Goal: Task Accomplishment & Management: Manage account settings

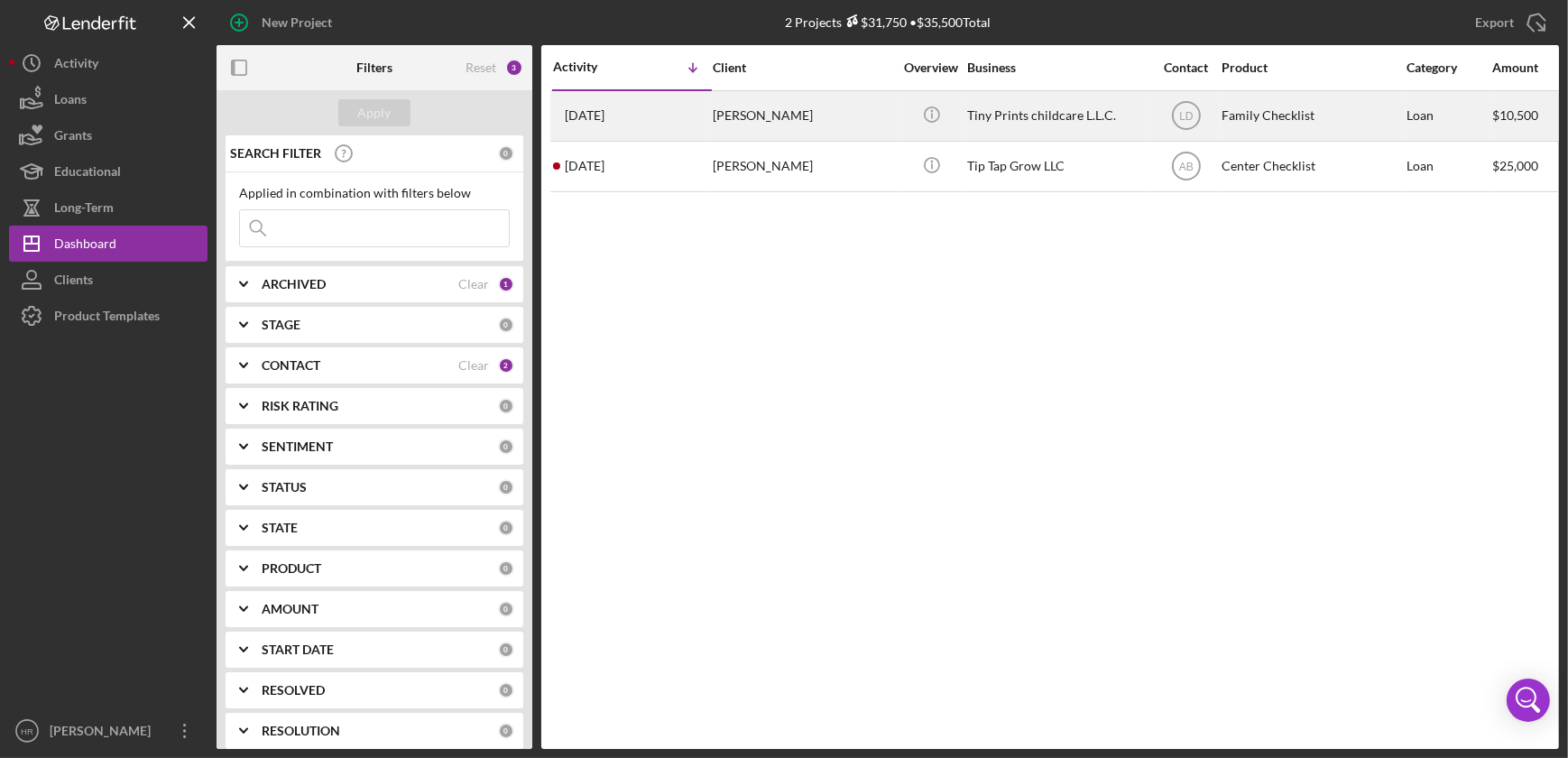
click at [773, 130] on div "[PERSON_NAME]" at bounding box center [802, 116] width 180 height 48
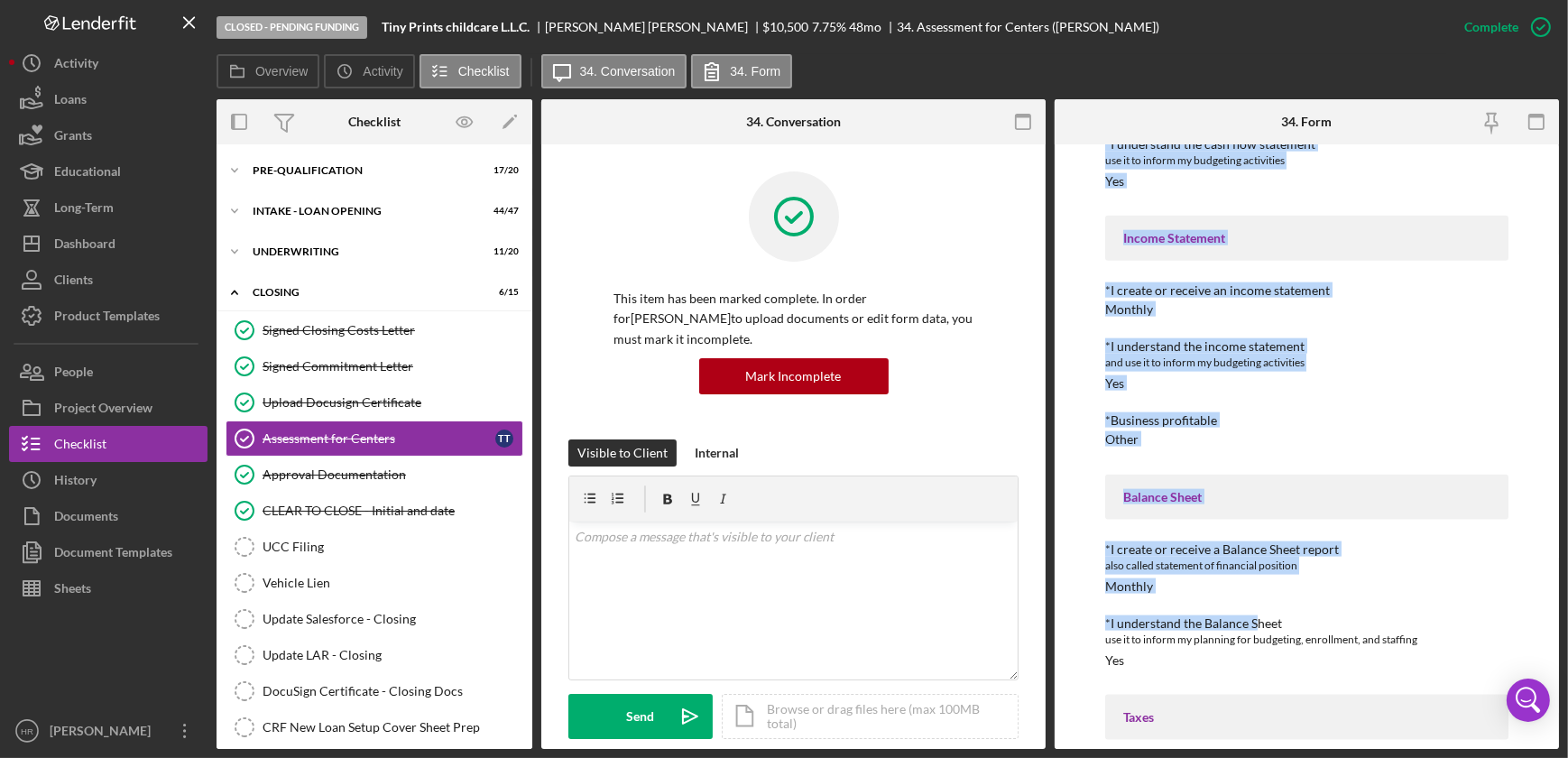
scroll to position [2947, 0]
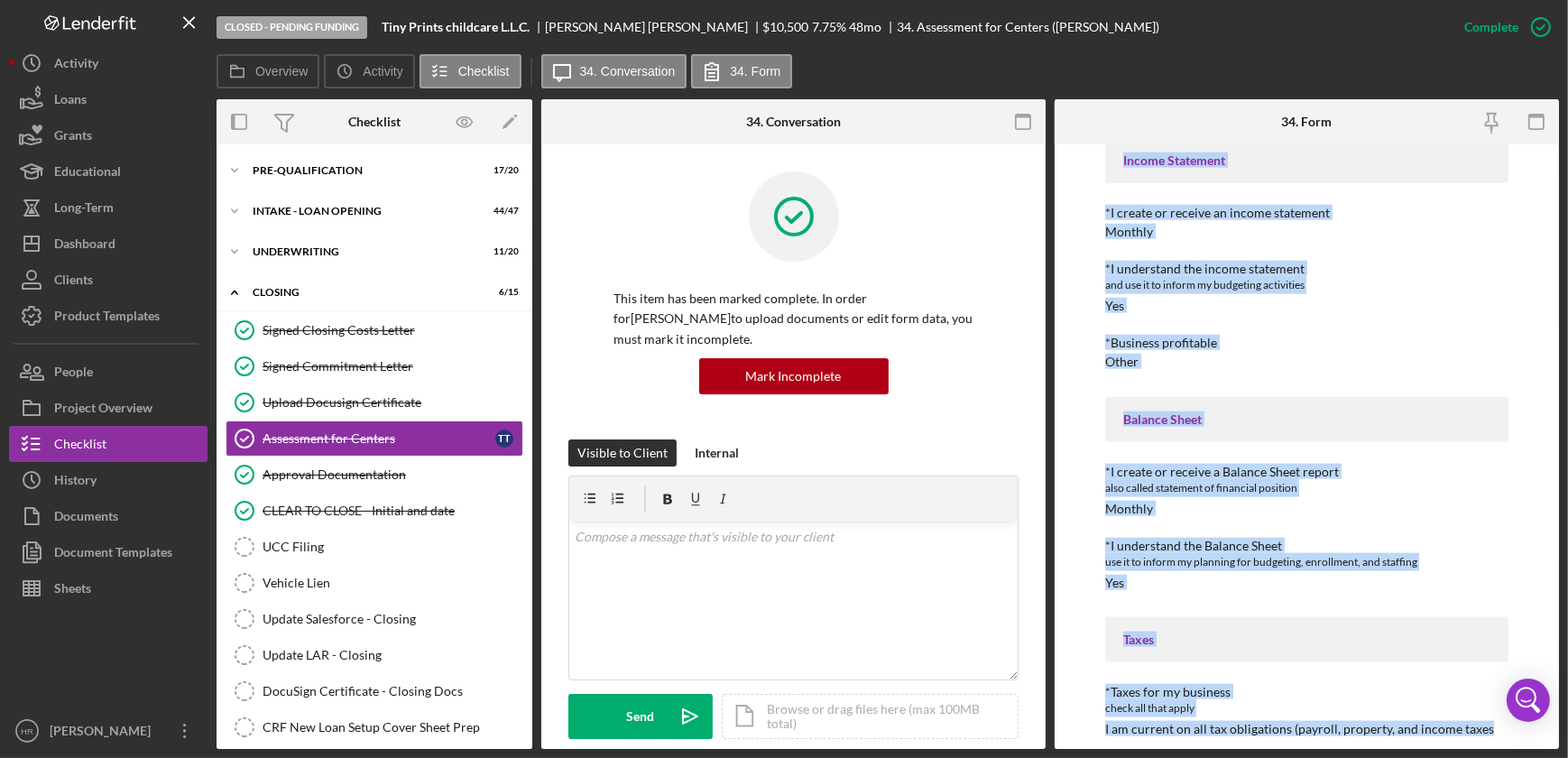
drag, startPoint x: 1104, startPoint y: 245, endPoint x: 1512, endPoint y: 740, distance: 641.5
click at [1512, 740] on div "To edit this form you must mark this item incomplete 4 Key Areas: Child Care, M…" at bounding box center [1307, 446] width 504 height 604
drag, startPoint x: 1115, startPoint y: 163, endPoint x: 1527, endPoint y: 762, distance: 727.0
click at [1527, 757] on html "Closed - Pending Funding Tiny Prints childcare L.L.C. [PERSON_NAME] $10,500 7.7…" at bounding box center [784, 379] width 1568 height 758
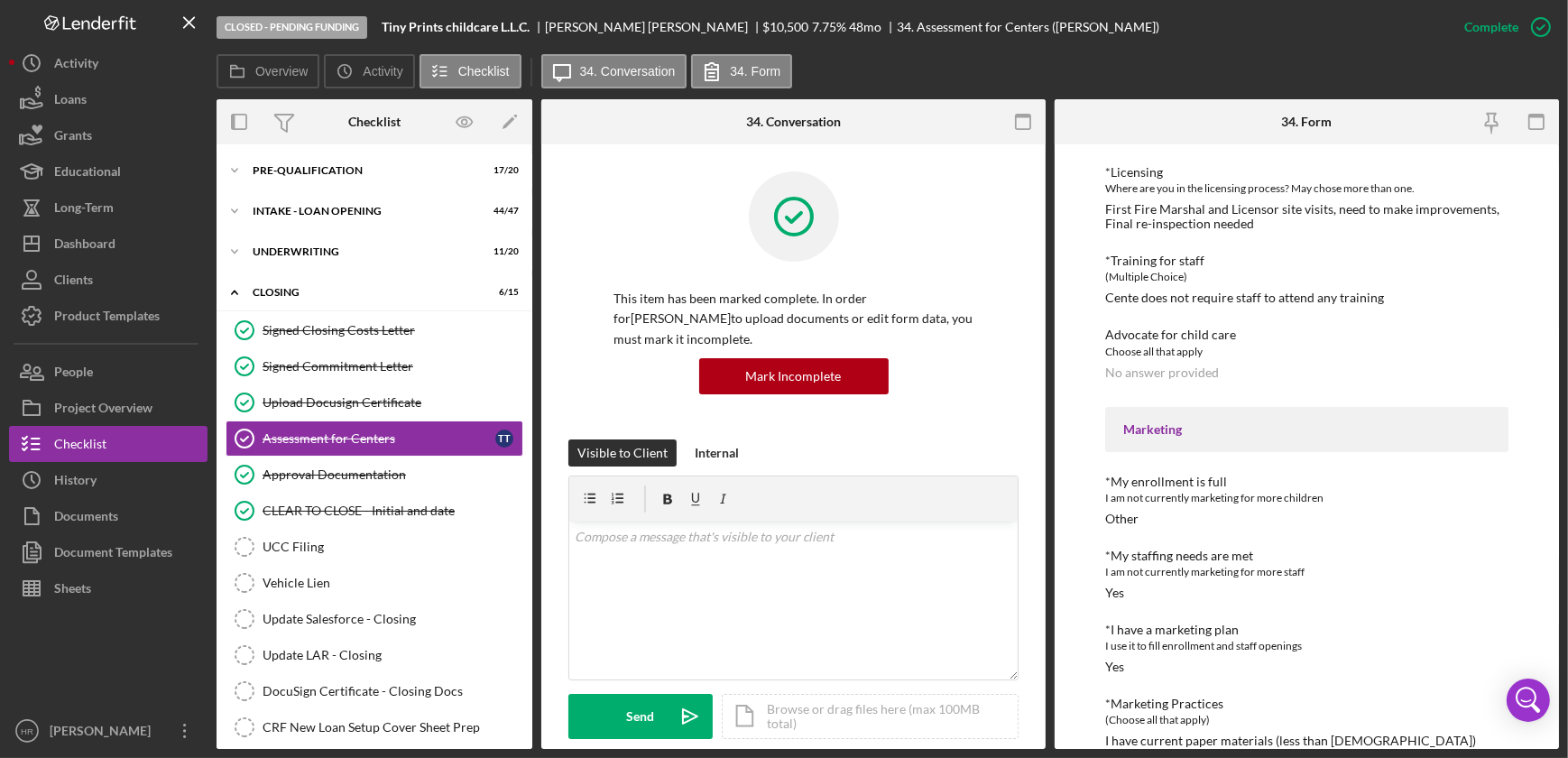
scroll to position [0, 0]
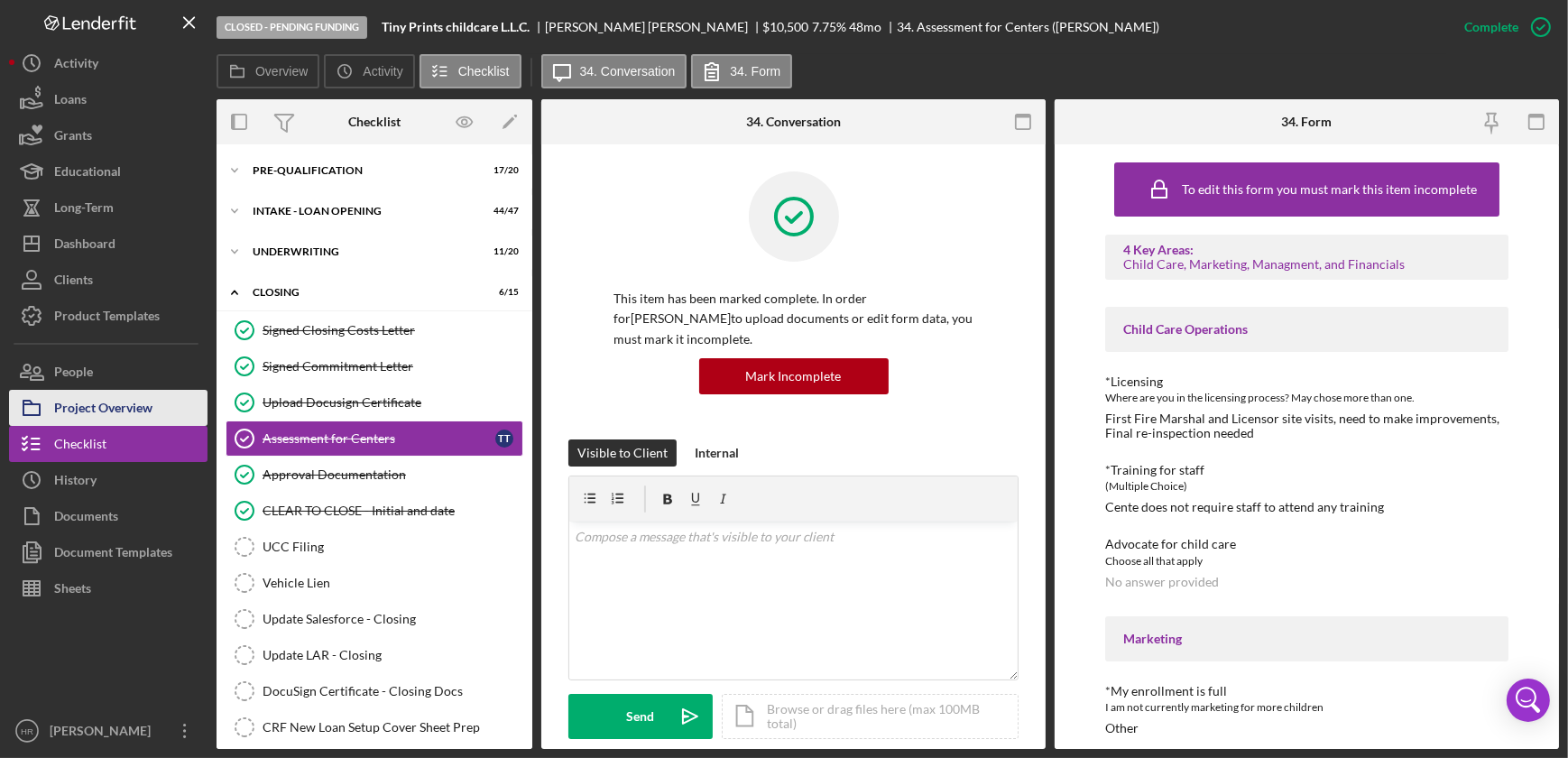
click at [90, 405] on div "Project Overview" at bounding box center [103, 411] width 98 height 41
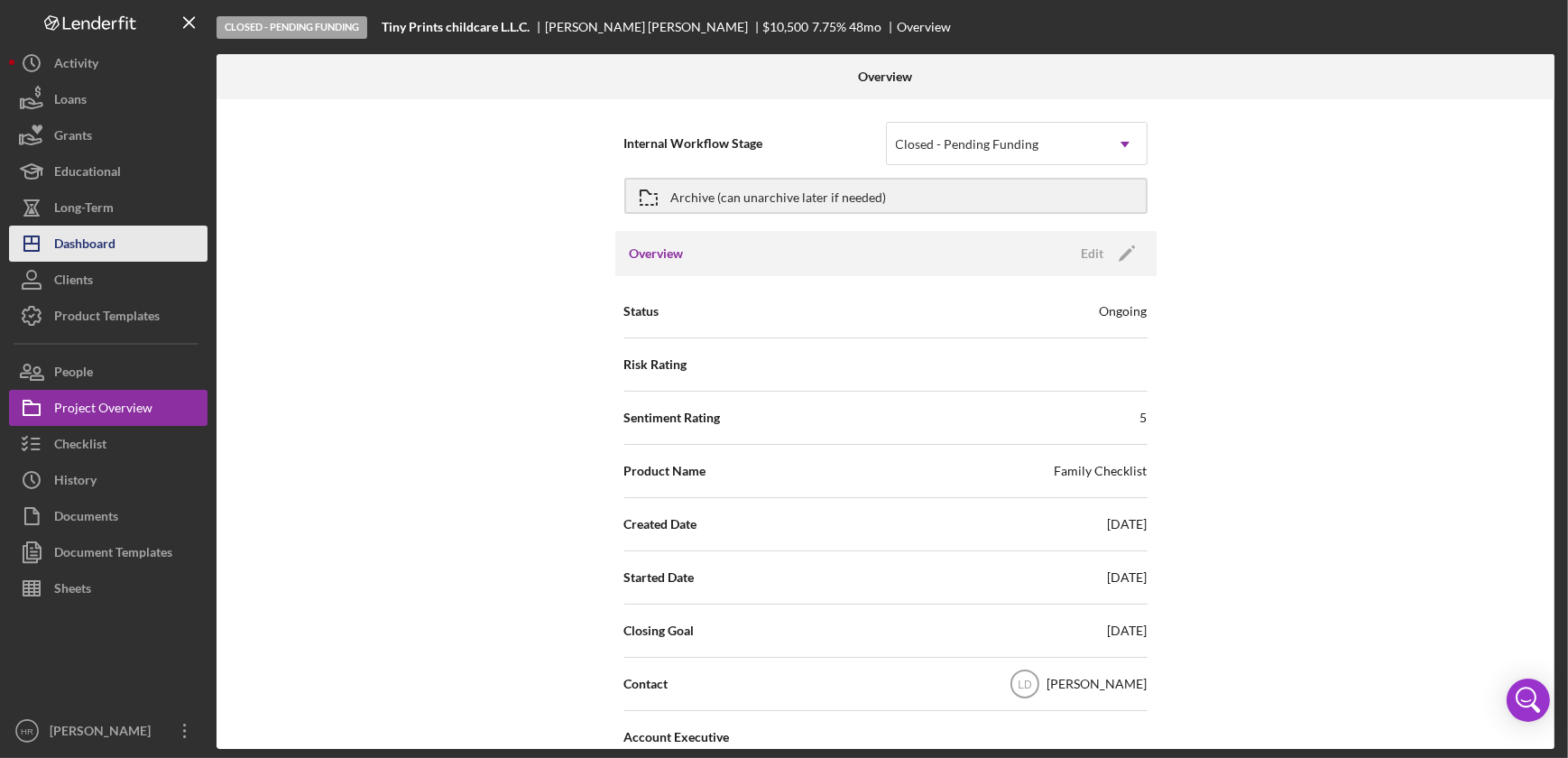
click at [100, 261] on div "Dashboard" at bounding box center [85, 246] width 61 height 41
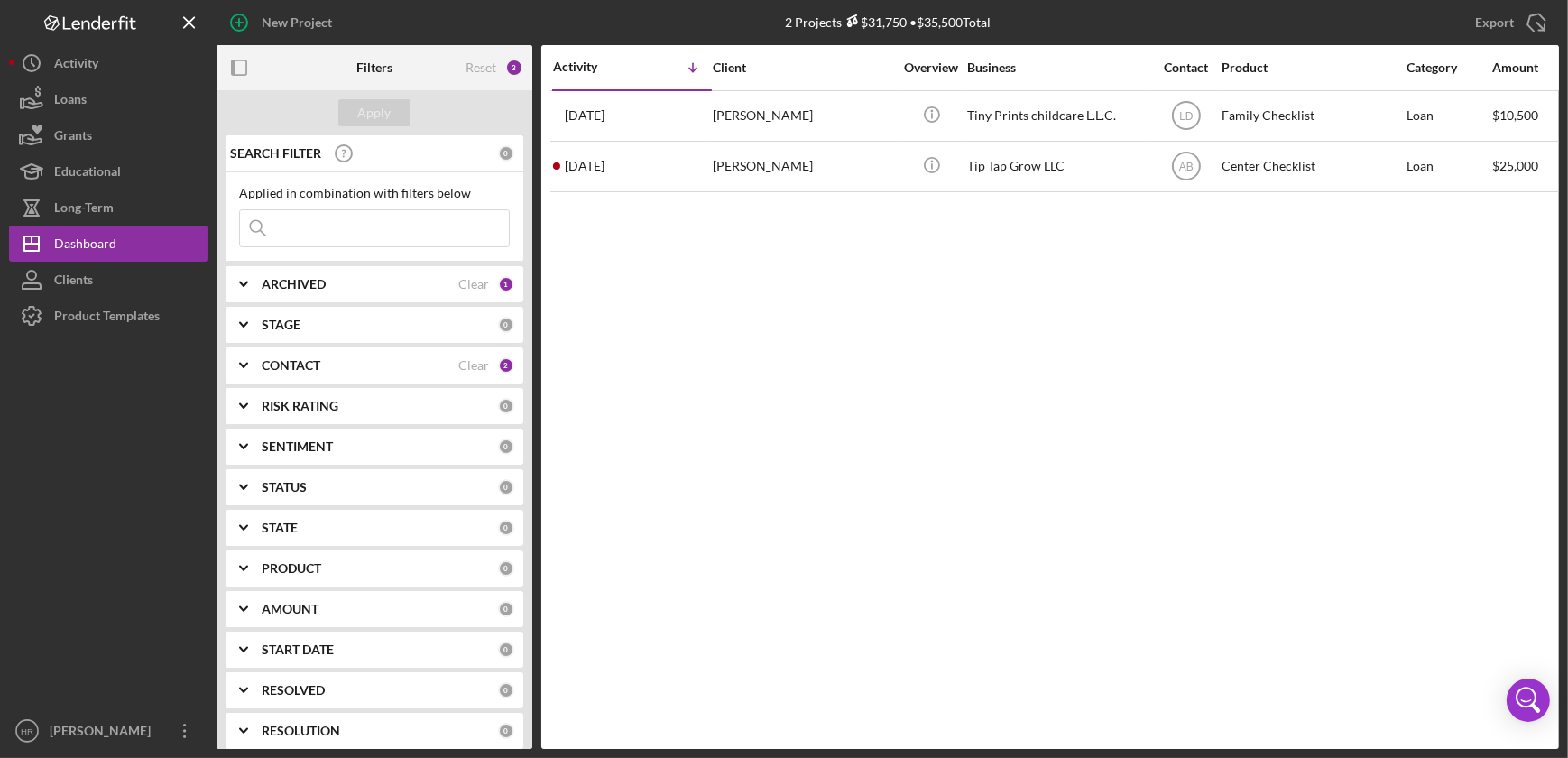
click at [279, 364] on b "CONTACT" at bounding box center [291, 365] width 58 height 15
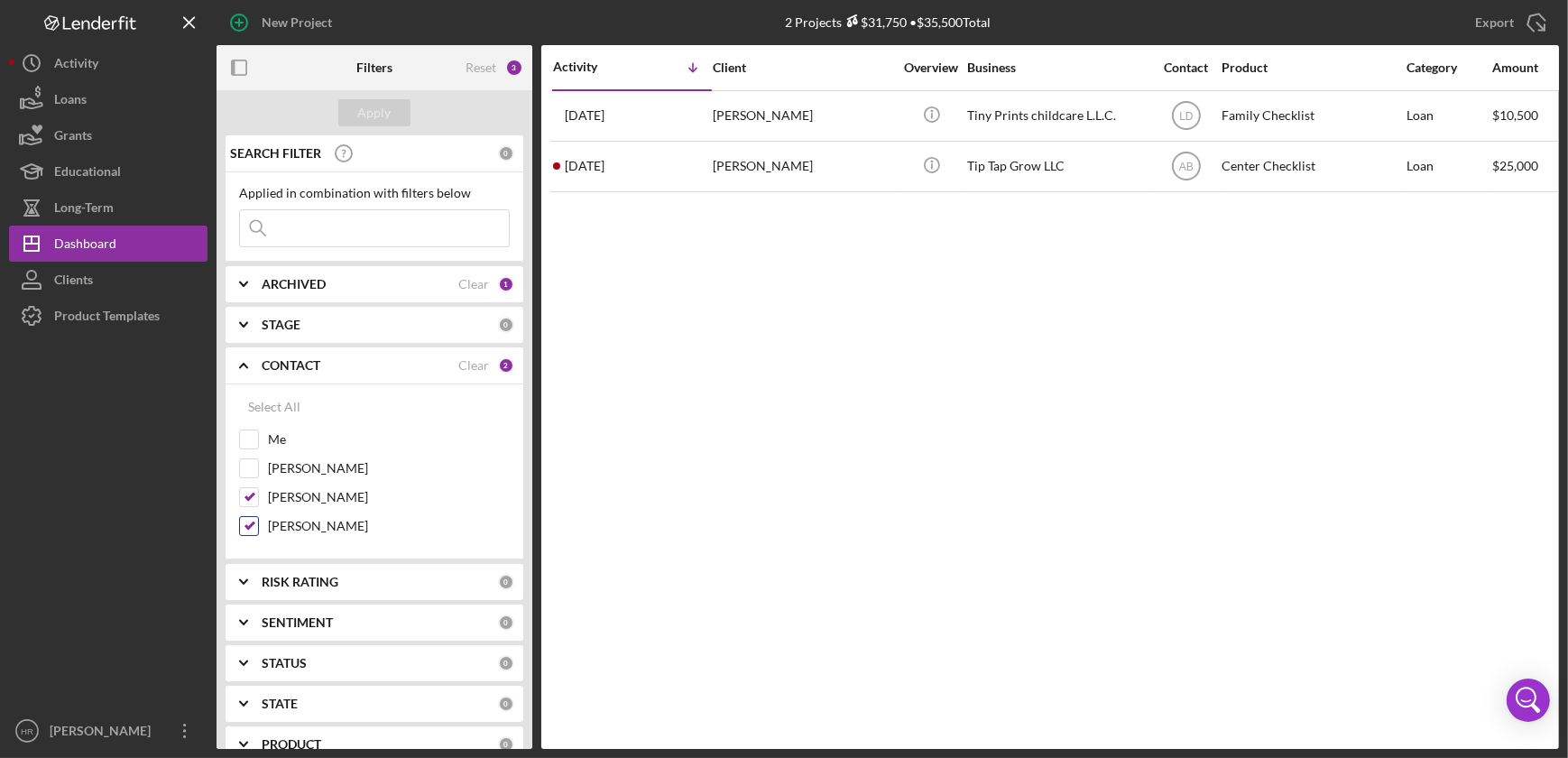
click at [294, 526] on label "[PERSON_NAME]" at bounding box center [388, 525] width 241 height 18
click at [258, 526] on input "[PERSON_NAME]" at bounding box center [249, 525] width 18 height 18
checkbox input "false"
click at [397, 115] on button "Apply" at bounding box center [375, 113] width 72 height 27
click at [301, 498] on label "[PERSON_NAME]" at bounding box center [388, 497] width 241 height 18
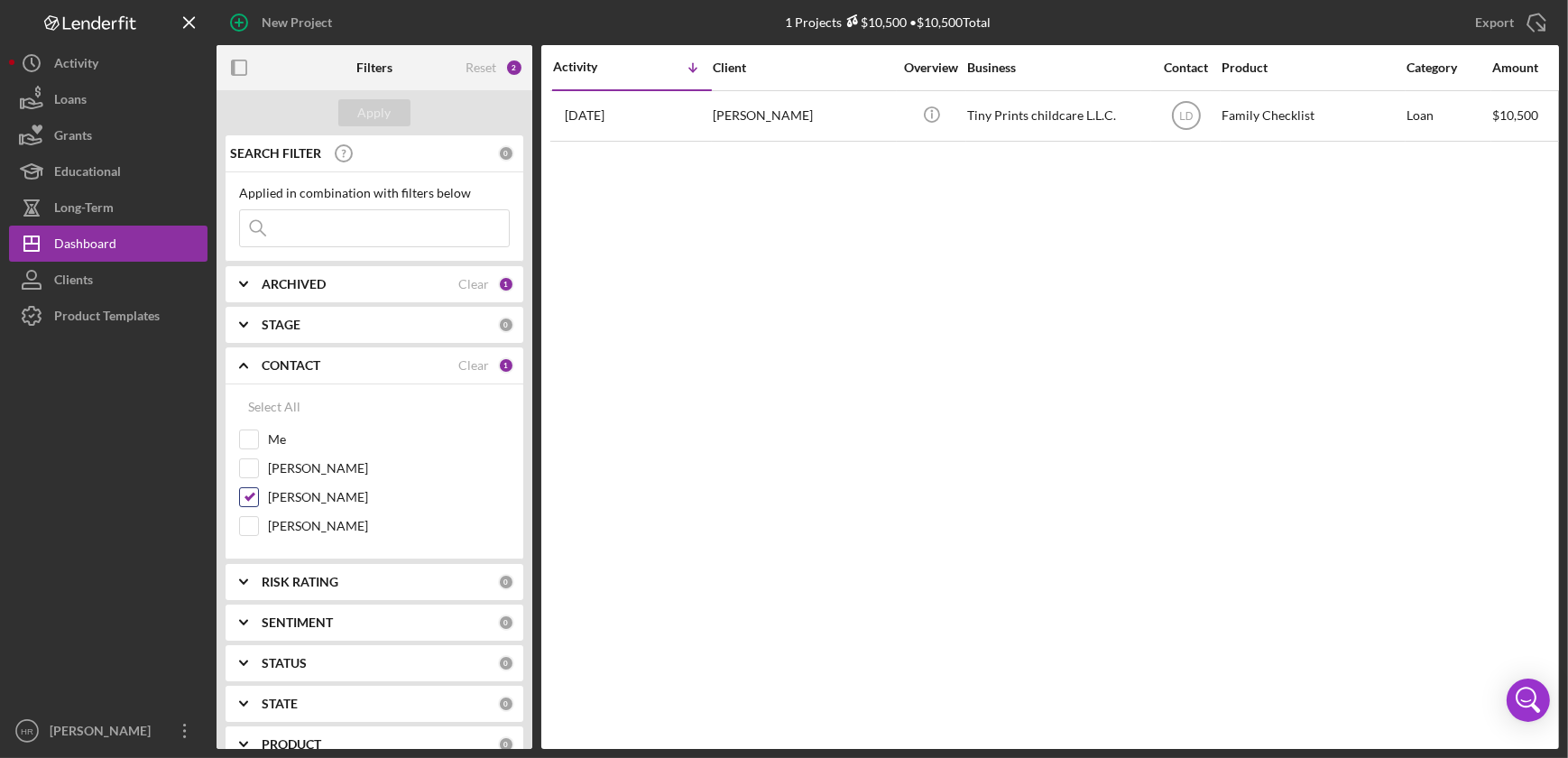
click at [258, 498] on input "[PERSON_NAME]" at bounding box center [249, 497] width 18 height 18
checkbox input "false"
click at [304, 517] on label "[PERSON_NAME]" at bounding box center [388, 525] width 241 height 18
click at [258, 517] on input "[PERSON_NAME]" at bounding box center [249, 525] width 18 height 18
click at [383, 107] on div "Apply" at bounding box center [375, 113] width 33 height 27
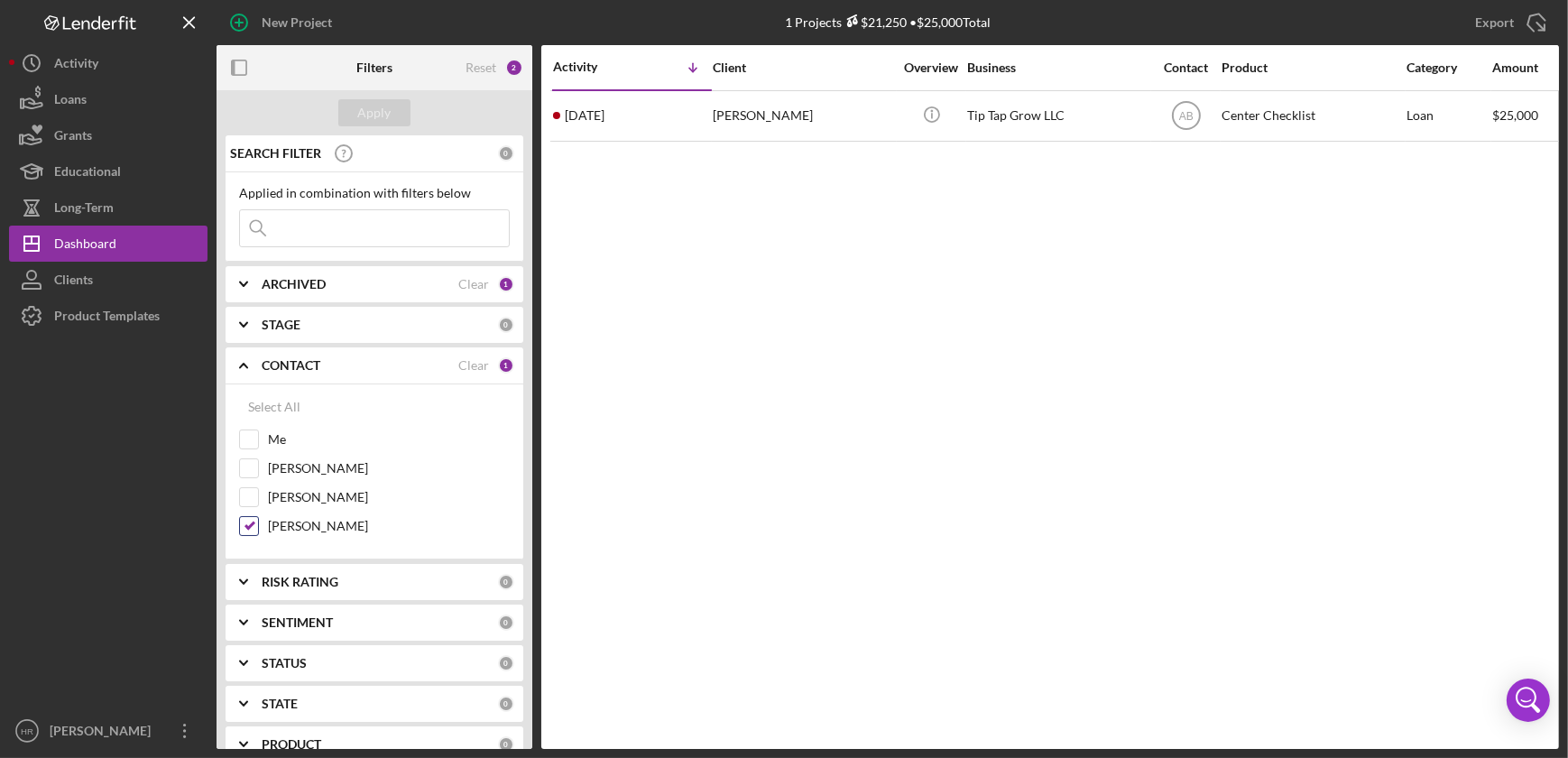
click at [285, 519] on label "[PERSON_NAME]" at bounding box center [388, 525] width 241 height 18
click at [258, 519] on input "[PERSON_NAME]" at bounding box center [249, 525] width 18 height 18
checkbox input "false"
click at [288, 496] on label "[PERSON_NAME]" at bounding box center [388, 497] width 241 height 18
click at [258, 496] on input "[PERSON_NAME]" at bounding box center [249, 497] width 18 height 18
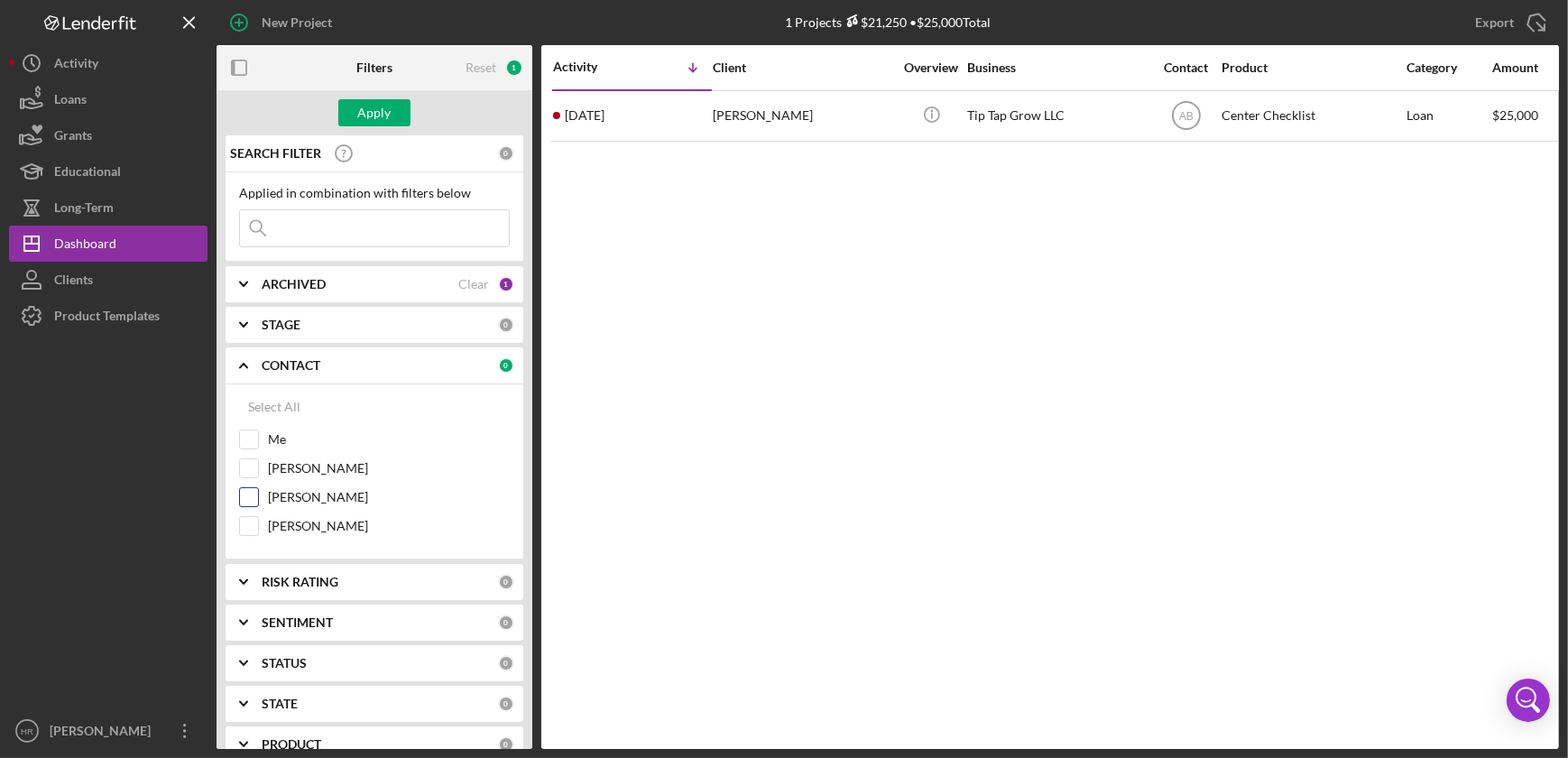
checkbox input "true"
click at [364, 118] on div "Apply" at bounding box center [375, 113] width 33 height 27
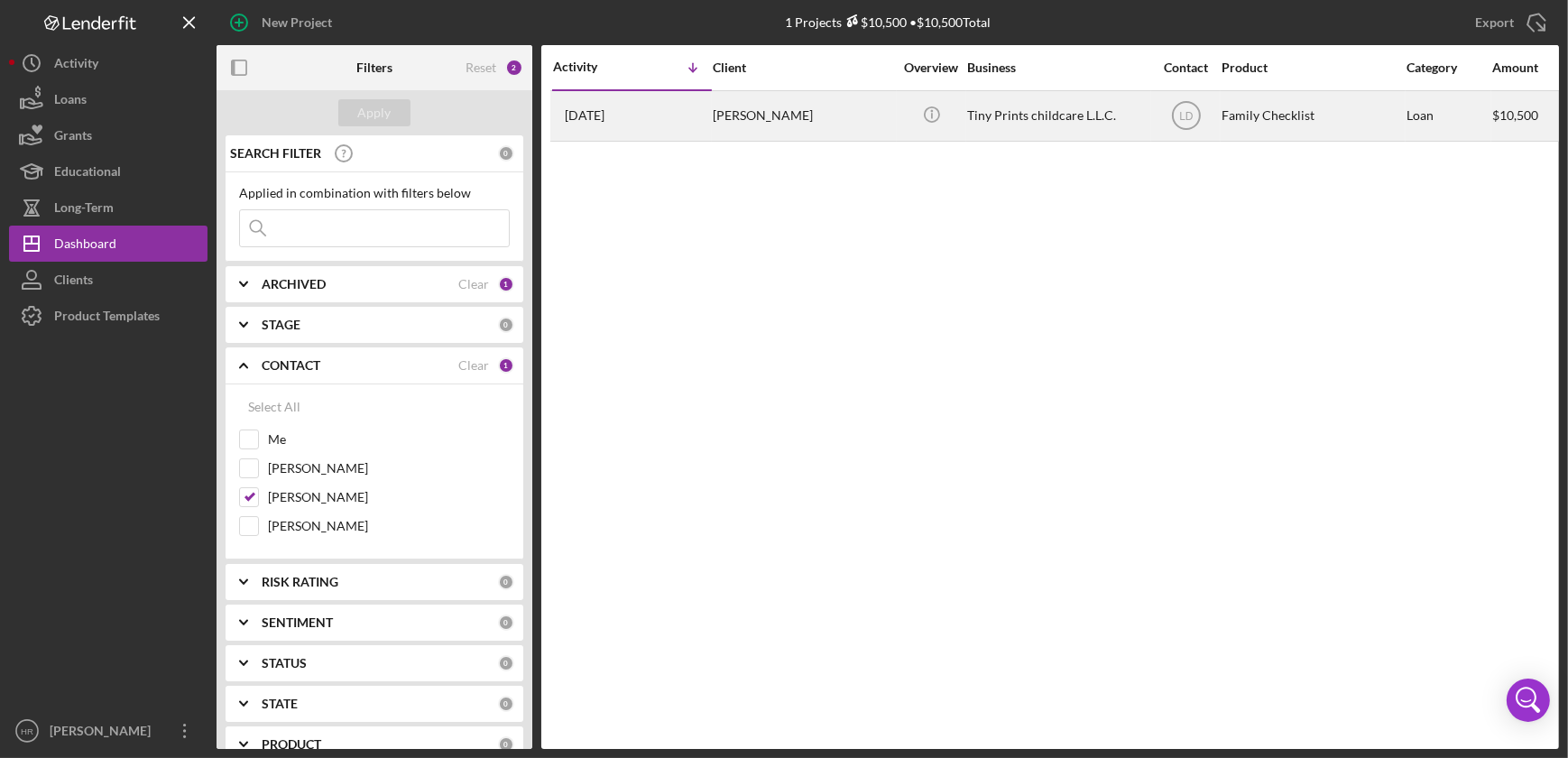
click at [1058, 112] on div "Tiny Prints childcare L.L.C." at bounding box center [1057, 116] width 180 height 48
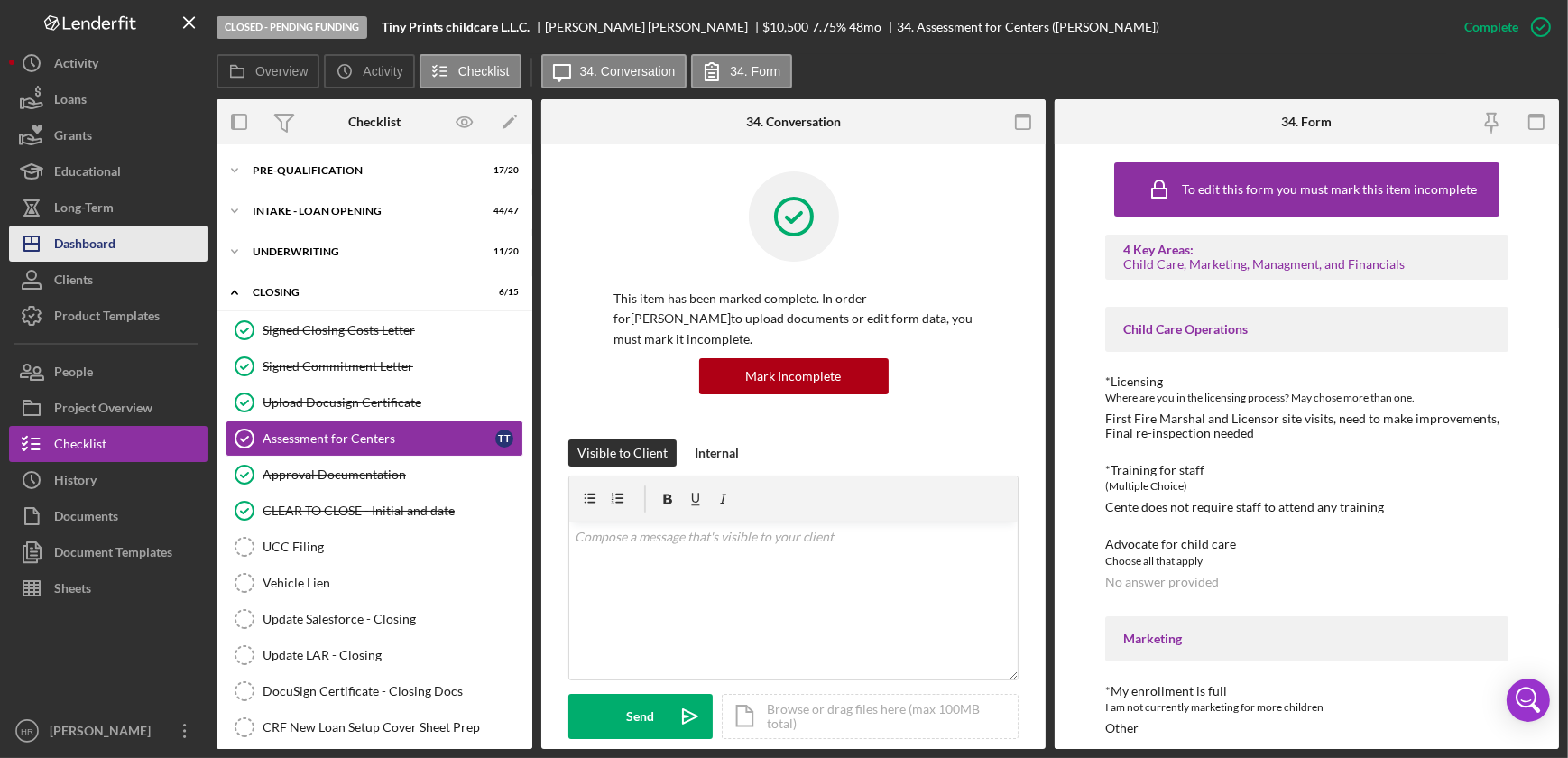
click at [68, 241] on div "Dashboard" at bounding box center [85, 246] width 61 height 41
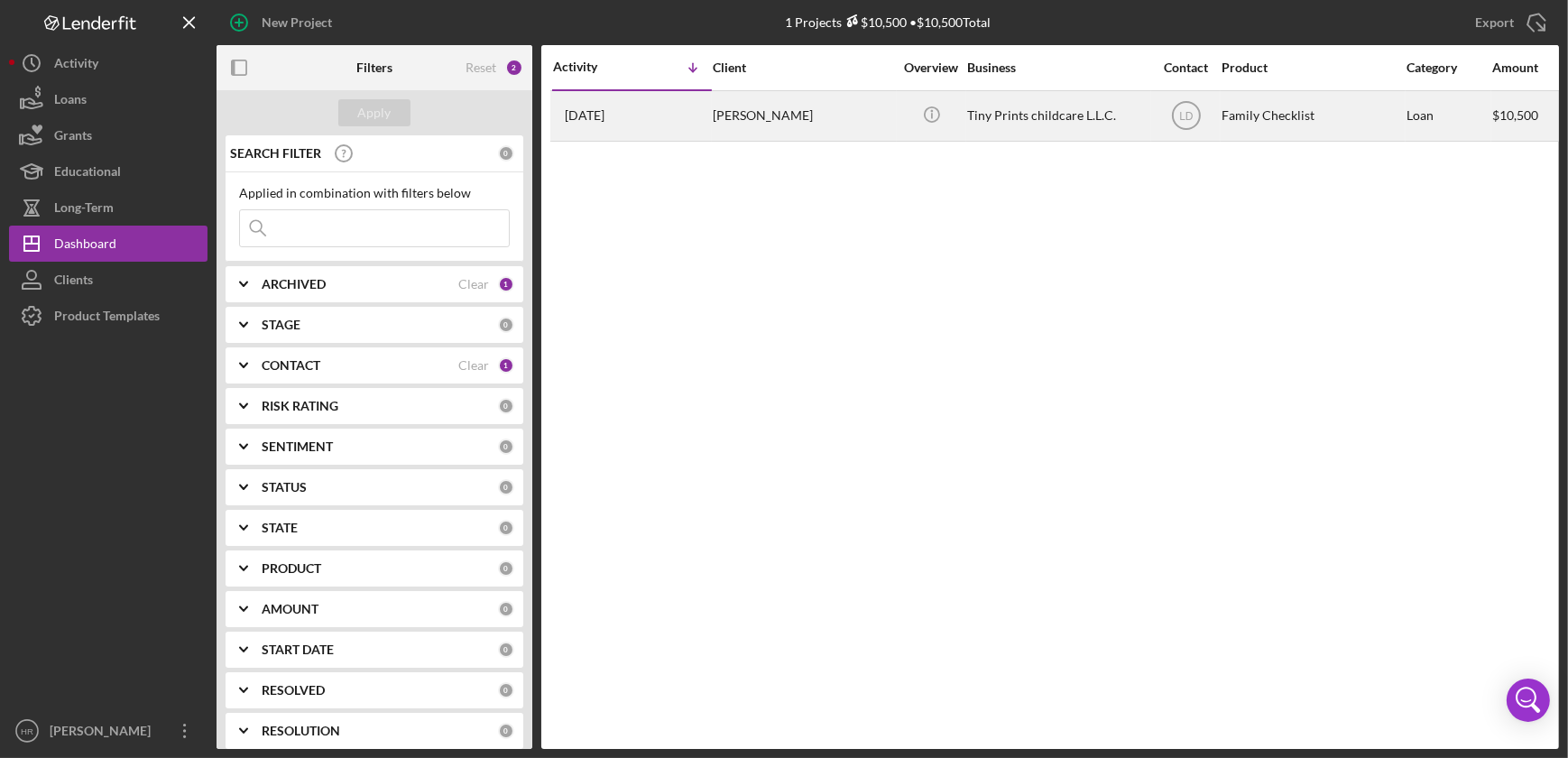
click at [1011, 100] on div "Tiny Prints childcare L.L.C." at bounding box center [1057, 116] width 180 height 48
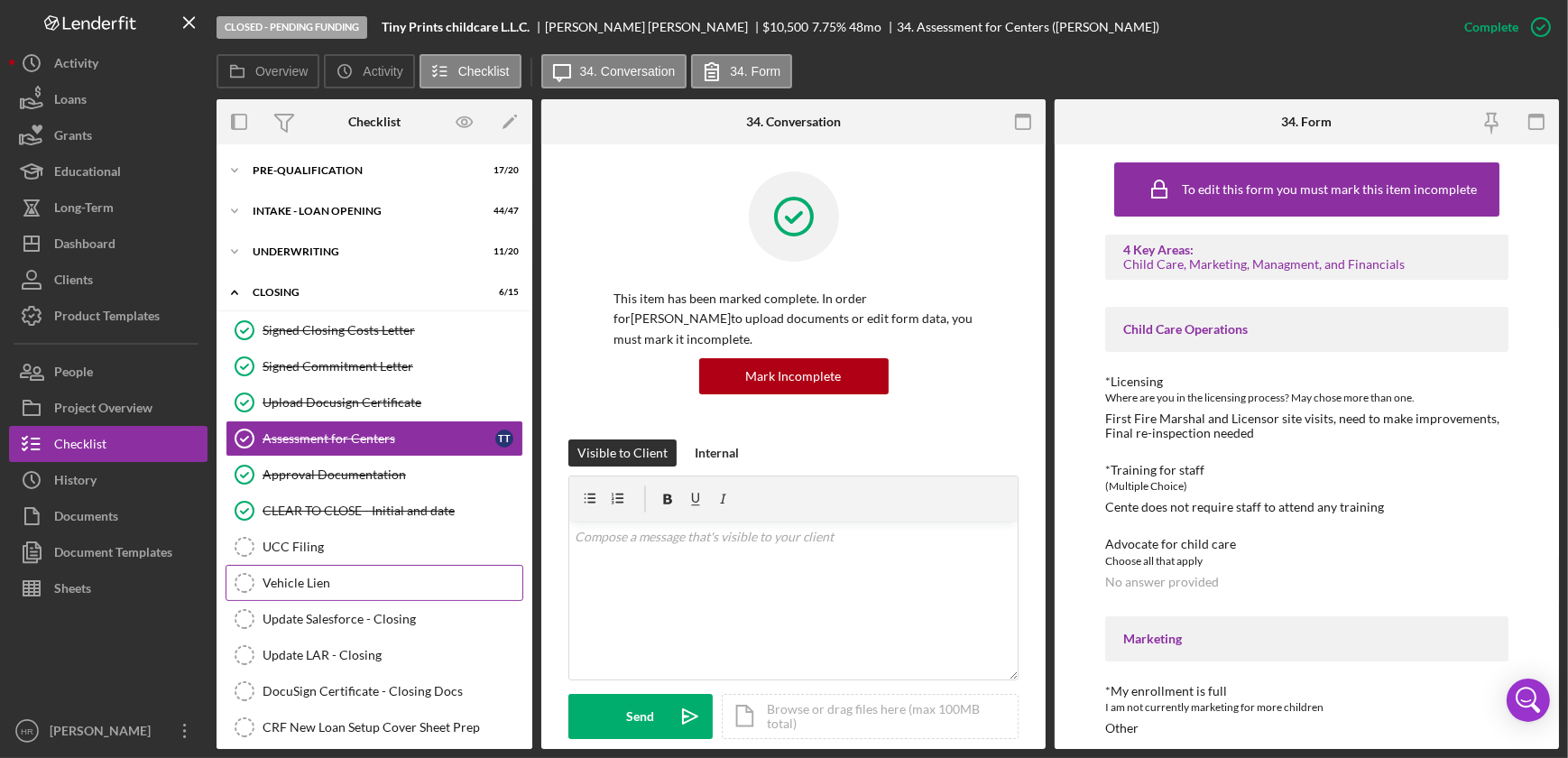
scroll to position [200, 0]
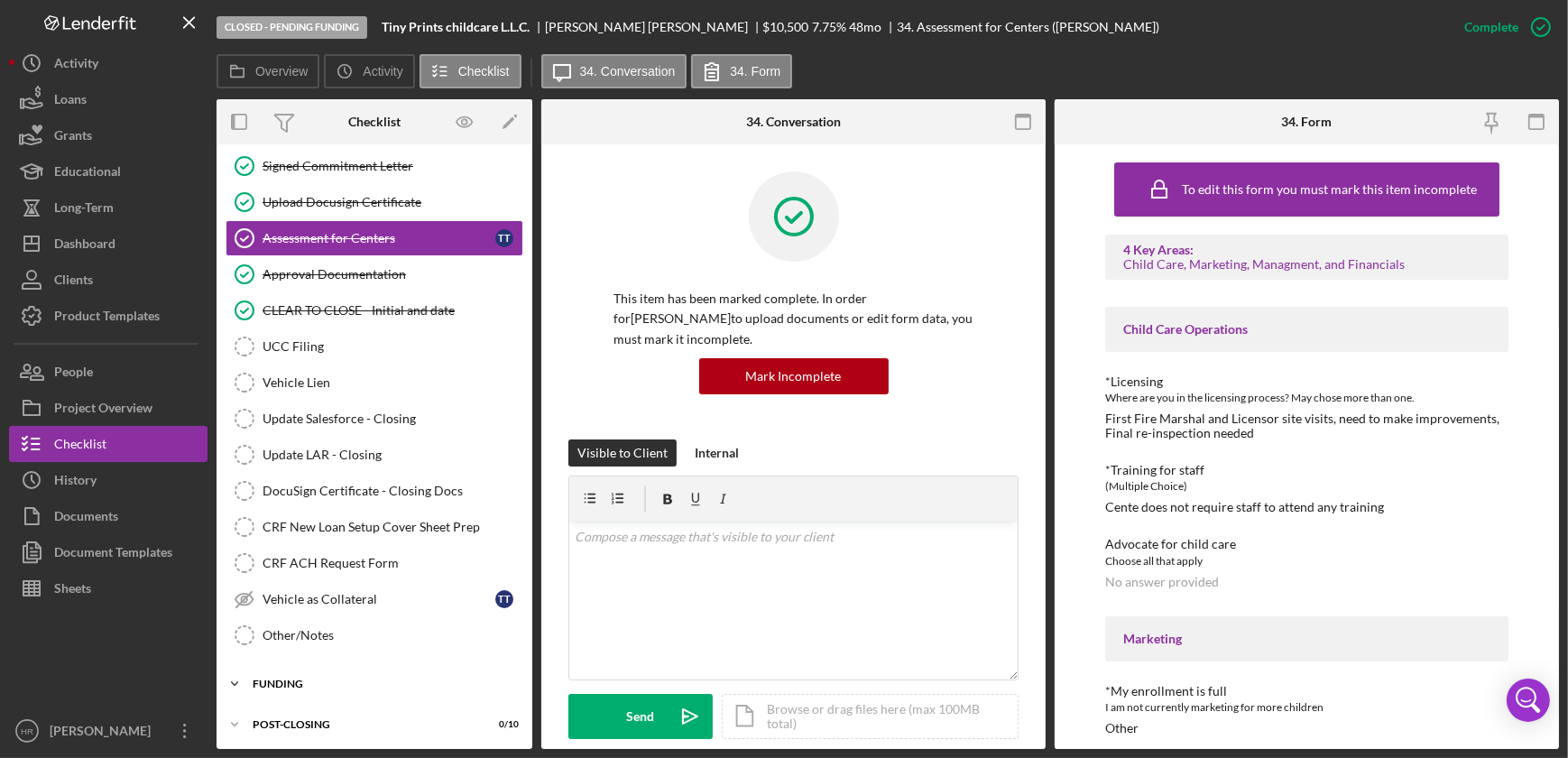
click at [325, 673] on div "Icon/Expander Funding 0 / 15" at bounding box center [375, 683] width 316 height 36
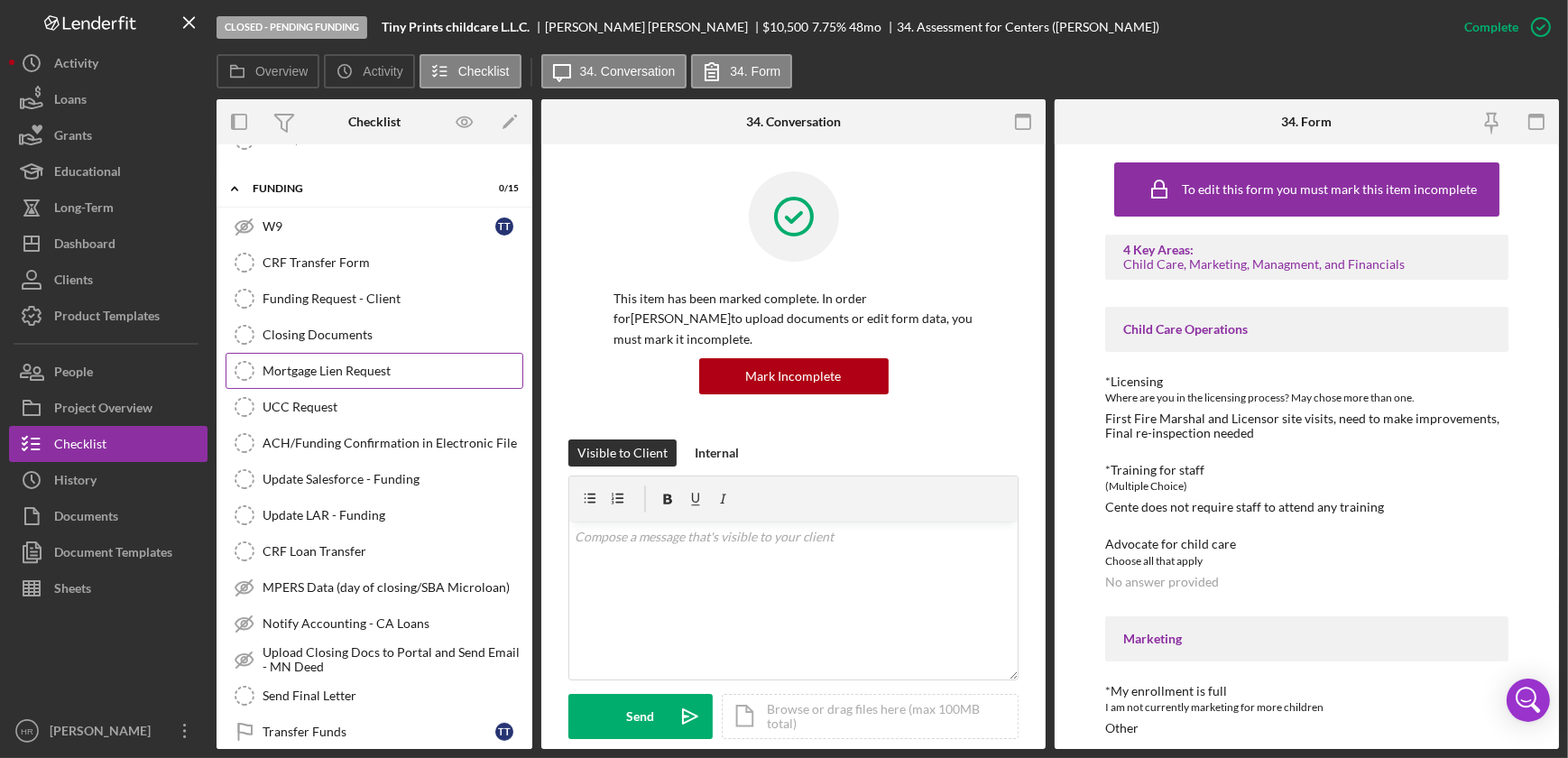
scroll to position [668, 0]
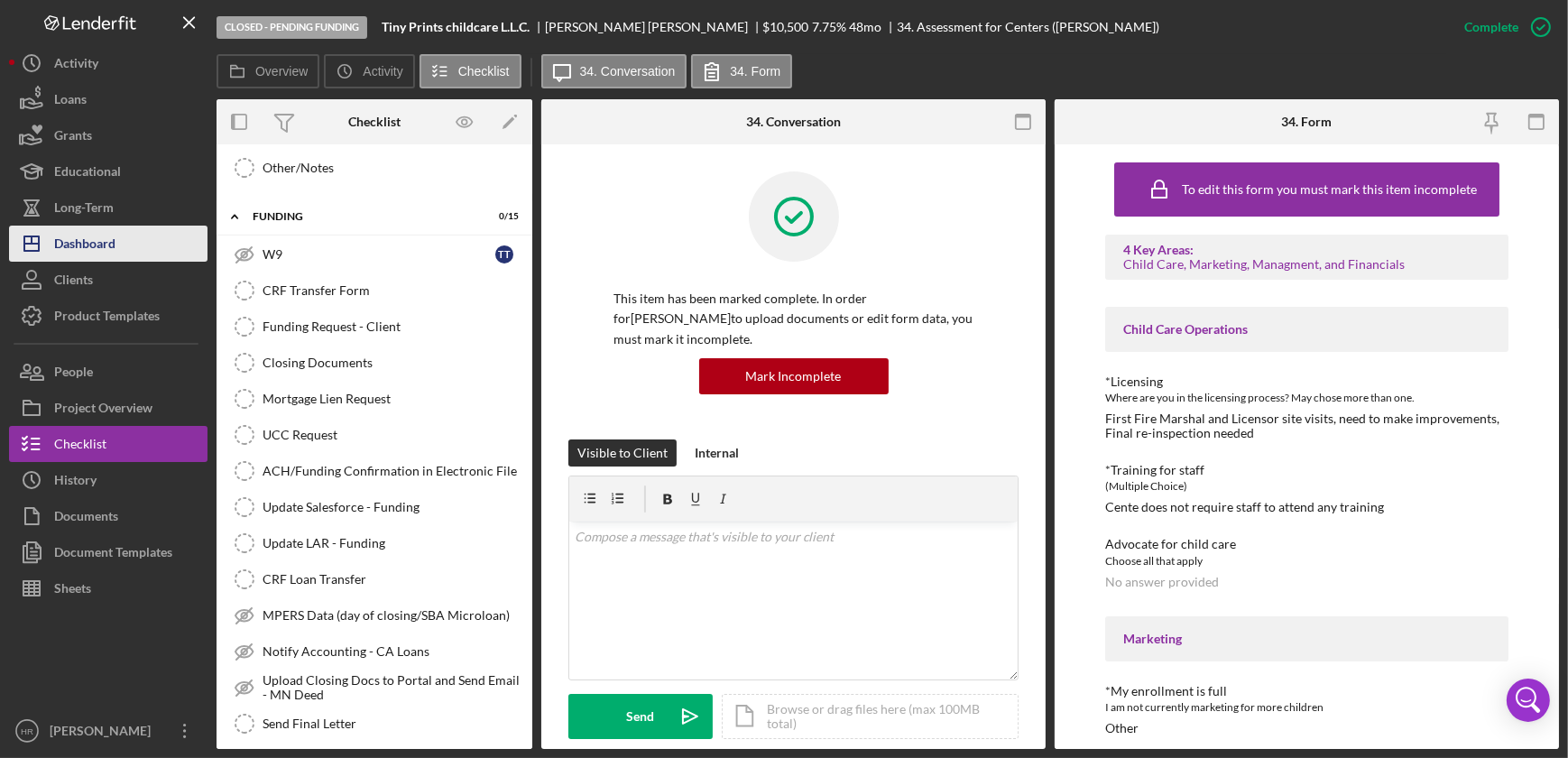
click at [85, 243] on div "Dashboard" at bounding box center [85, 246] width 61 height 41
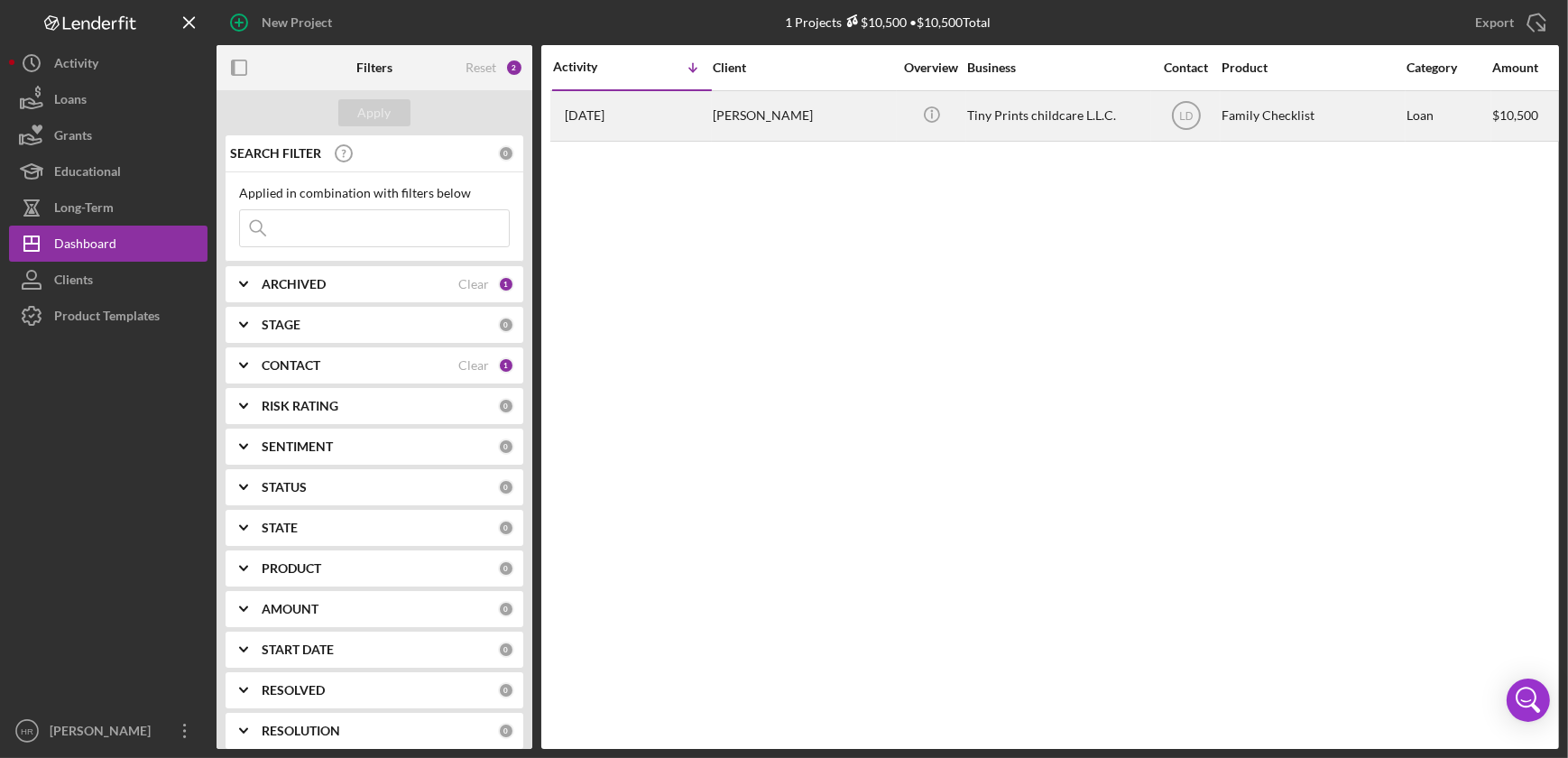
click at [1025, 116] on div "Tiny Prints childcare L.L.C." at bounding box center [1057, 116] width 180 height 48
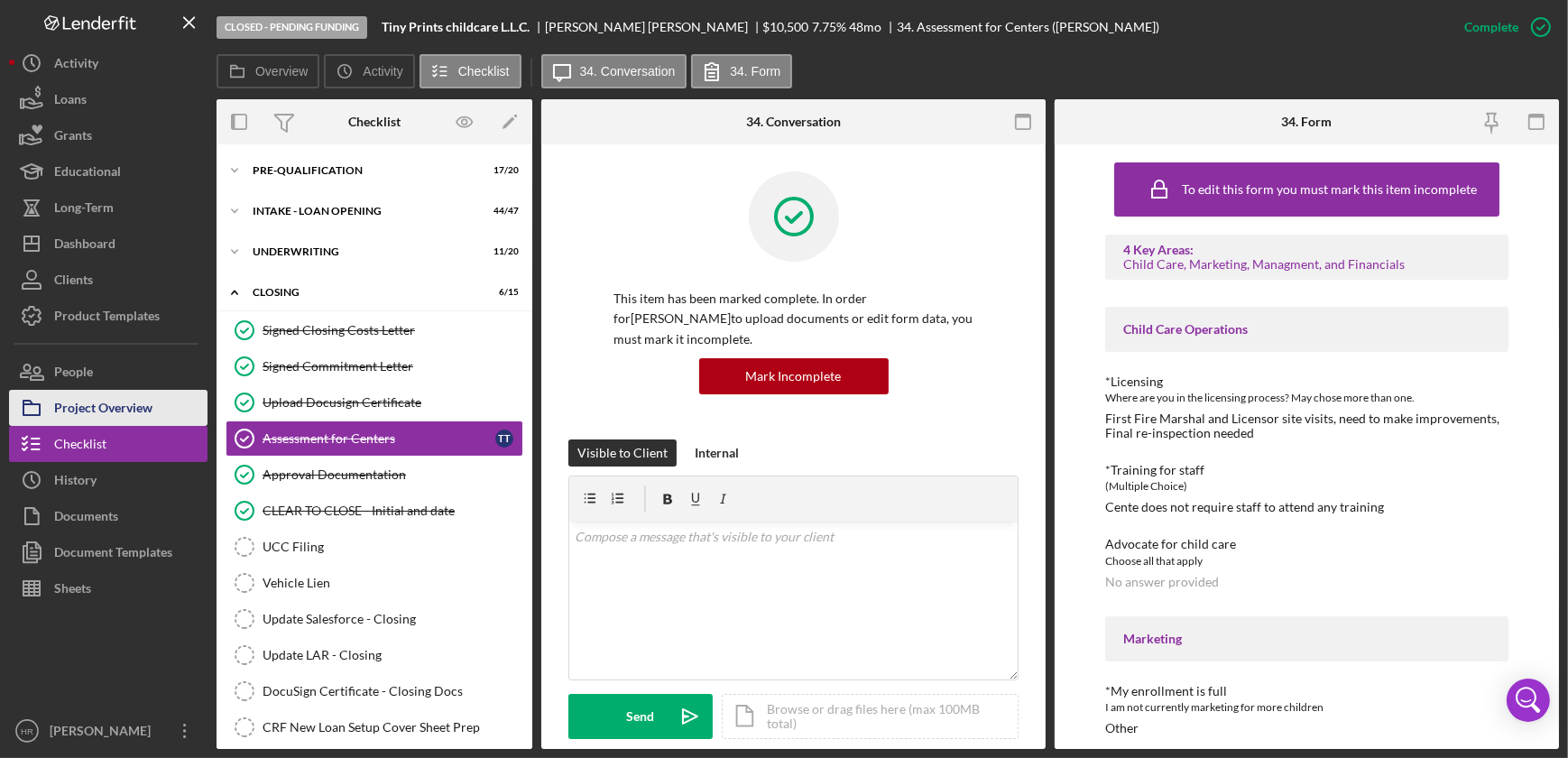
click at [126, 403] on div "Project Overview" at bounding box center [103, 411] width 98 height 41
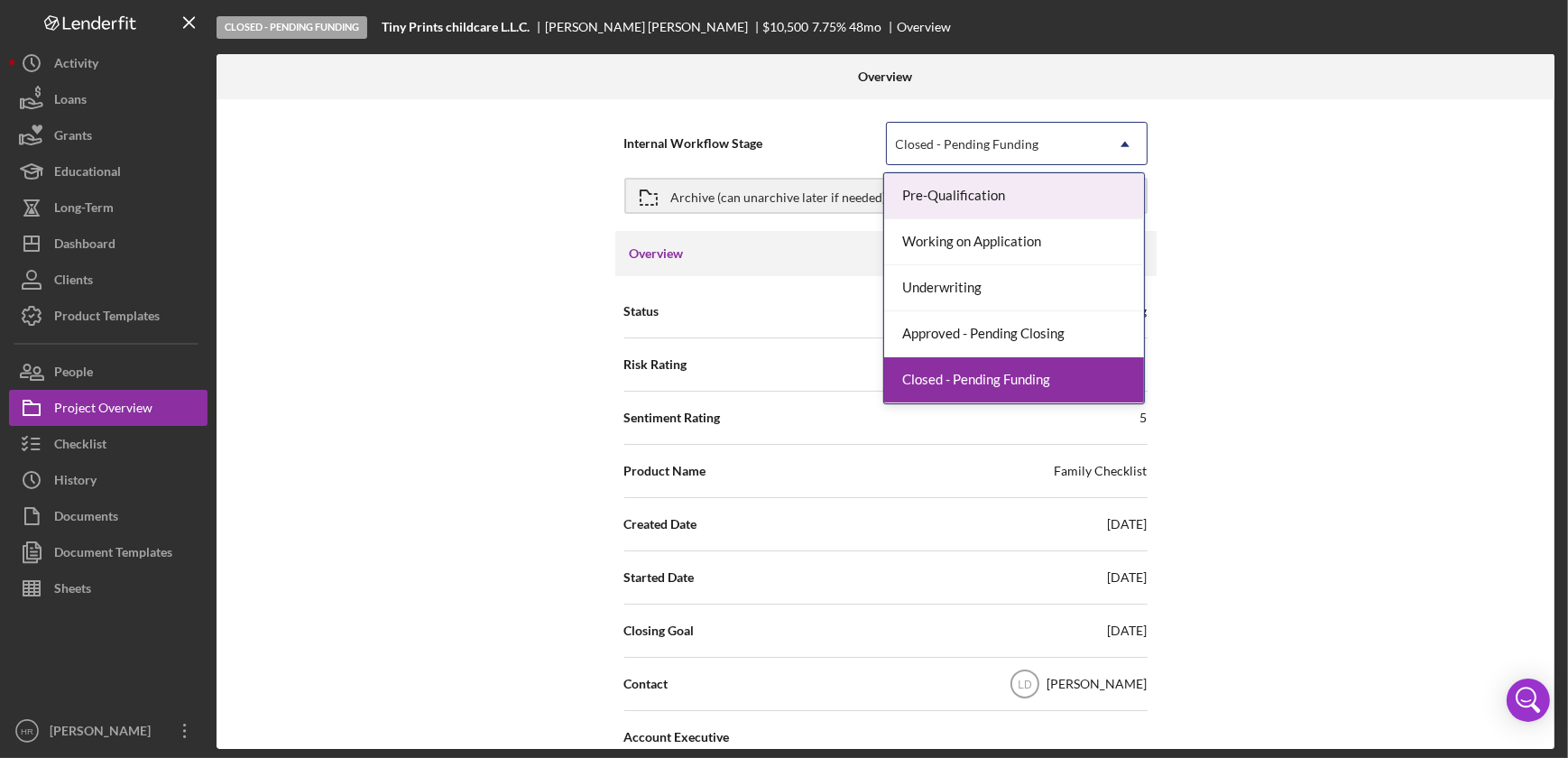
click at [1012, 145] on div "Closed - Pending Funding" at bounding box center [967, 144] width 143 height 15
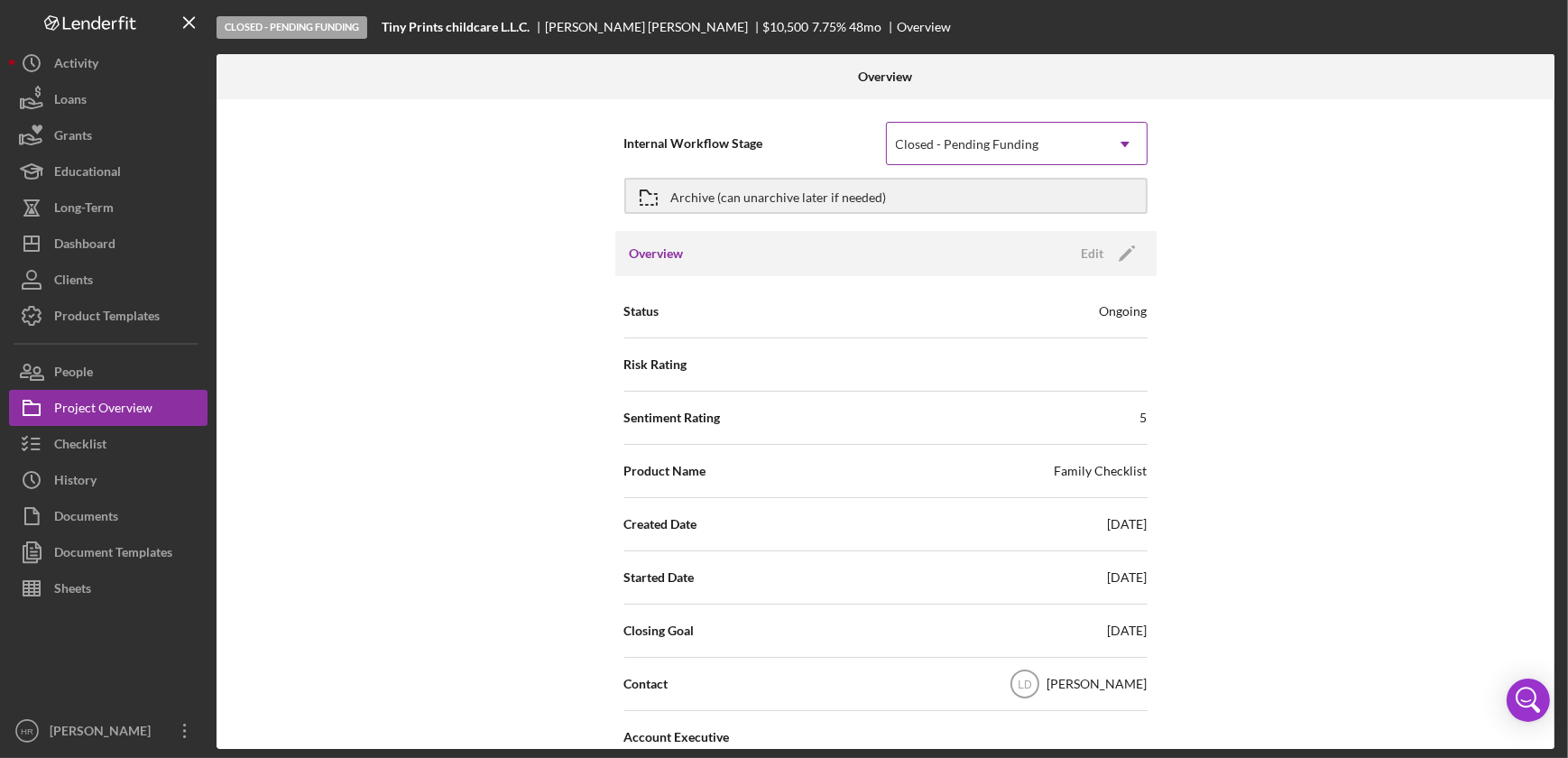
click at [1010, 145] on div "Closed - Pending Funding" at bounding box center [967, 144] width 143 height 15
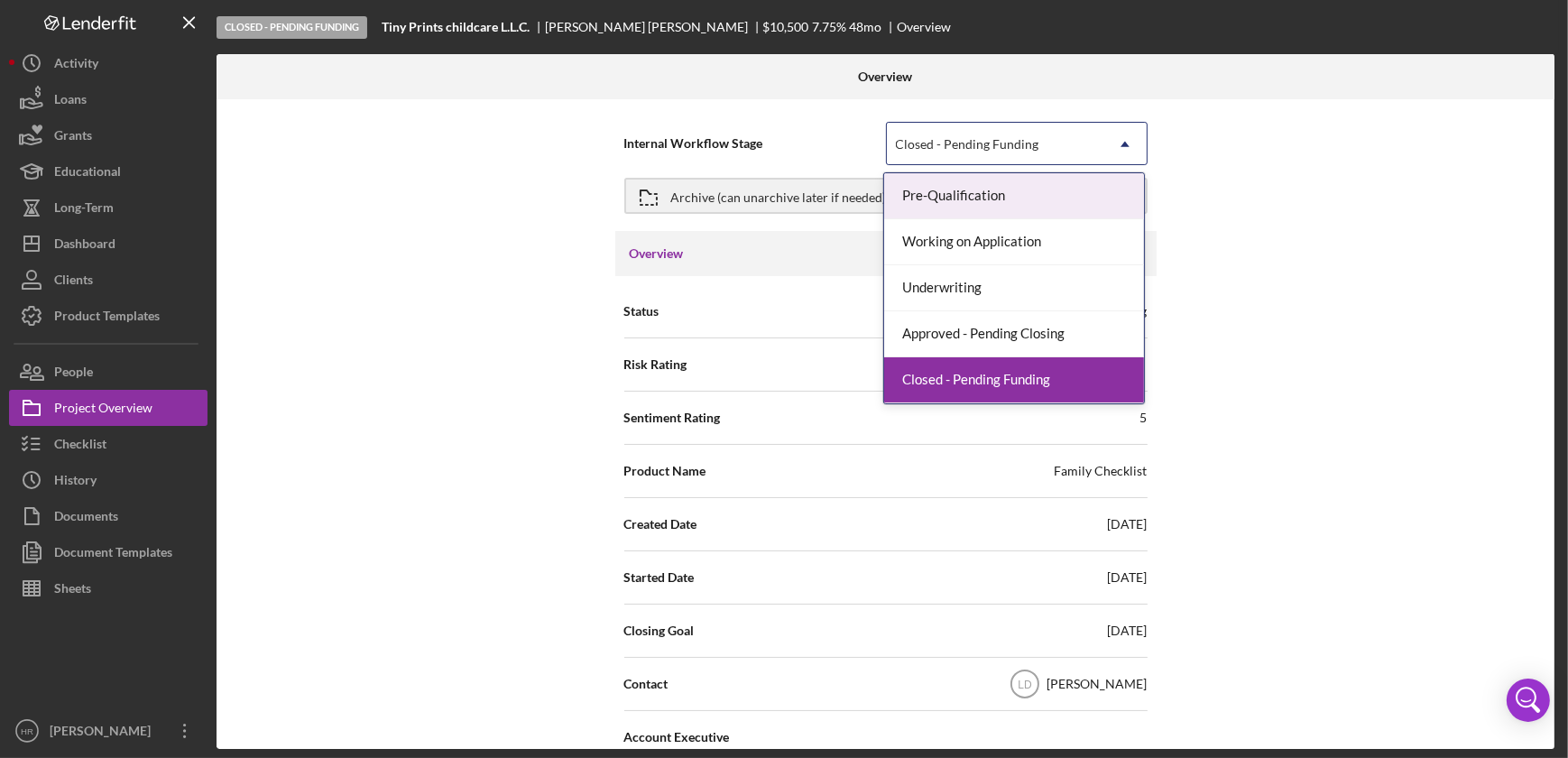
click at [1010, 145] on div "Closed - Pending Funding" at bounding box center [967, 144] width 143 height 15
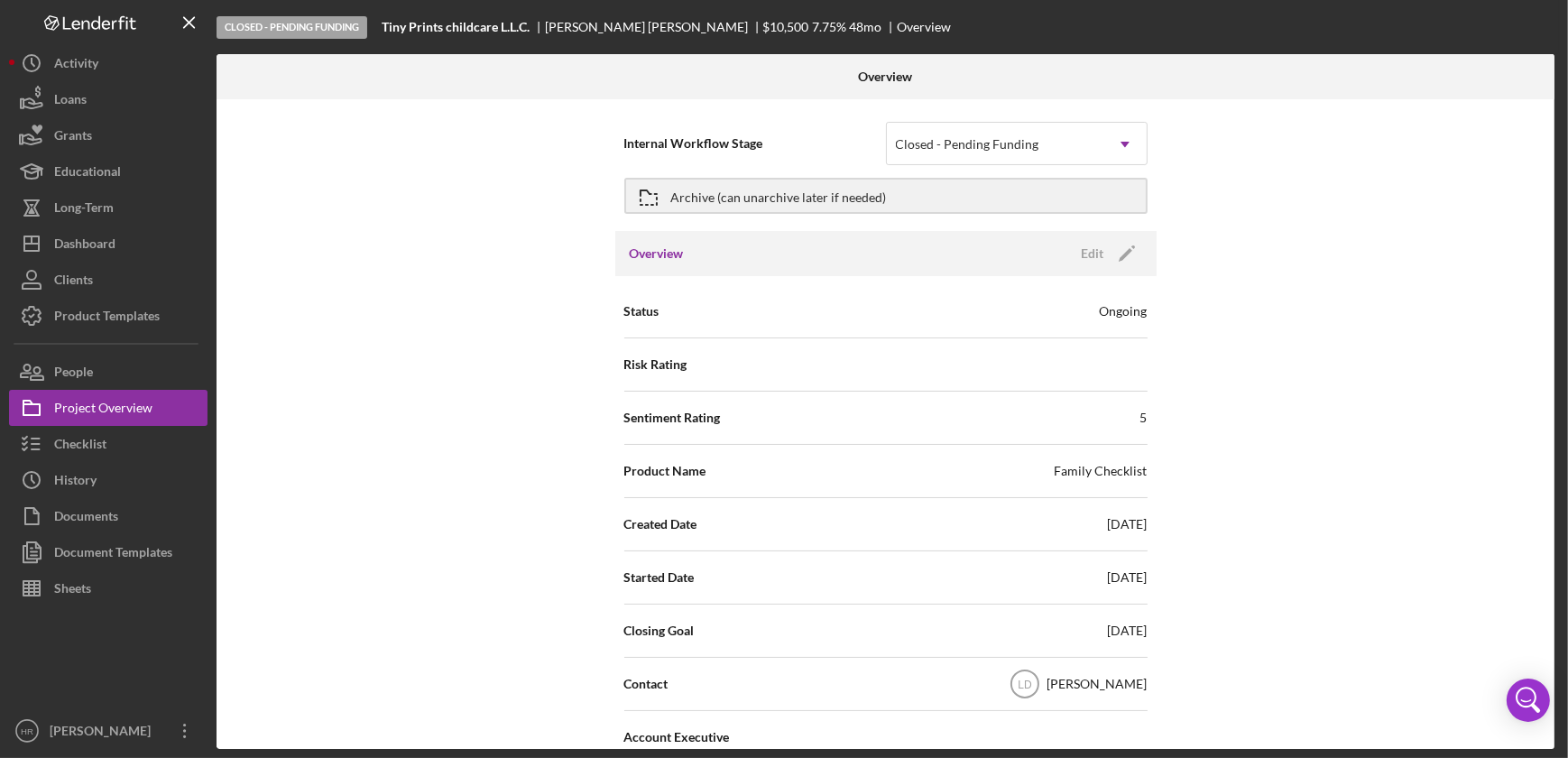
click at [1381, 251] on div "Internal Workflow Stage Closed - Pending Funding Icon/Dropdown Arrow Archive (c…" at bounding box center [886, 424] width 1338 height 650
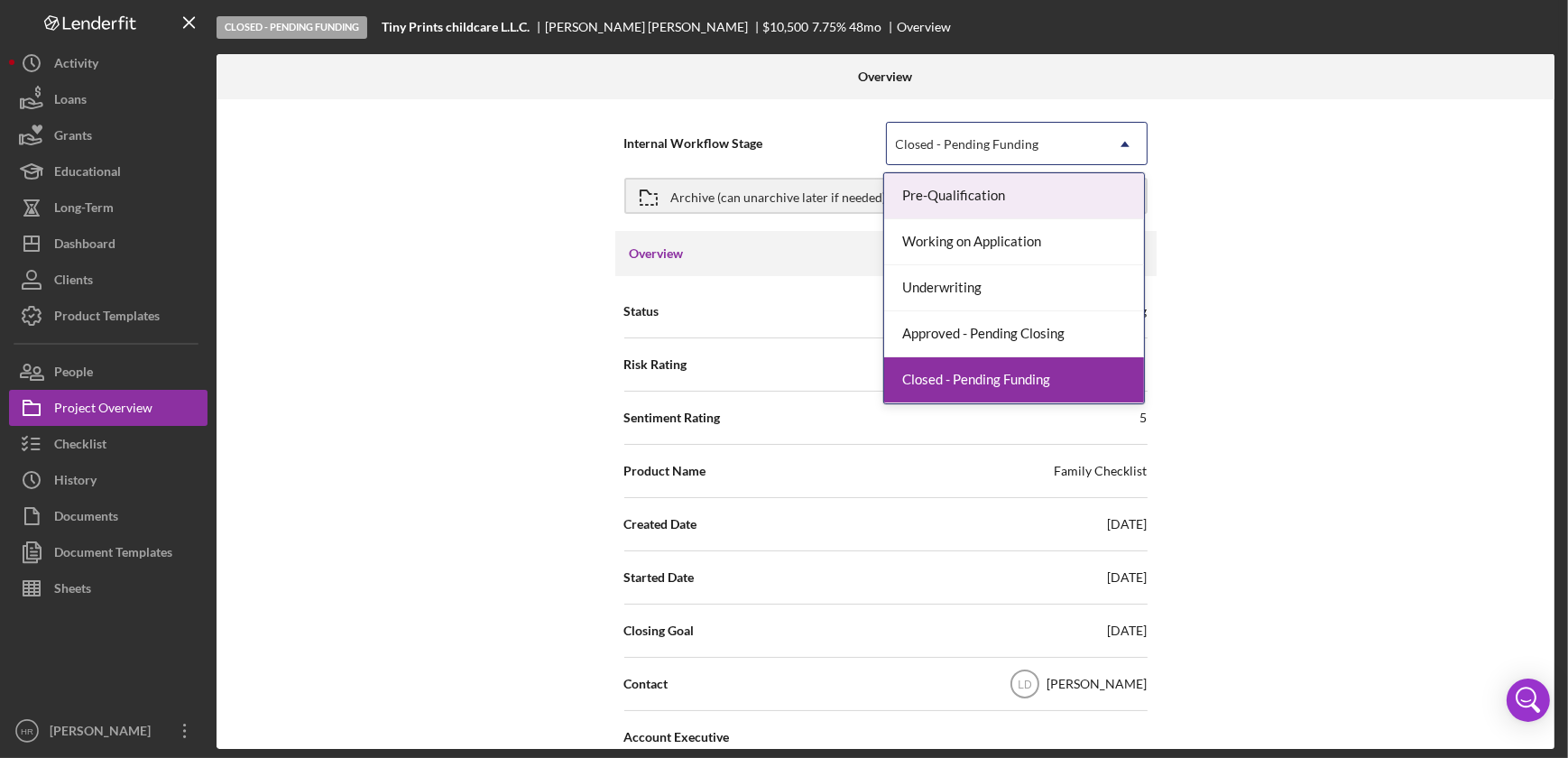
click at [1083, 144] on div "Closed - Pending Funding" at bounding box center [995, 144] width 217 height 42
drag, startPoint x: 1328, startPoint y: 343, endPoint x: 1244, endPoint y: 418, distance: 112.6
click at [1329, 345] on div "Internal Workflow Stage 5 results available. Use Up and Down to choose options,…" at bounding box center [886, 424] width 1338 height 650
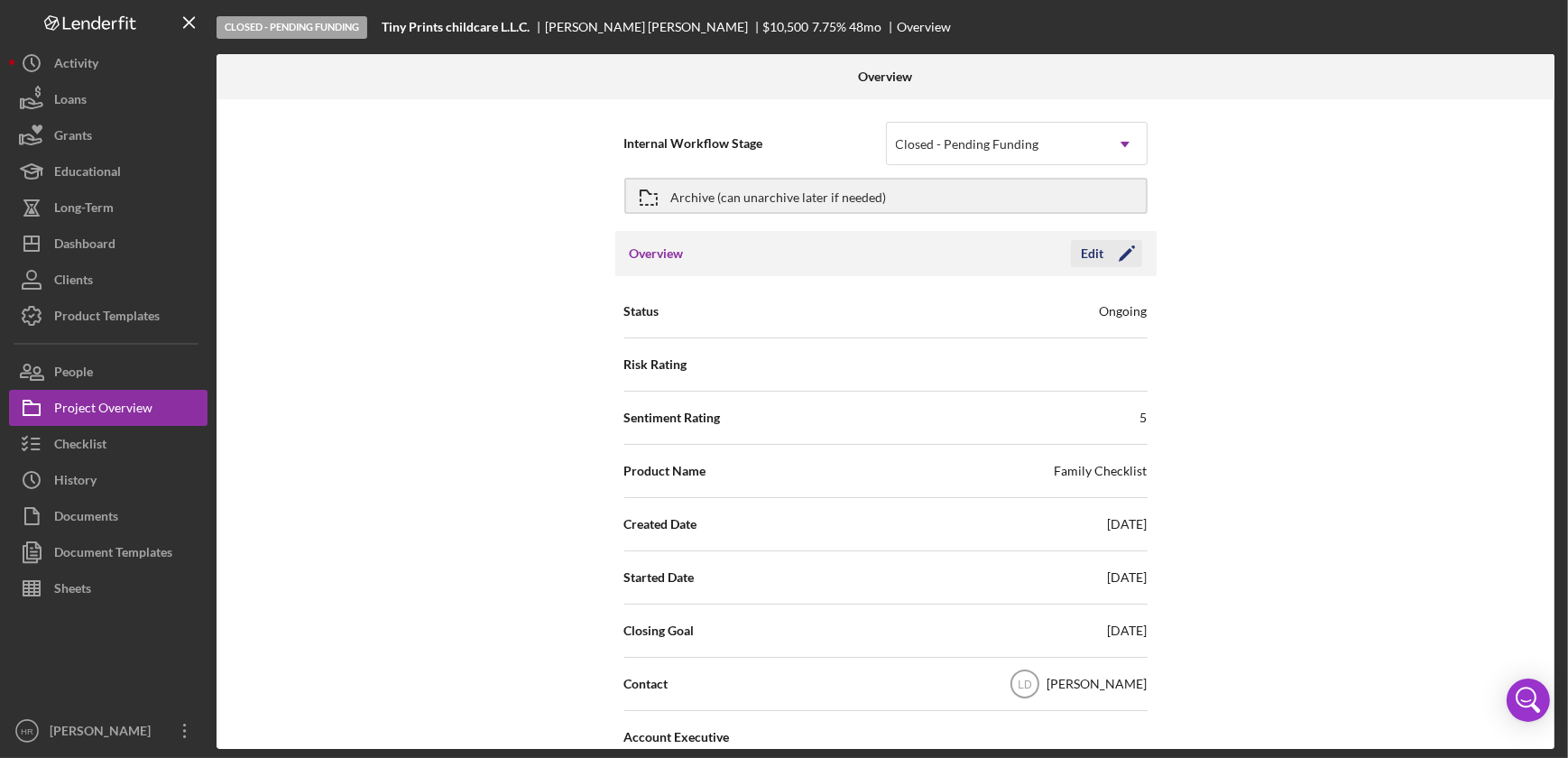
click at [1092, 253] on div "Edit" at bounding box center [1093, 254] width 22 height 27
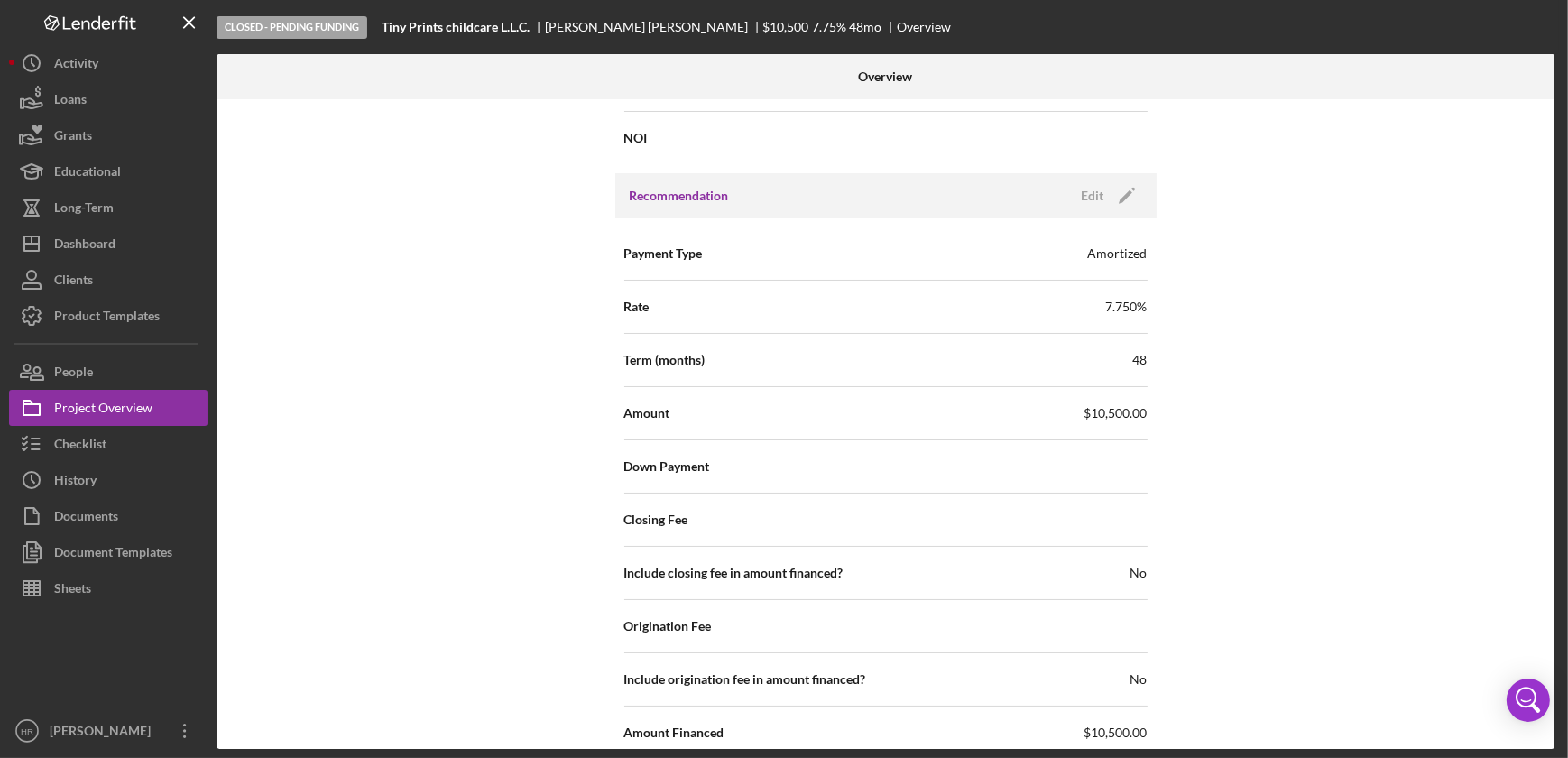
scroll to position [1967, 0]
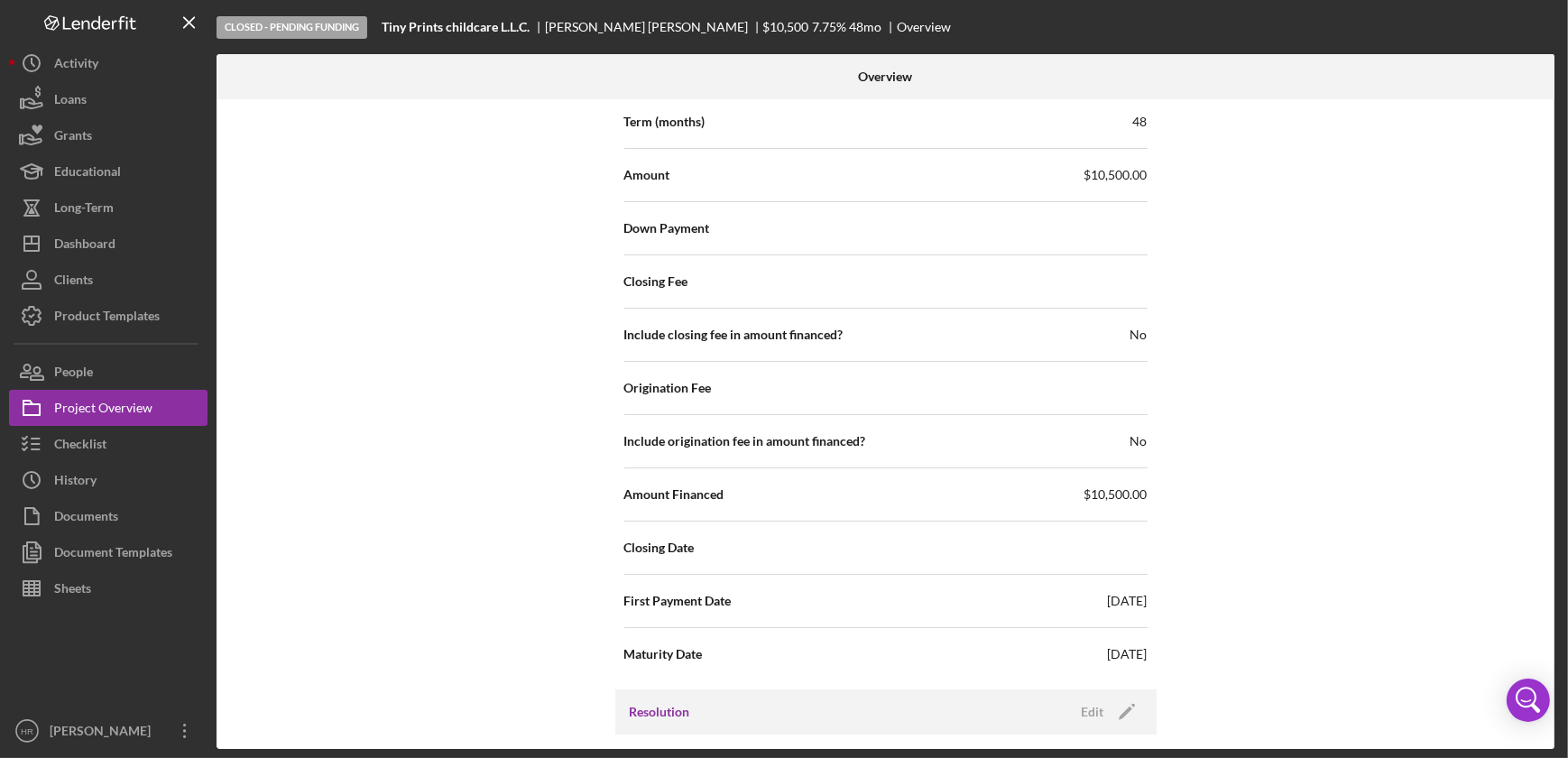
click at [1061, 279] on div "Closing Fee" at bounding box center [887, 281] width 524 height 45
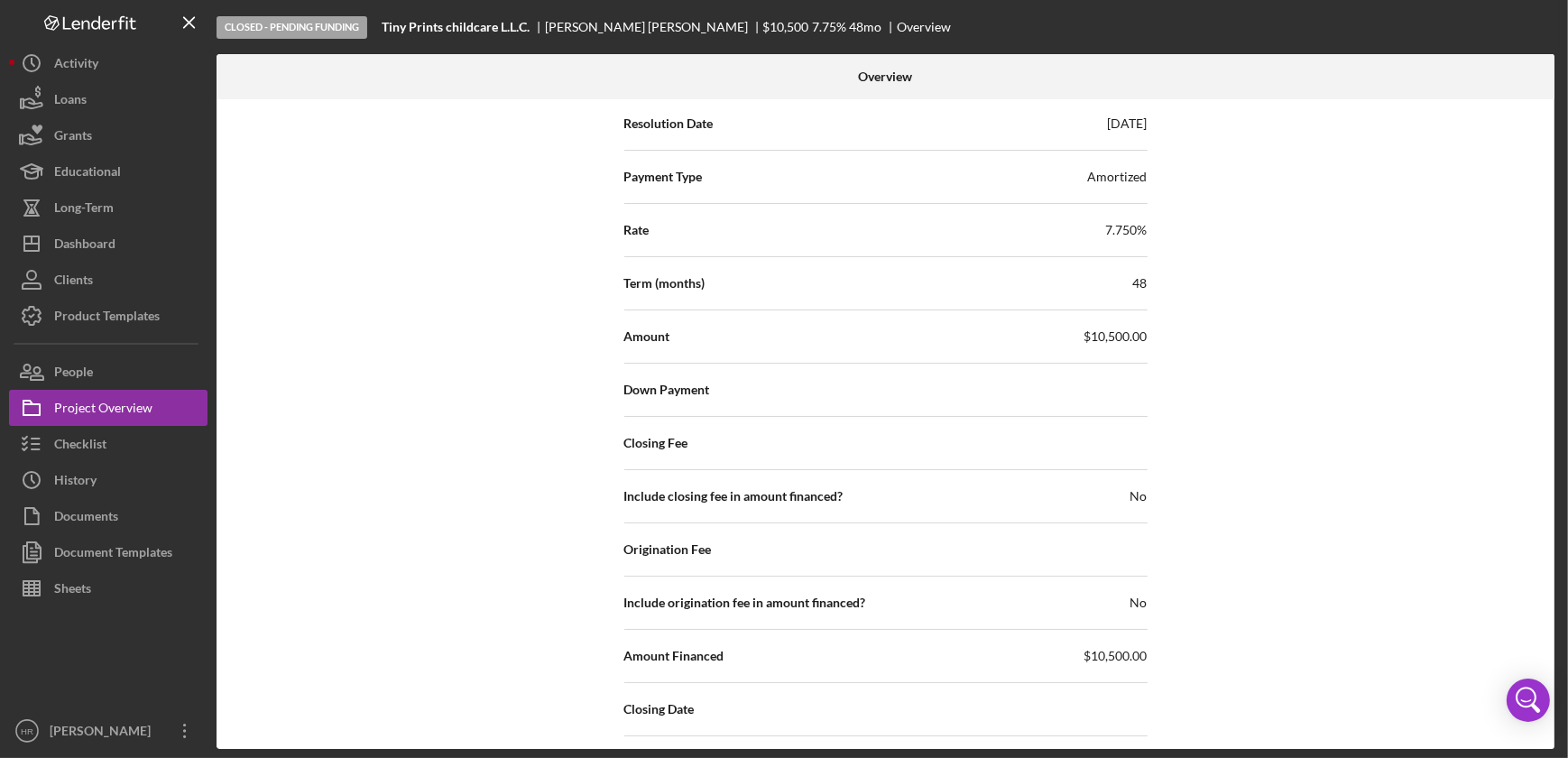
scroll to position [2772, 0]
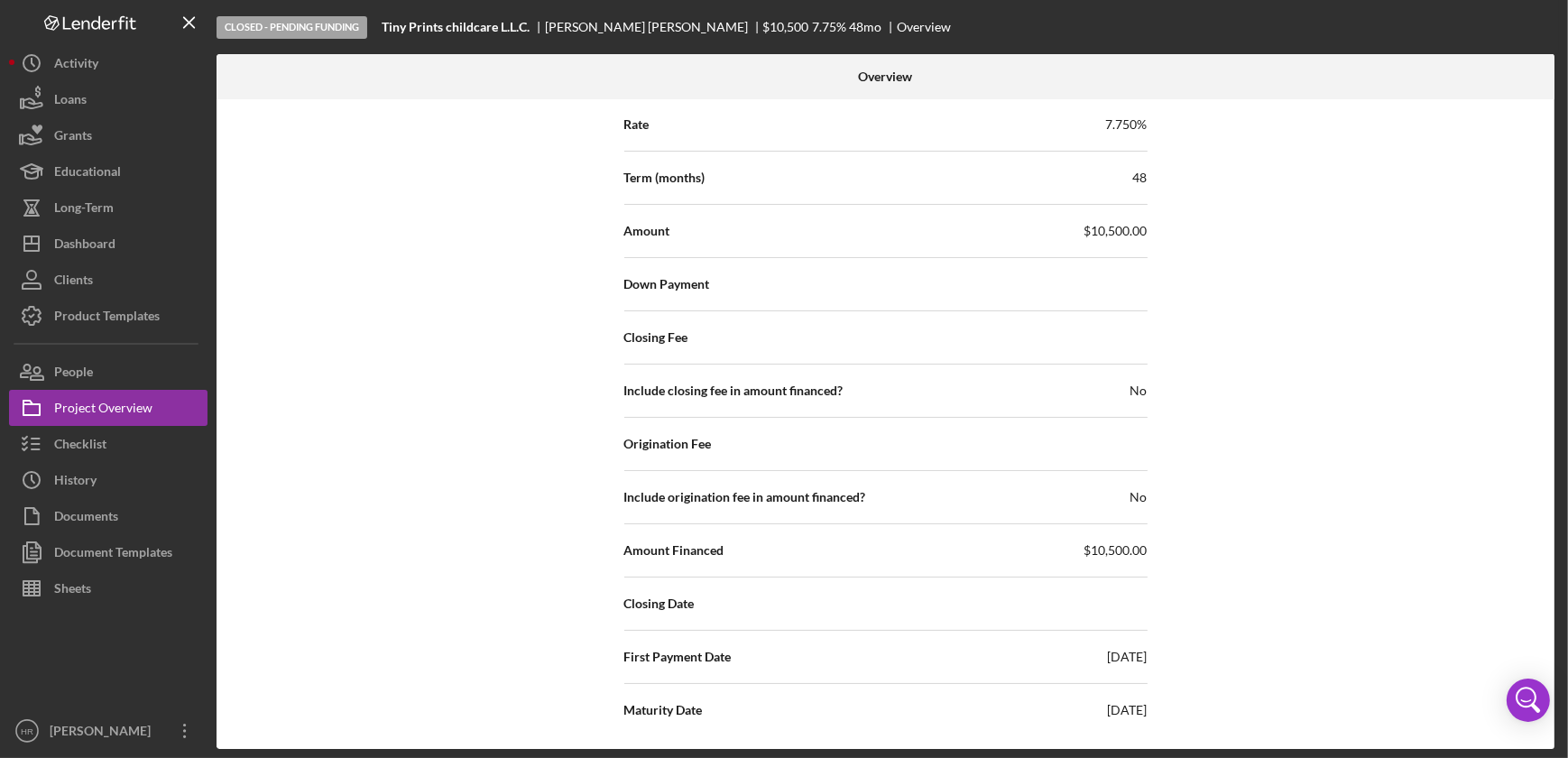
click at [867, 593] on div "Closing Date" at bounding box center [887, 603] width 524 height 45
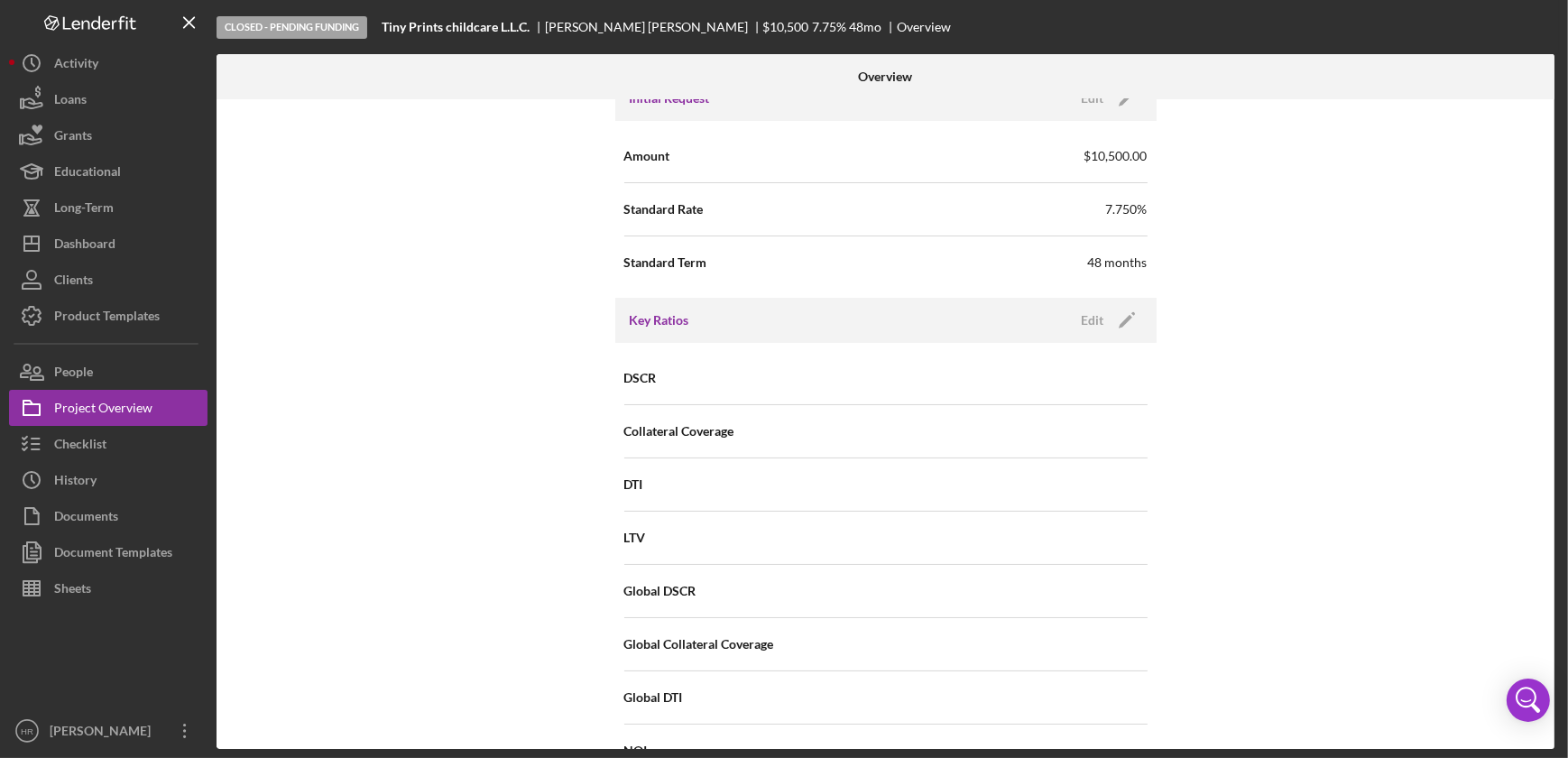
scroll to position [1133, 0]
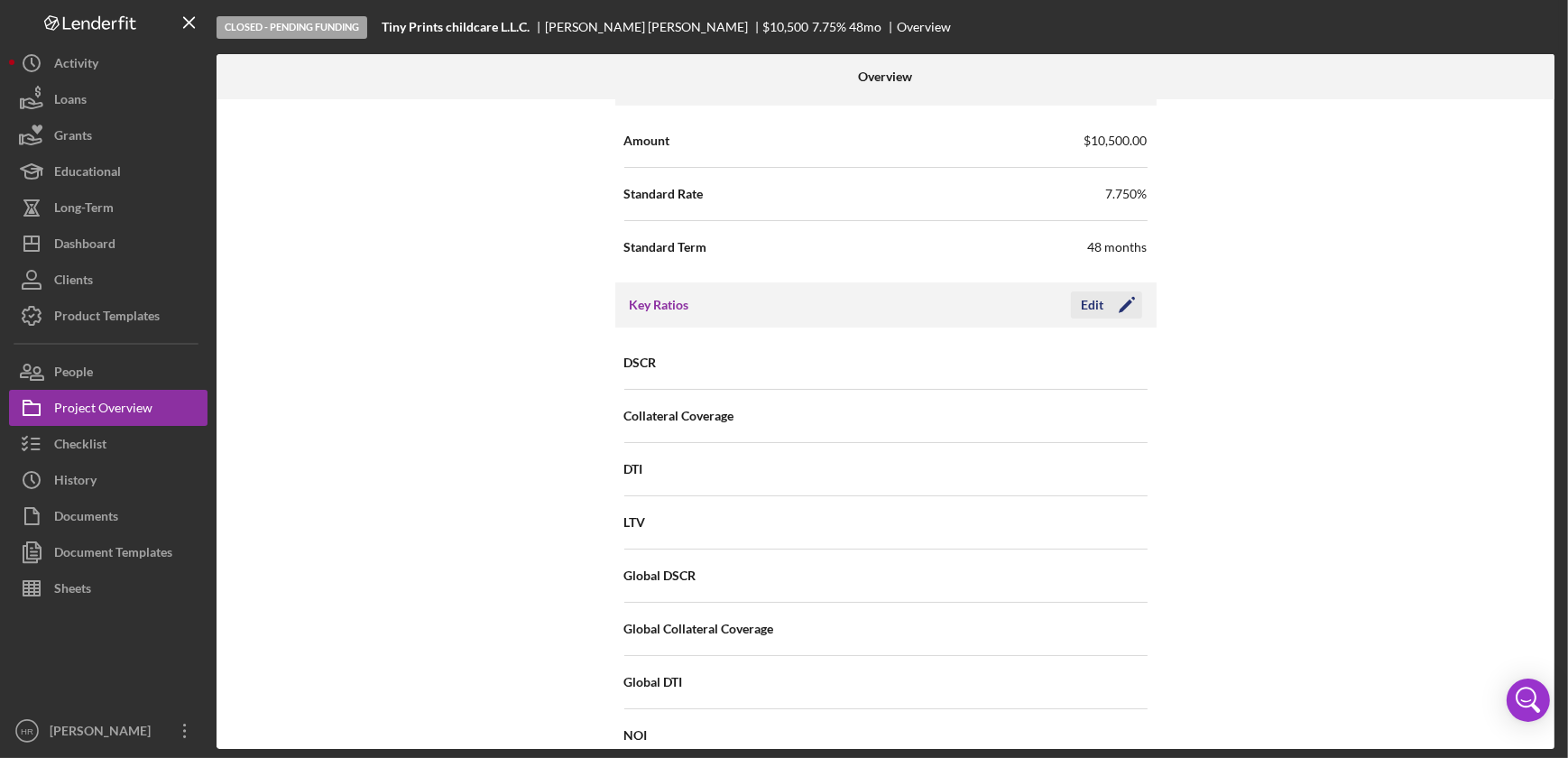
click at [1088, 307] on div "Edit" at bounding box center [1093, 305] width 22 height 27
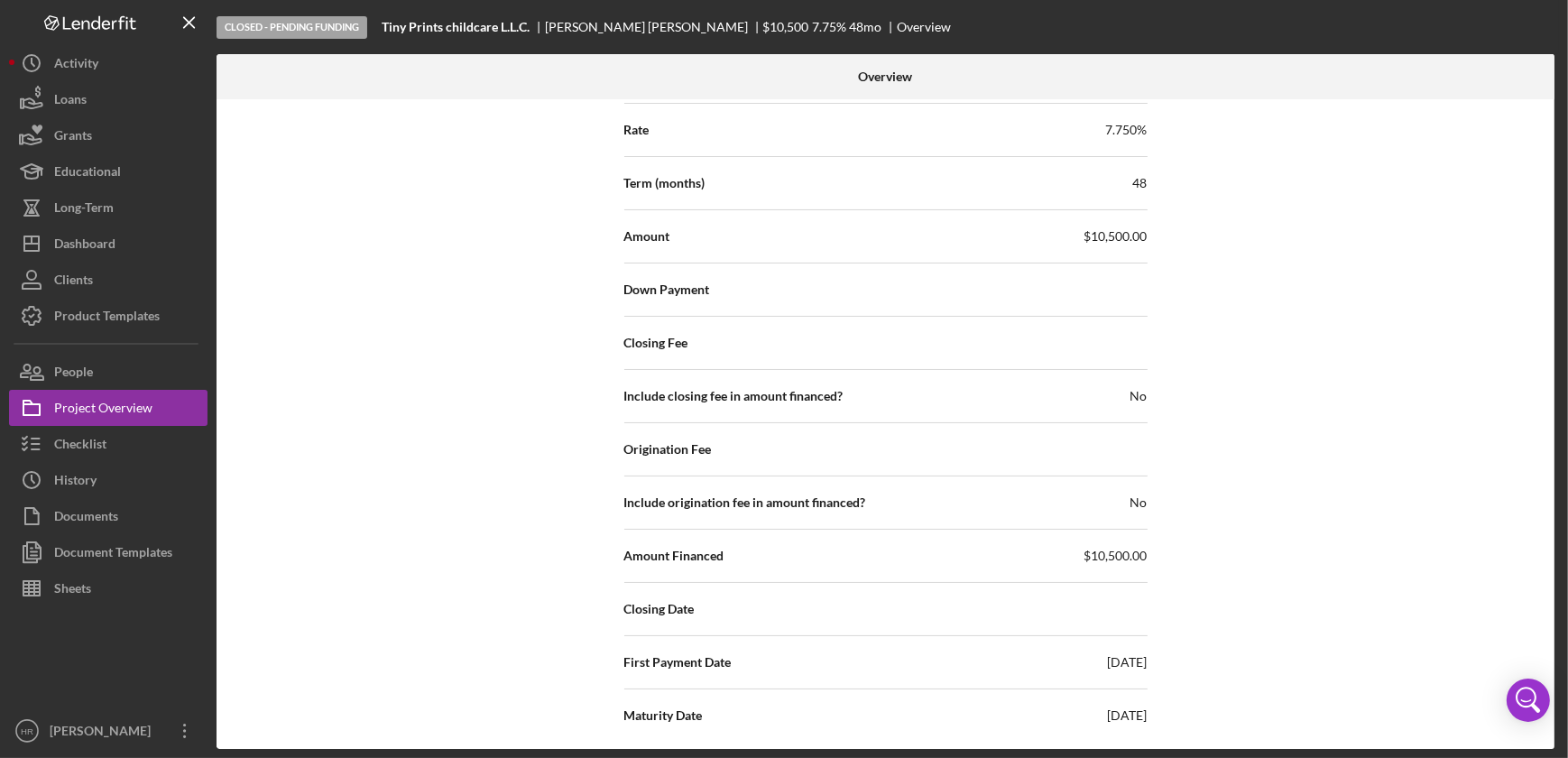
scroll to position [2772, 0]
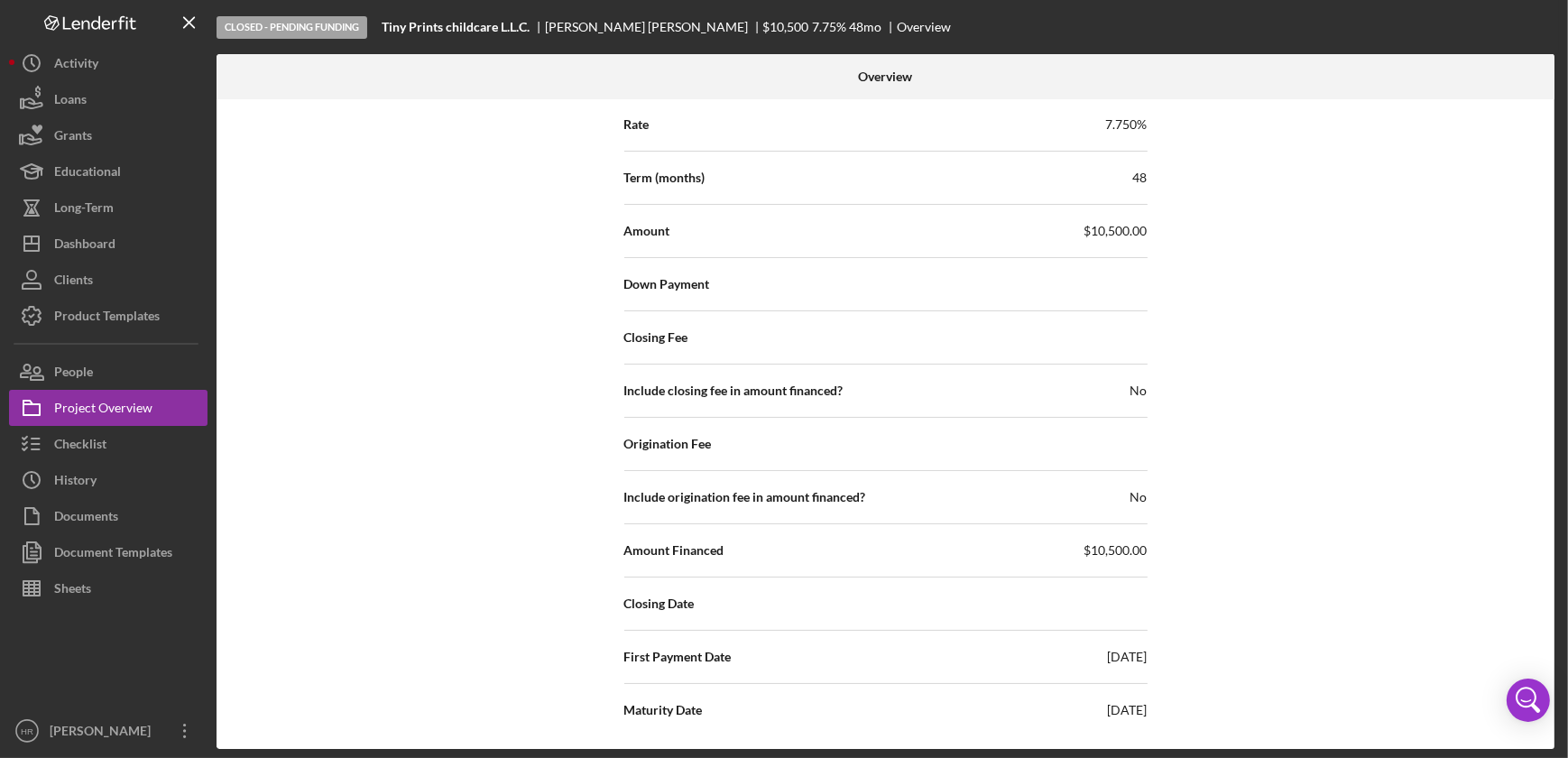
click at [1131, 598] on div "Closing Date" at bounding box center [887, 603] width 524 height 45
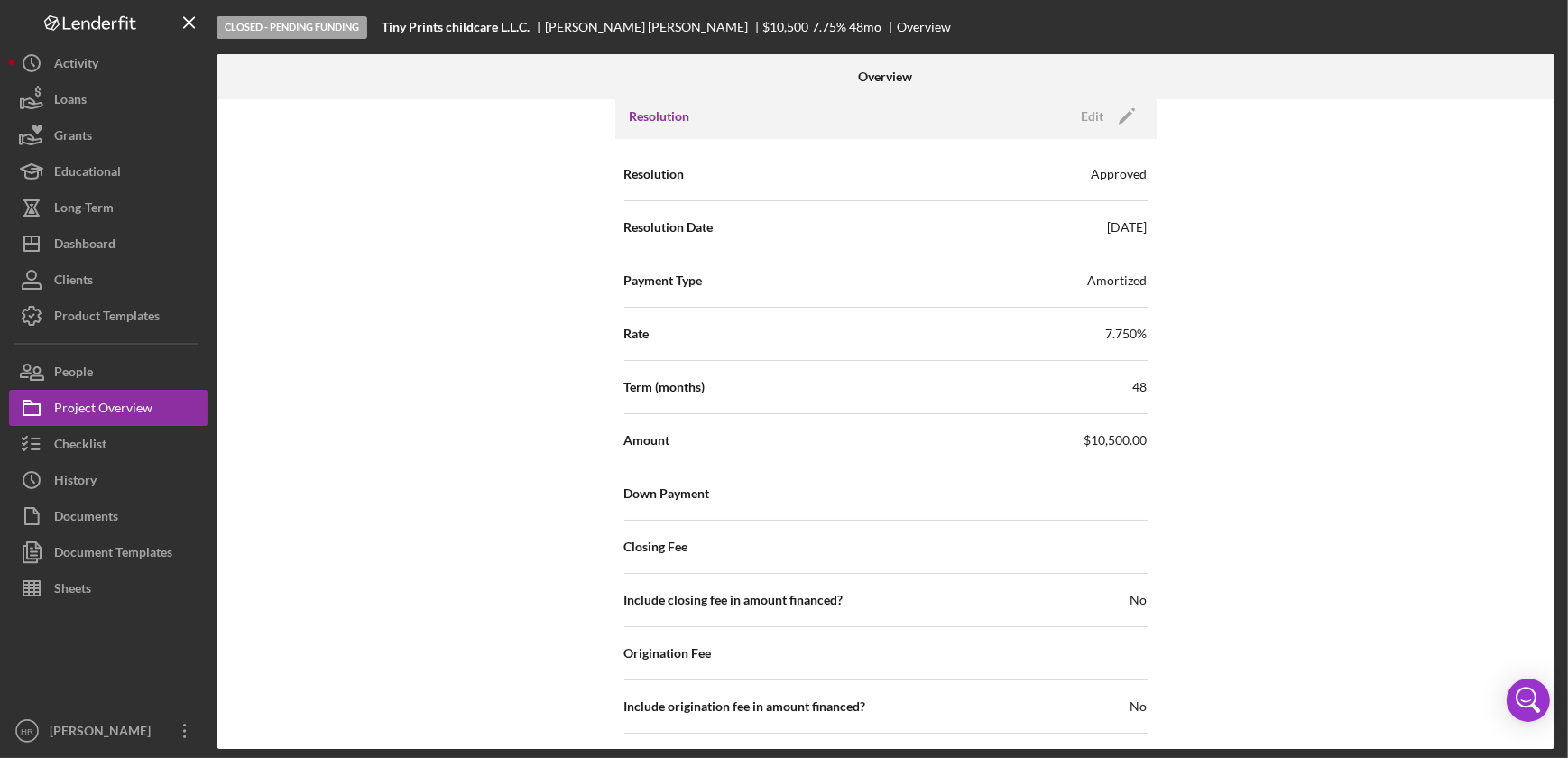
scroll to position [2363, 0]
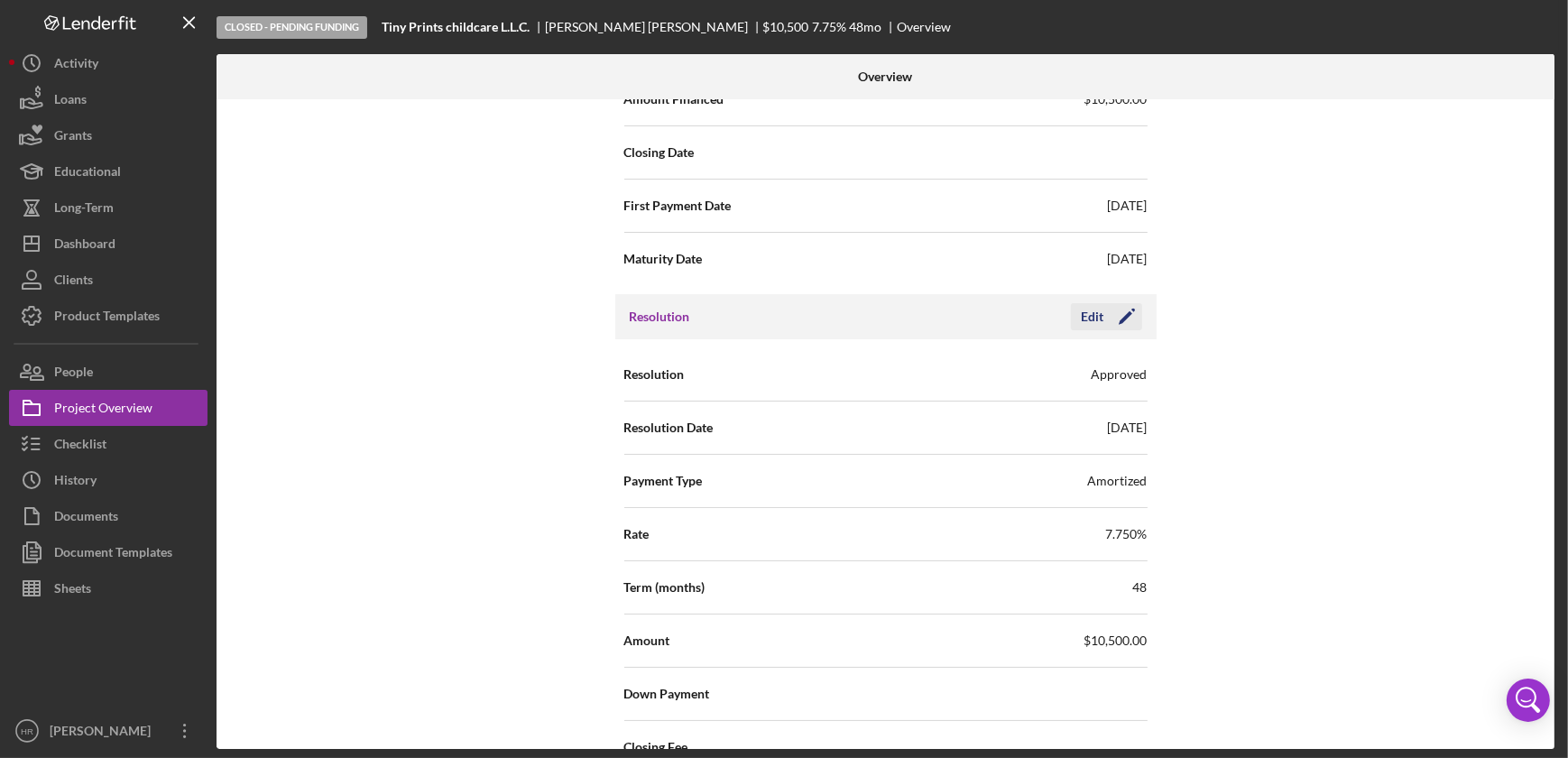
click at [1092, 315] on div "Edit" at bounding box center [1093, 317] width 22 height 27
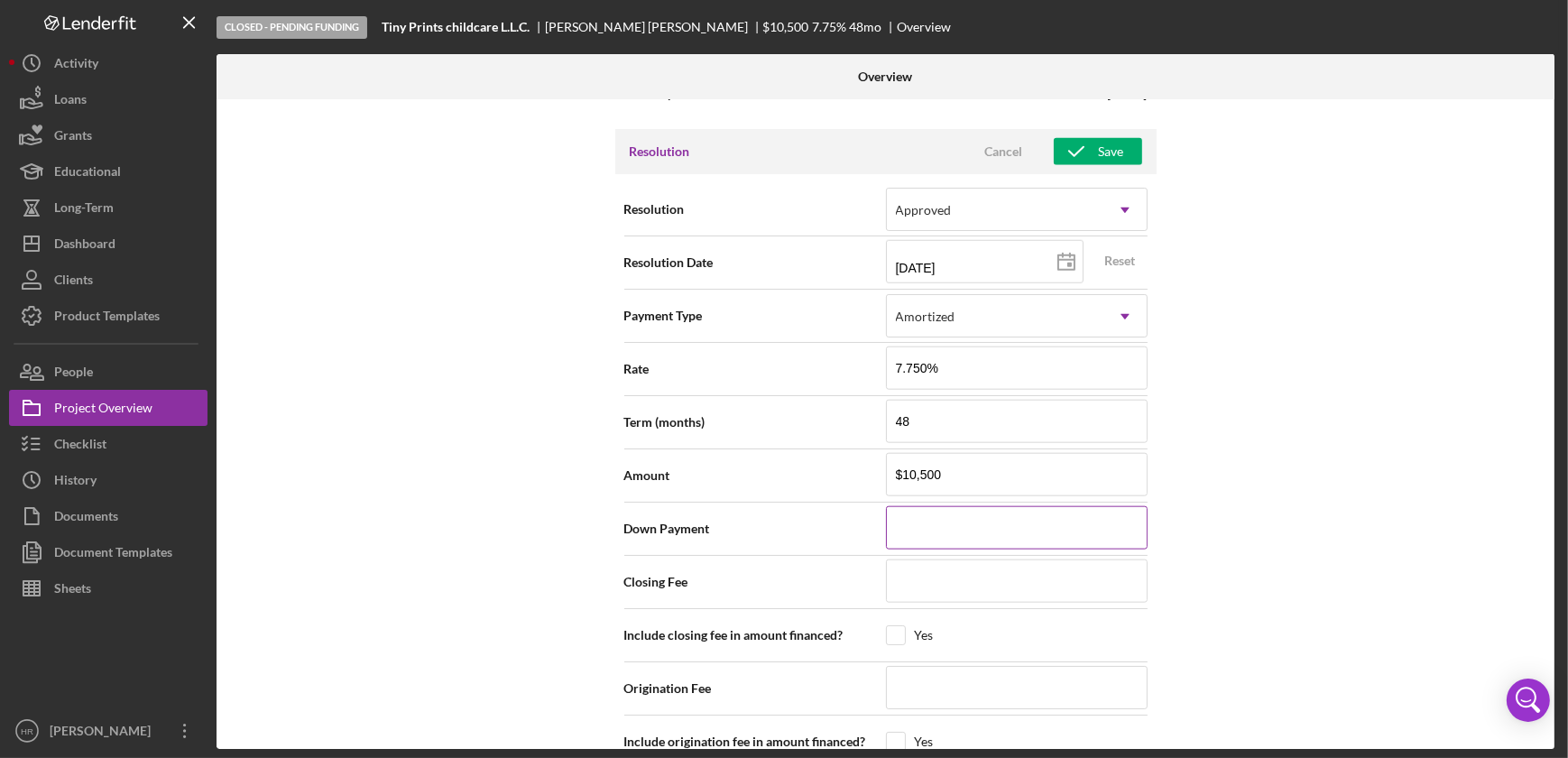
scroll to position [2772, 0]
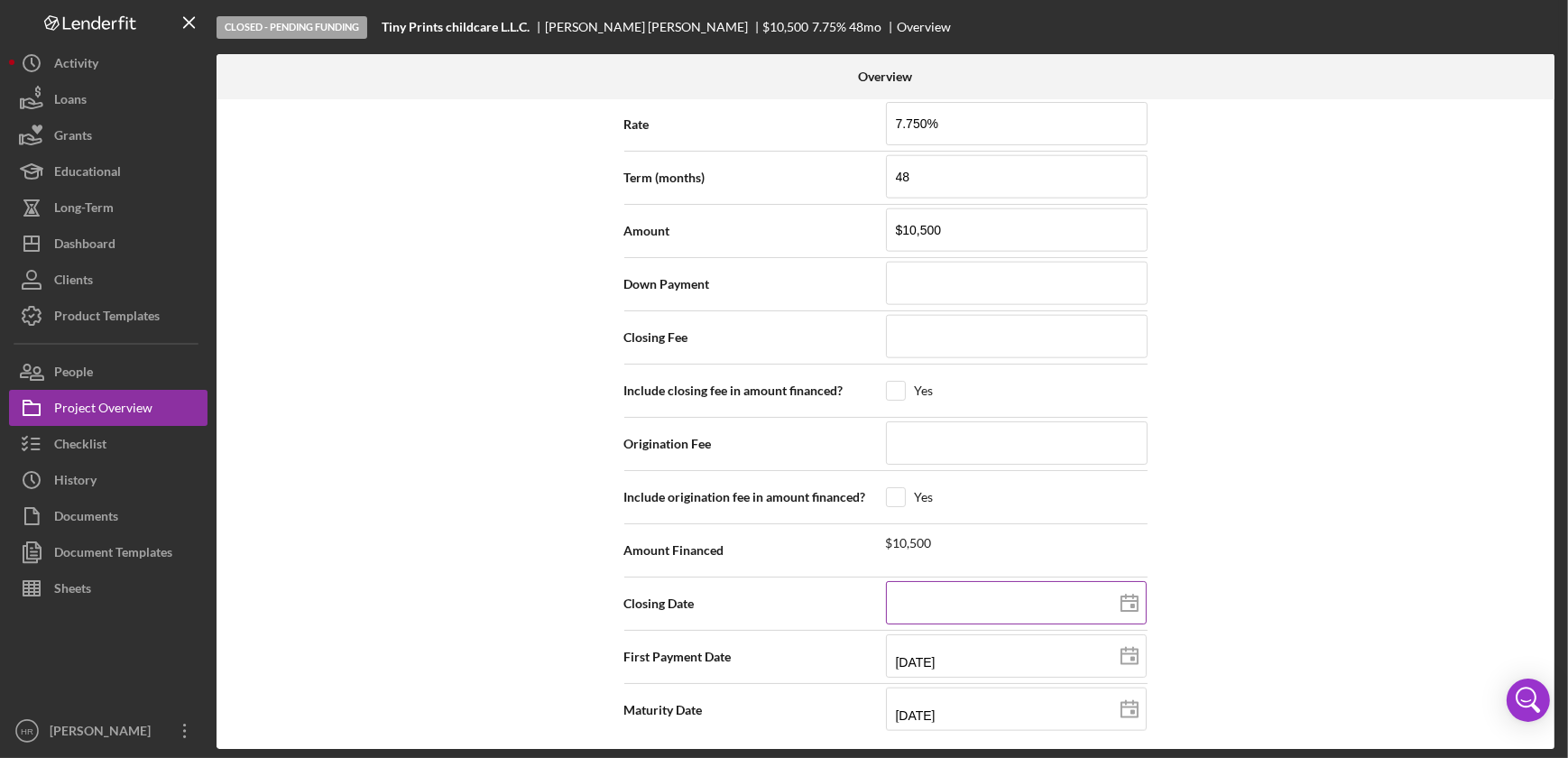
click at [982, 585] on input at bounding box center [1017, 602] width 261 height 44
click at [1135, 602] on polygon at bounding box center [1130, 603] width 17 height 15
type input "[DATE]"
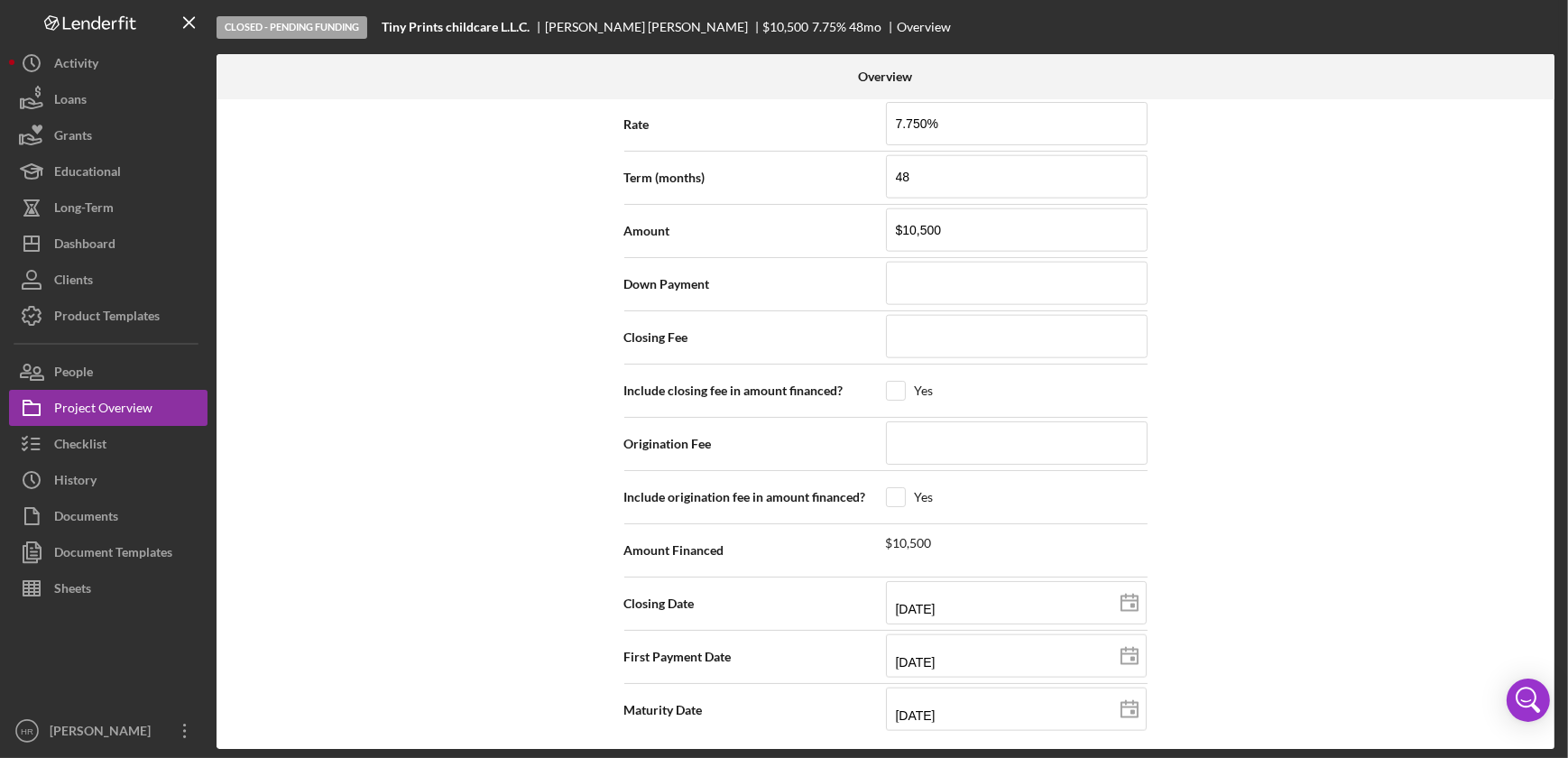
type input "[DATE]"
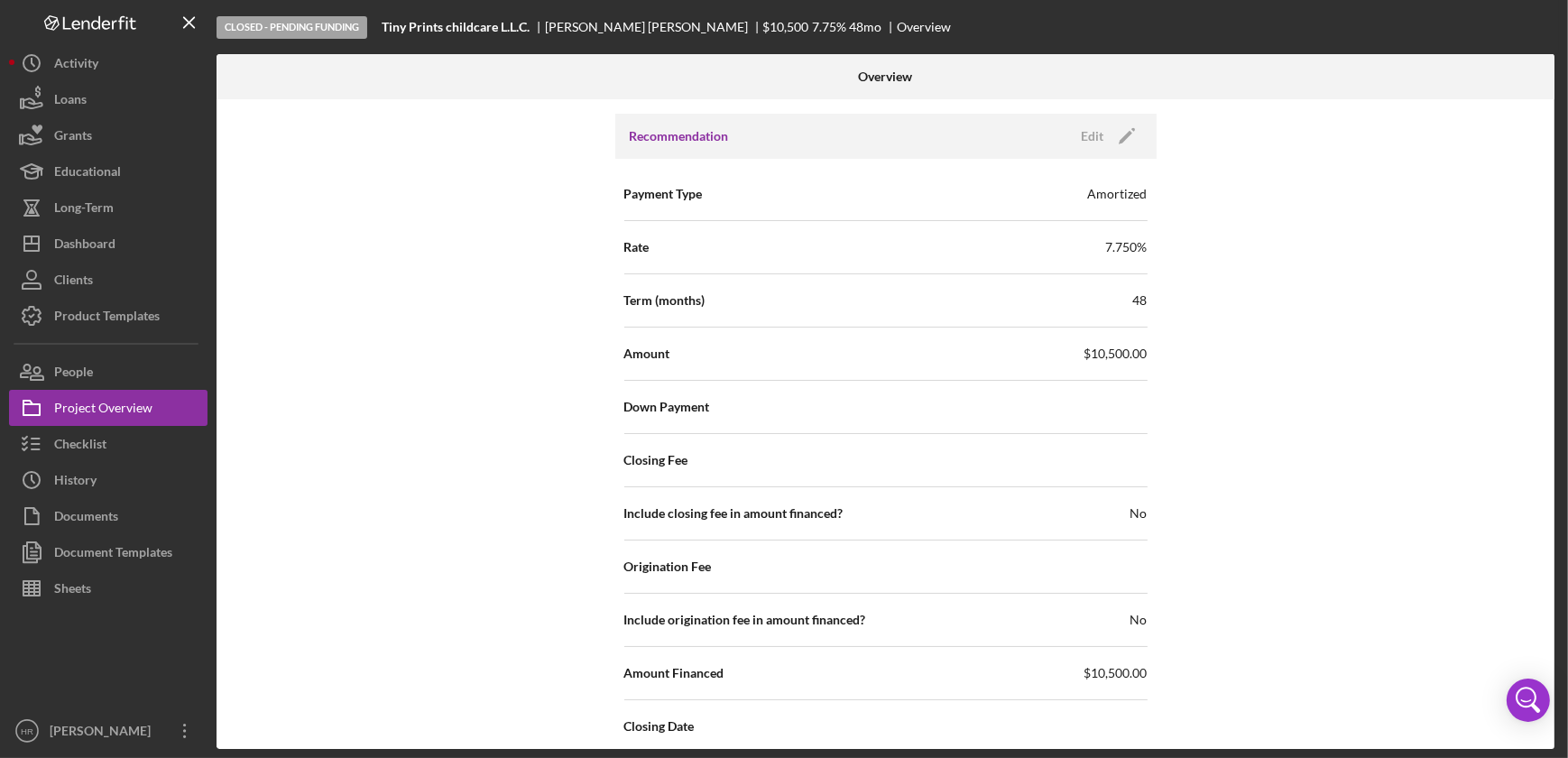
scroll to position [1788, 0]
click at [1085, 134] on div "Edit" at bounding box center [1093, 137] width 22 height 27
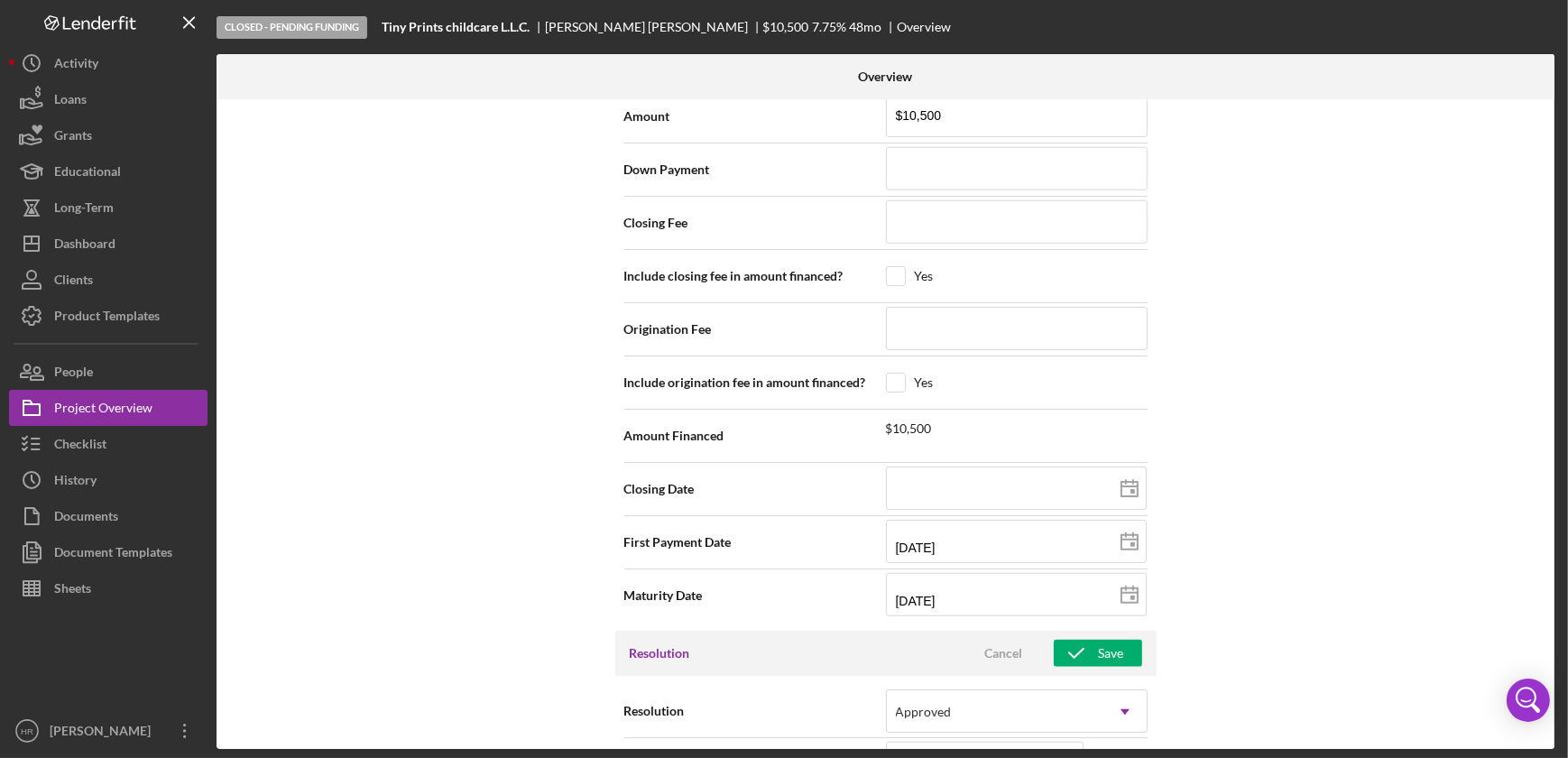
scroll to position [2035, 0]
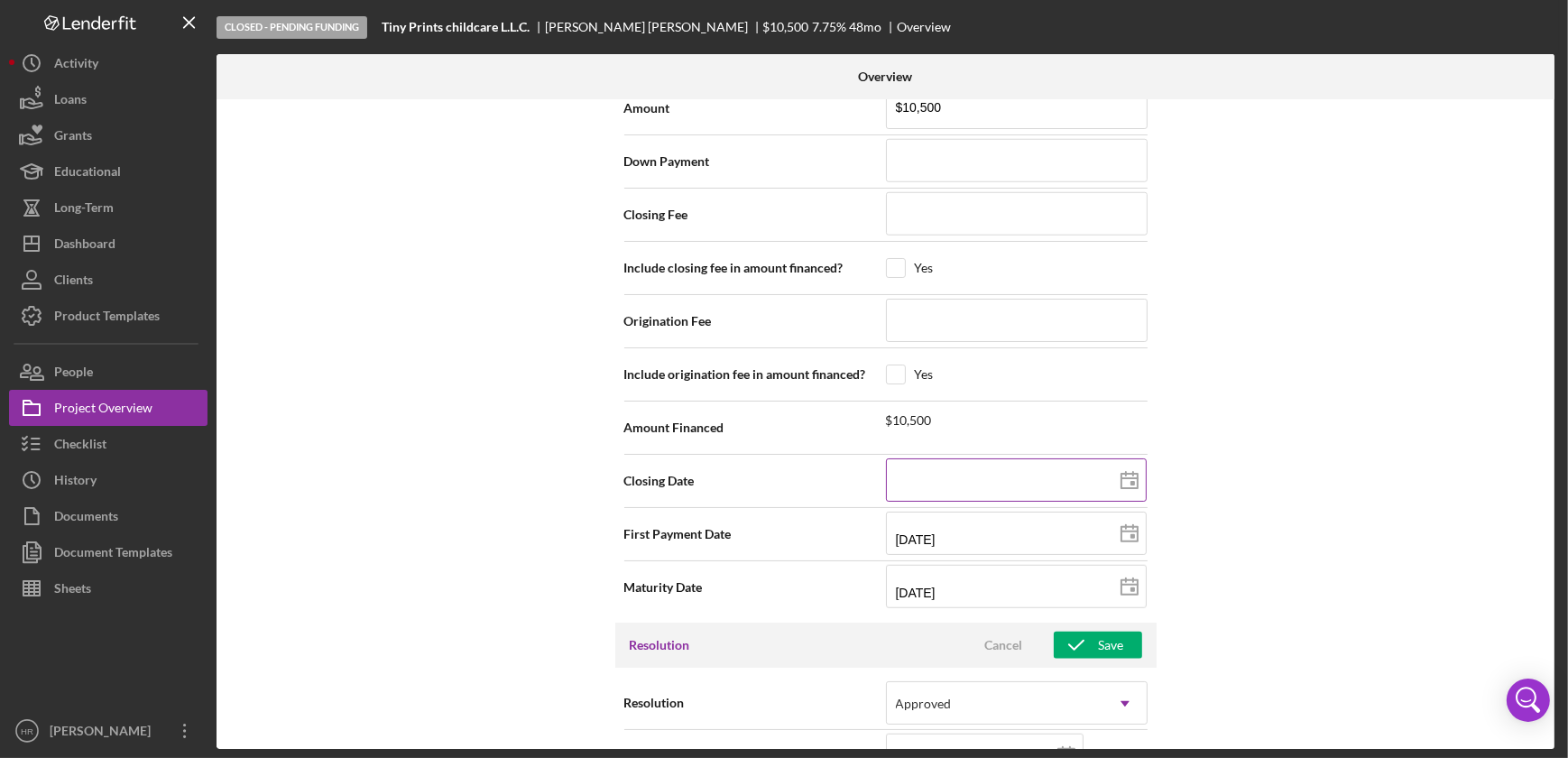
click at [1129, 476] on icon at bounding box center [1130, 481] width 45 height 45
type input "[DATE]"
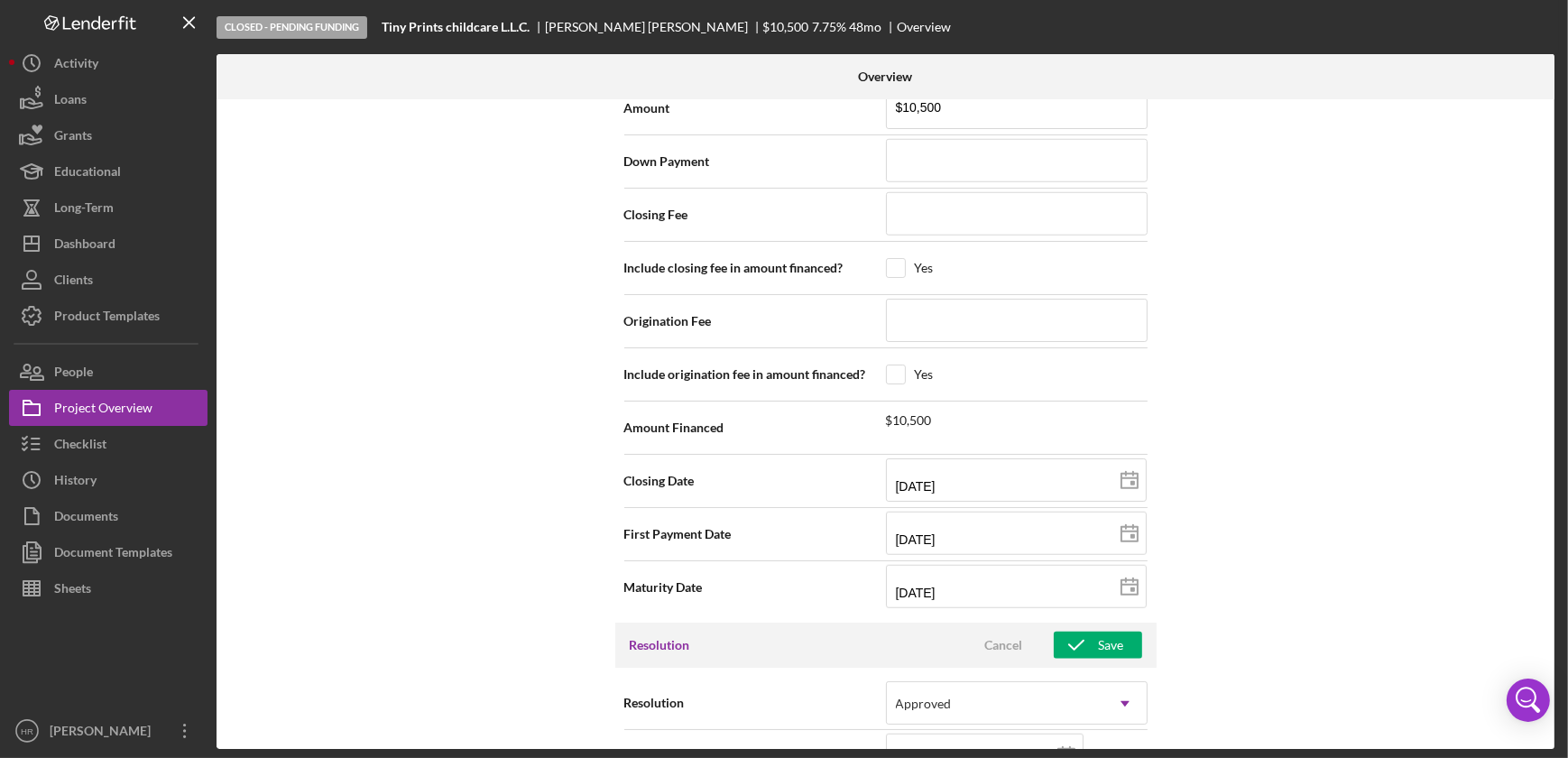
click at [1314, 400] on div "Internal Workflow Stage Closed - Pending Funding Icon/Dropdown Arrow Archive (c…" at bounding box center [886, 424] width 1338 height 650
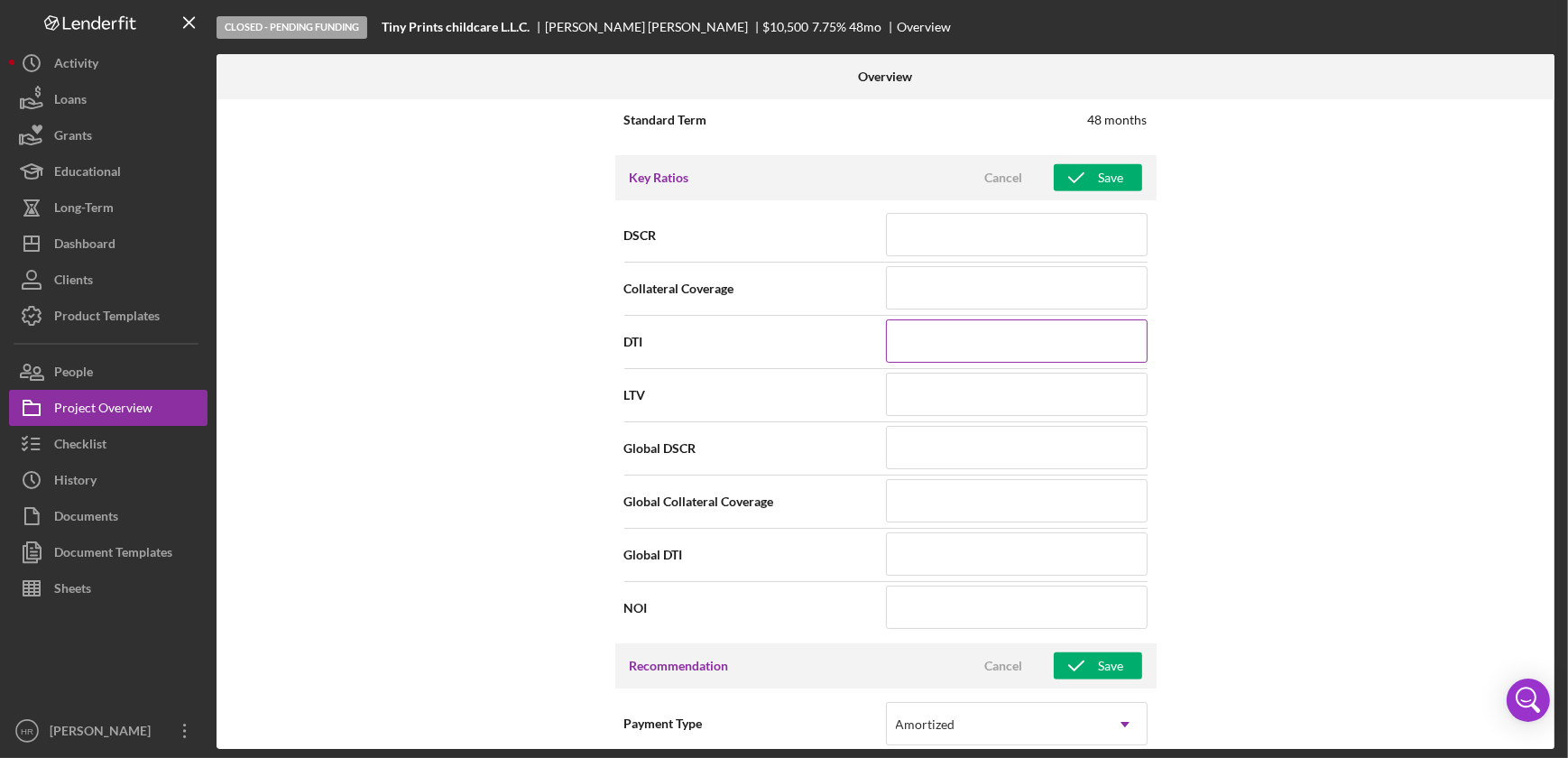
scroll to position [1296, 0]
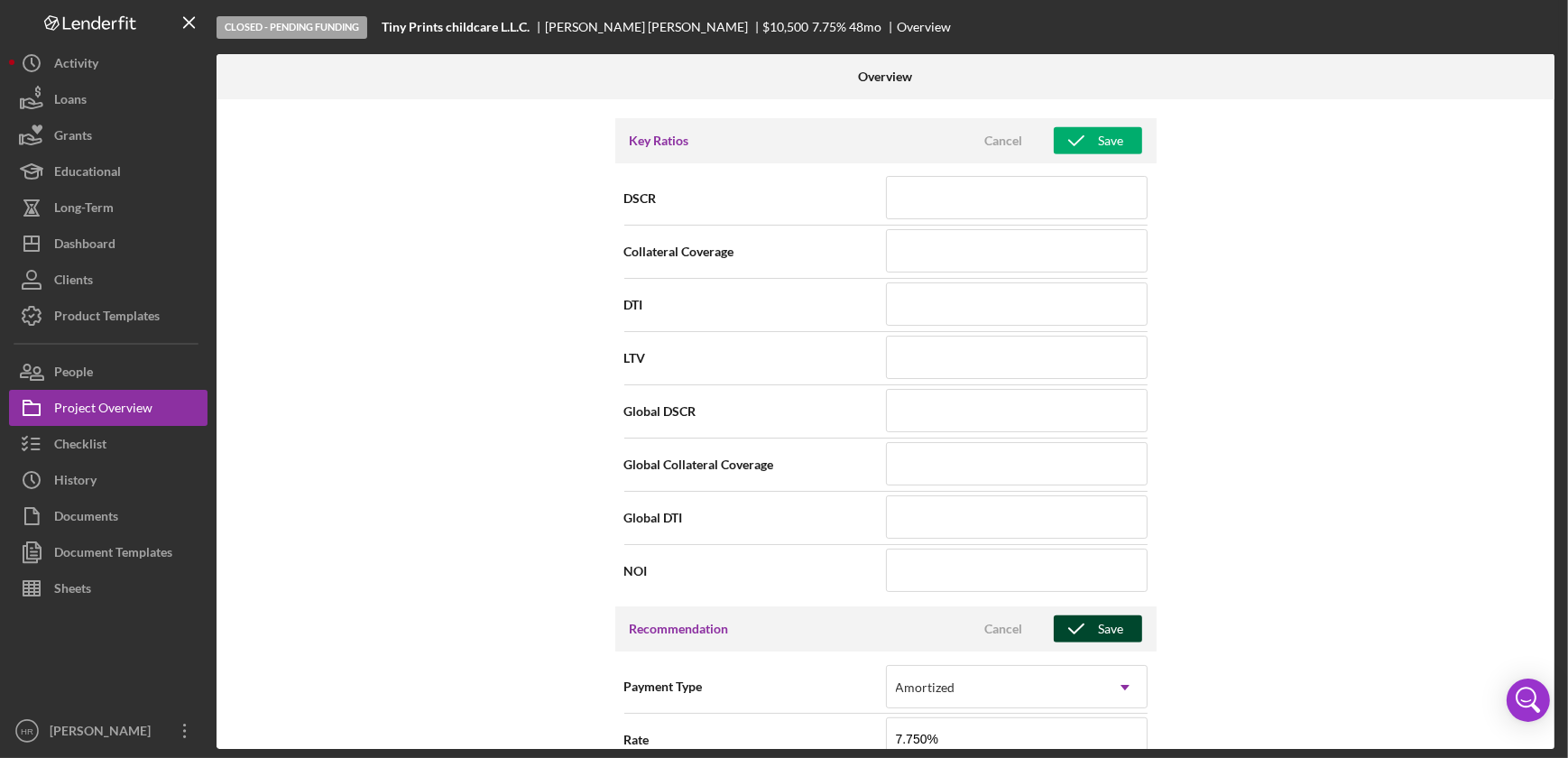
click at [1099, 615] on div "Save" at bounding box center [1112, 629] width 25 height 27
checkbox input "false"
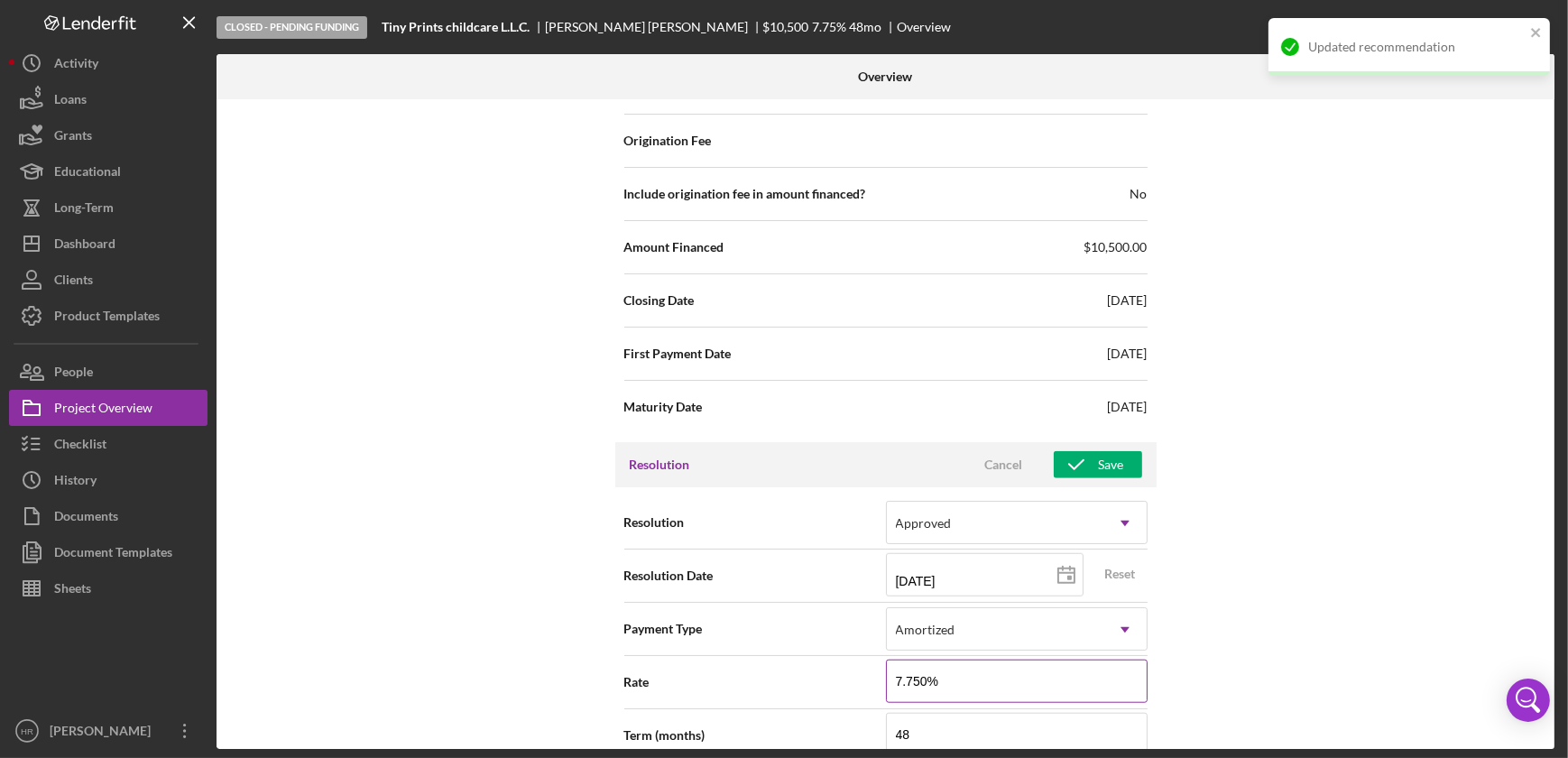
scroll to position [2048, 0]
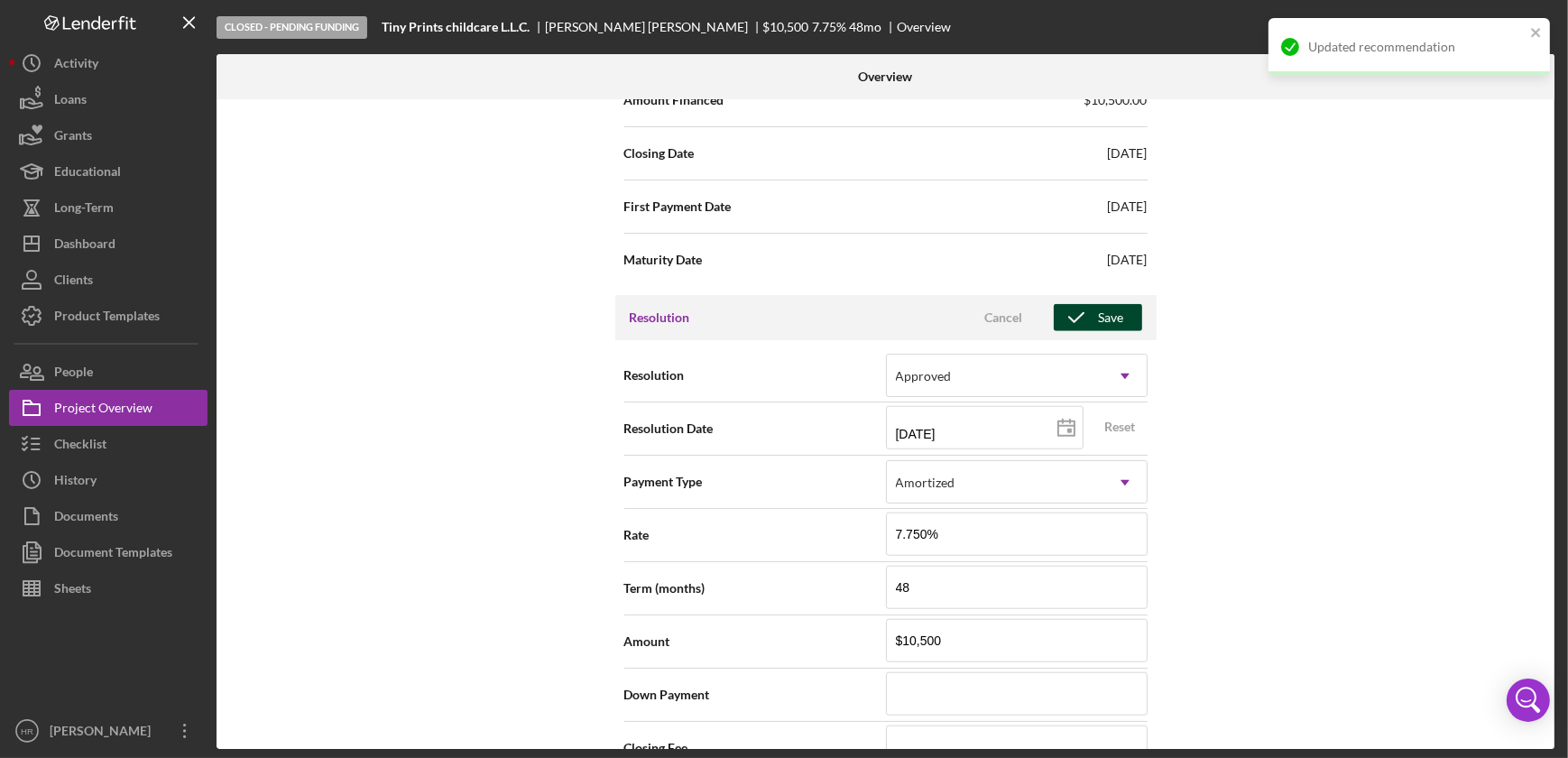
click at [1081, 318] on icon "button" at bounding box center [1076, 317] width 45 height 45
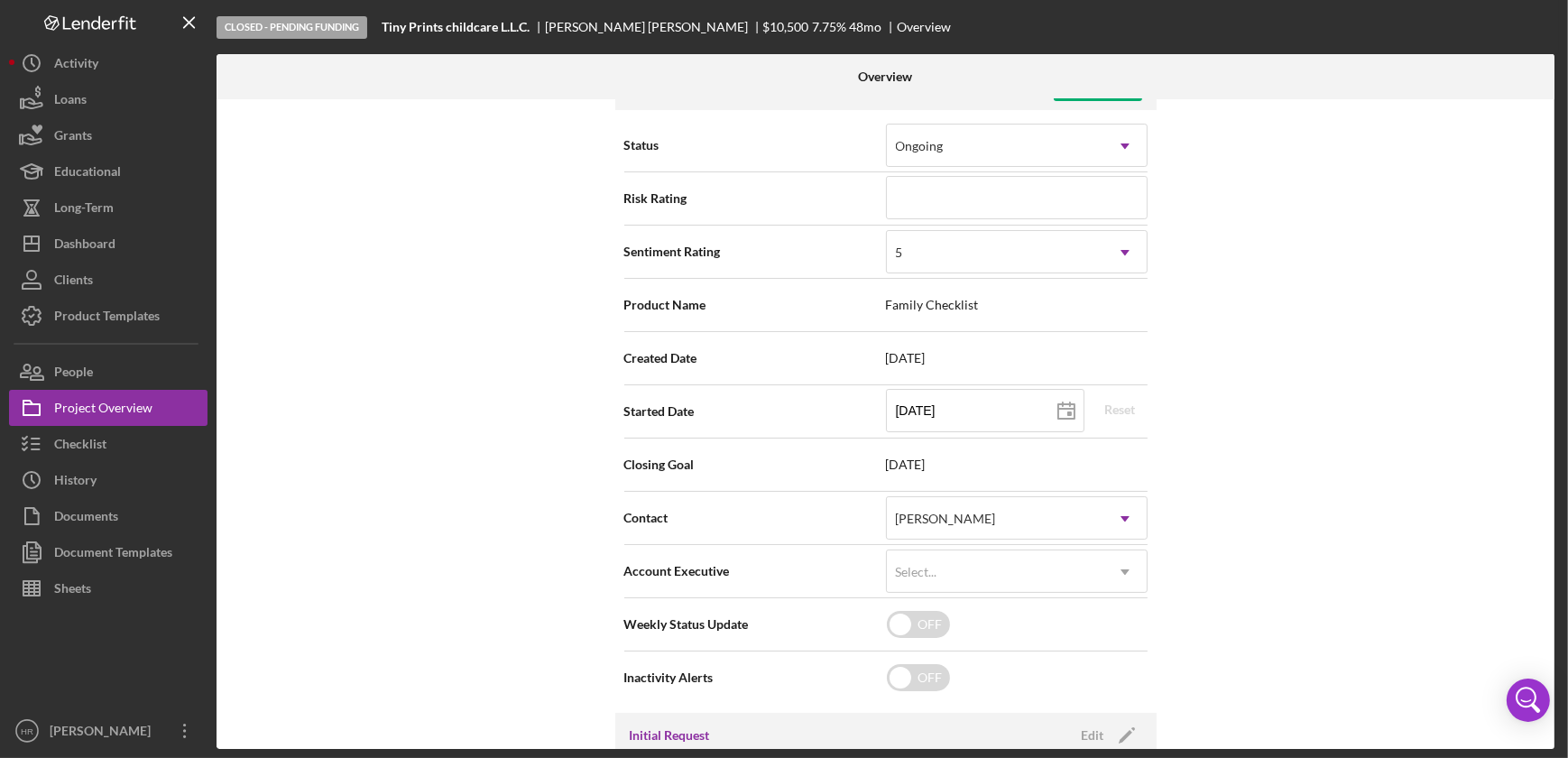
scroll to position [0, 0]
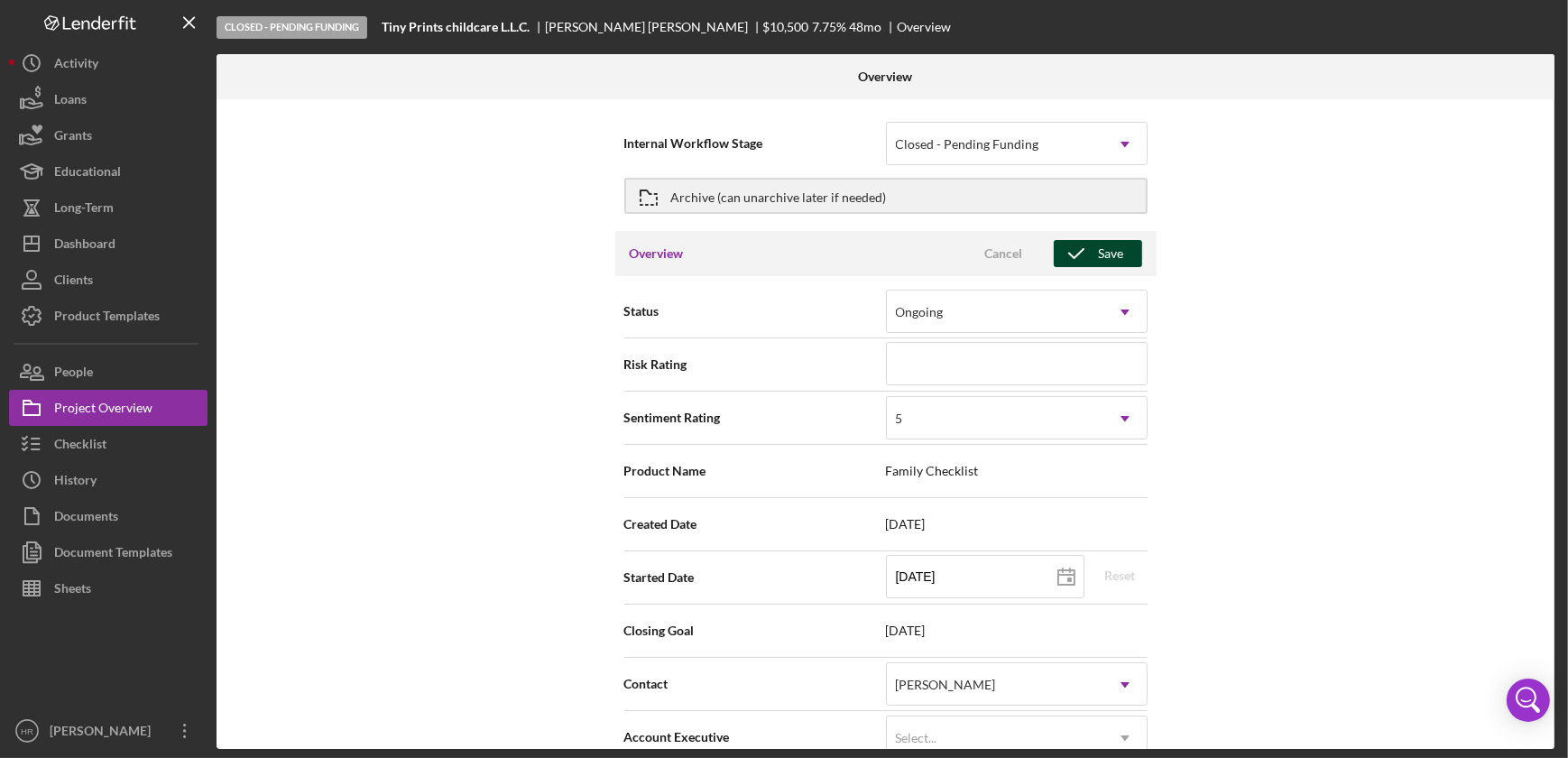
click at [1113, 253] on div "Save" at bounding box center [1112, 254] width 25 height 27
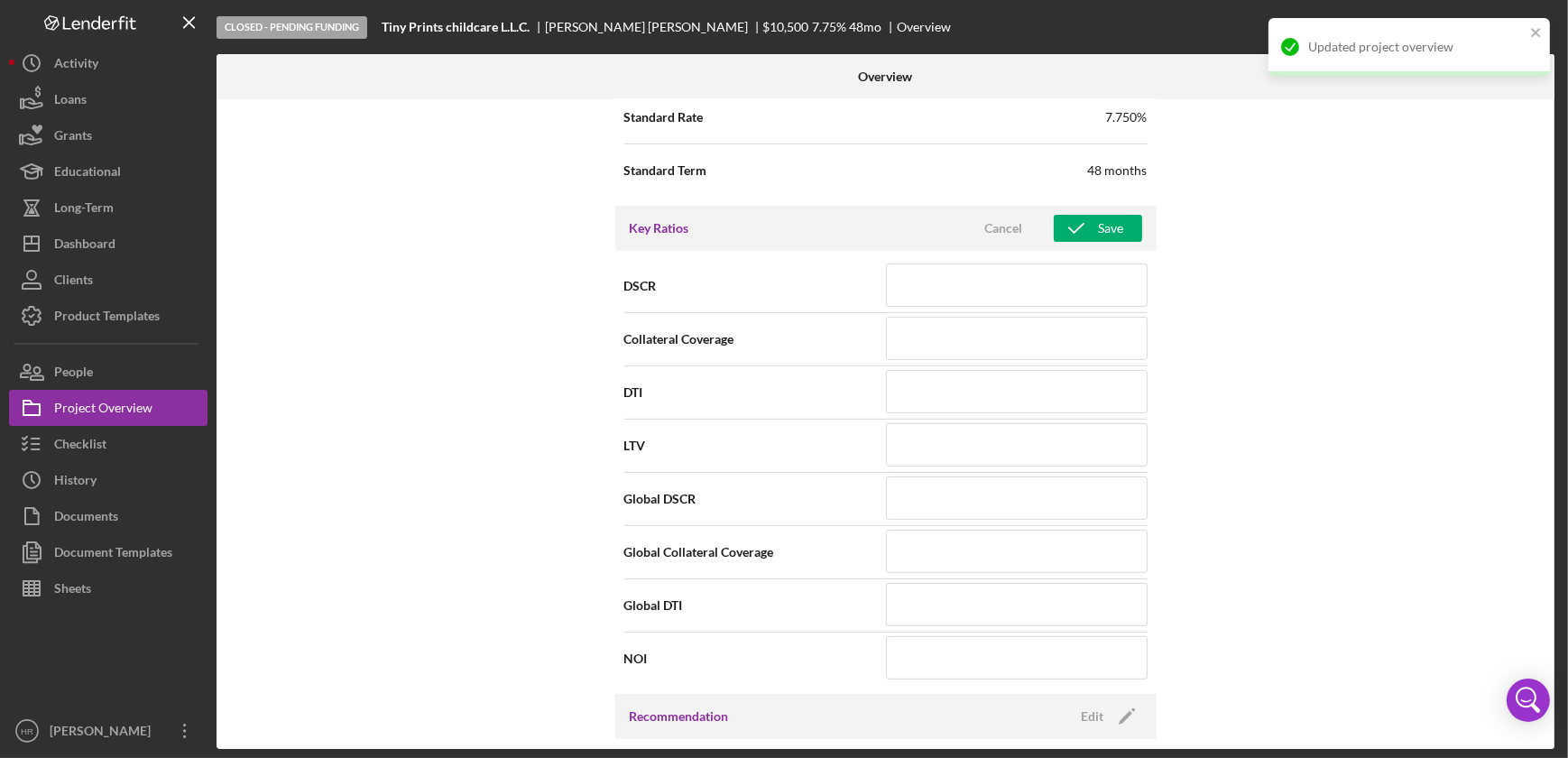
scroll to position [902, 0]
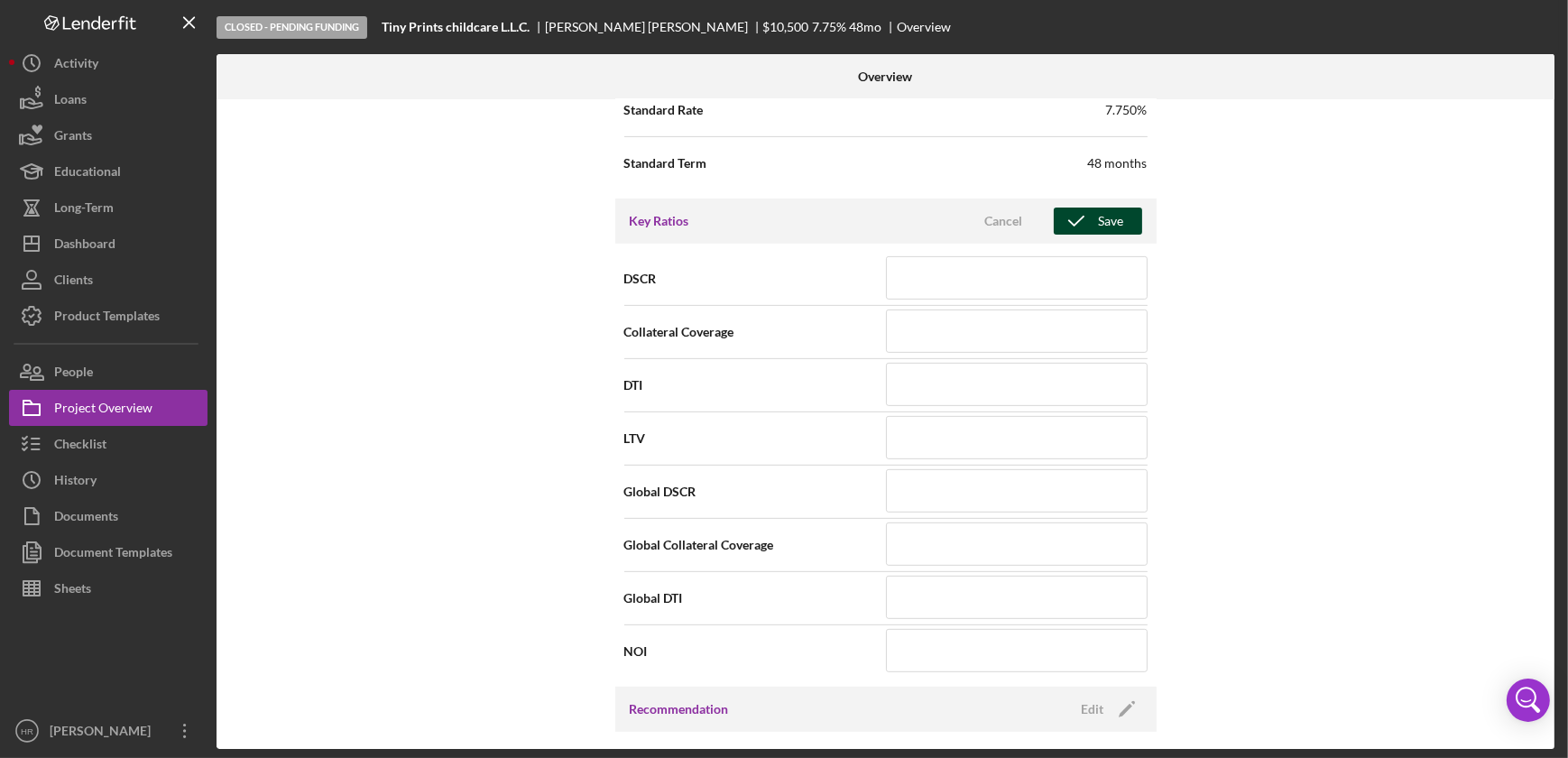
click at [1085, 216] on icon "button" at bounding box center [1076, 221] width 45 height 45
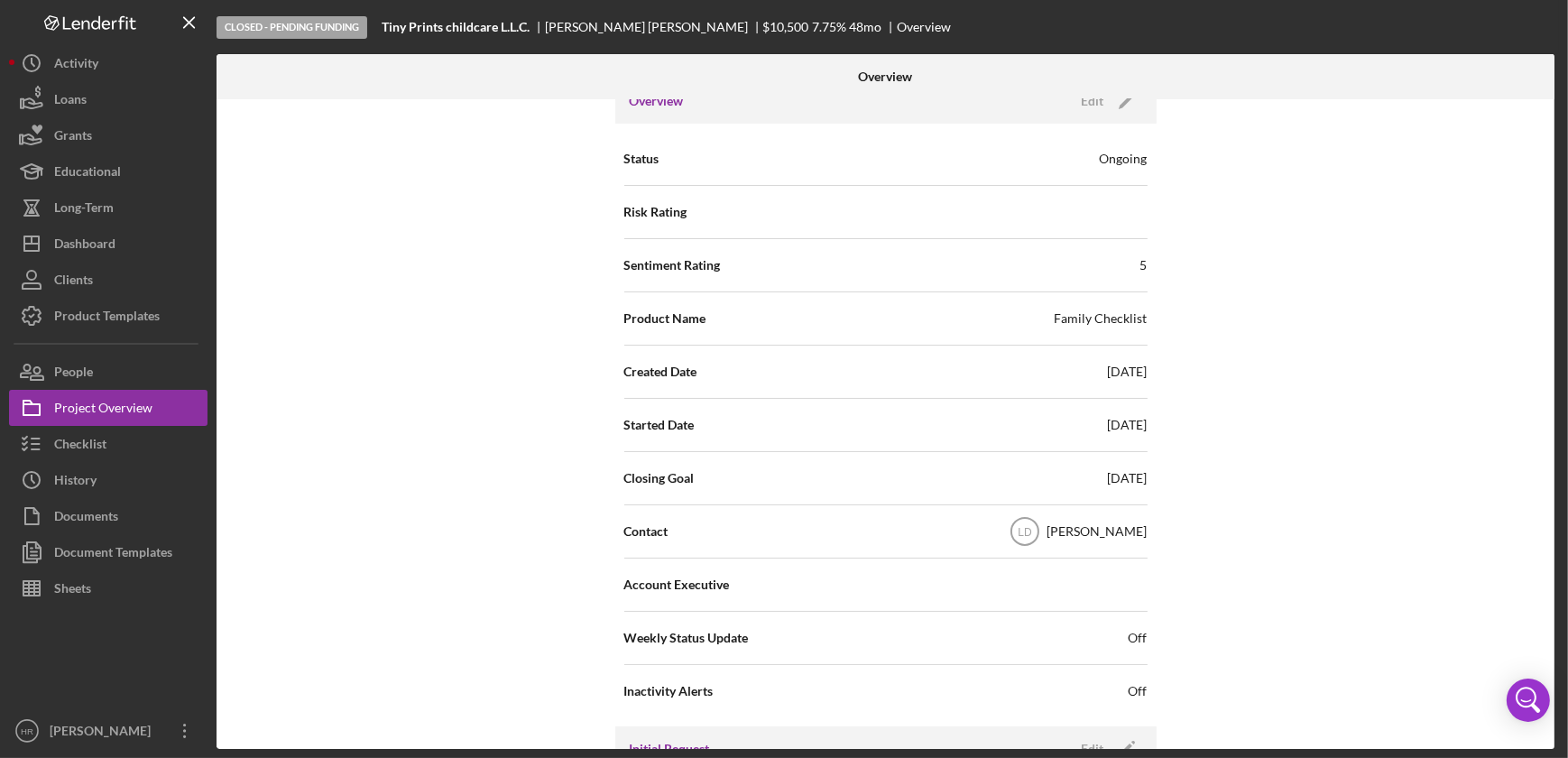
scroll to position [0, 0]
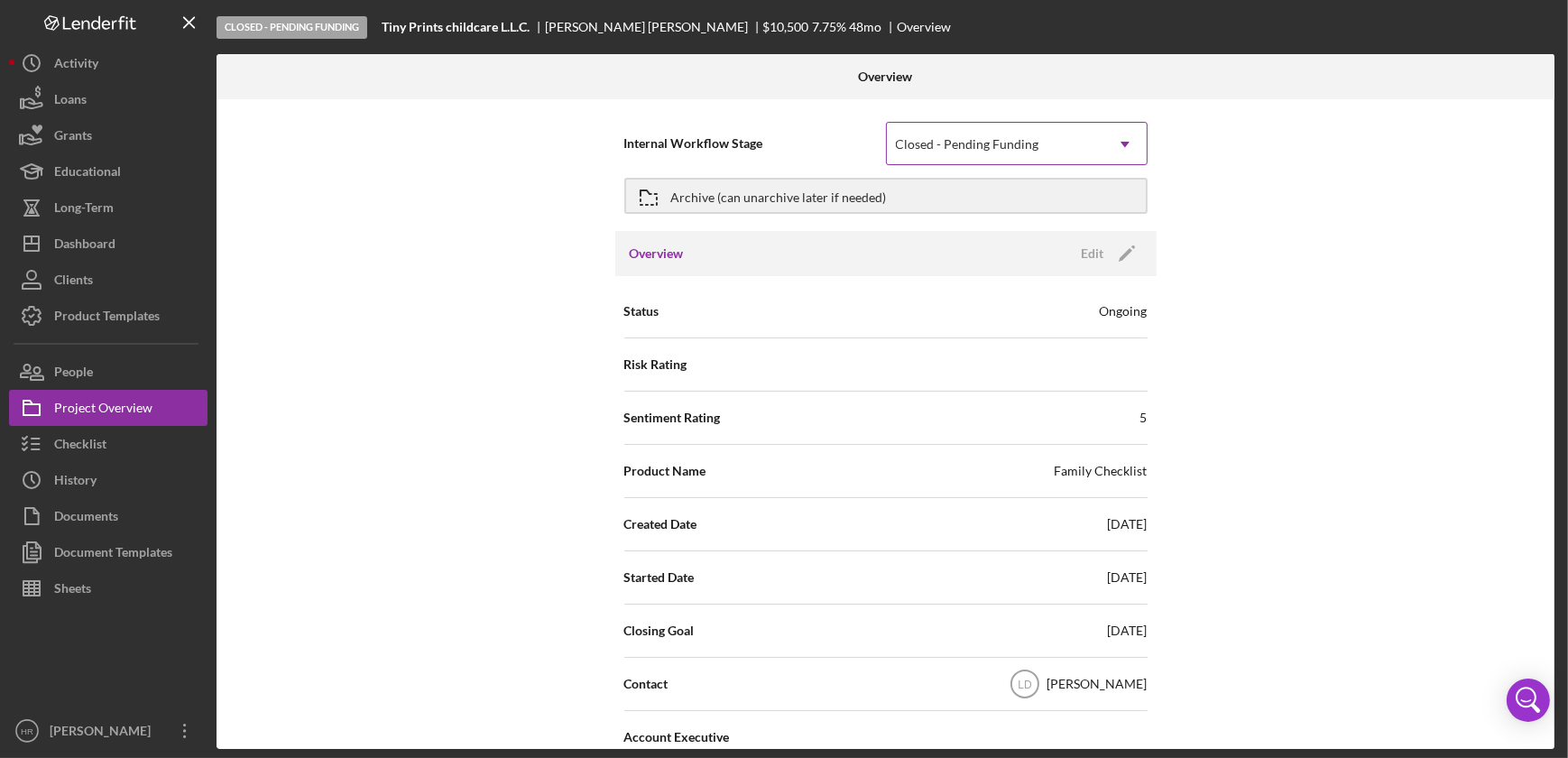
click at [1001, 144] on div "Closed - Pending Funding" at bounding box center [967, 144] width 143 height 15
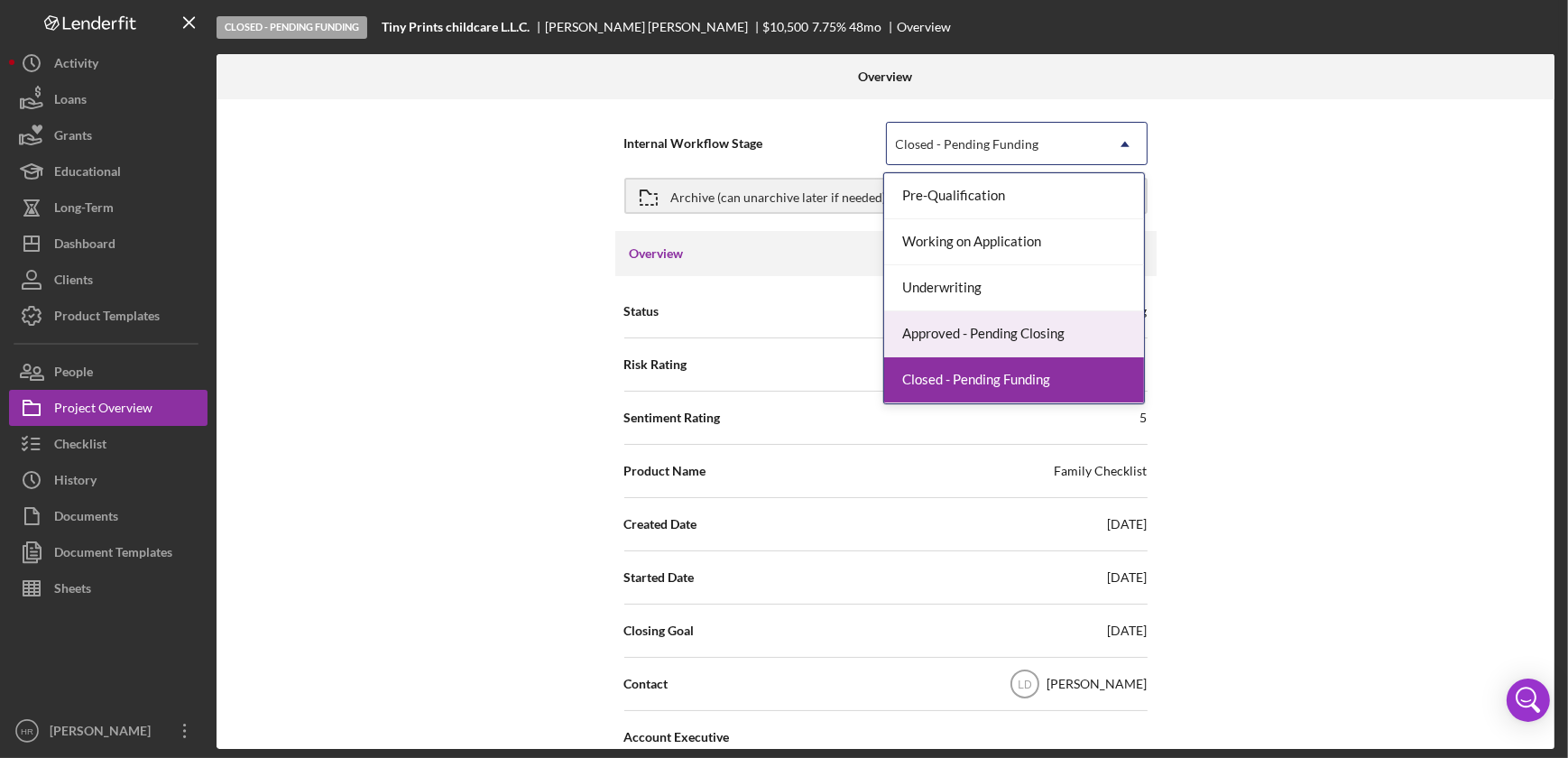
click at [1326, 267] on div "Internal Workflow Stage 5 results available. Use Up and Down to choose options,…" at bounding box center [886, 424] width 1338 height 650
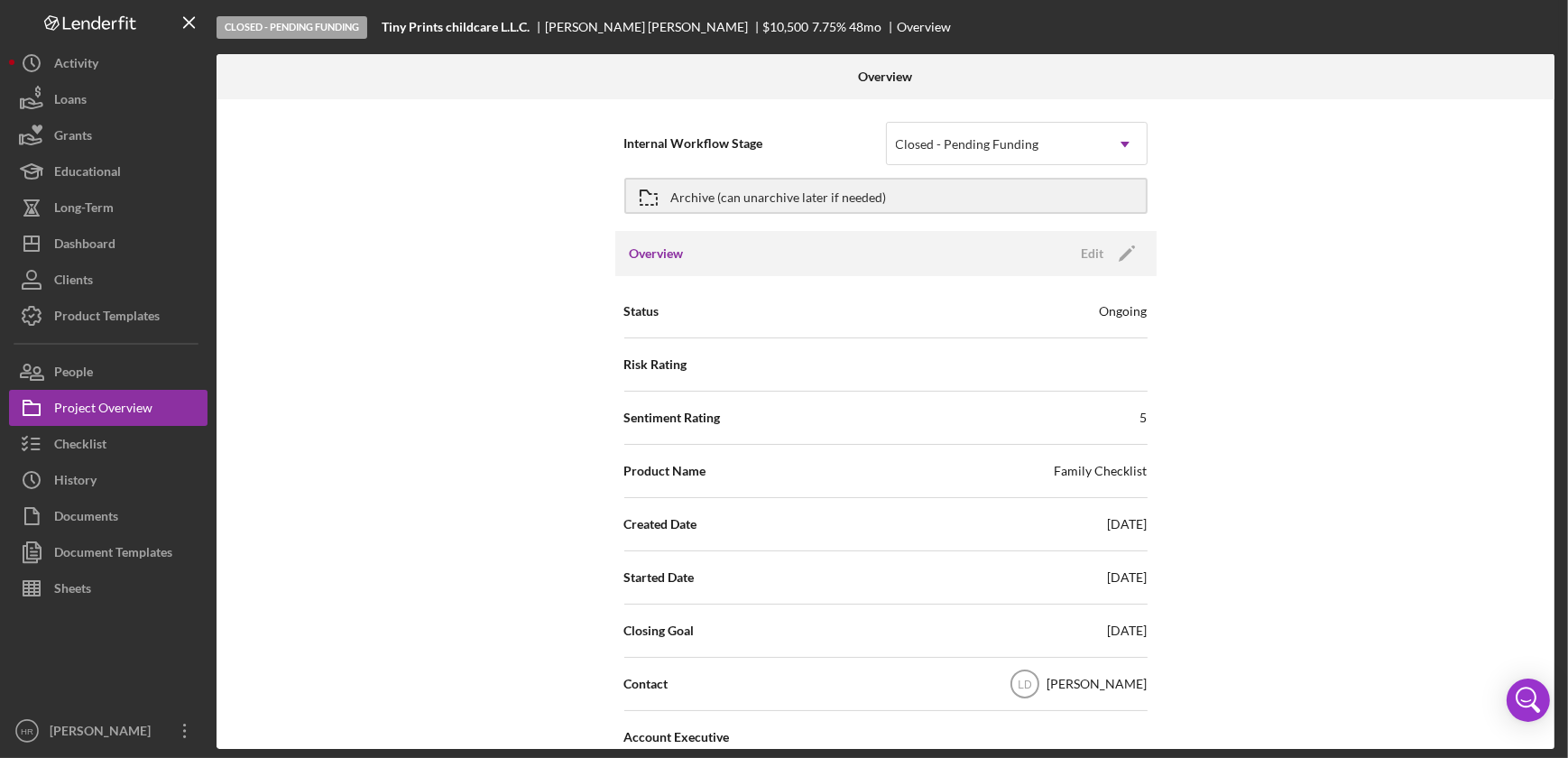
click at [1238, 169] on div "Internal Workflow Stage Closed - Pending Funding Icon/Dropdown Arrow Archive (c…" at bounding box center [886, 424] width 1338 height 650
click at [143, 451] on button "Checklist" at bounding box center [108, 444] width 199 height 36
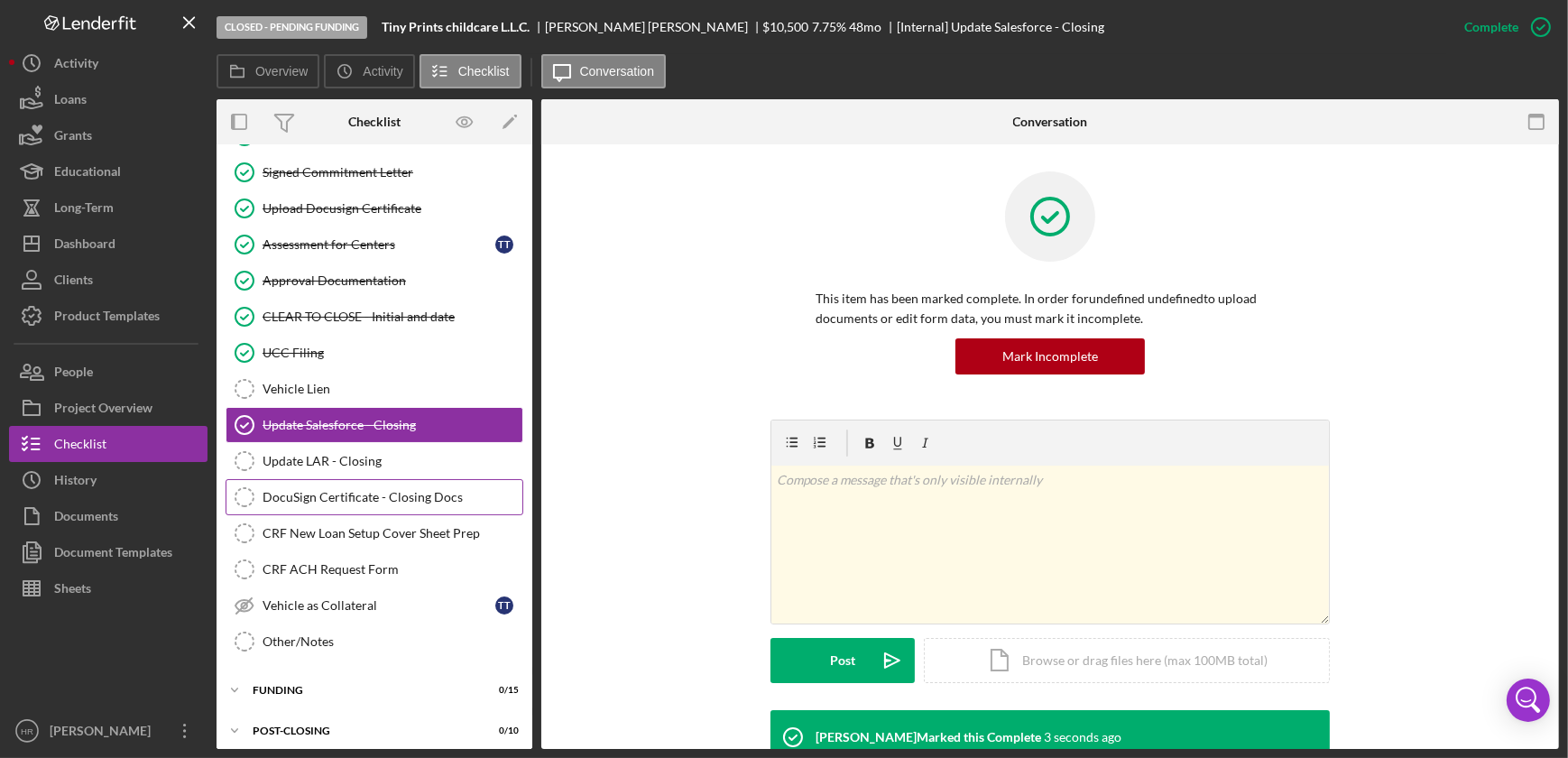
scroll to position [200, 0]
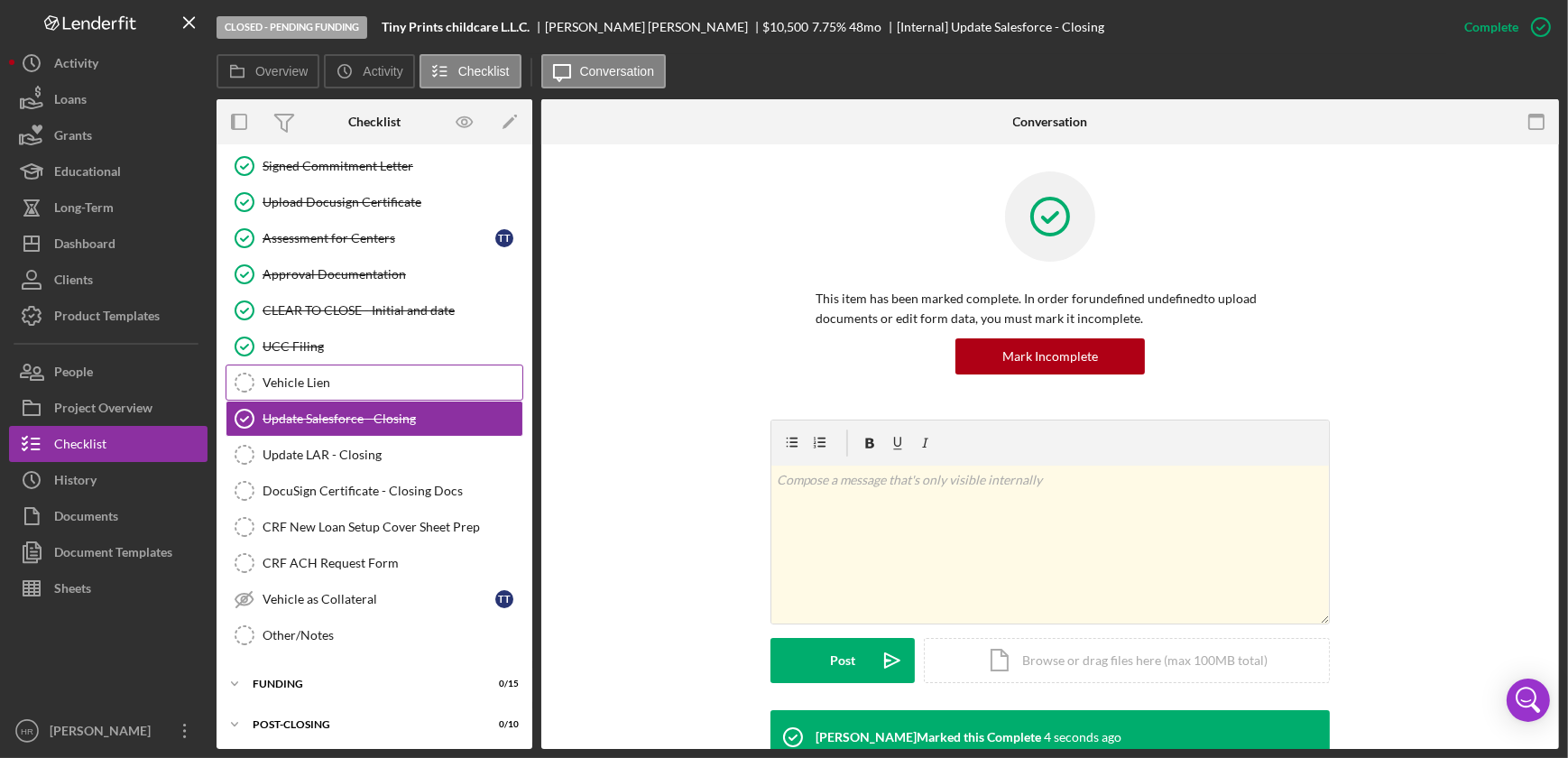
click at [339, 392] on link "Vehicle Lien Vehicle Lien" at bounding box center [375, 382] width 298 height 36
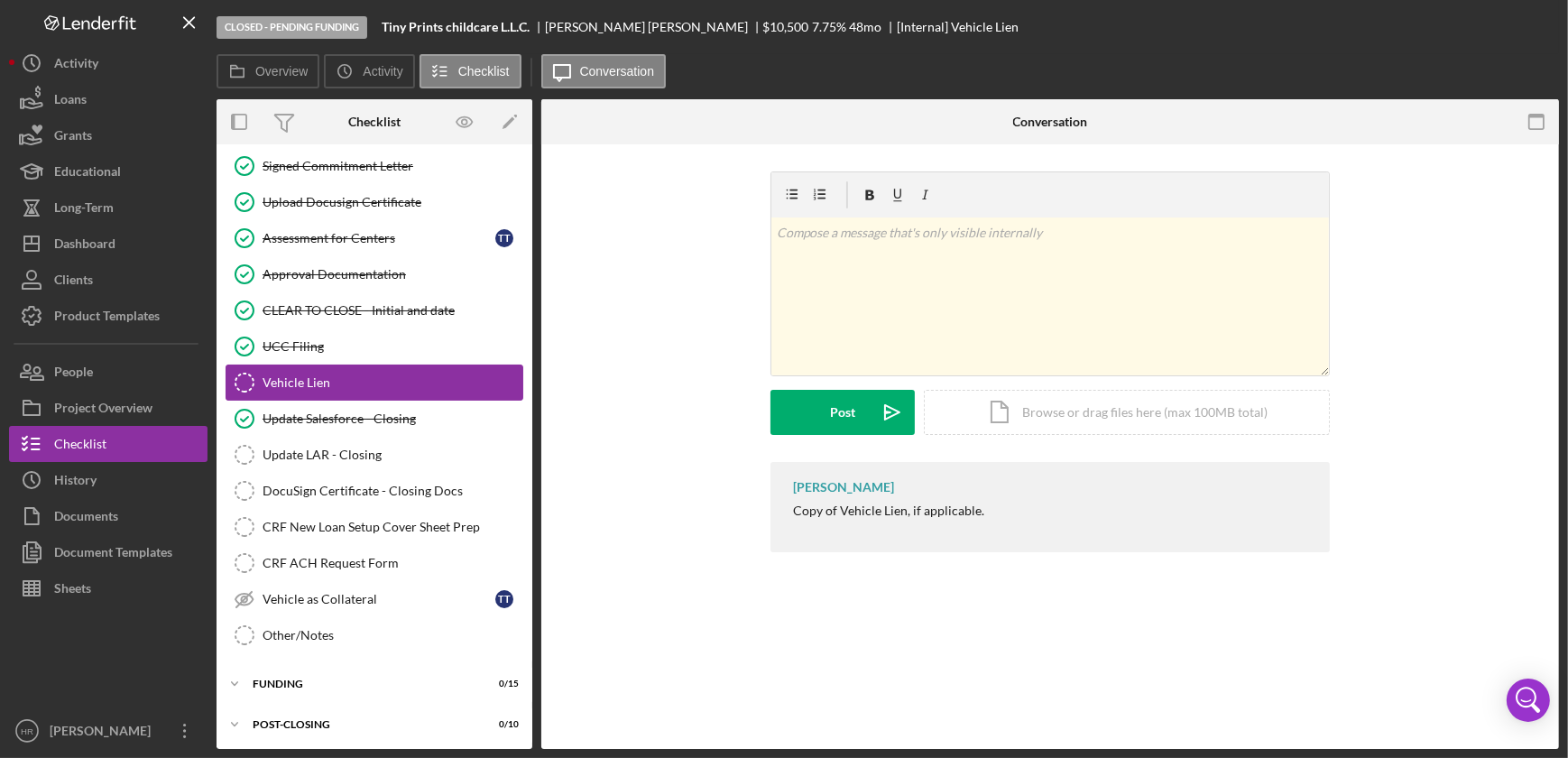
scroll to position [200, 0]
click at [829, 267] on div "v Color teal Color pink Remove color Add row above Add row below Add column bef…" at bounding box center [1050, 296] width 558 height 158
click at [1550, 18] on icon "button" at bounding box center [1541, 27] width 45 height 45
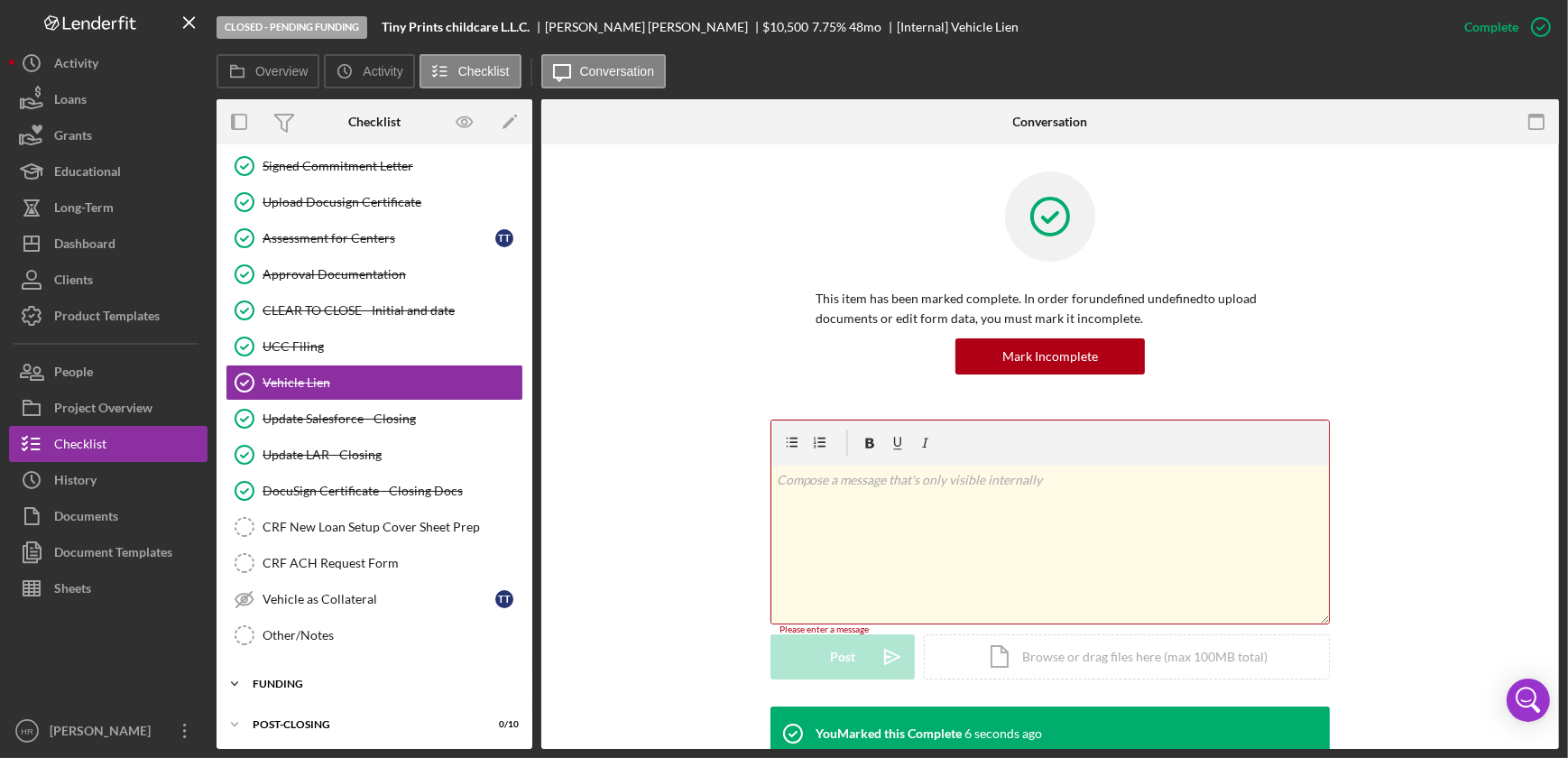
click at [280, 682] on div "Funding" at bounding box center [382, 683] width 257 height 11
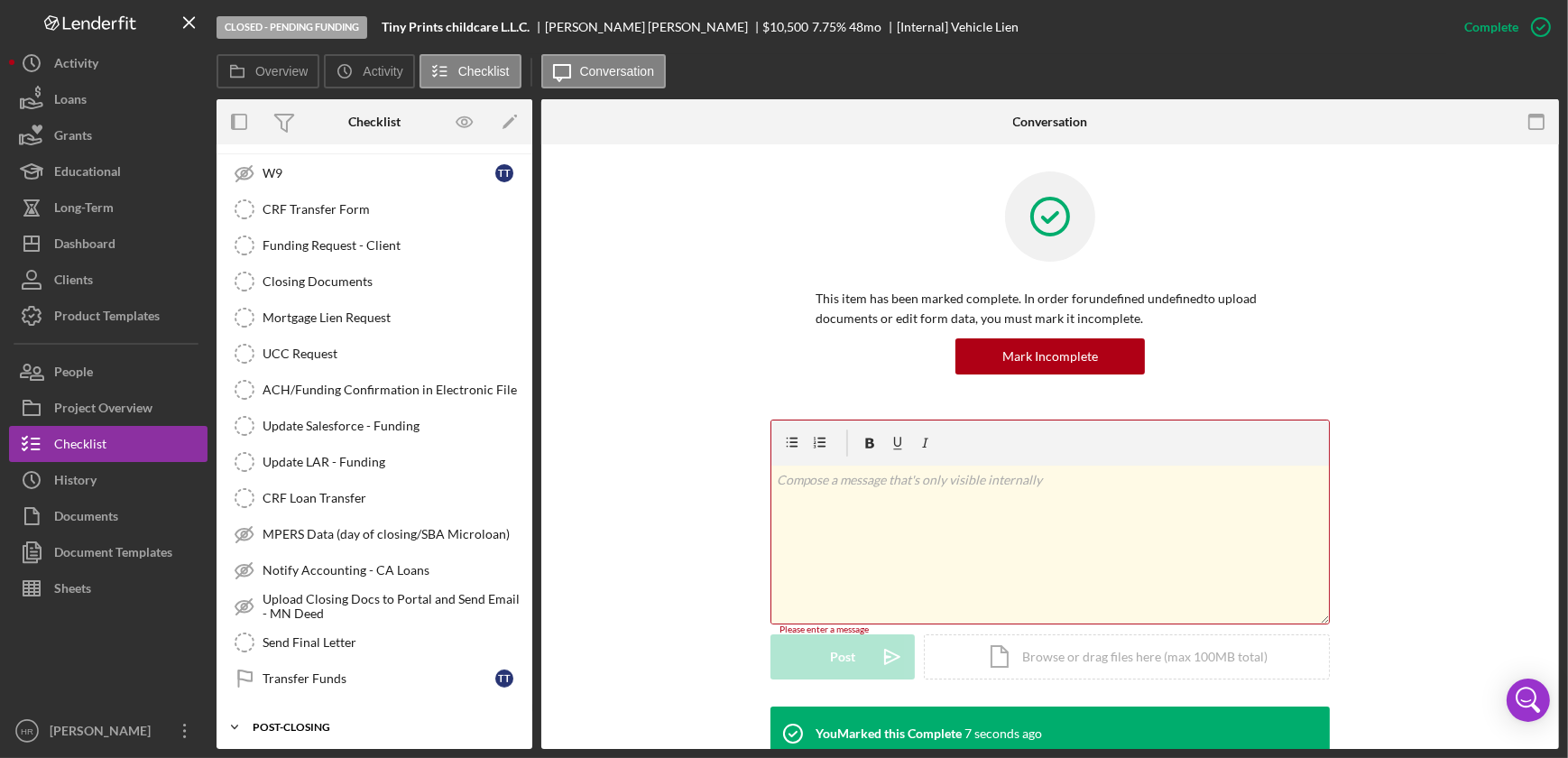
click at [298, 722] on div "POST-CLOSING" at bounding box center [382, 727] width 257 height 11
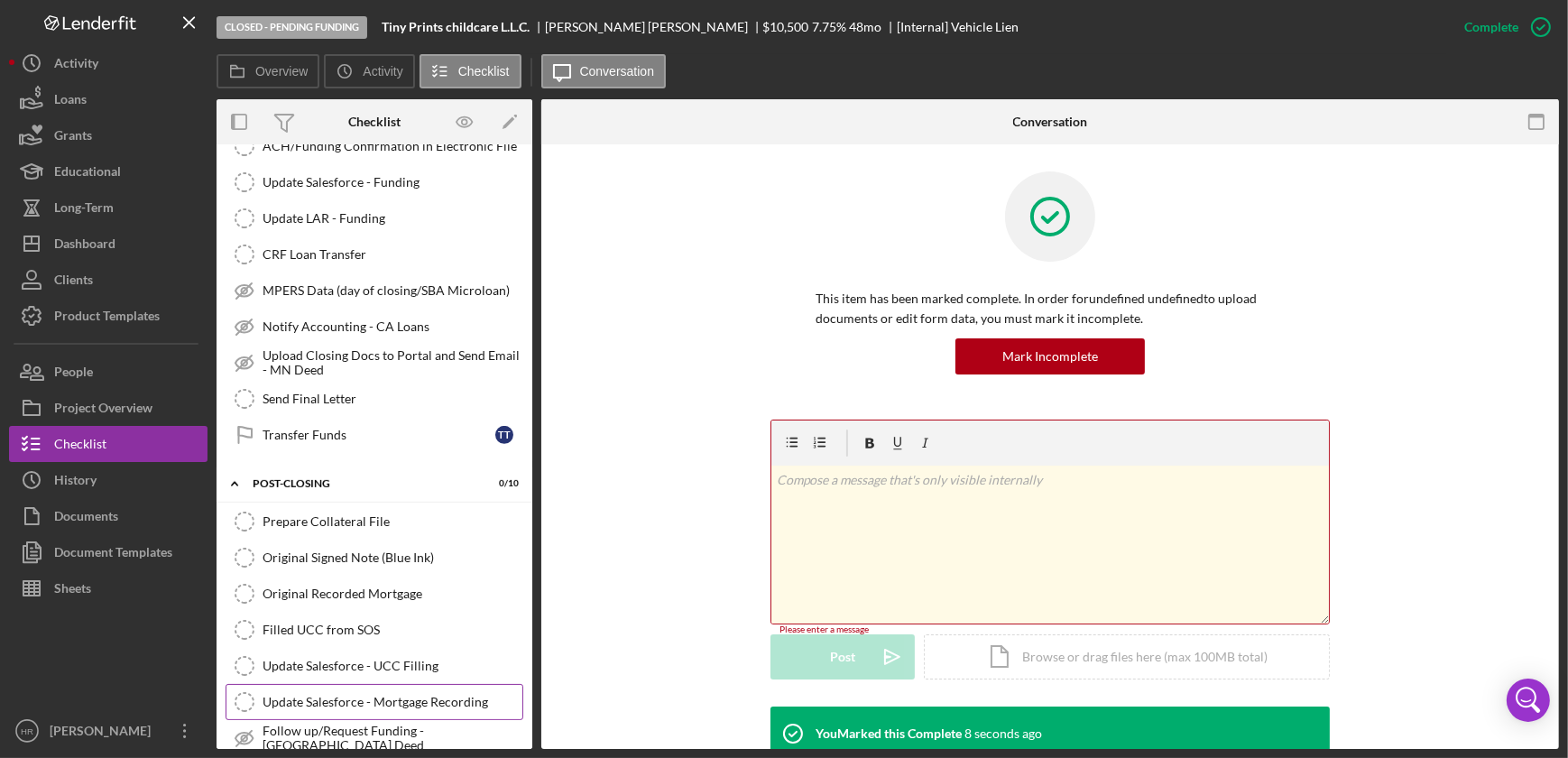
scroll to position [1119, 0]
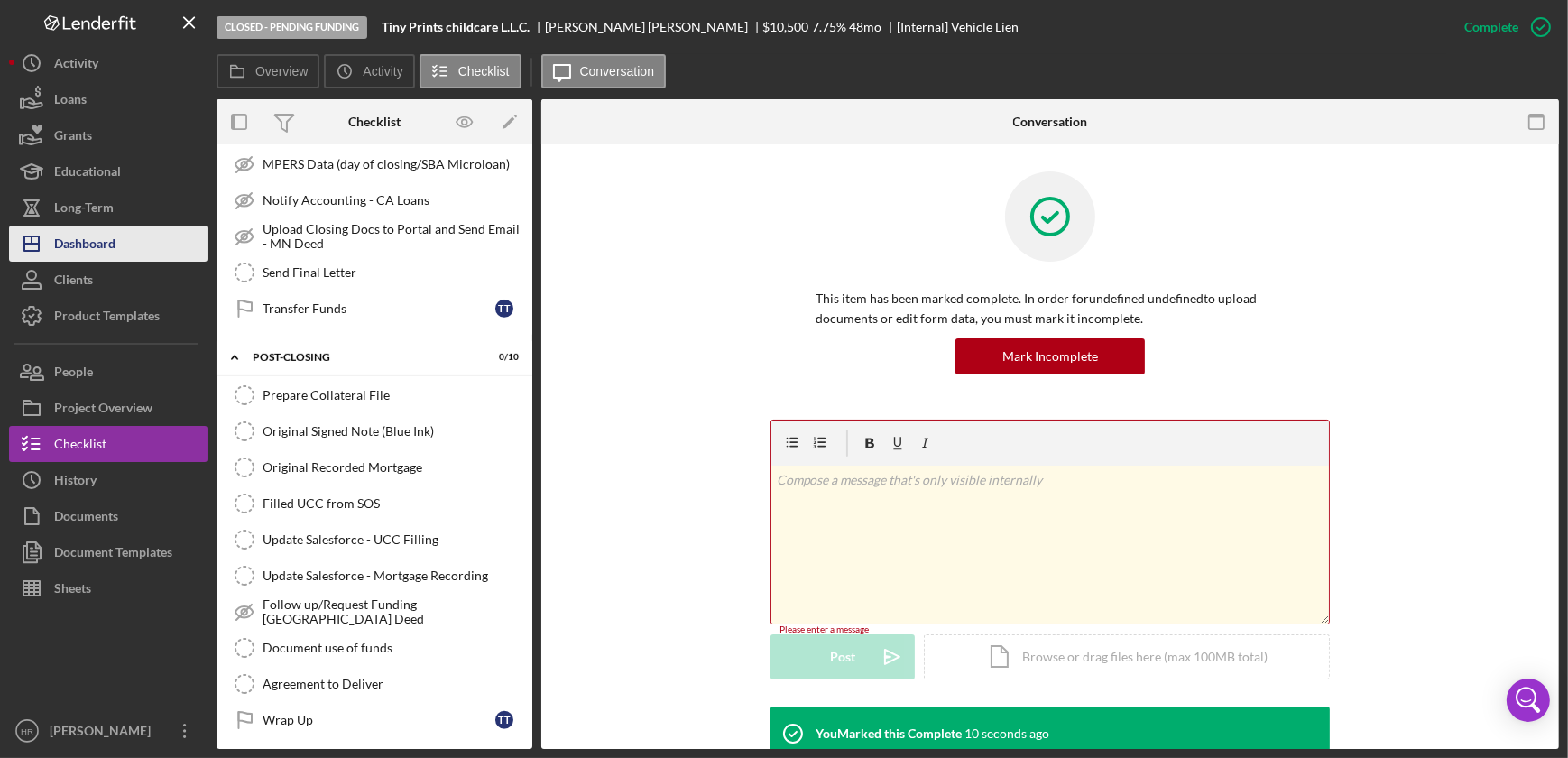
click at [92, 241] on div "Dashboard" at bounding box center [85, 246] width 61 height 41
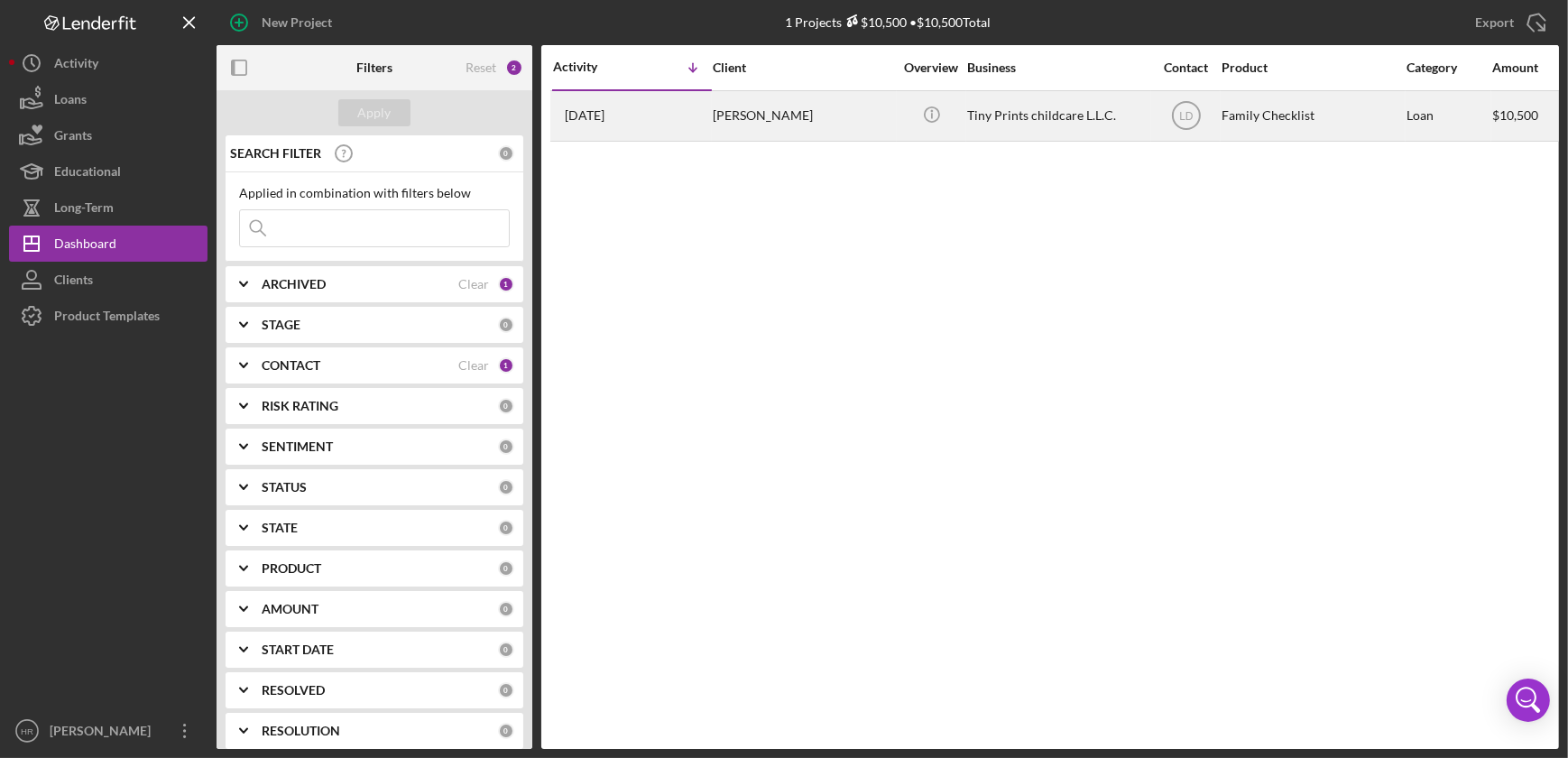
click at [1004, 103] on div "Tiny Prints childcare L.L.C." at bounding box center [1057, 116] width 180 height 48
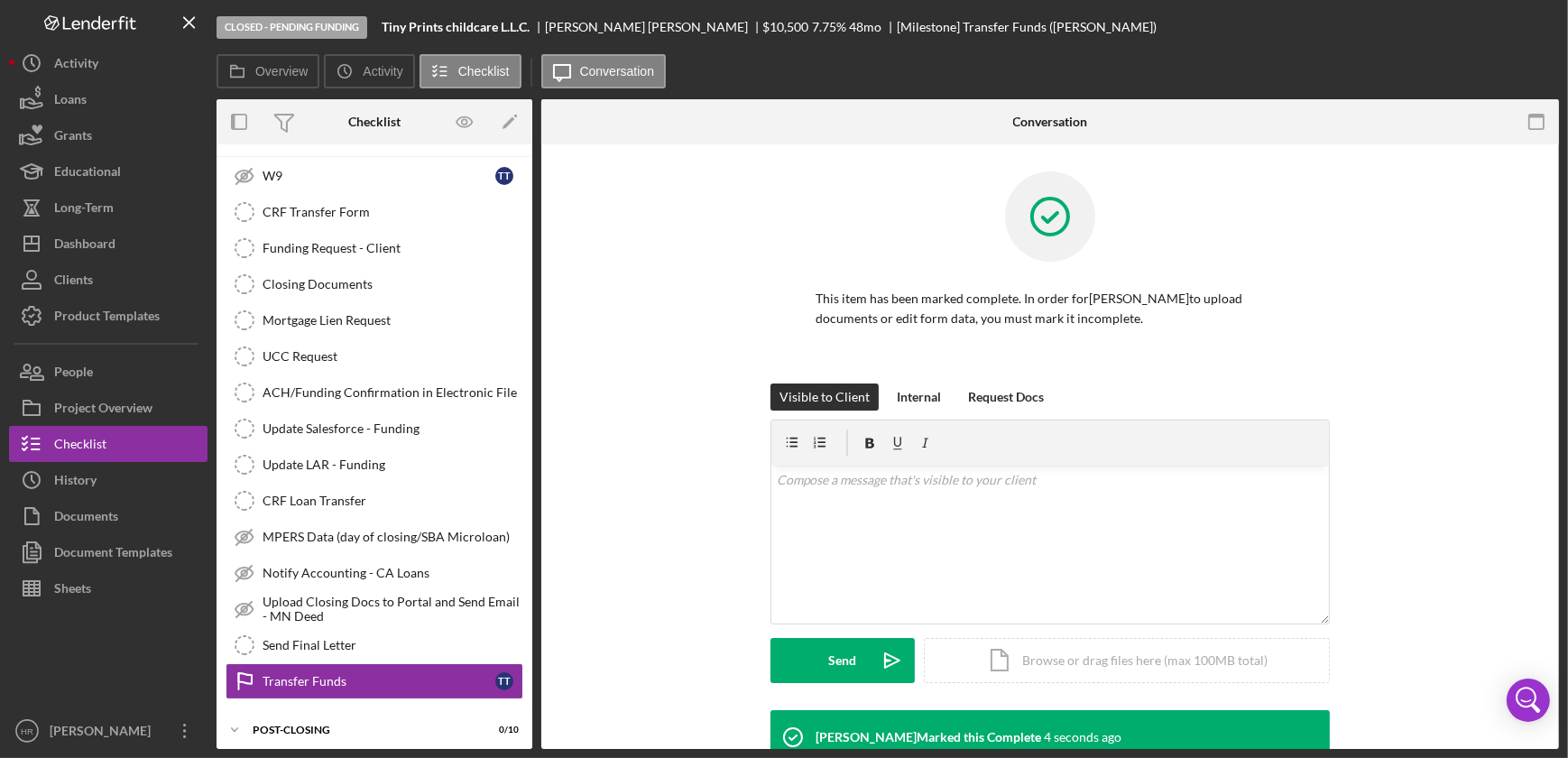
scroll to position [199, 0]
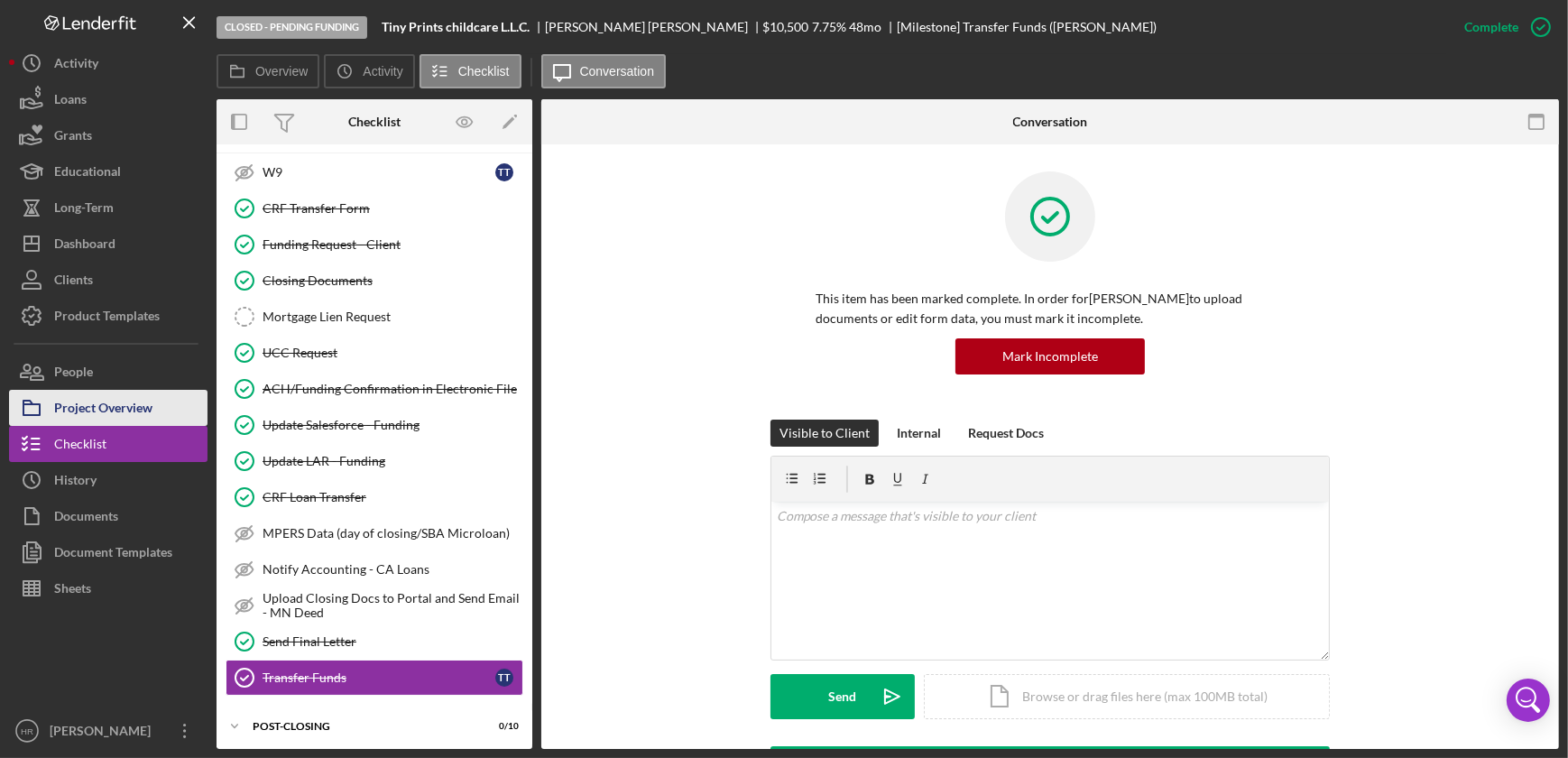
click at [95, 411] on div "Project Overview" at bounding box center [103, 411] width 98 height 41
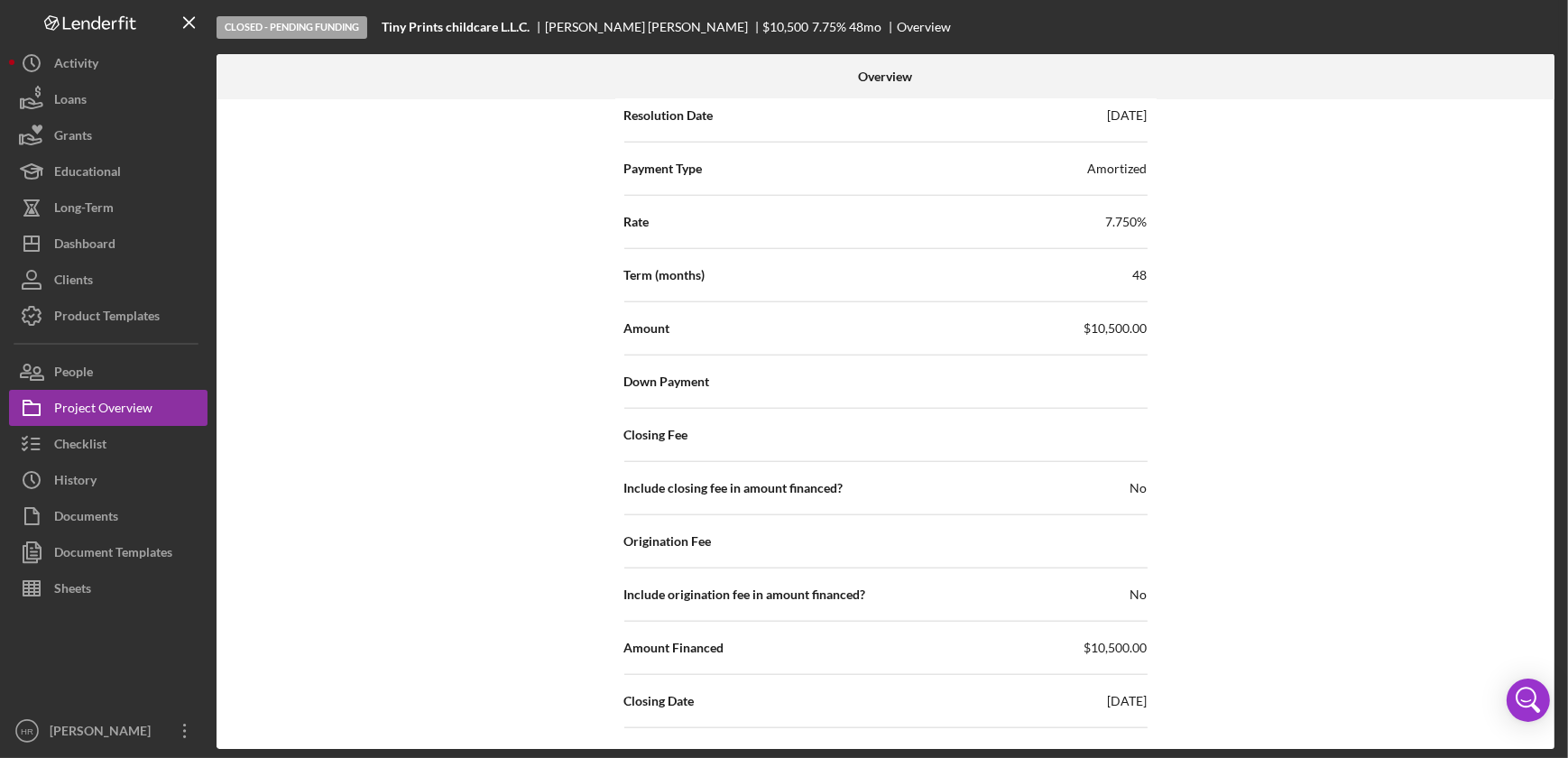
scroll to position [2460, 0]
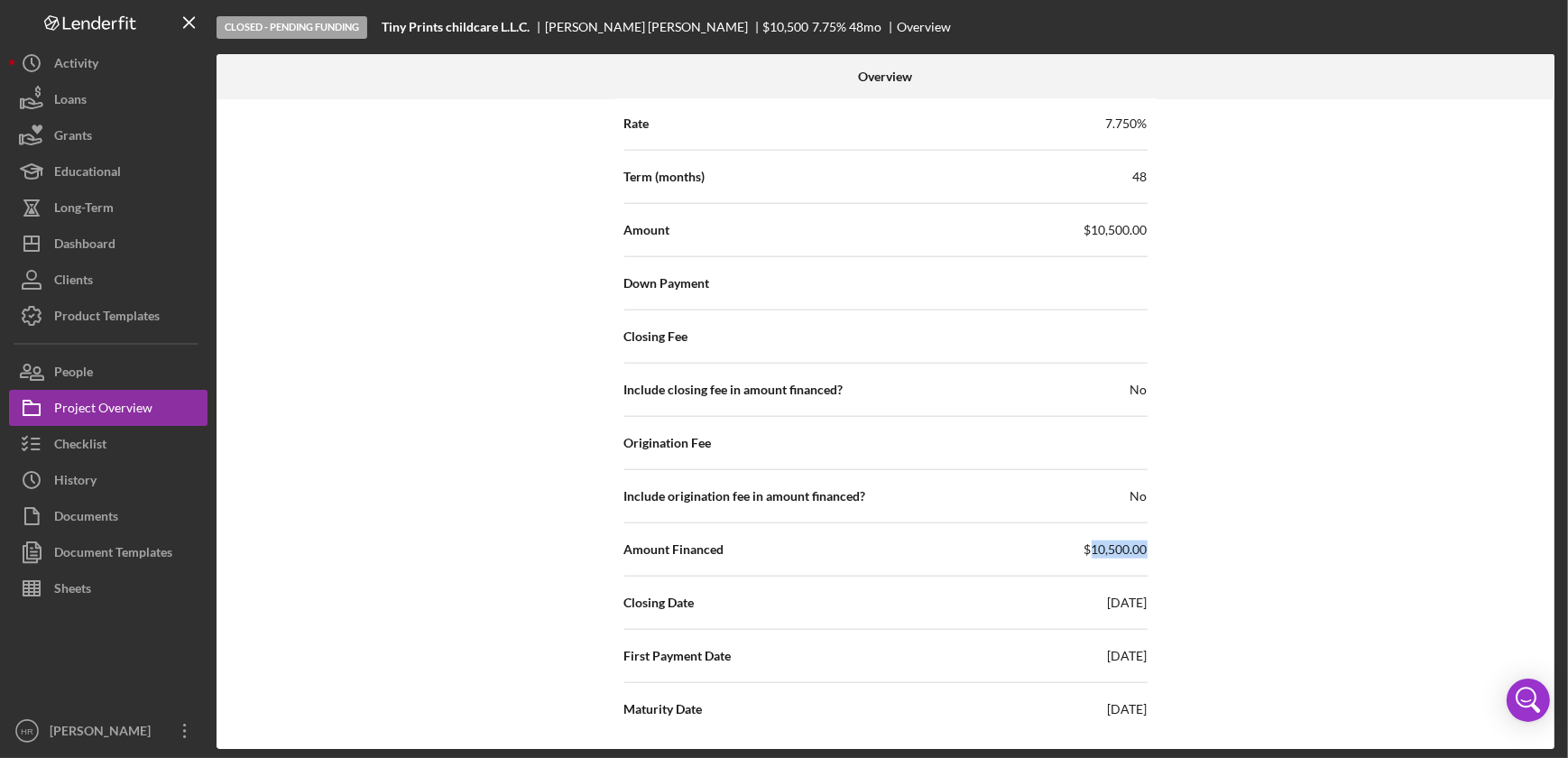
drag, startPoint x: 1092, startPoint y: 550, endPoint x: 1145, endPoint y: 558, distance: 53.6
click at [1145, 558] on div "Amount Financed $10,500.00" at bounding box center [887, 549] width 524 height 45
drag, startPoint x: 1145, startPoint y: 558, endPoint x: 1109, endPoint y: 558, distance: 36.0
click at [1109, 558] on div "Amount Financed $10,500.00" at bounding box center [887, 549] width 524 height 45
drag, startPoint x: 1092, startPoint y: 548, endPoint x: 1160, endPoint y: 544, distance: 68.1
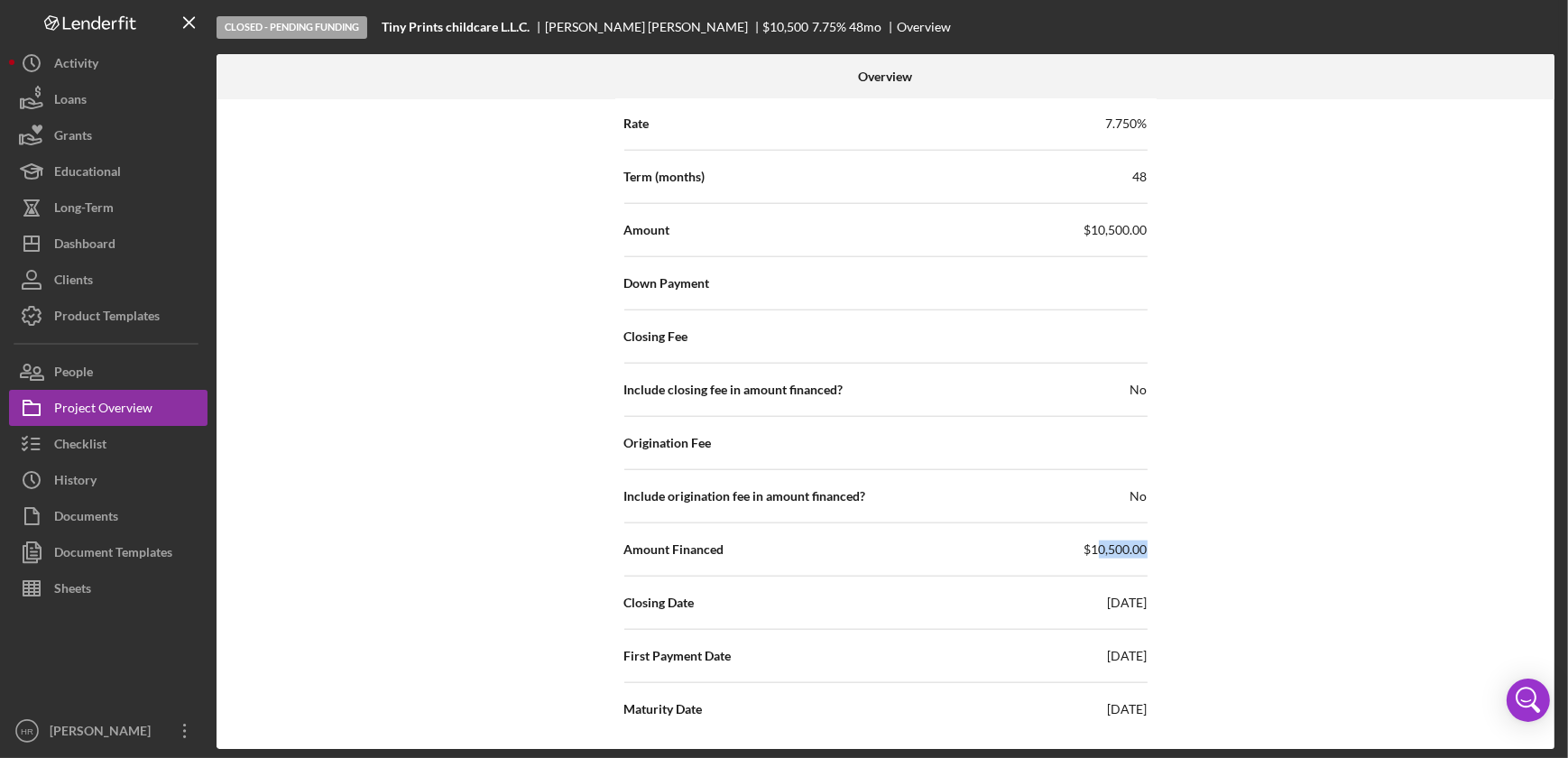
click at [1160, 544] on div "Internal Workflow Stage Closed - Pending Funding Icon/Dropdown Arrow Archive (c…" at bounding box center [886, 424] width 1338 height 650
drag, startPoint x: 1160, startPoint y: 544, endPoint x: 1132, endPoint y: 576, distance: 42.5
click at [1168, 569] on div "Internal Workflow Stage Closed - Pending Funding Icon/Dropdown Arrow Archive (c…" at bounding box center [886, 424] width 1338 height 650
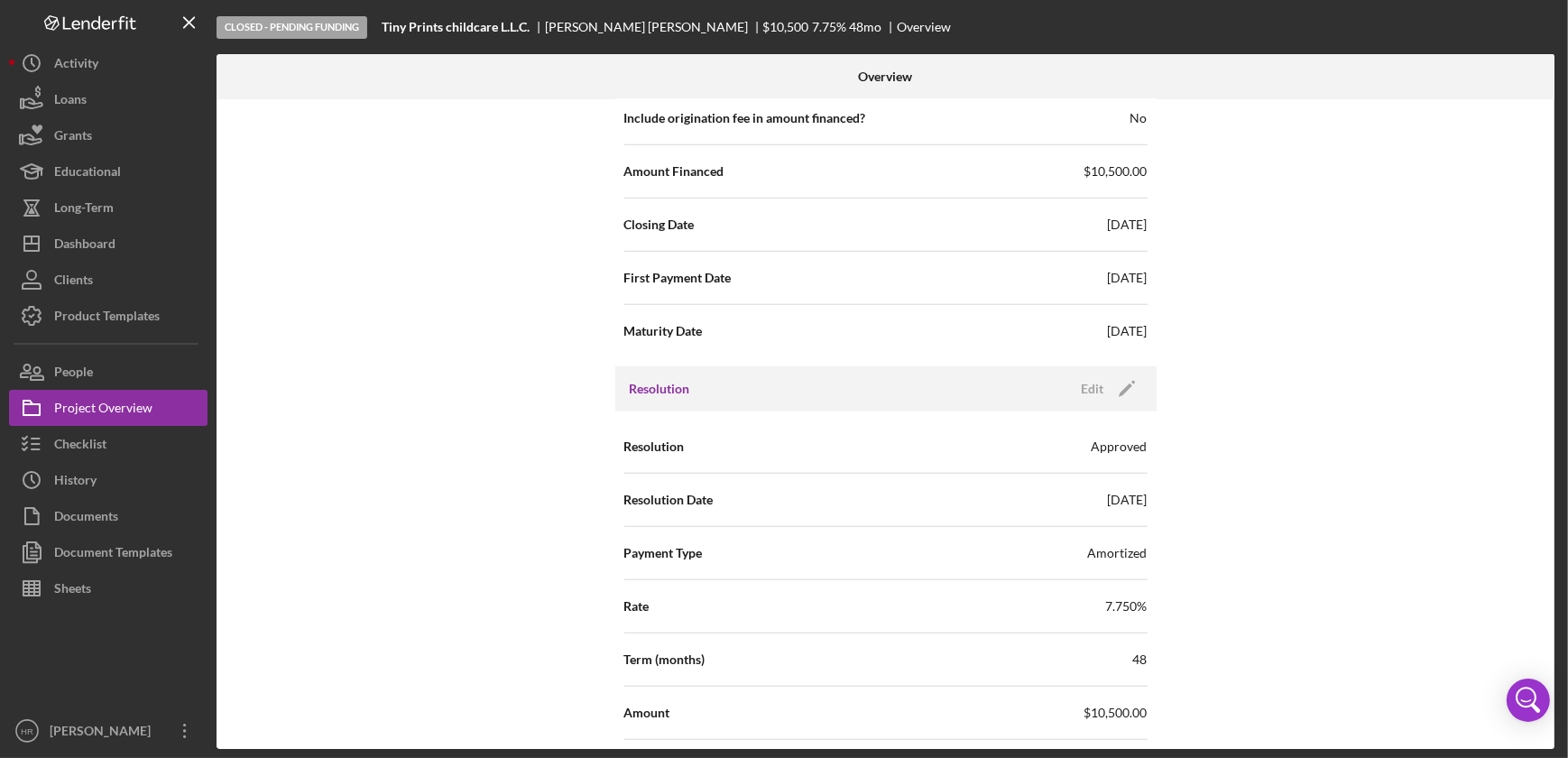
scroll to position [2049, 0]
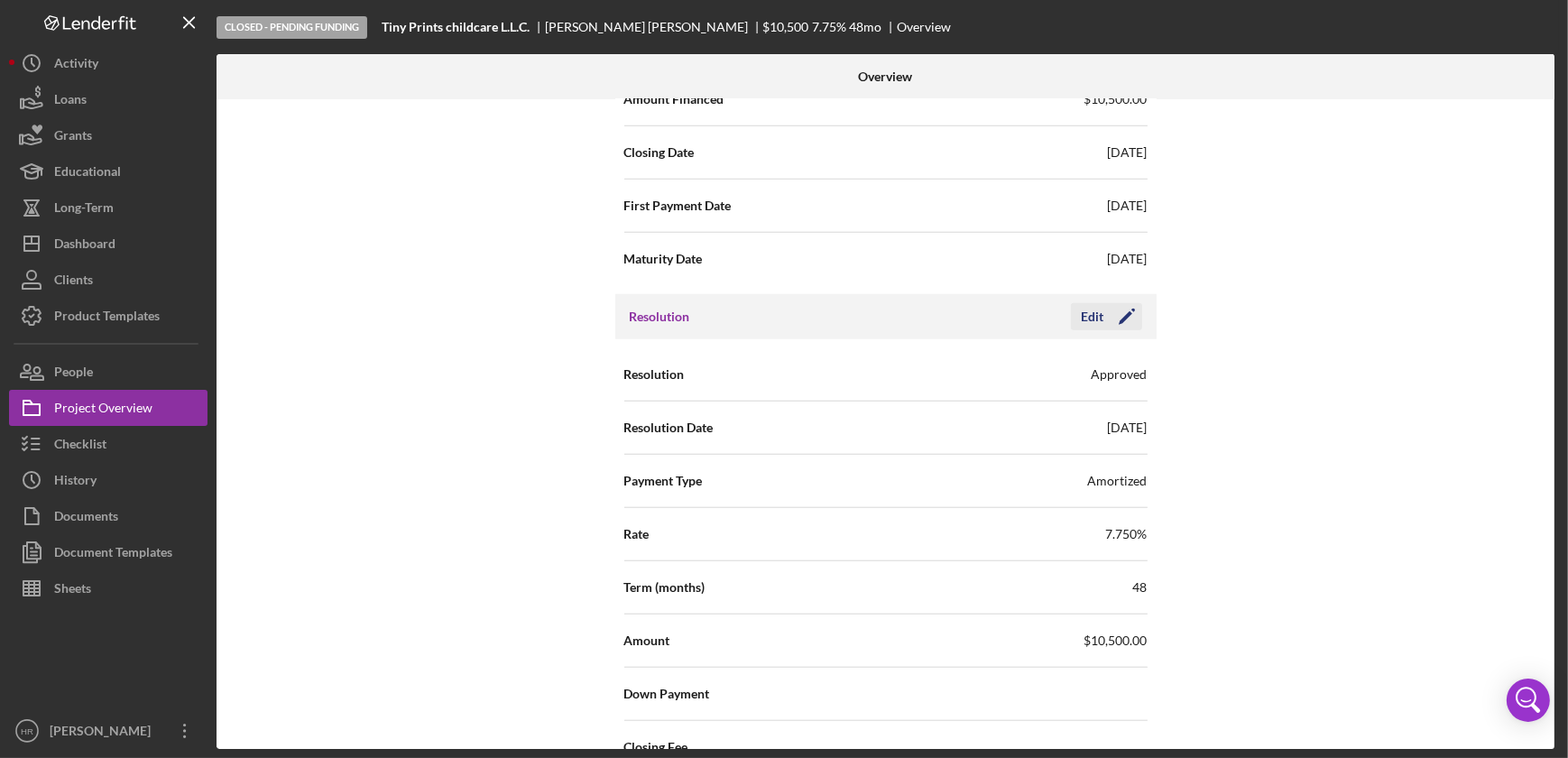
click at [1084, 313] on div "Edit" at bounding box center [1093, 317] width 22 height 27
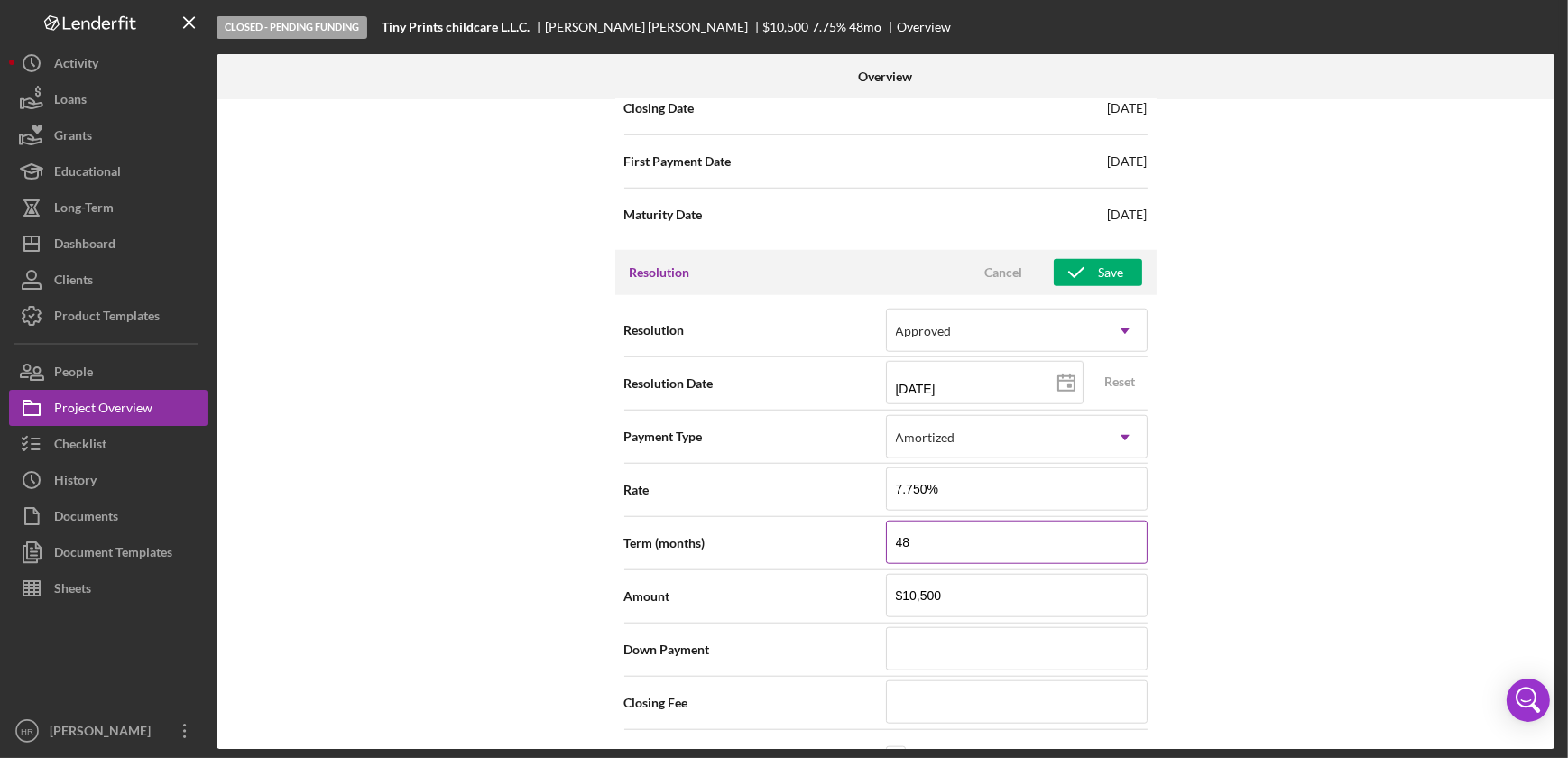
scroll to position [2131, 0]
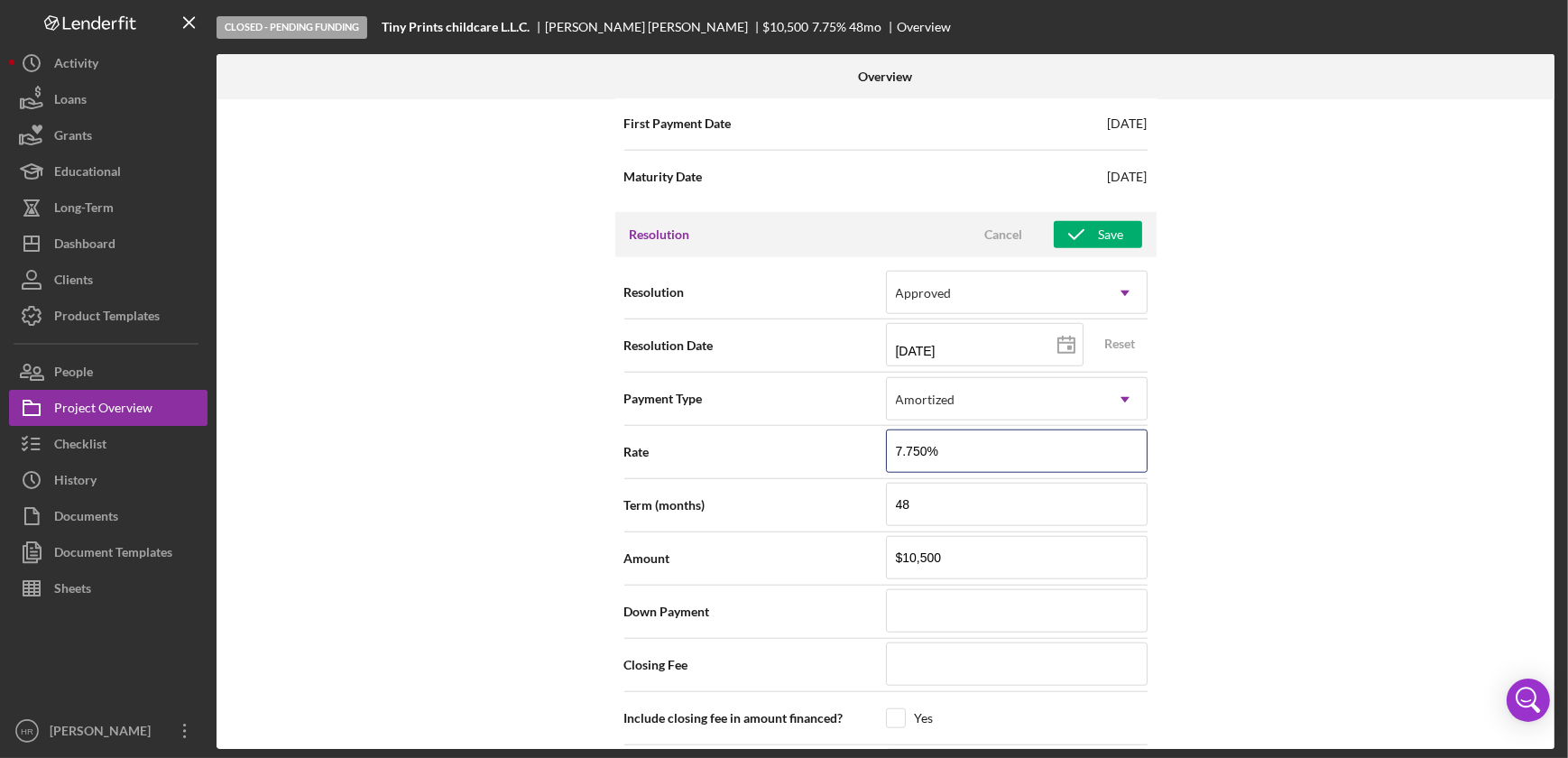
drag, startPoint x: 949, startPoint y: 439, endPoint x: 623, endPoint y: 432, distance: 326.1
click at [625, 432] on div "Rate 7.750%" at bounding box center [887, 451] width 524 height 45
type input "8.000%"
drag, startPoint x: 941, startPoint y: 551, endPoint x: 743, endPoint y: 503, distance: 203.7
click at [760, 511] on form "Resolution Approved Icon/Dropdown Arrow Resolution Date [DATE] [DATE] Reset Pay…" at bounding box center [887, 666] width 524 height 798
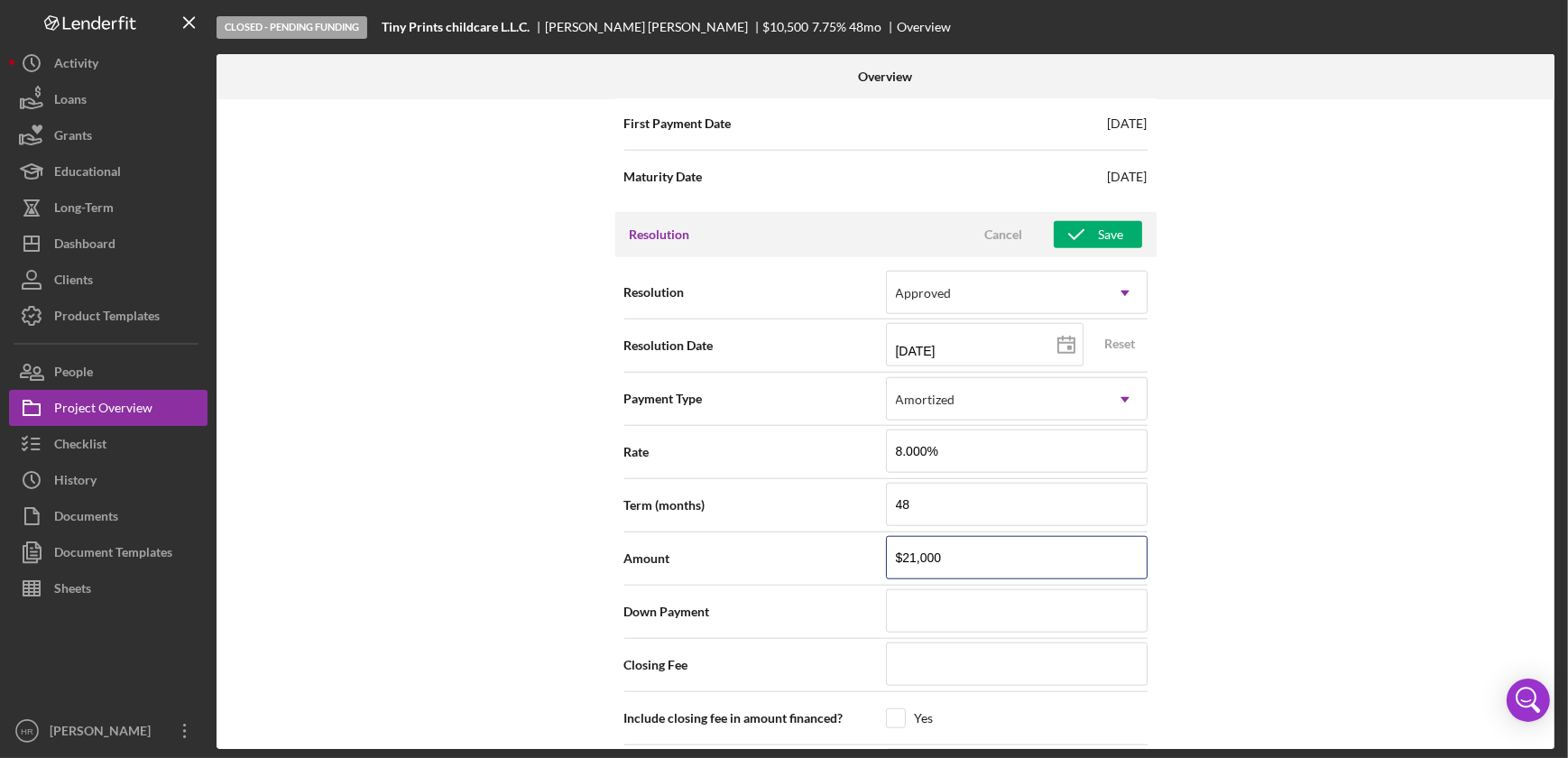
type input "$21,000"
click at [1398, 441] on div "Internal Workflow Stage Closed - Pending Funding Icon/Dropdown Arrow Archive (c…" at bounding box center [886, 424] width 1338 height 650
click at [1101, 224] on div "Save" at bounding box center [1112, 235] width 25 height 27
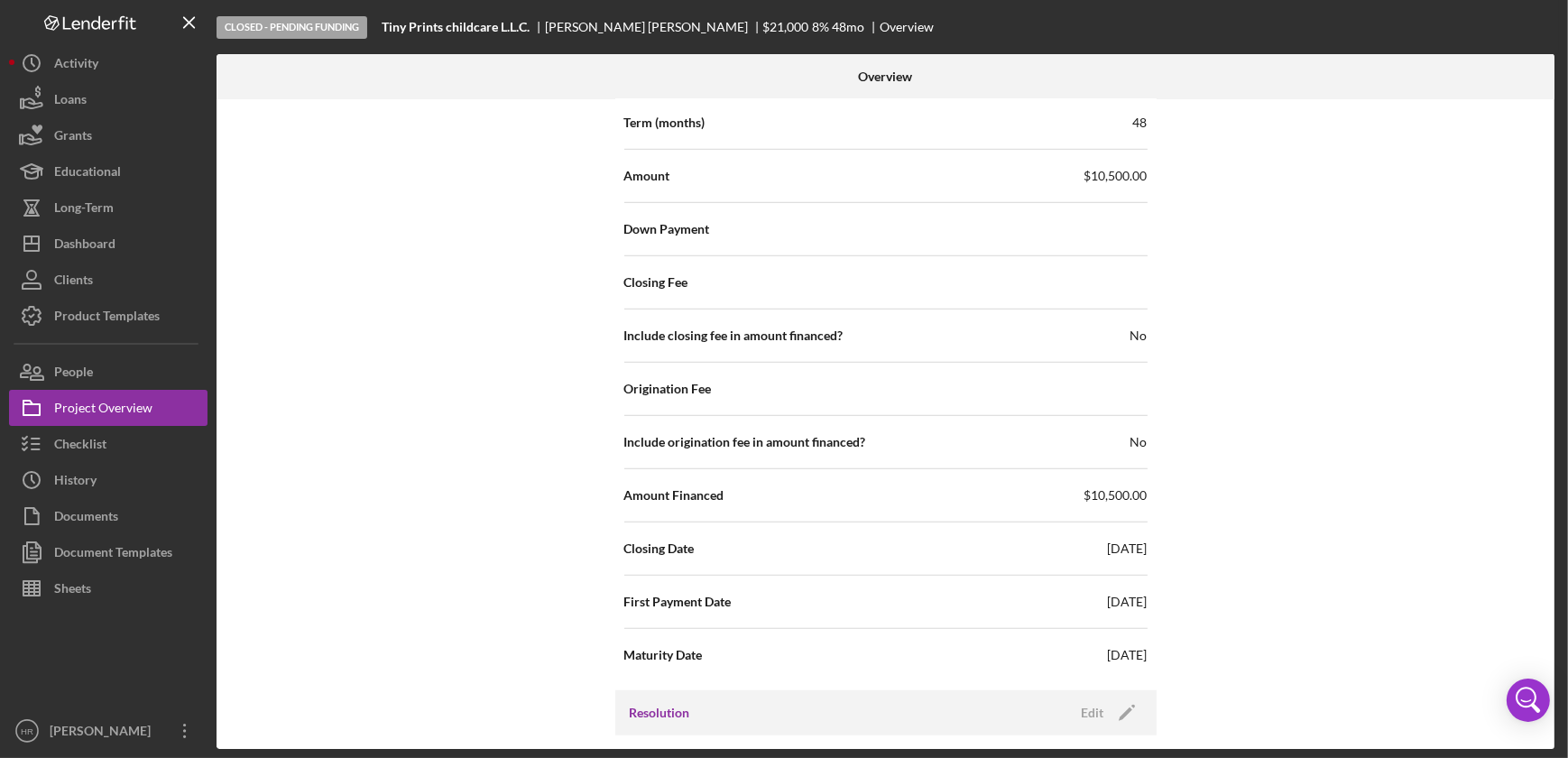
scroll to position [1475, 0]
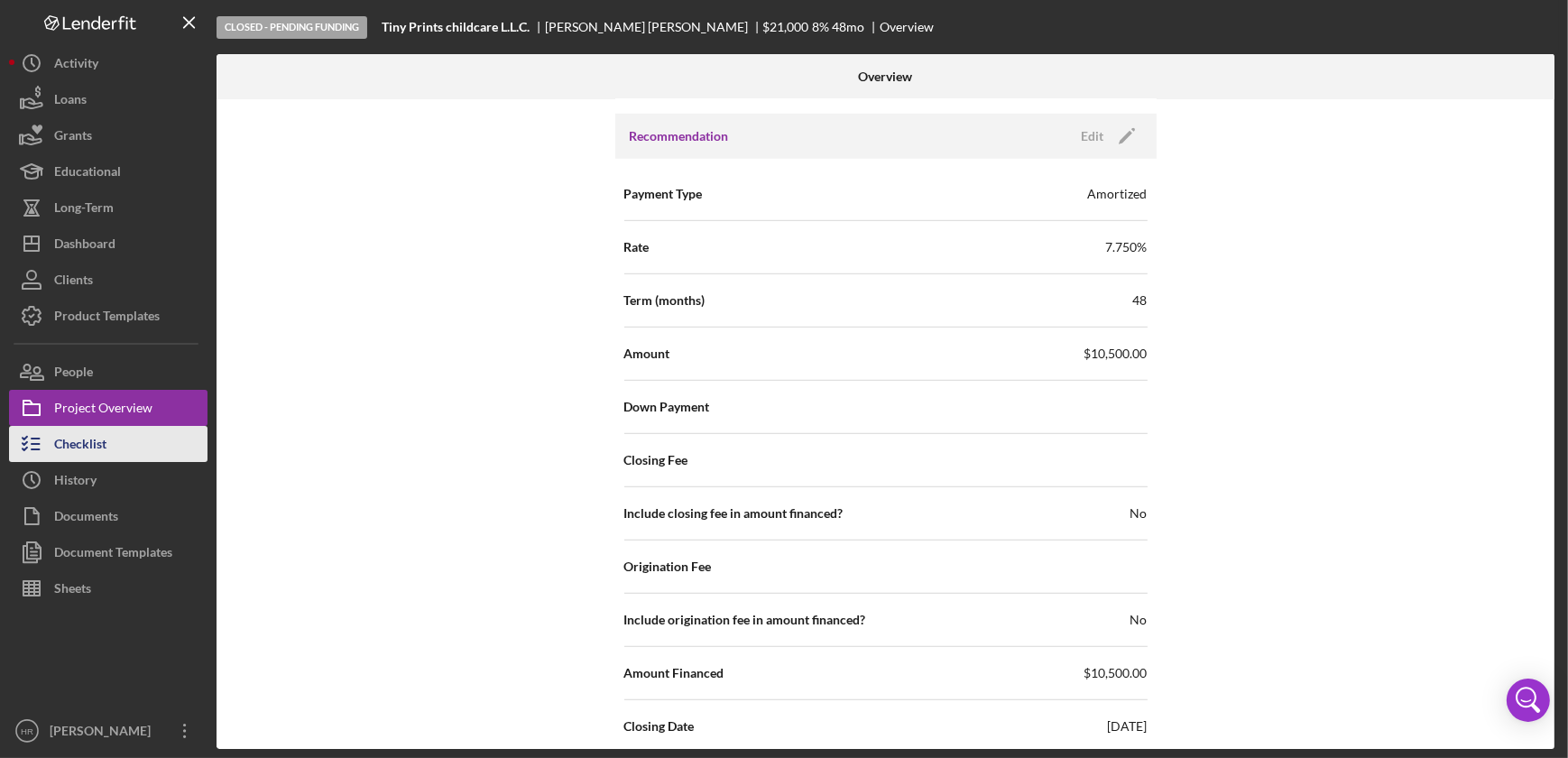
click at [141, 447] on button "Checklist" at bounding box center [108, 444] width 199 height 36
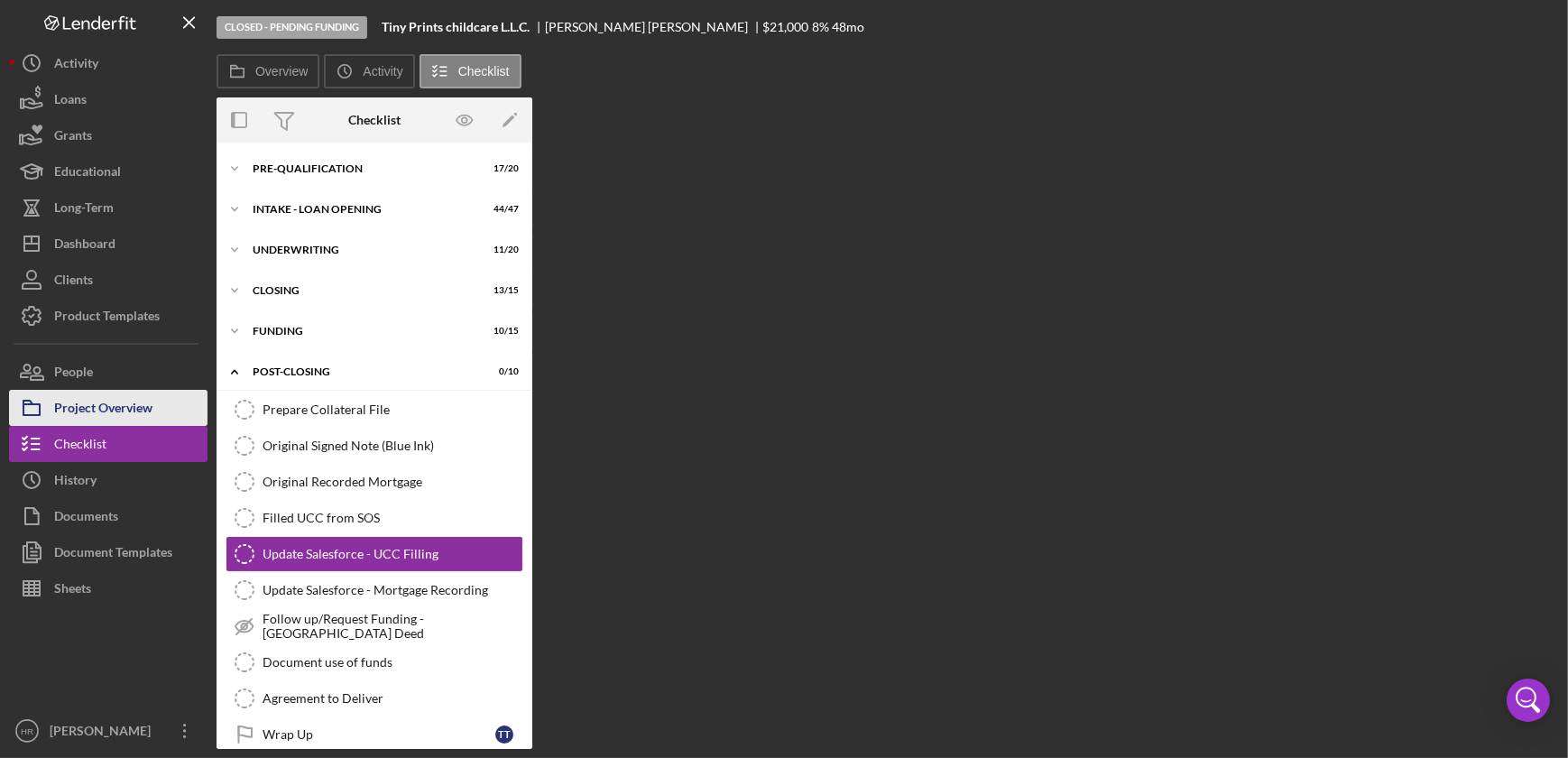
scroll to position [18, 0]
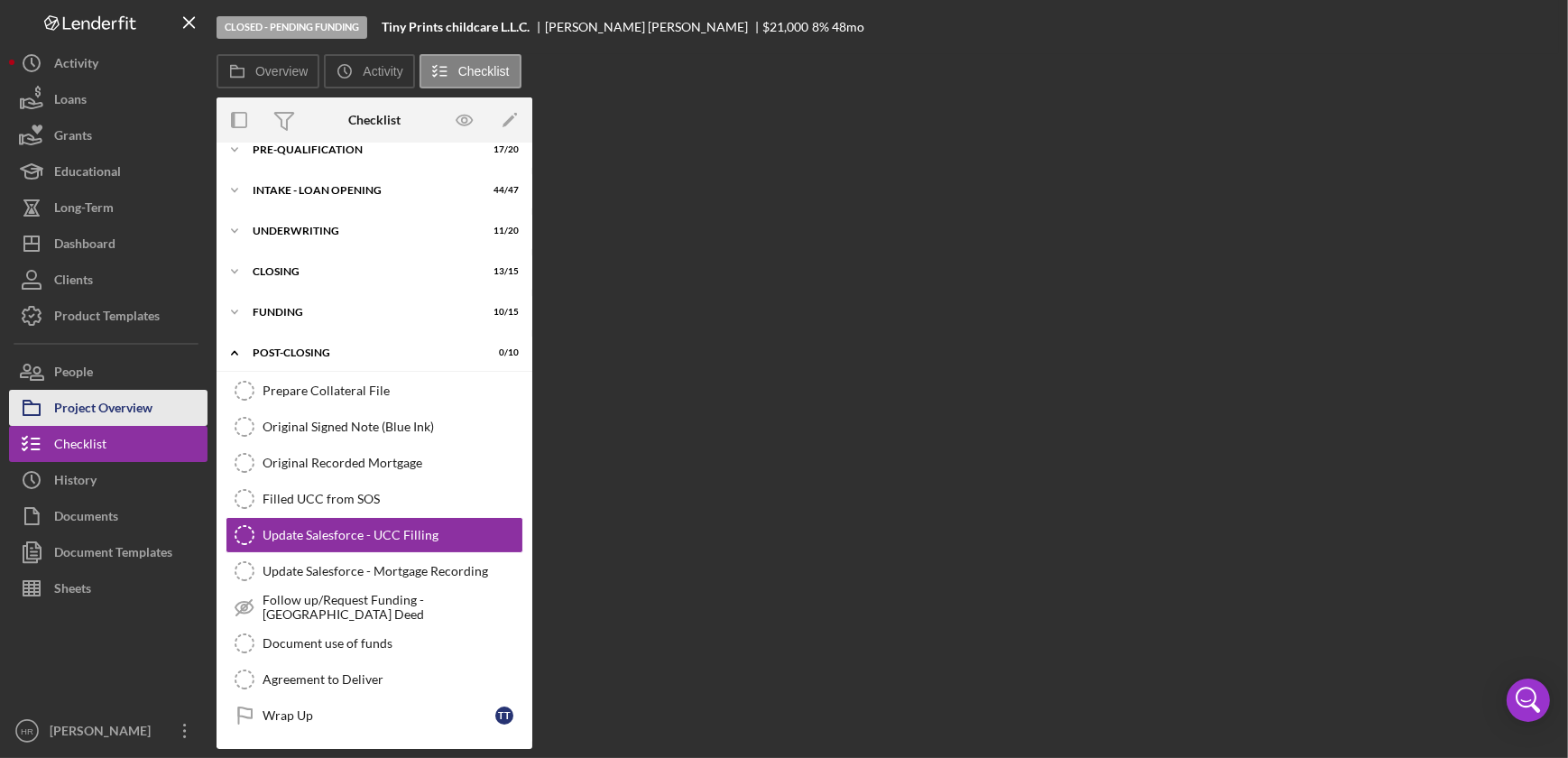
click at [127, 418] on div "Project Overview" at bounding box center [103, 411] width 98 height 41
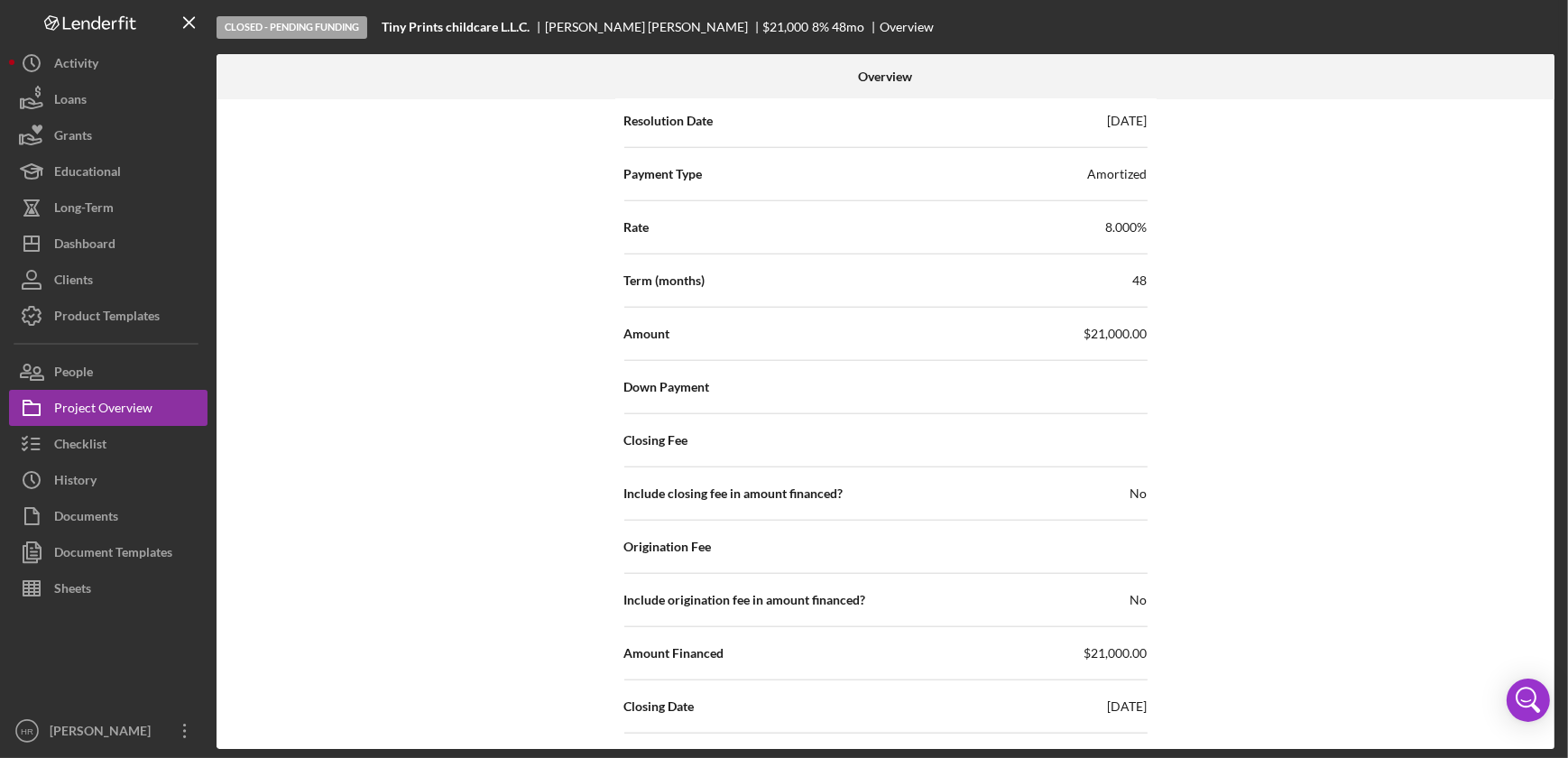
scroll to position [2378, 0]
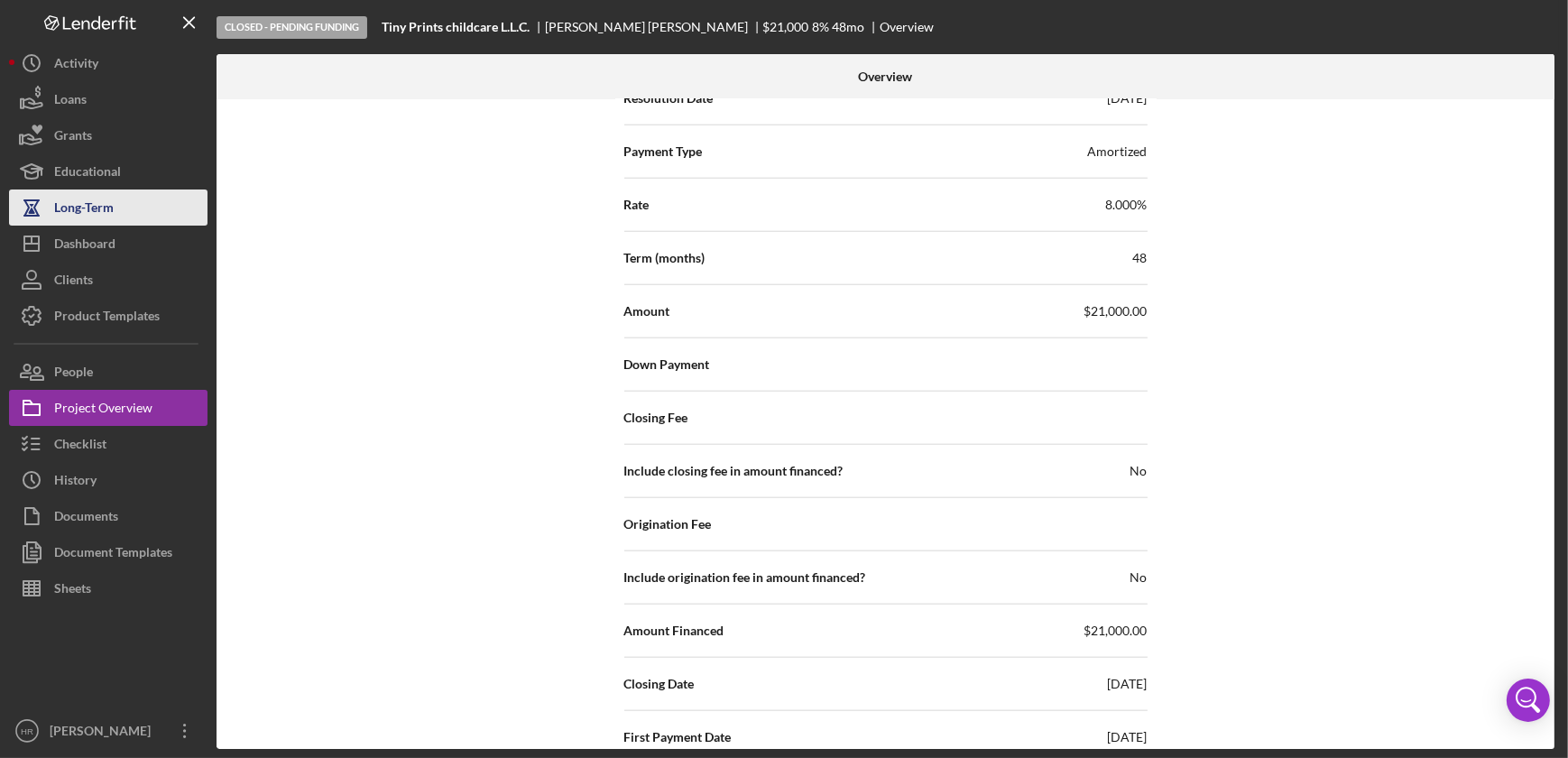
click at [77, 206] on div "Long-Term" at bounding box center [84, 210] width 59 height 41
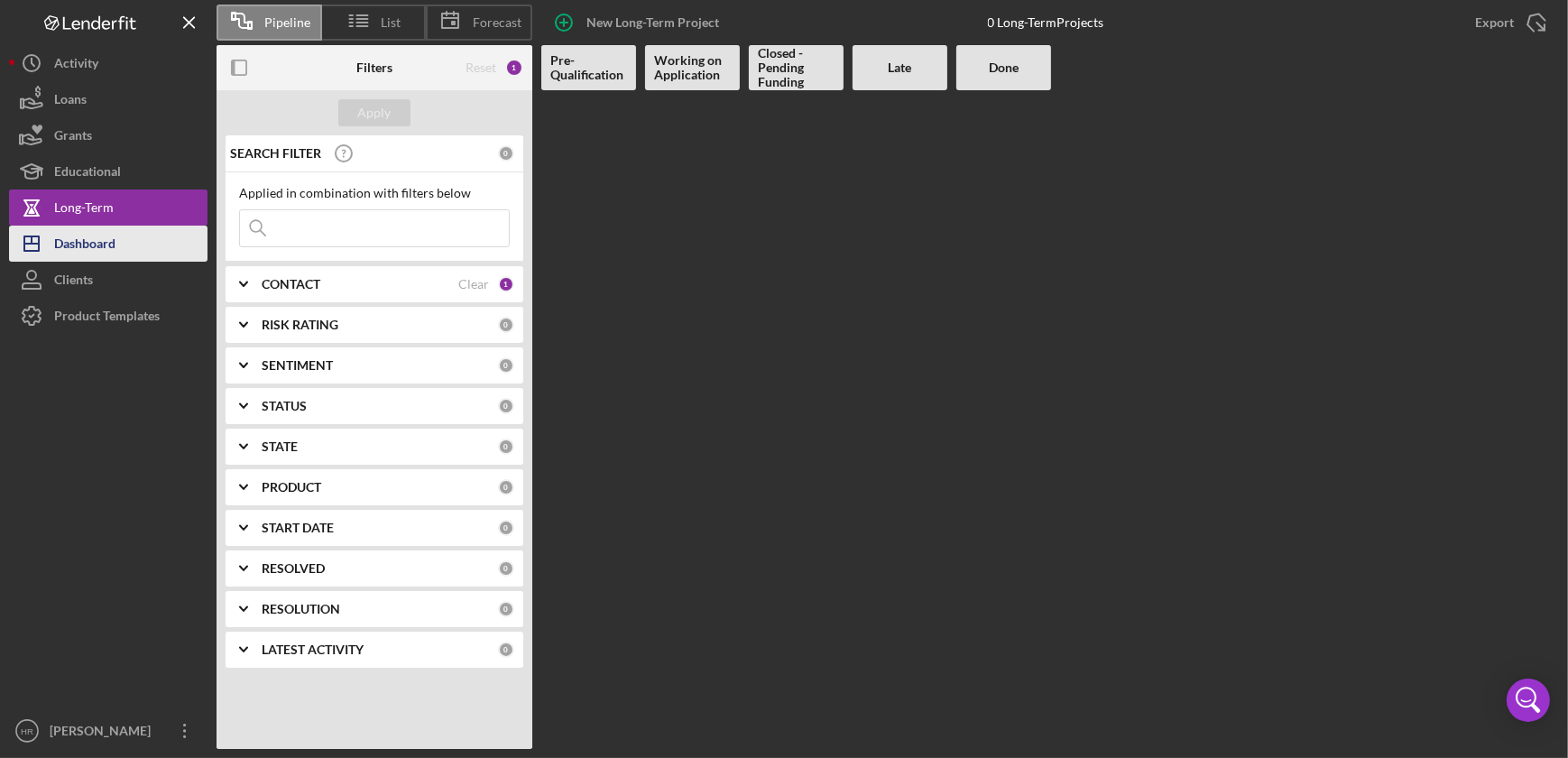
click at [74, 243] on div "Dashboard" at bounding box center [85, 246] width 61 height 41
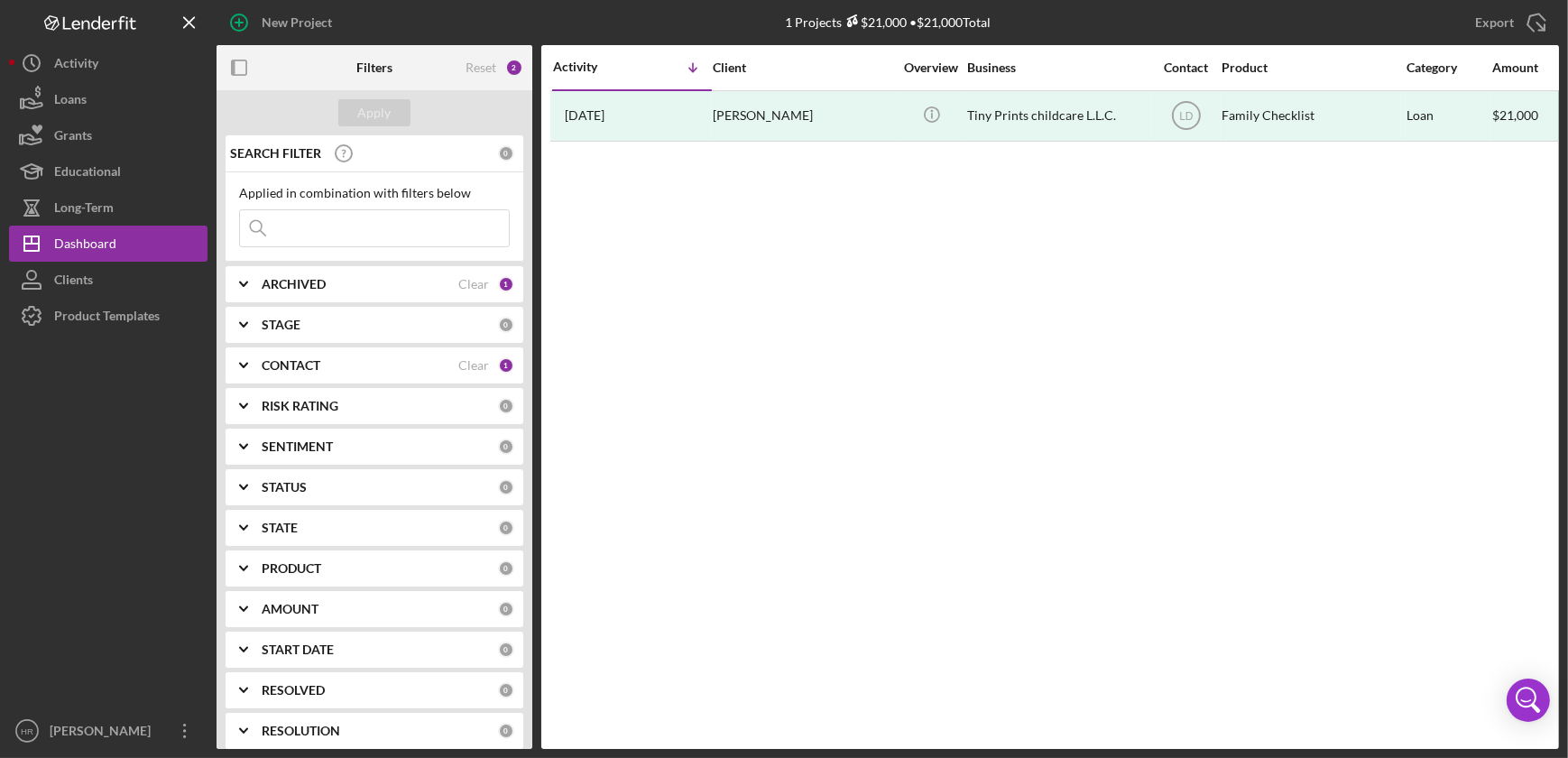
click at [277, 358] on b "CONTACT" at bounding box center [291, 365] width 58 height 15
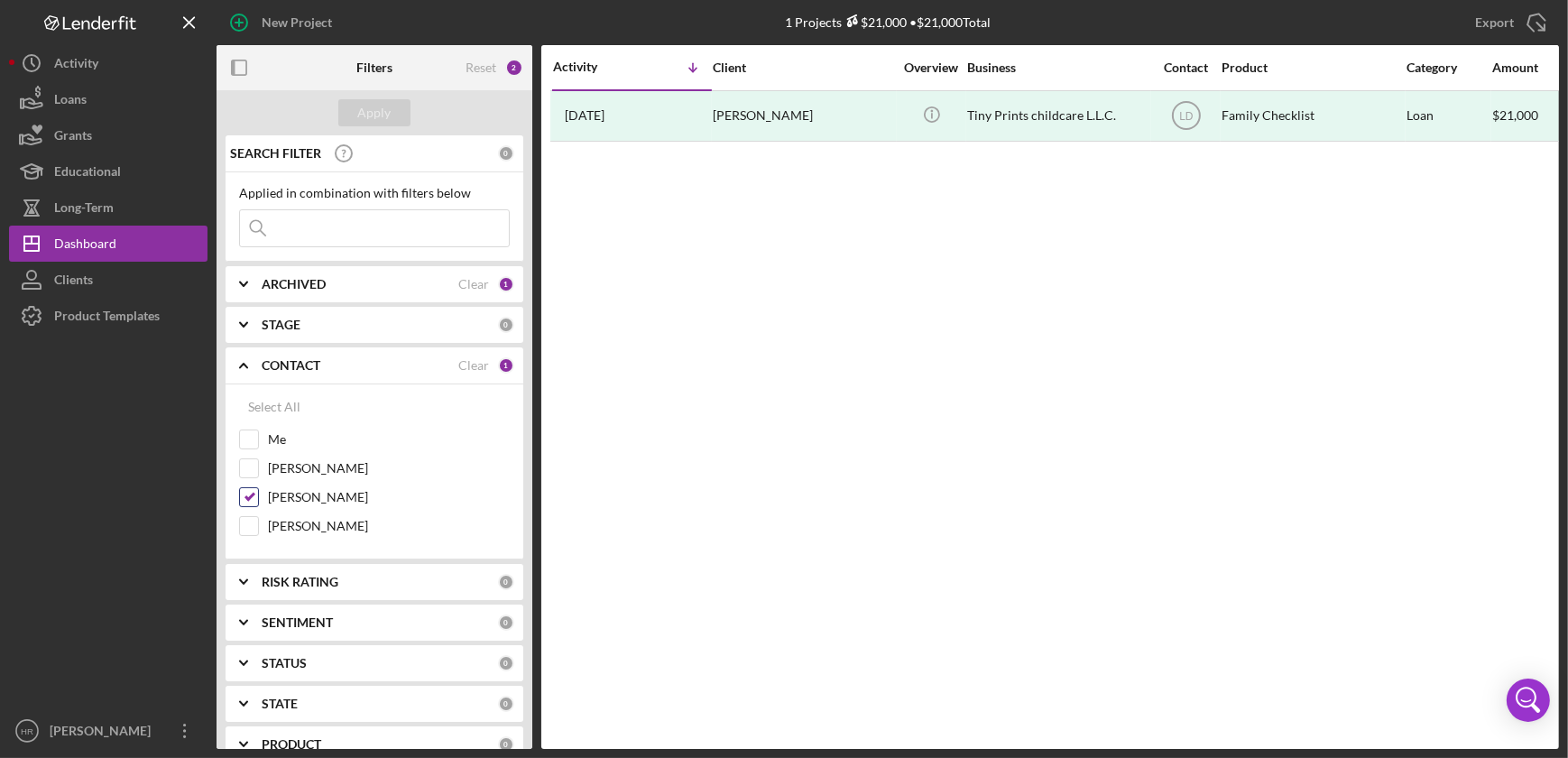
click at [289, 492] on label "[PERSON_NAME]" at bounding box center [388, 497] width 241 height 18
click at [258, 492] on input "[PERSON_NAME]" at bounding box center [249, 497] width 18 height 18
checkbox input "false"
click at [277, 432] on label "Me" at bounding box center [388, 439] width 241 height 18
click at [258, 432] on input "Me" at bounding box center [249, 439] width 18 height 18
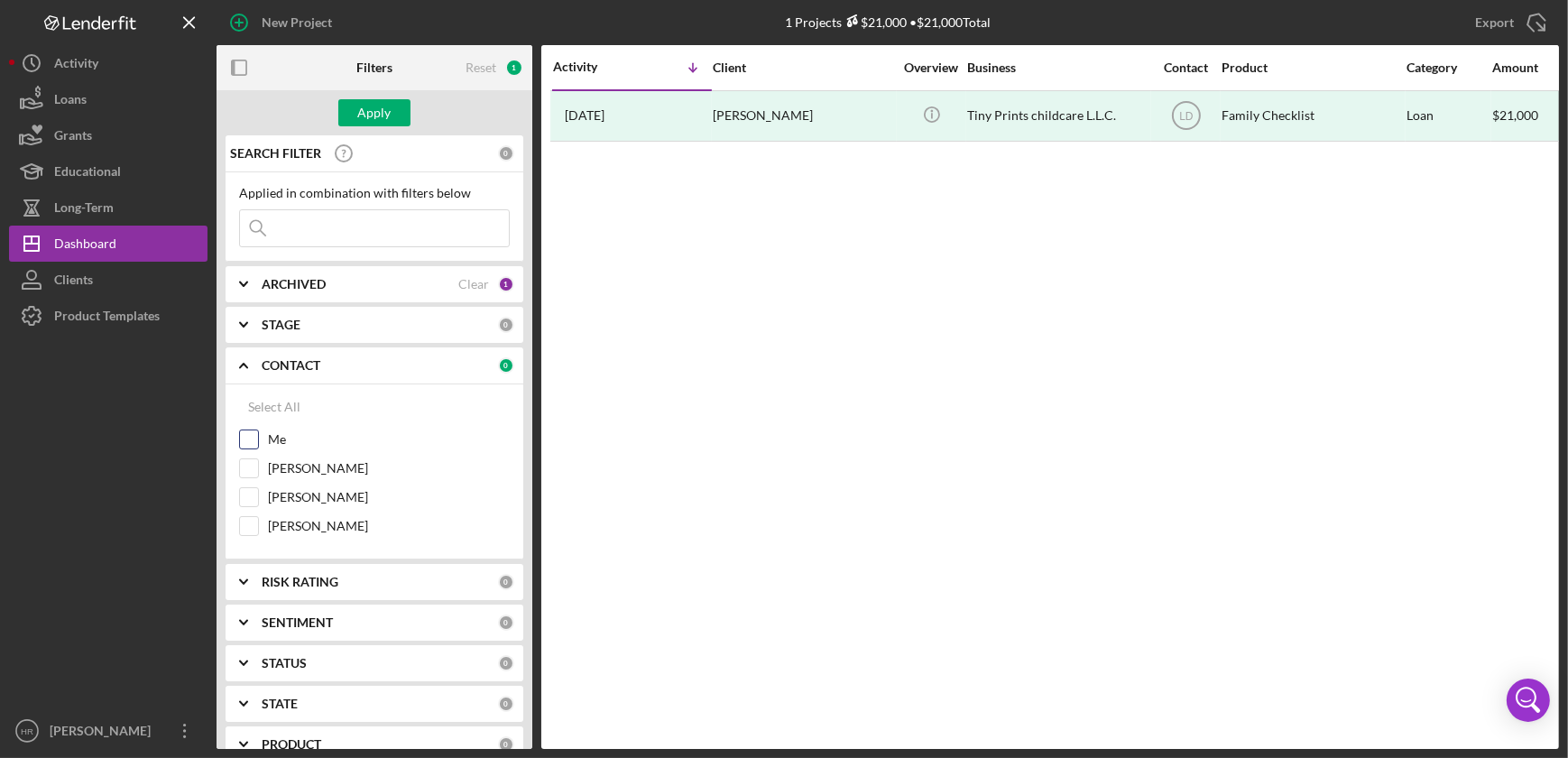
checkbox input "true"
click at [366, 98] on div "Apply" at bounding box center [375, 113] width 316 height 45
click at [369, 108] on div "Apply" at bounding box center [375, 113] width 33 height 27
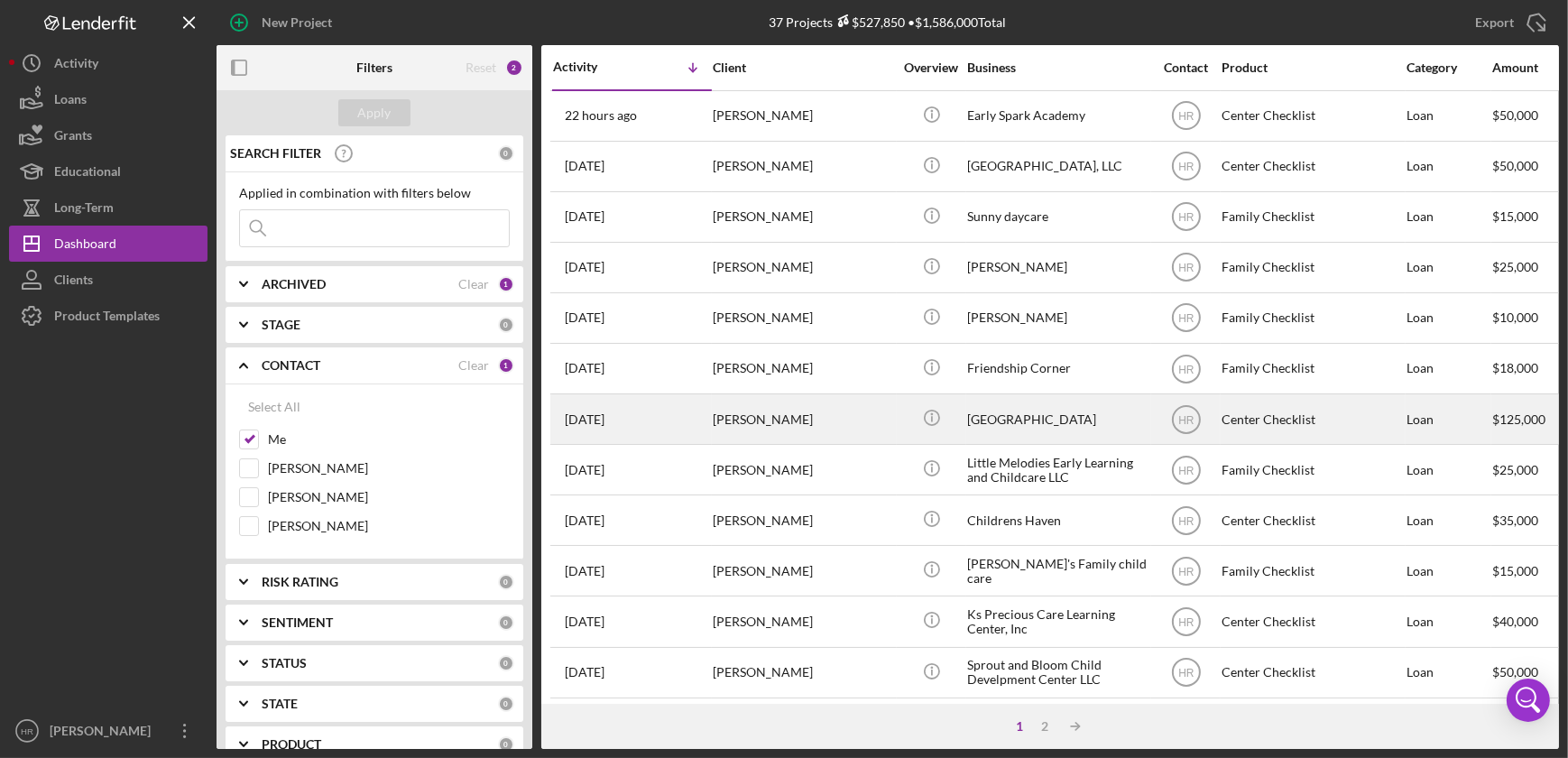
click at [1071, 421] on div "[GEOGRAPHIC_DATA]" at bounding box center [1057, 418] width 180 height 48
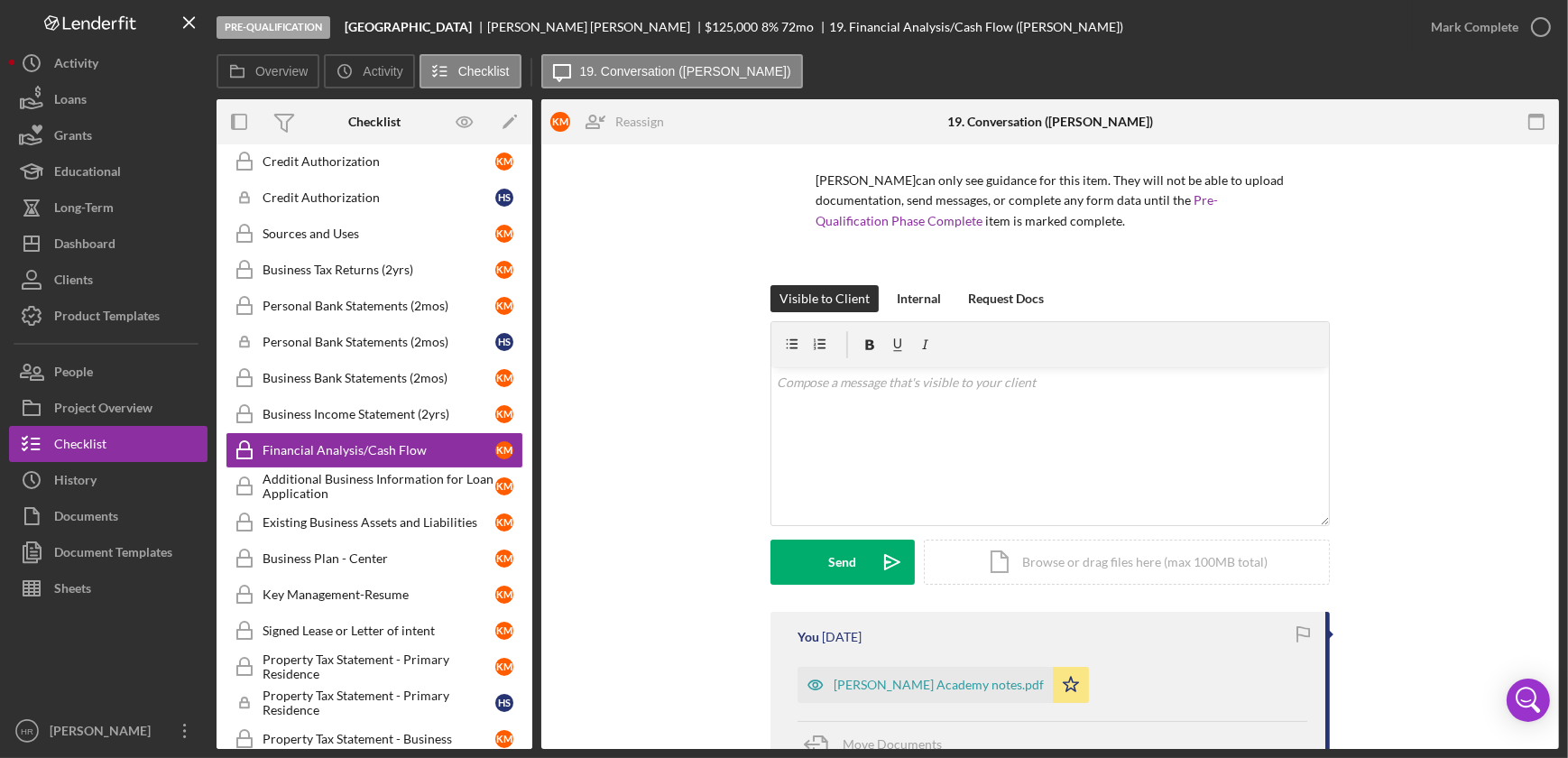
scroll to position [245, 0]
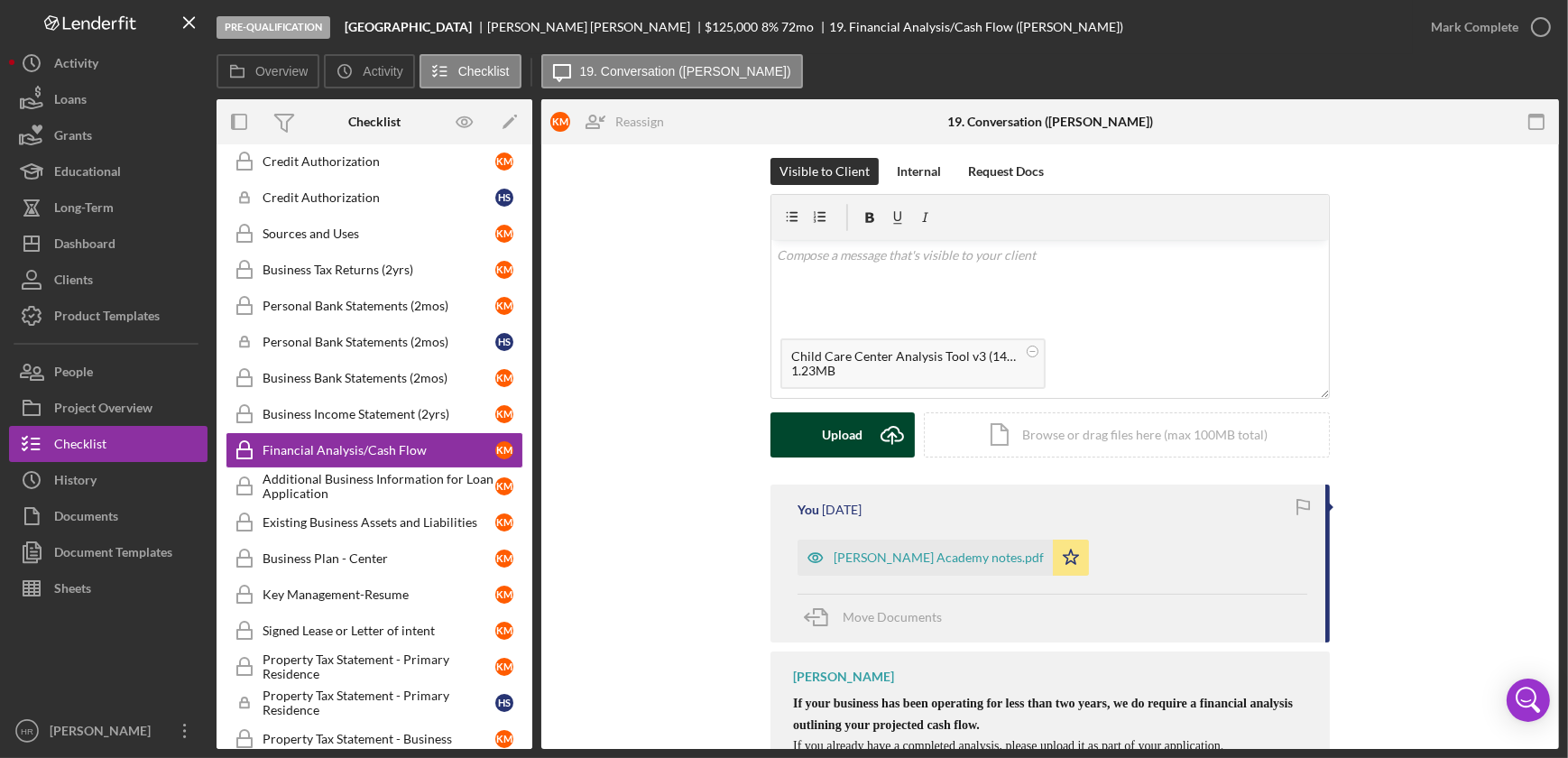
click at [835, 441] on div "Upload" at bounding box center [844, 435] width 41 height 45
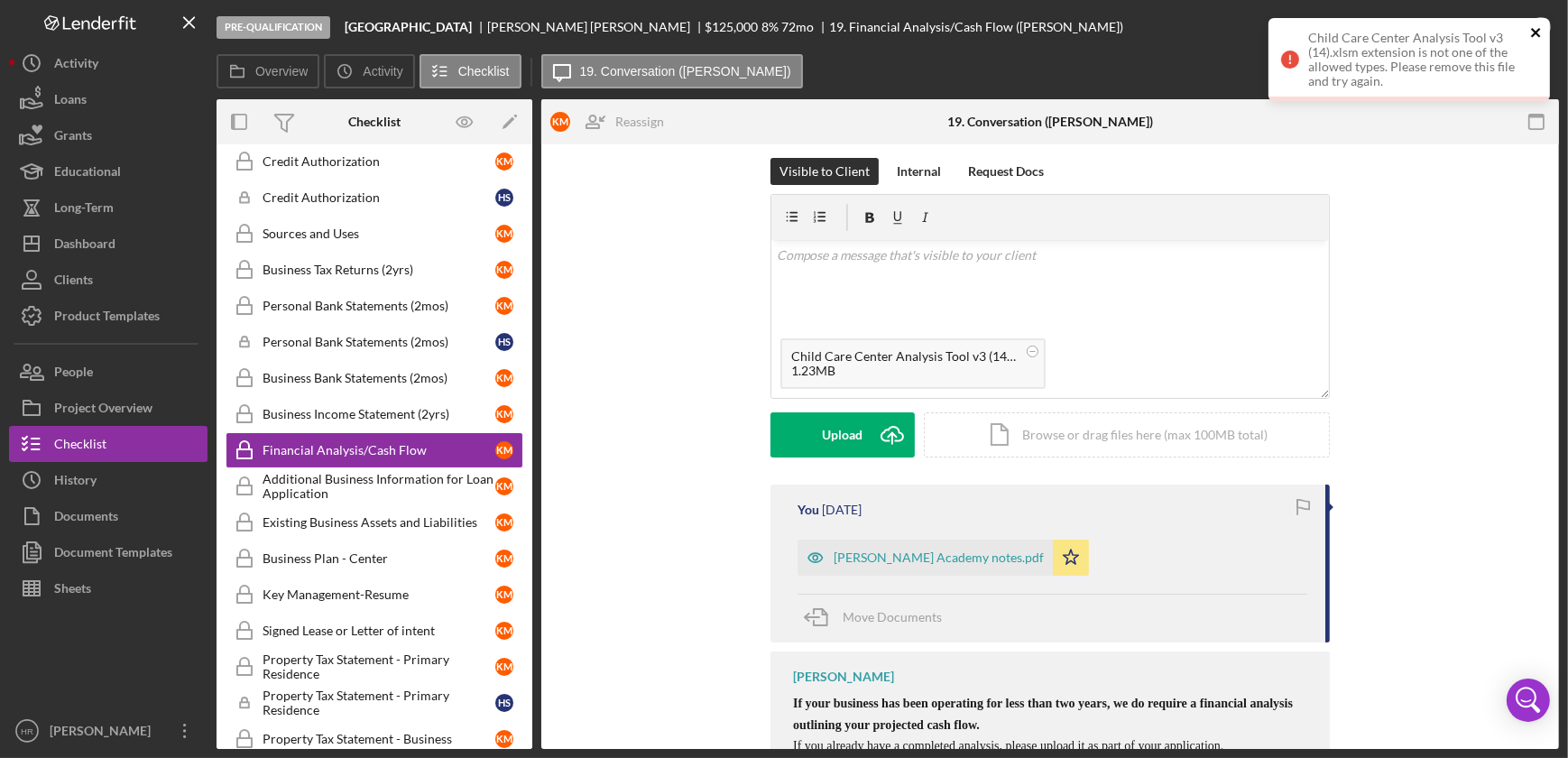
click at [1535, 34] on icon "close" at bounding box center [1535, 32] width 9 height 9
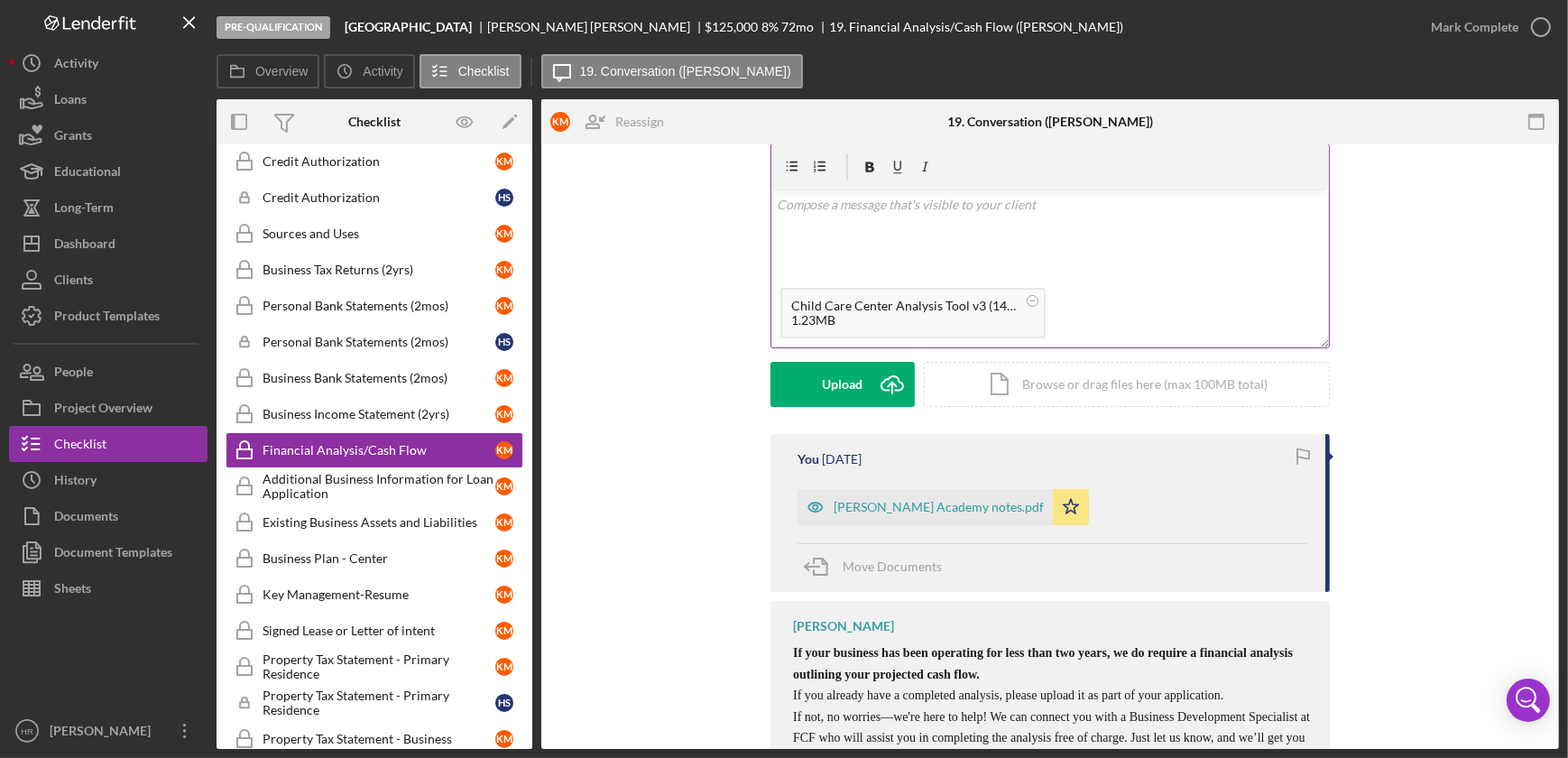
scroll to position [152, 0]
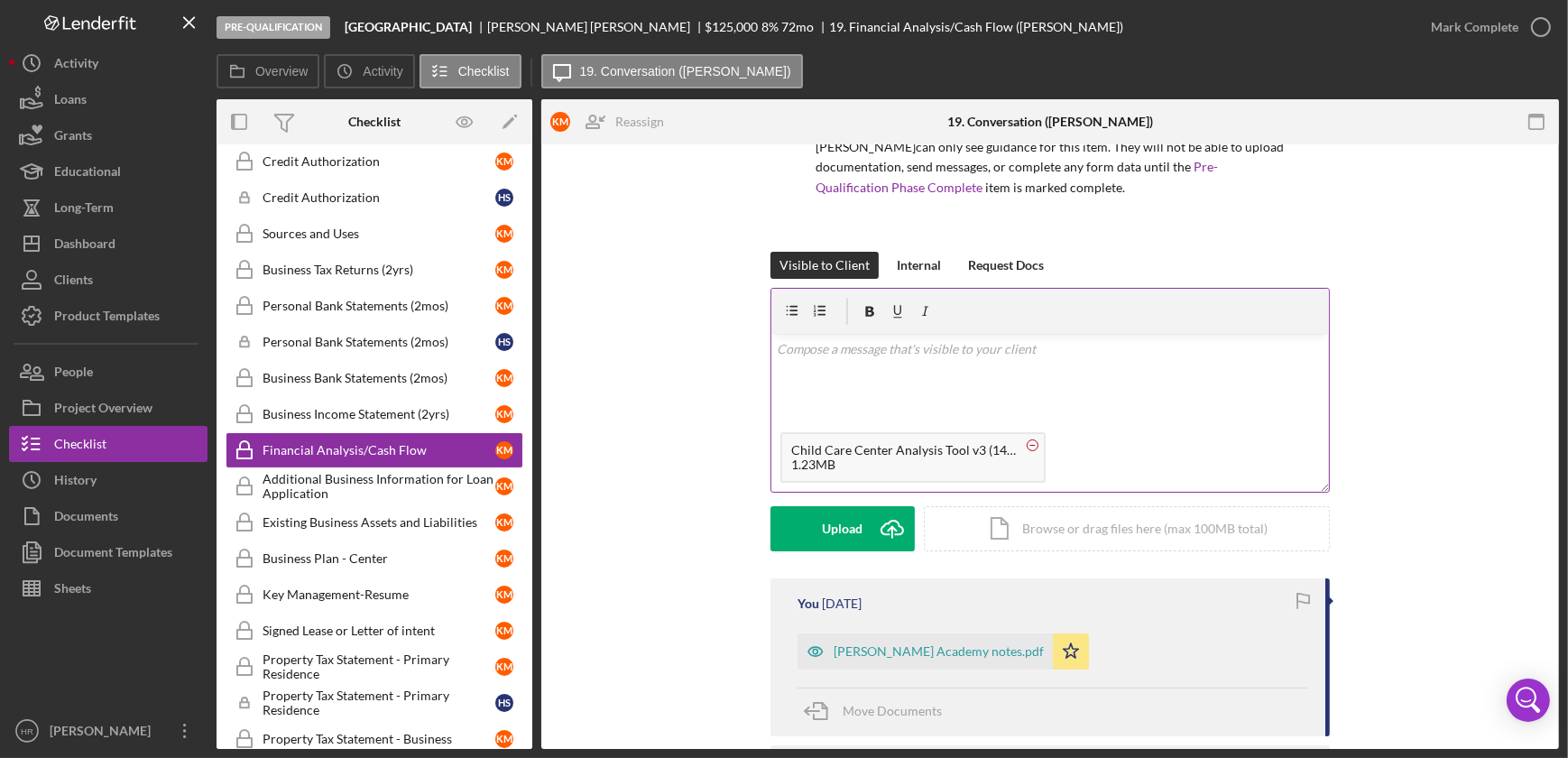
click at [1029, 450] on circle at bounding box center [1033, 445] width 11 height 11
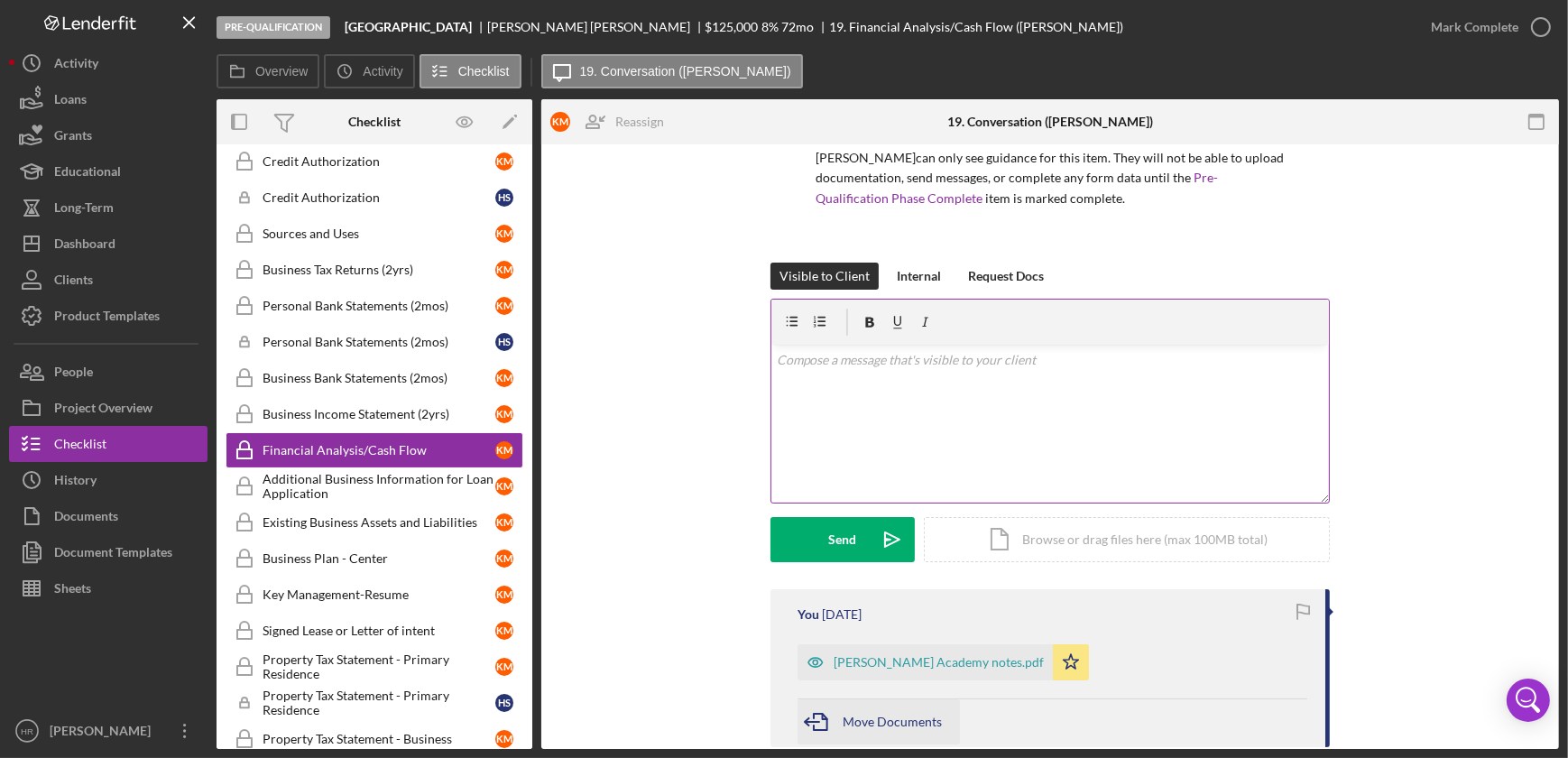
scroll to position [234, 0]
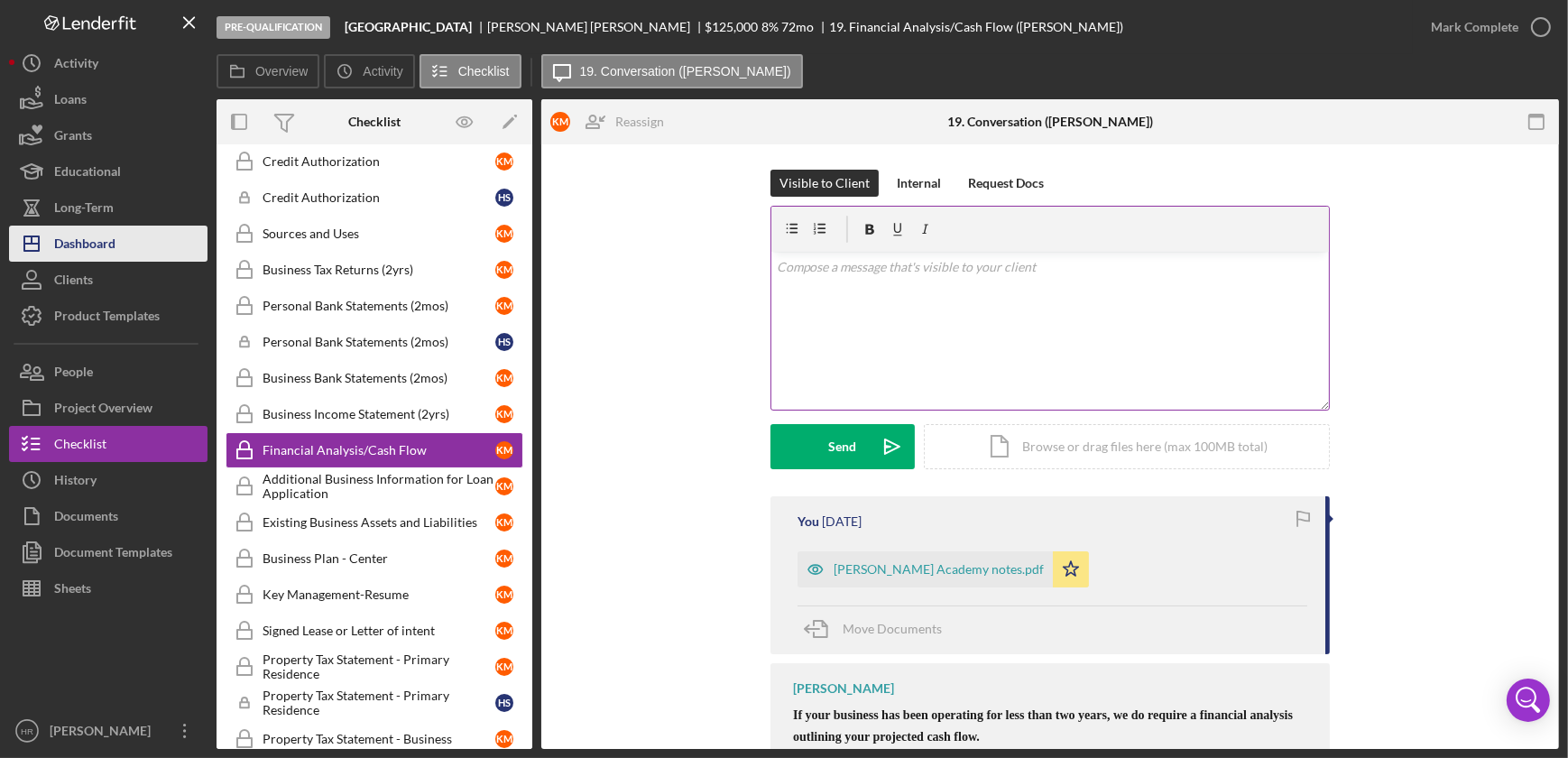
click at [78, 245] on div "Dashboard" at bounding box center [85, 246] width 61 height 41
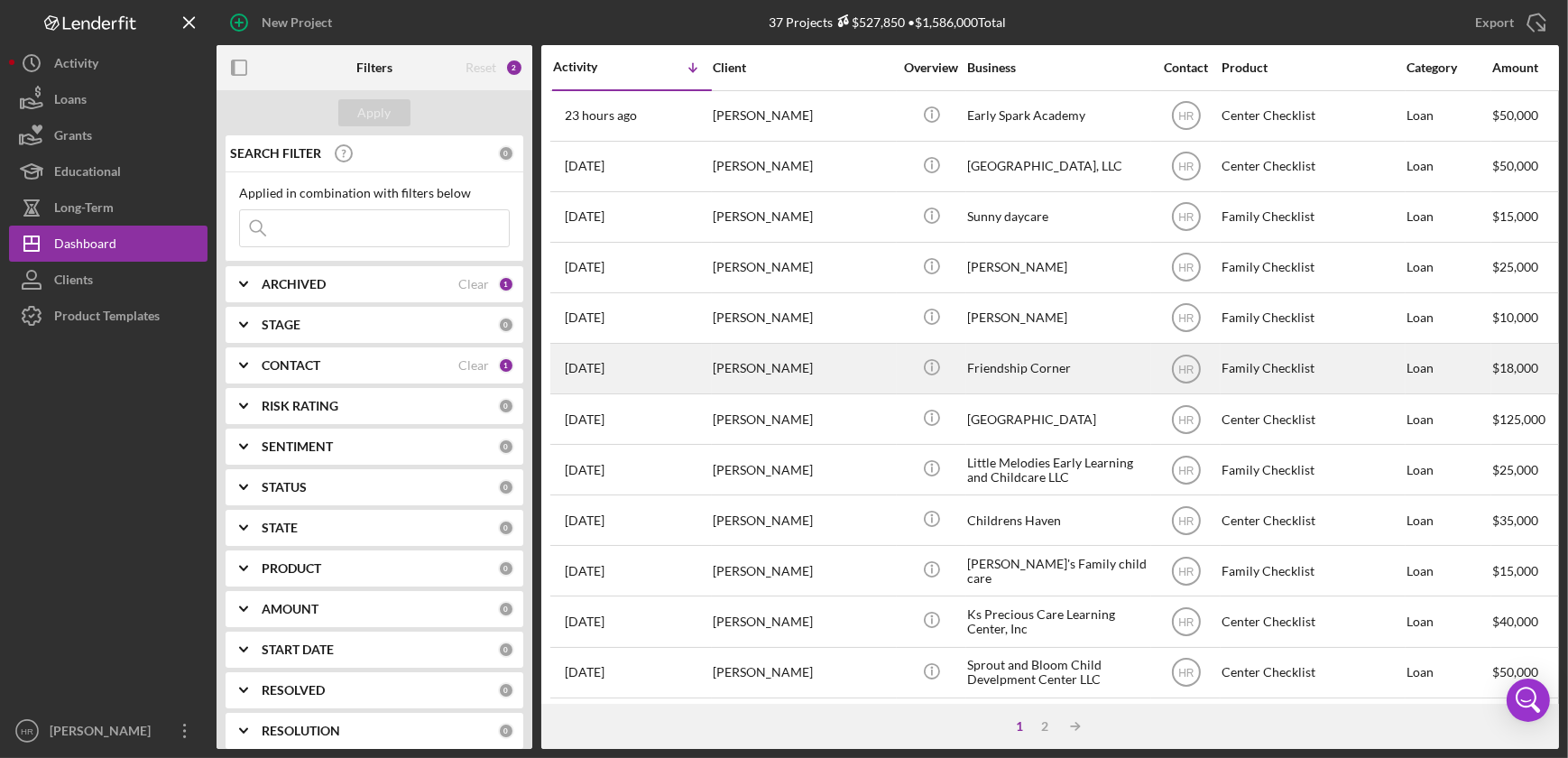
click at [1054, 372] on div "Friendship Corner" at bounding box center [1057, 368] width 180 height 48
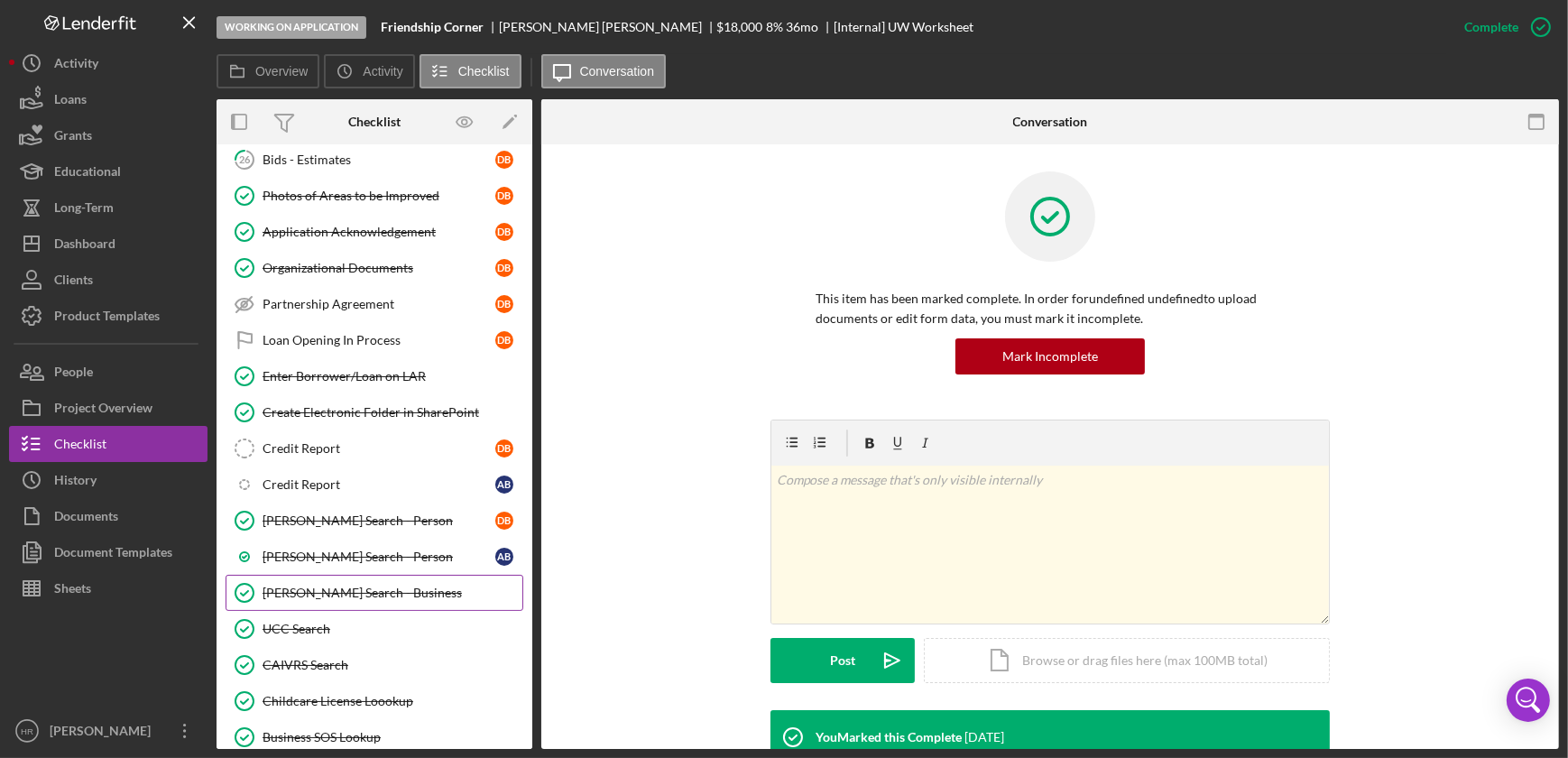
scroll to position [780, 0]
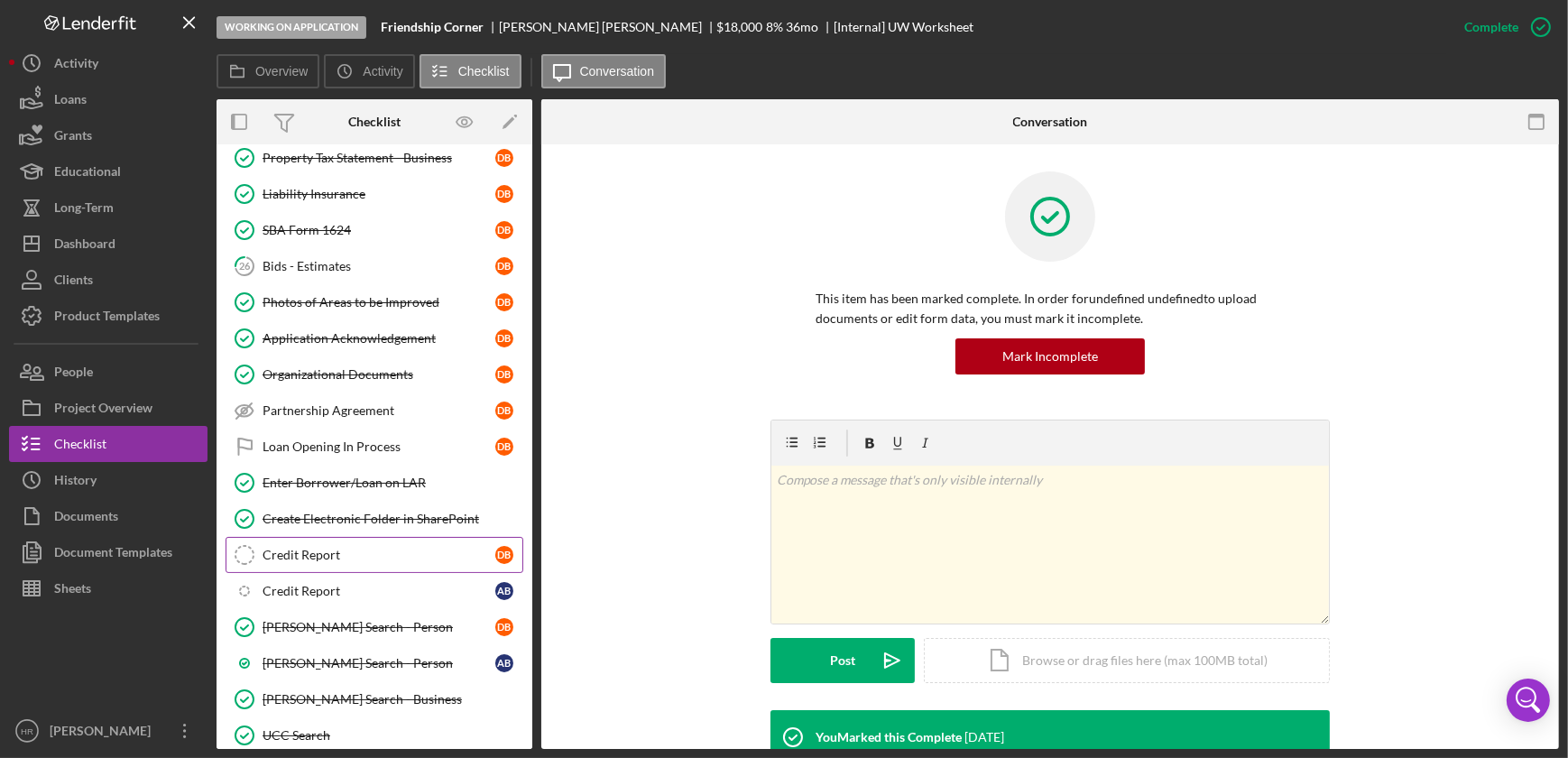
click at [331, 548] on div "Credit Report" at bounding box center [379, 555] width 233 height 15
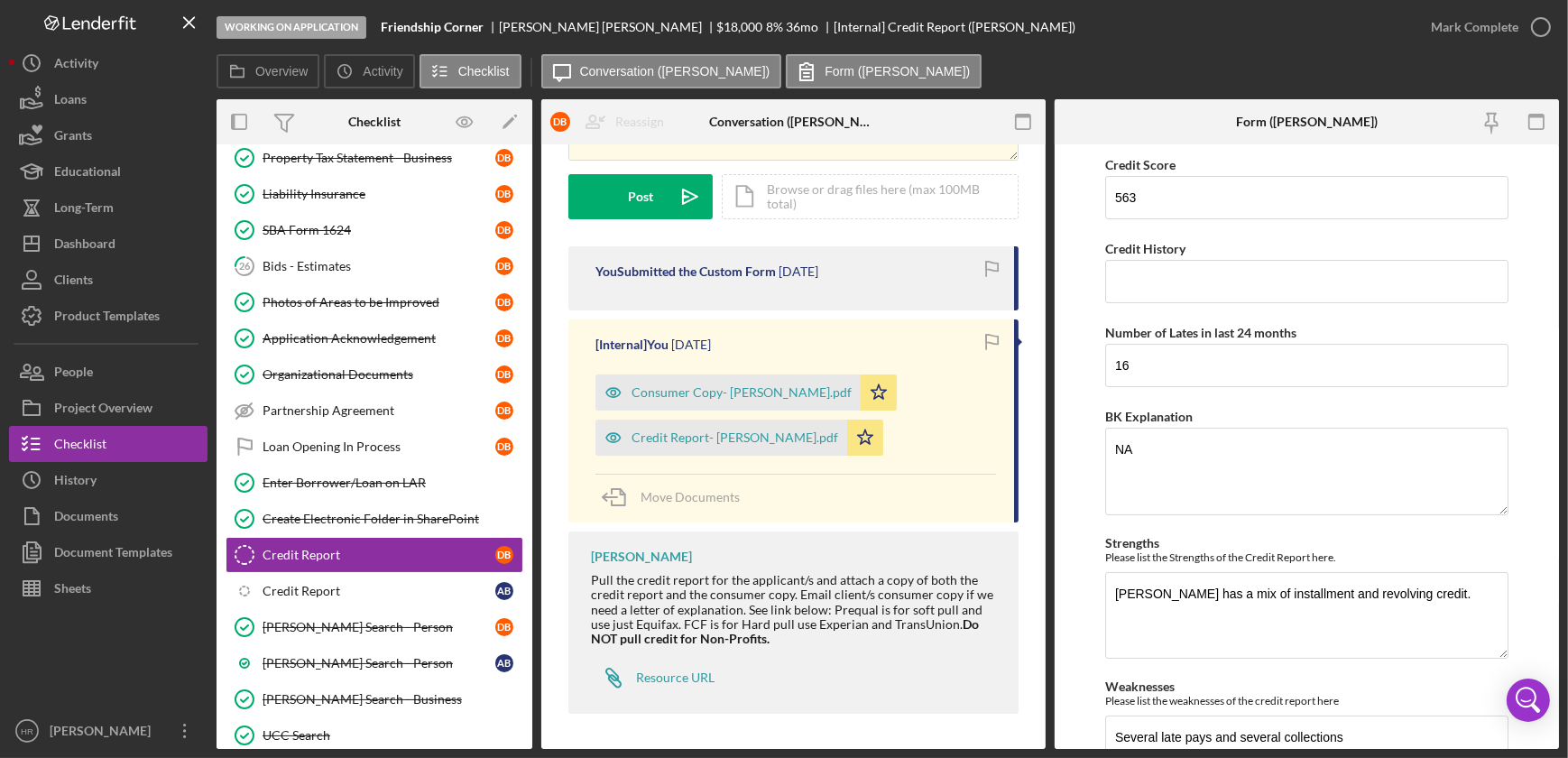
scroll to position [217, 0]
click at [339, 259] on div "Bids - Estimates" at bounding box center [379, 266] width 233 height 15
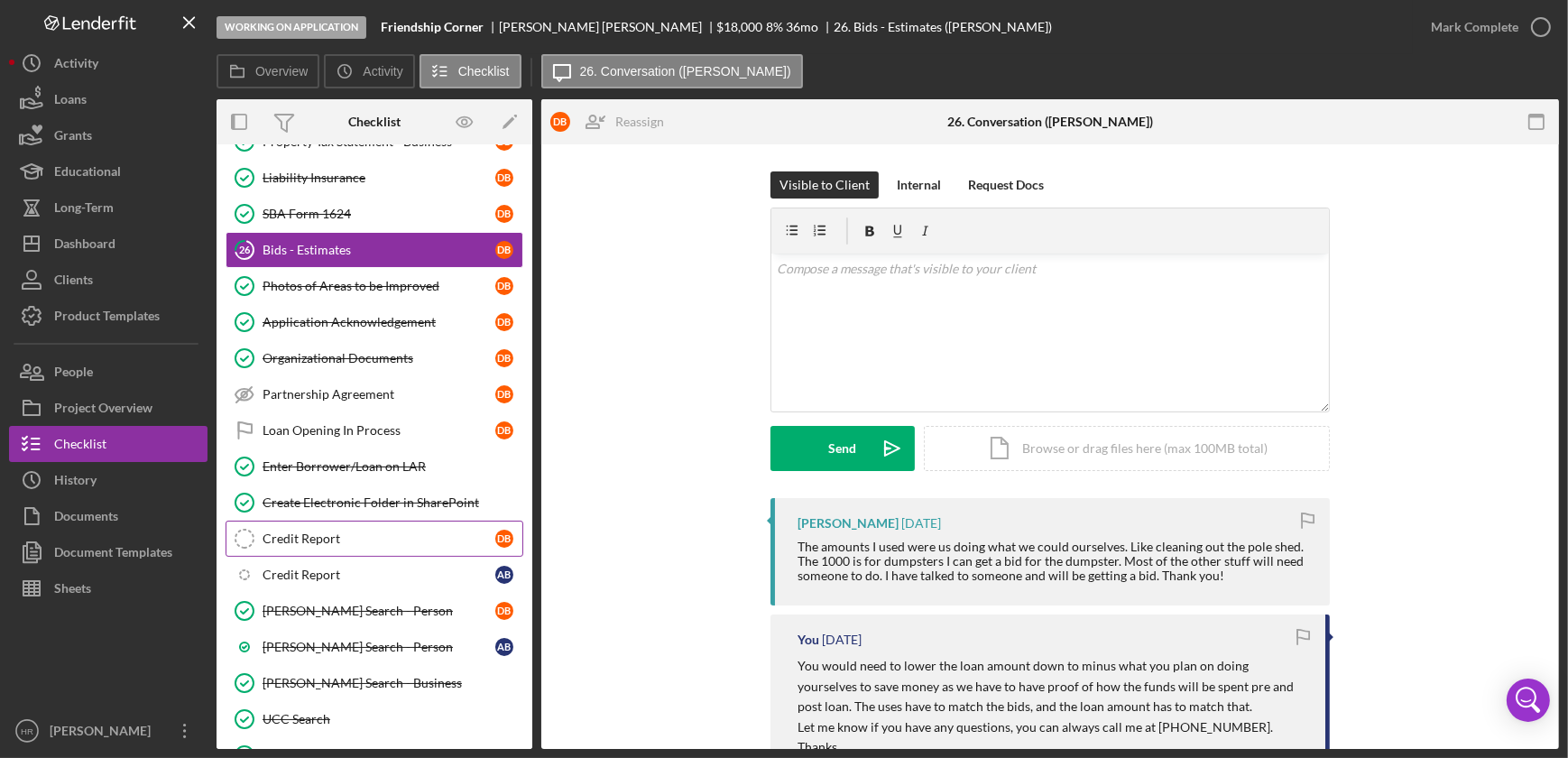
scroll to position [657, 0]
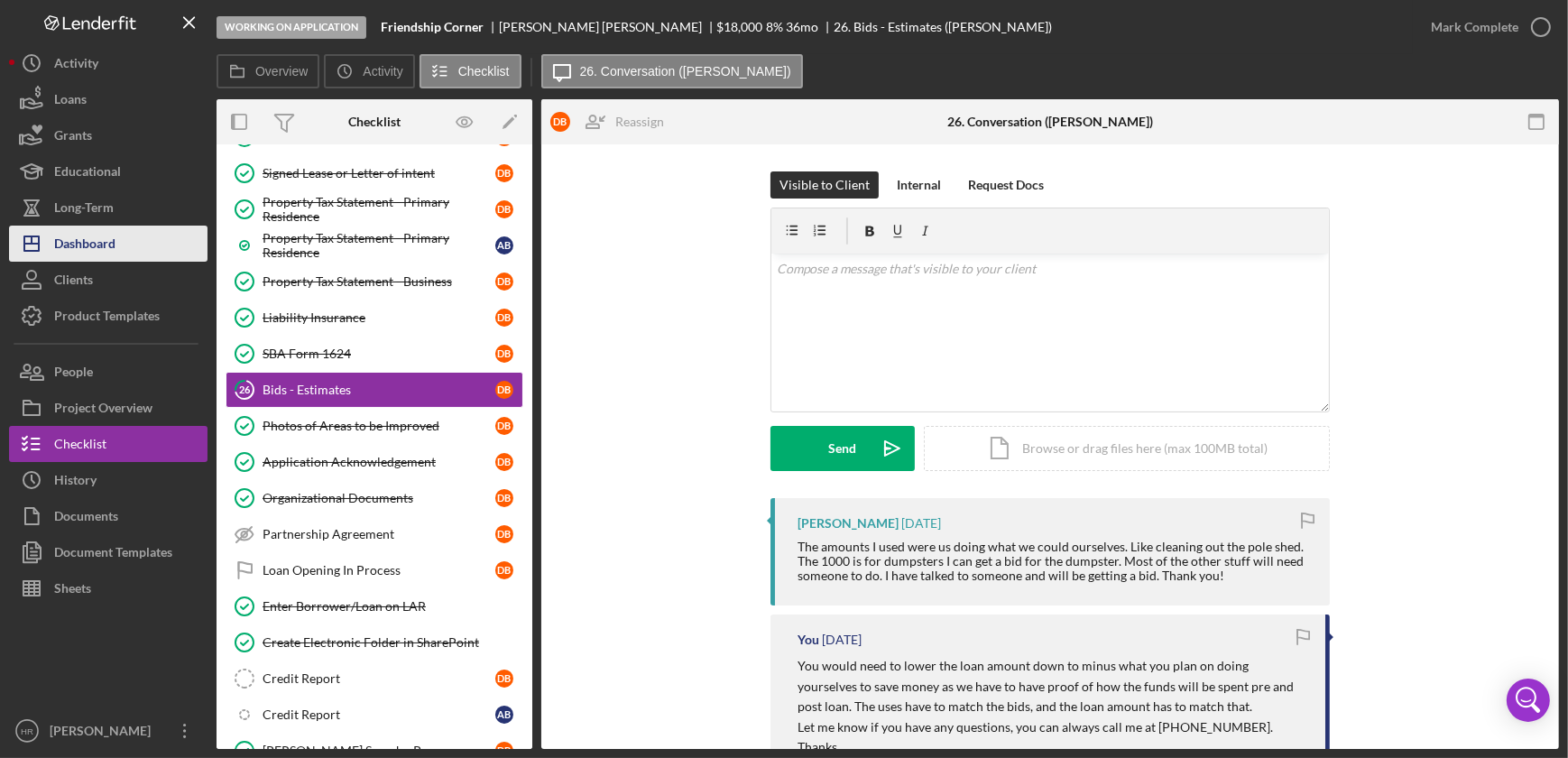
click at [71, 243] on div "Dashboard" at bounding box center [85, 246] width 61 height 41
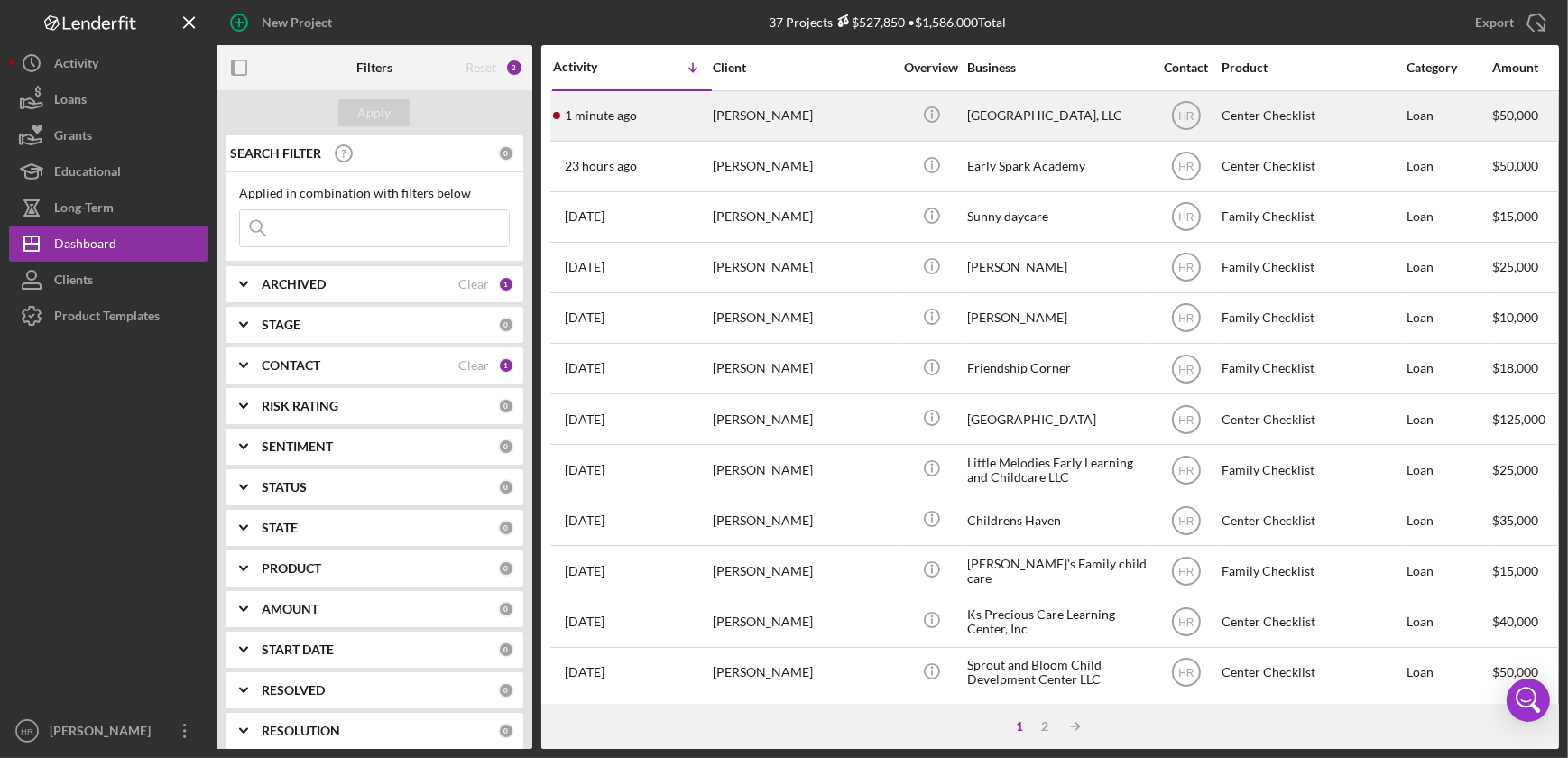
click at [1129, 113] on div "[GEOGRAPHIC_DATA], LLC" at bounding box center [1057, 116] width 180 height 48
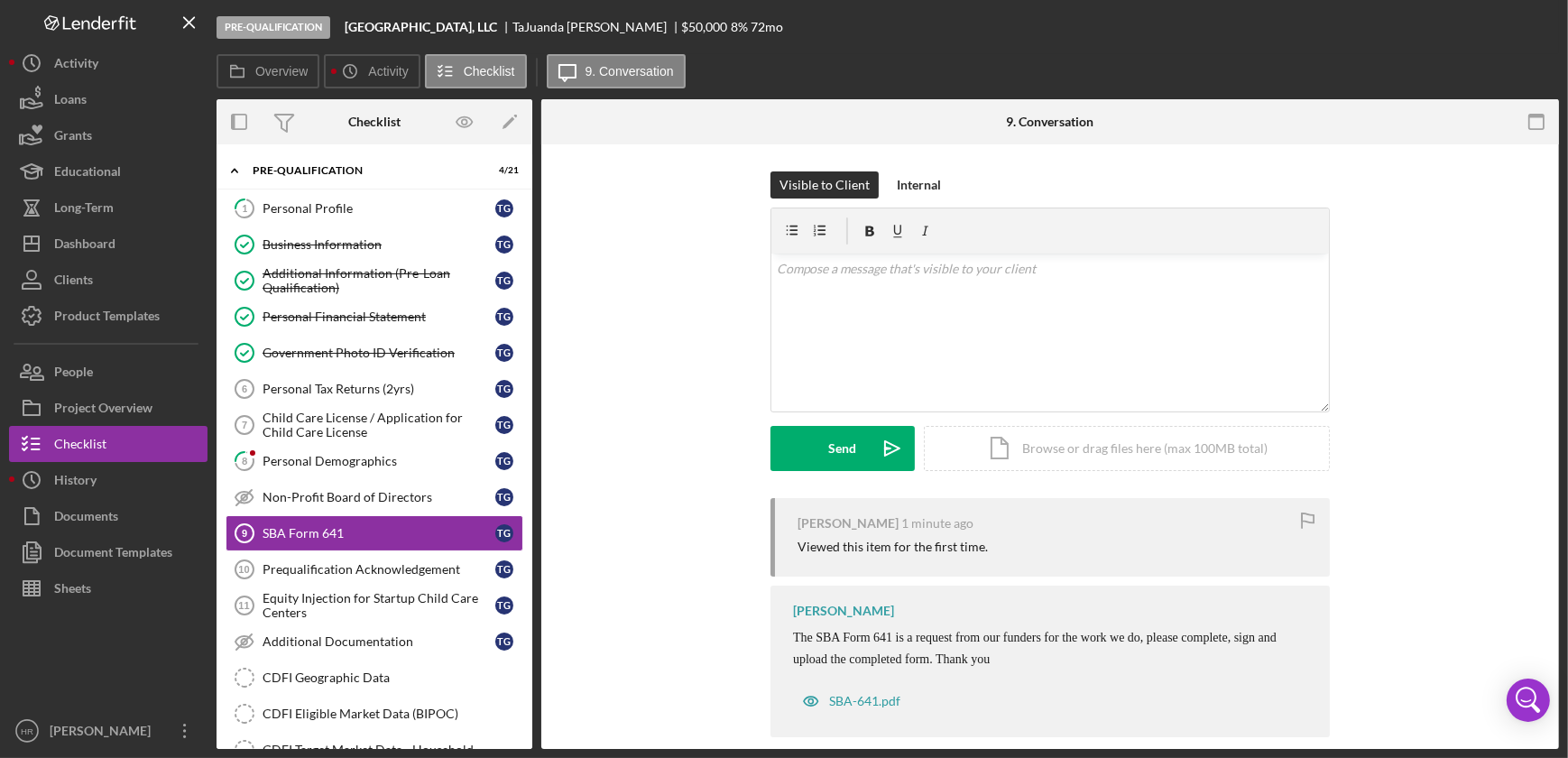
scroll to position [83, 0]
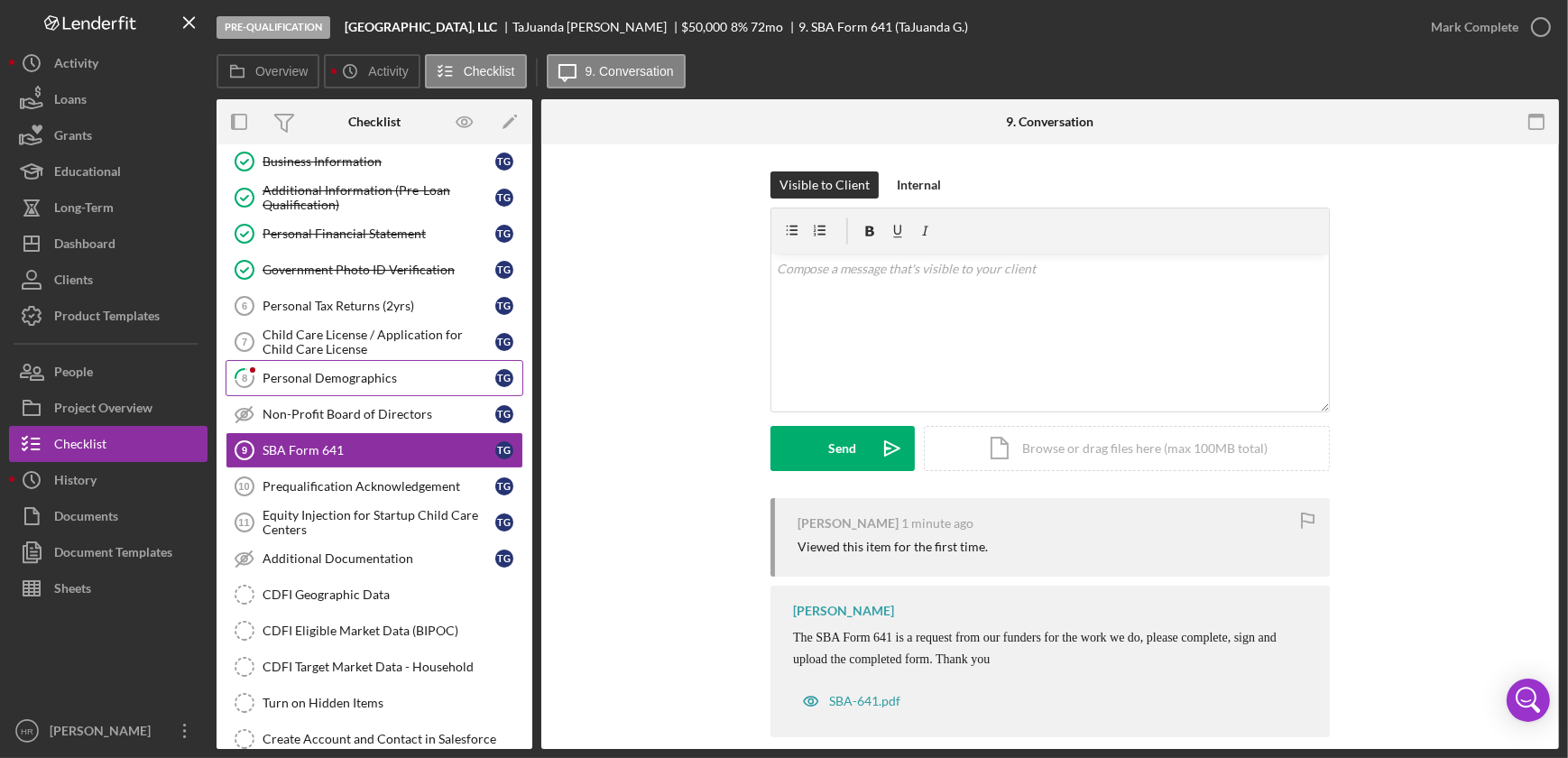
click at [344, 371] on div "Personal Demographics" at bounding box center [379, 378] width 233 height 15
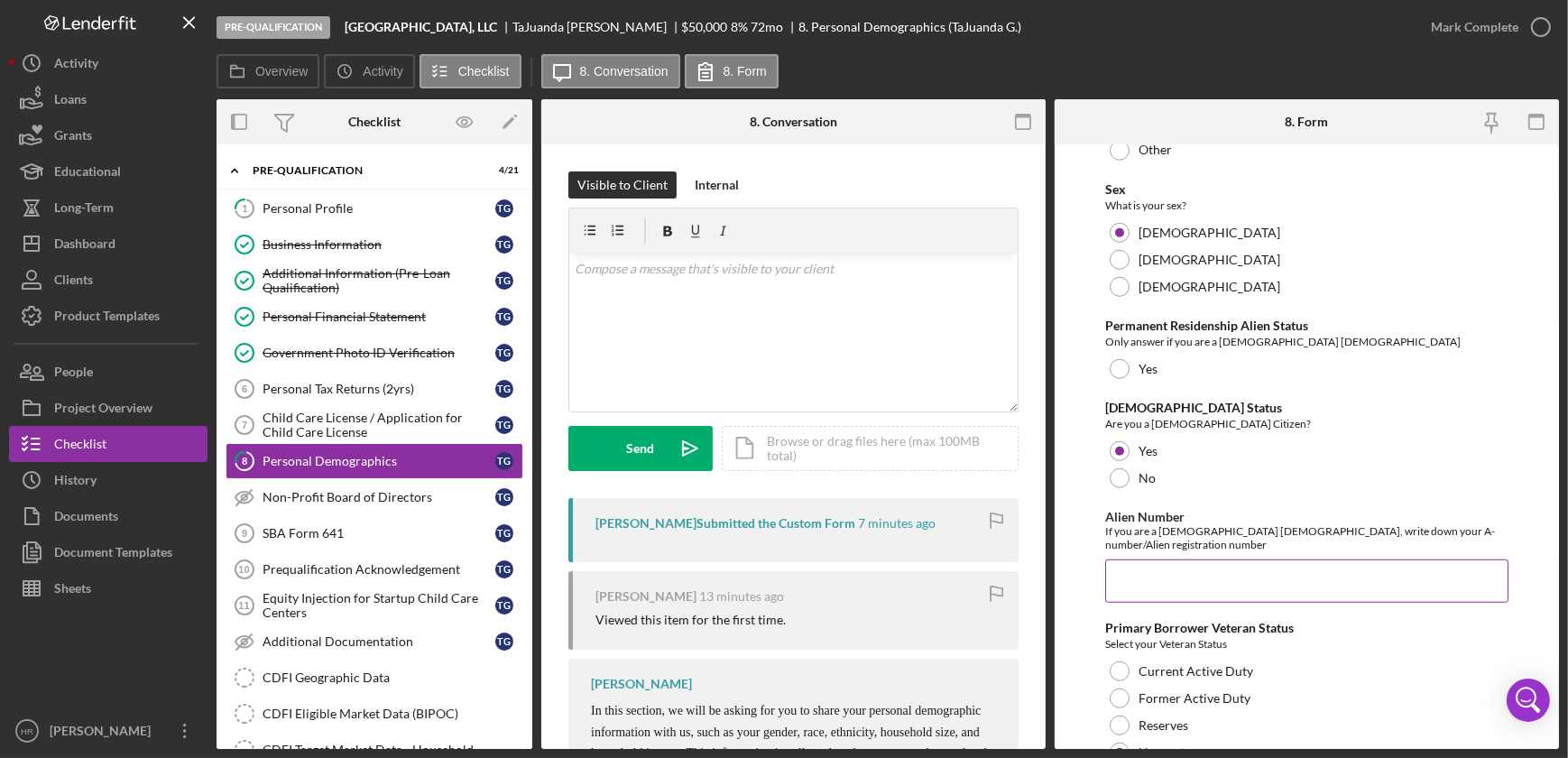
scroll to position [1861, 0]
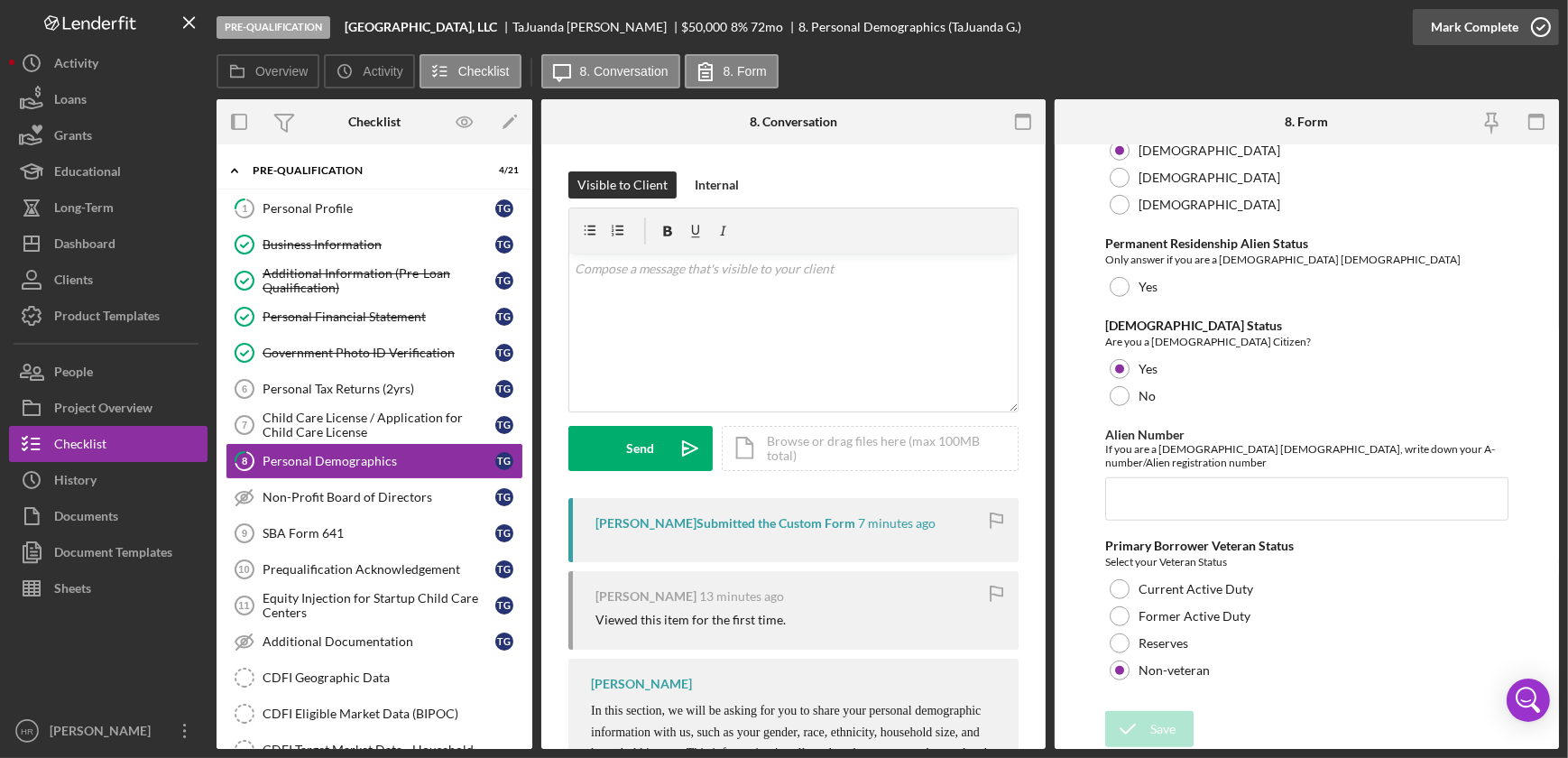
click at [1539, 30] on icon "button" at bounding box center [1541, 27] width 45 height 45
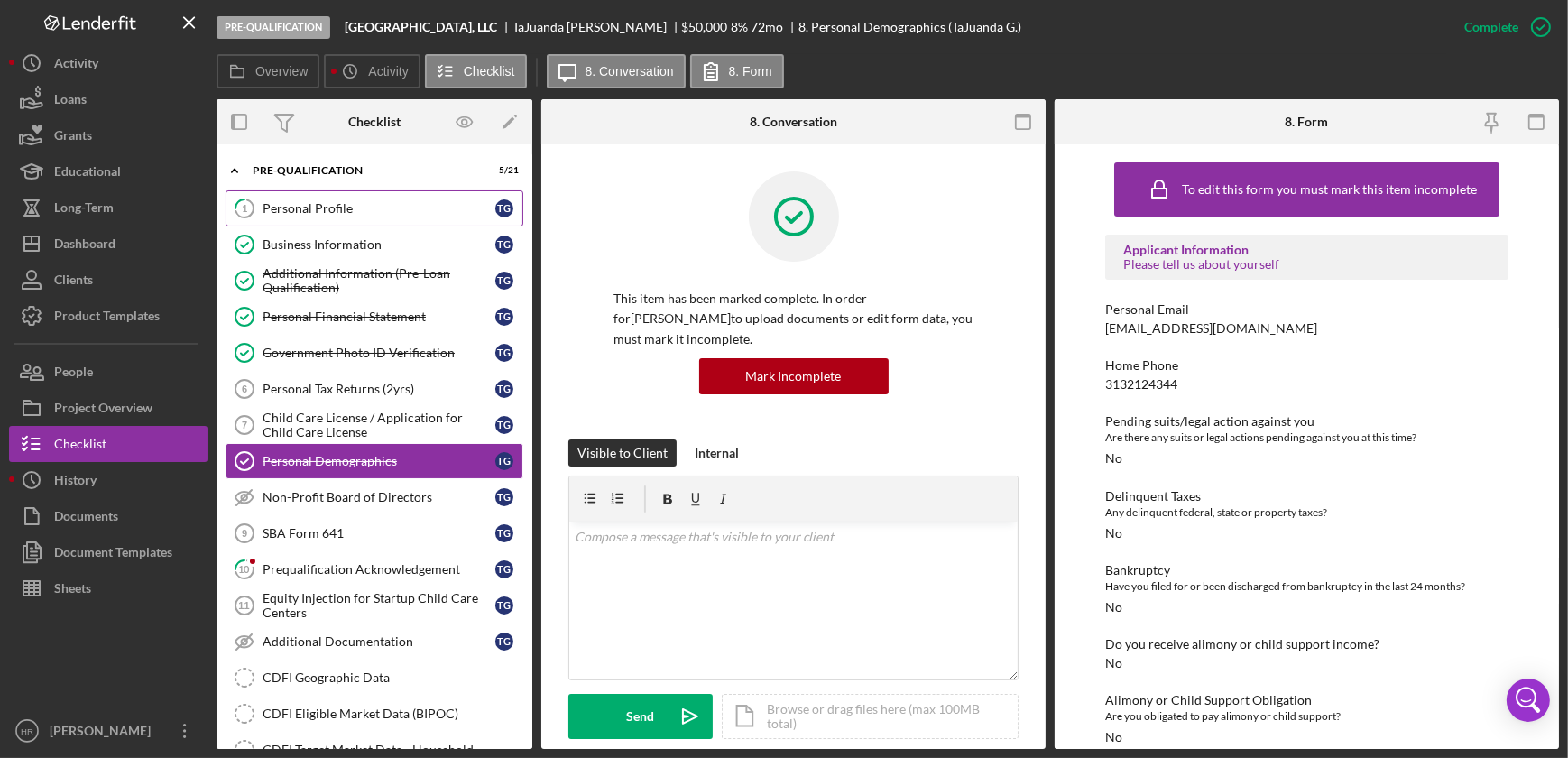
click at [325, 221] on link "1 Personal Profile T G" at bounding box center [375, 208] width 298 height 36
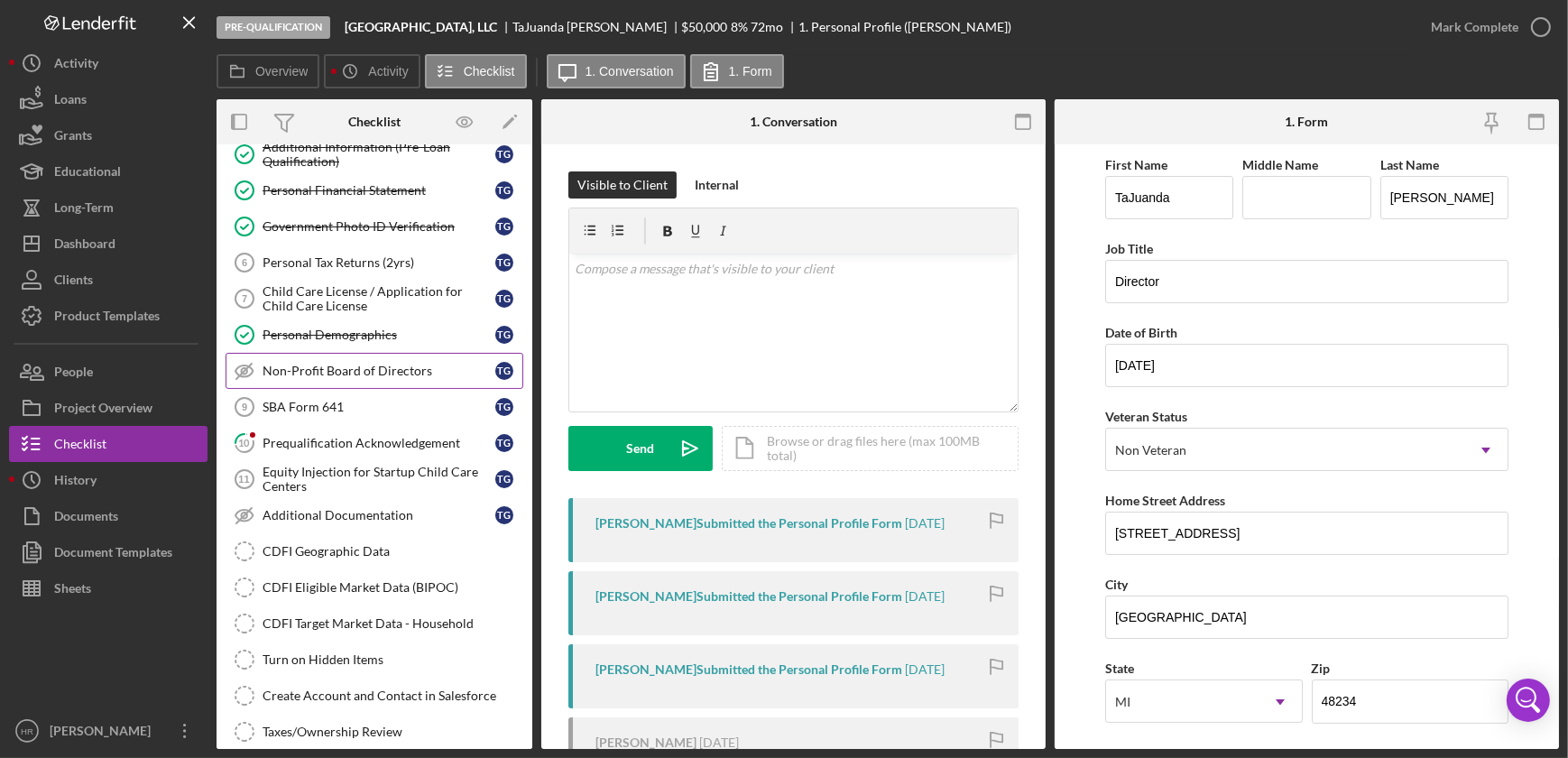
scroll to position [163, 0]
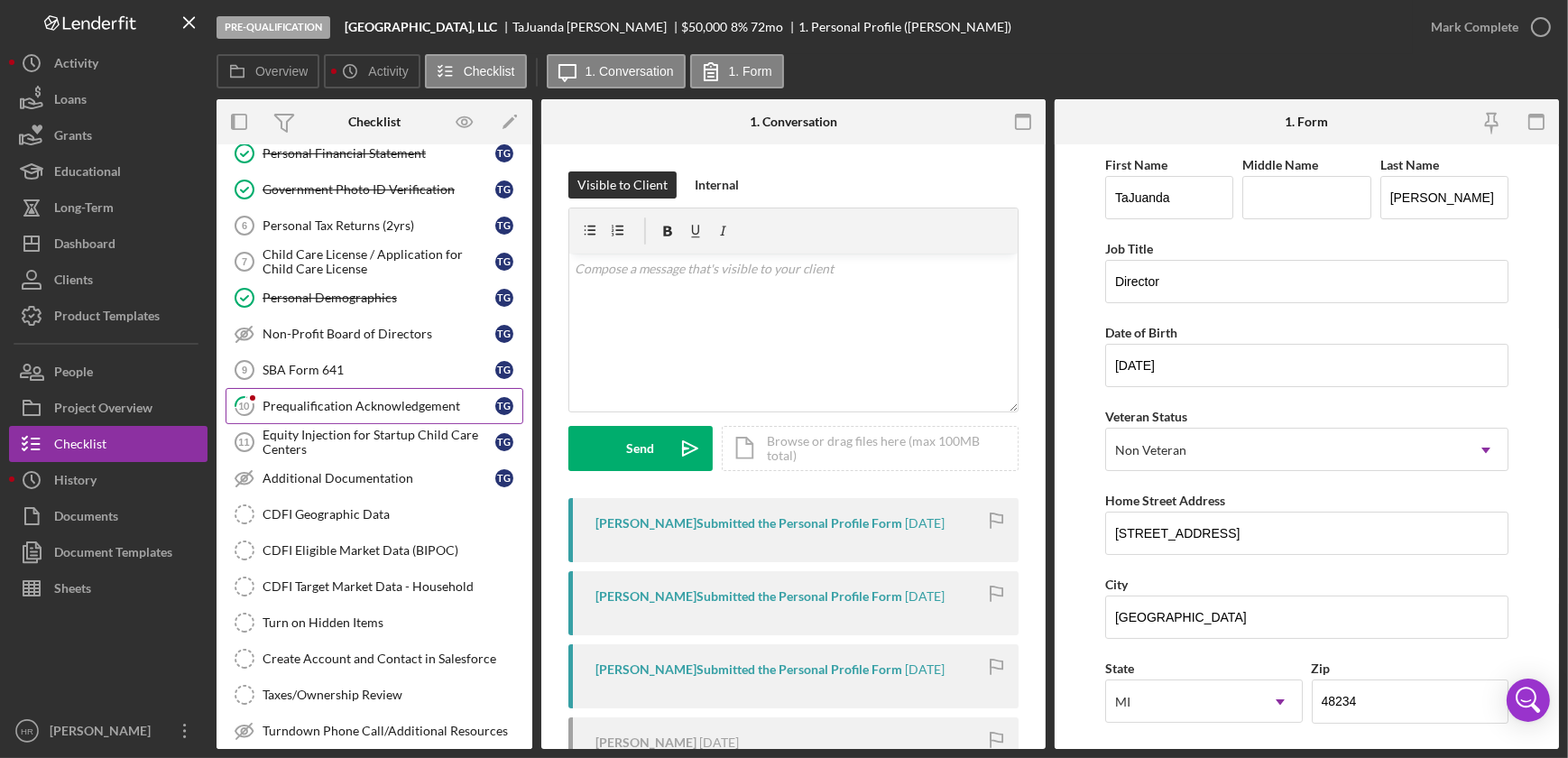
click at [339, 412] on link "10 Prequalification Acknowledgement T G" at bounding box center [375, 406] width 298 height 36
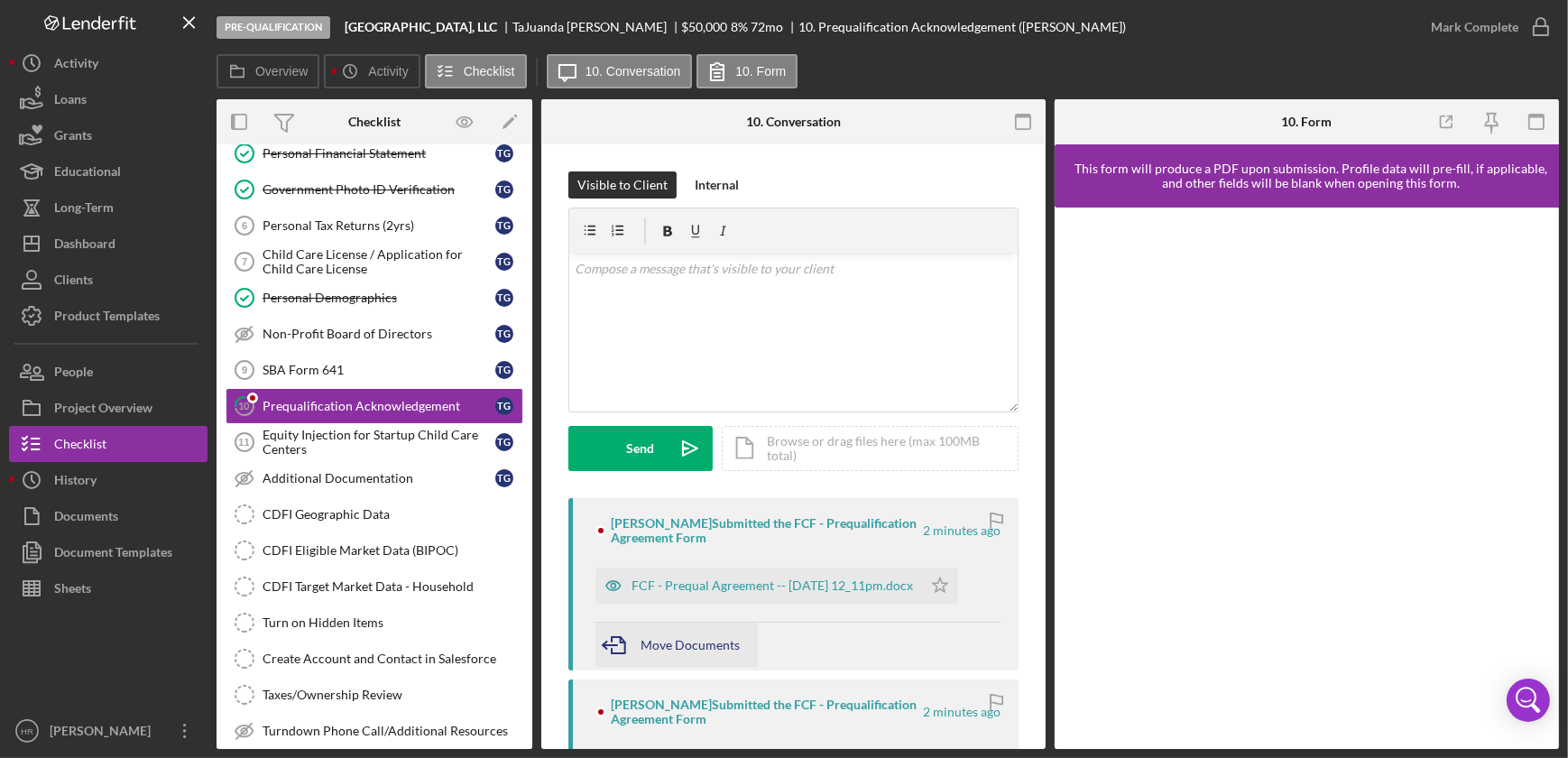
scroll to position [163, 0]
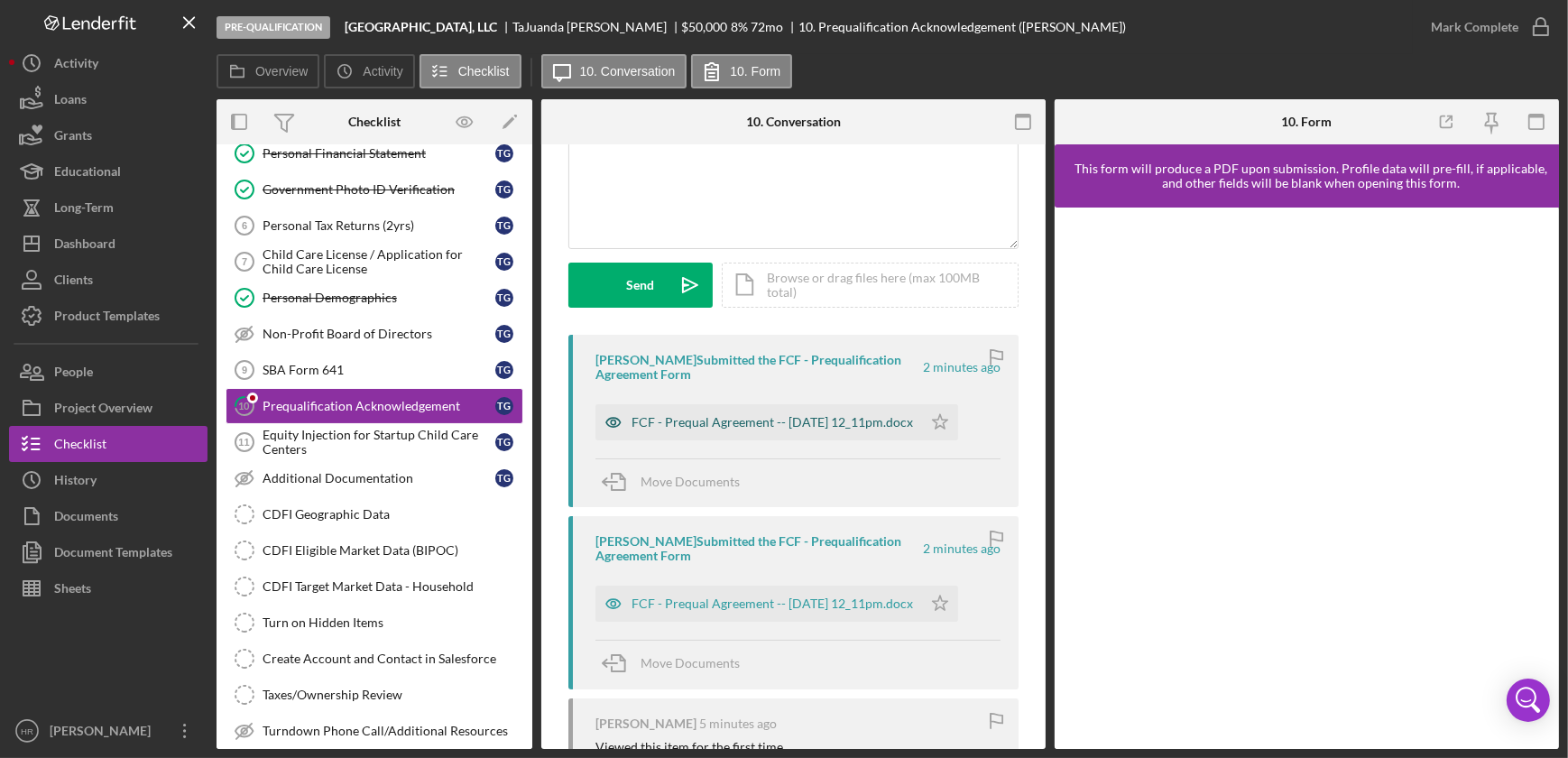
click at [722, 404] on div "FCF - Prequal Agreement -- [DATE] 12_11pm.docx" at bounding box center [759, 421] width 327 height 36
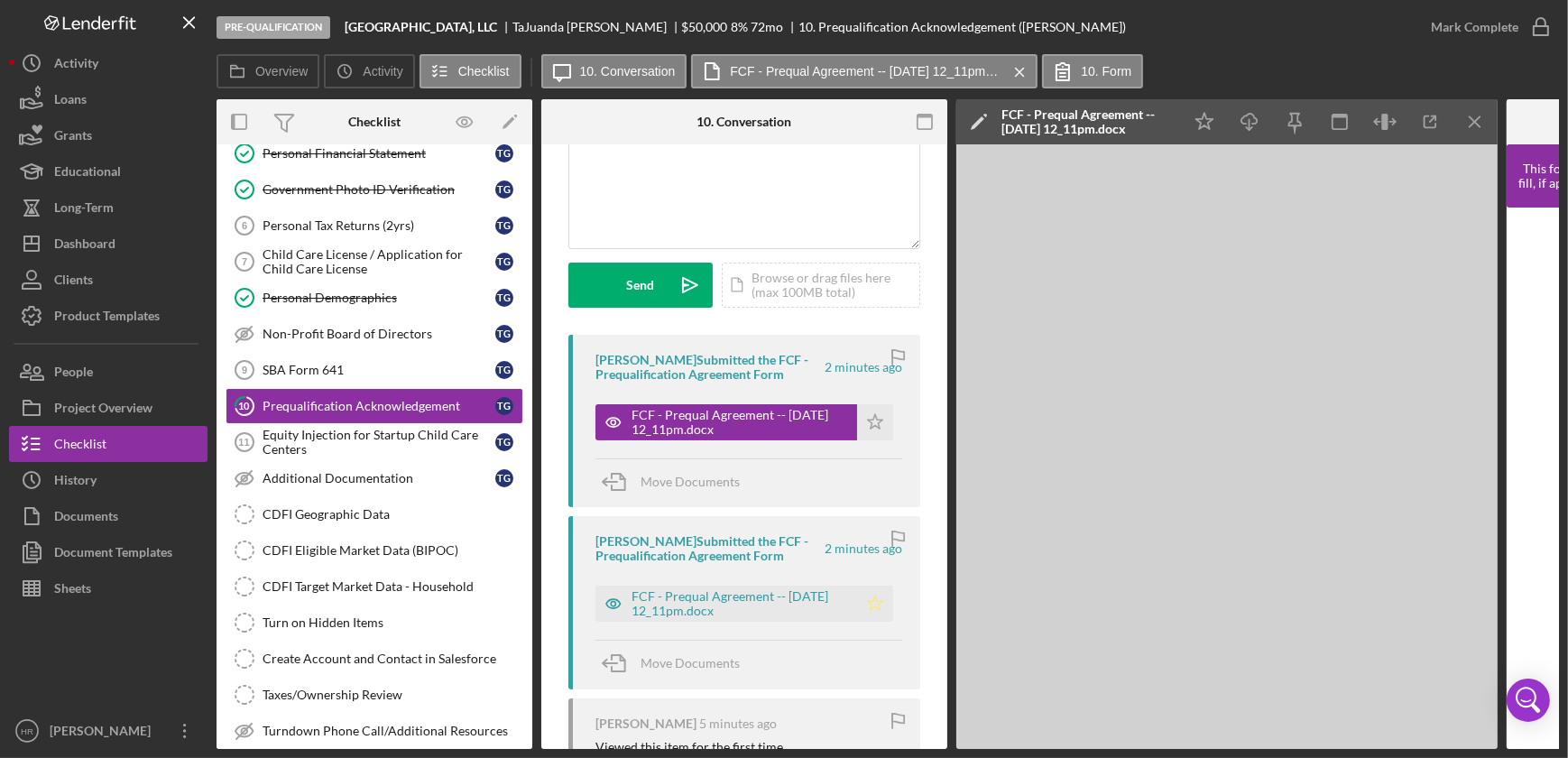
click at [868, 605] on polygon "button" at bounding box center [876, 603] width 16 height 15
click at [872, 422] on icon "Icon/Star" at bounding box center [875, 421] width 36 height 36
click at [1541, 28] on icon "button" at bounding box center [1541, 27] width 45 height 45
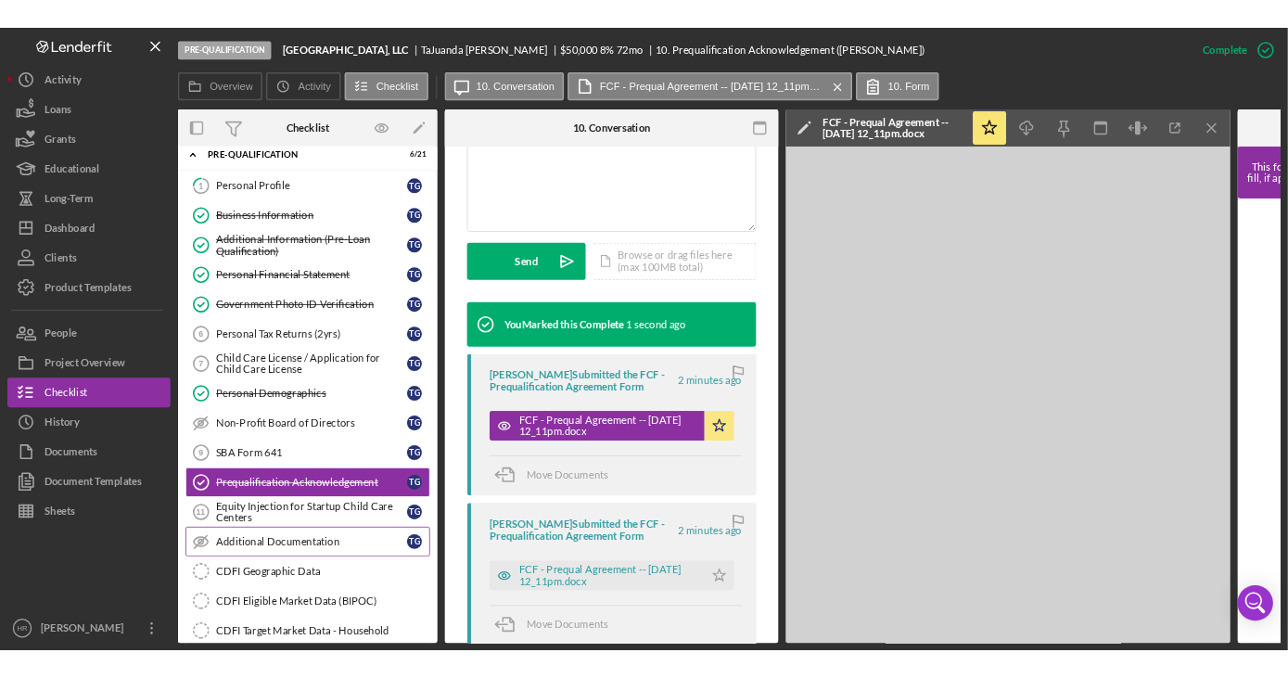
scroll to position [0, 0]
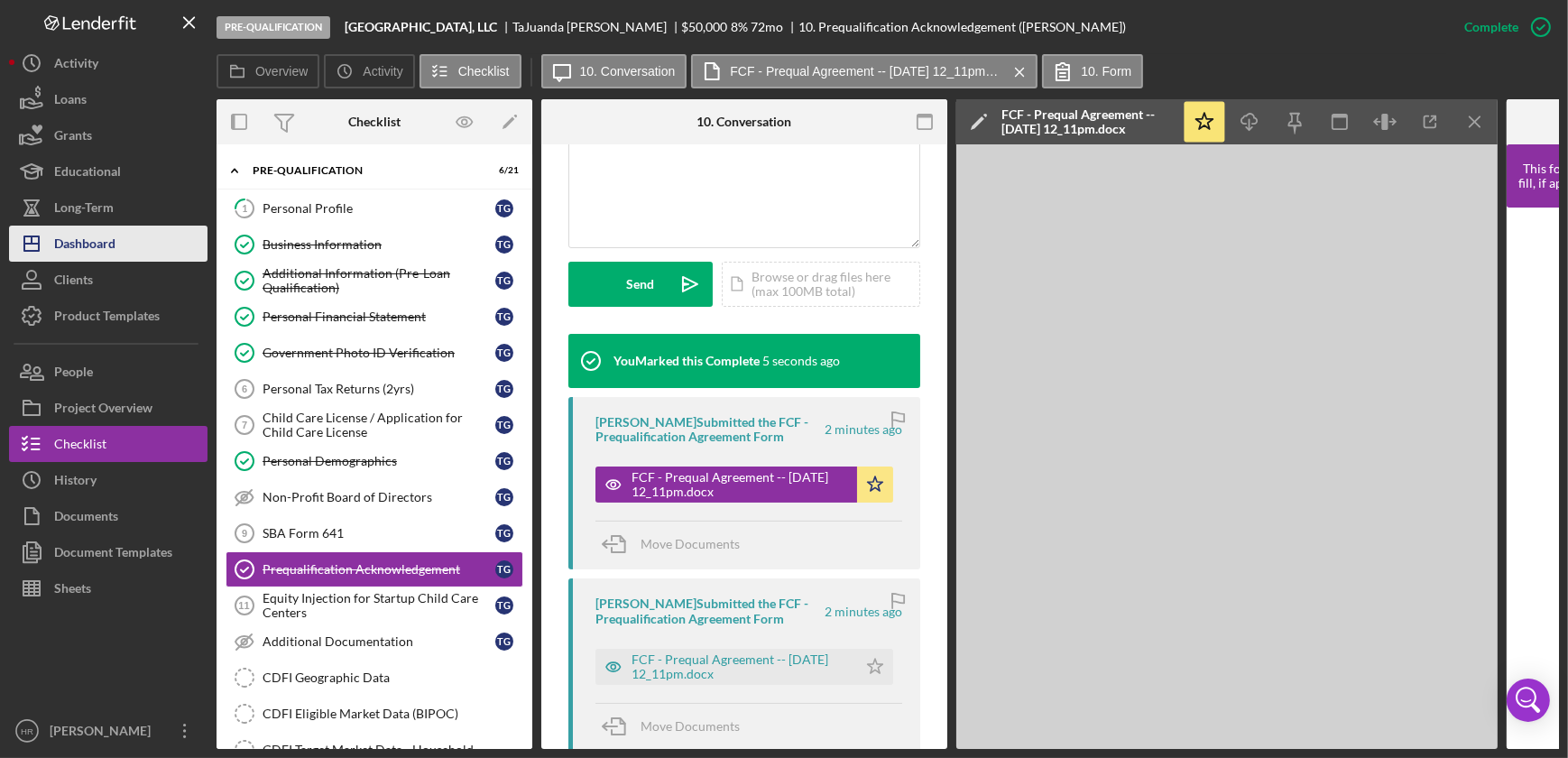
click at [95, 246] on div "Dashboard" at bounding box center [85, 246] width 61 height 41
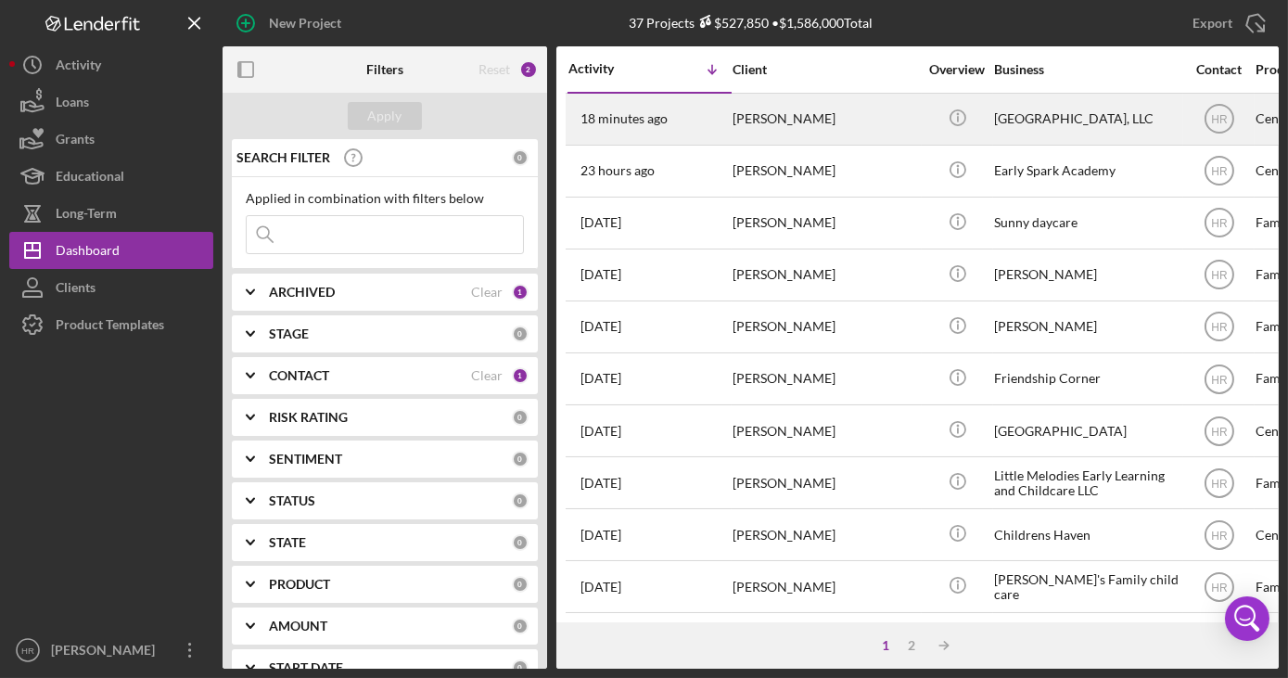
click at [816, 128] on div "[PERSON_NAME]" at bounding box center [824, 119] width 185 height 49
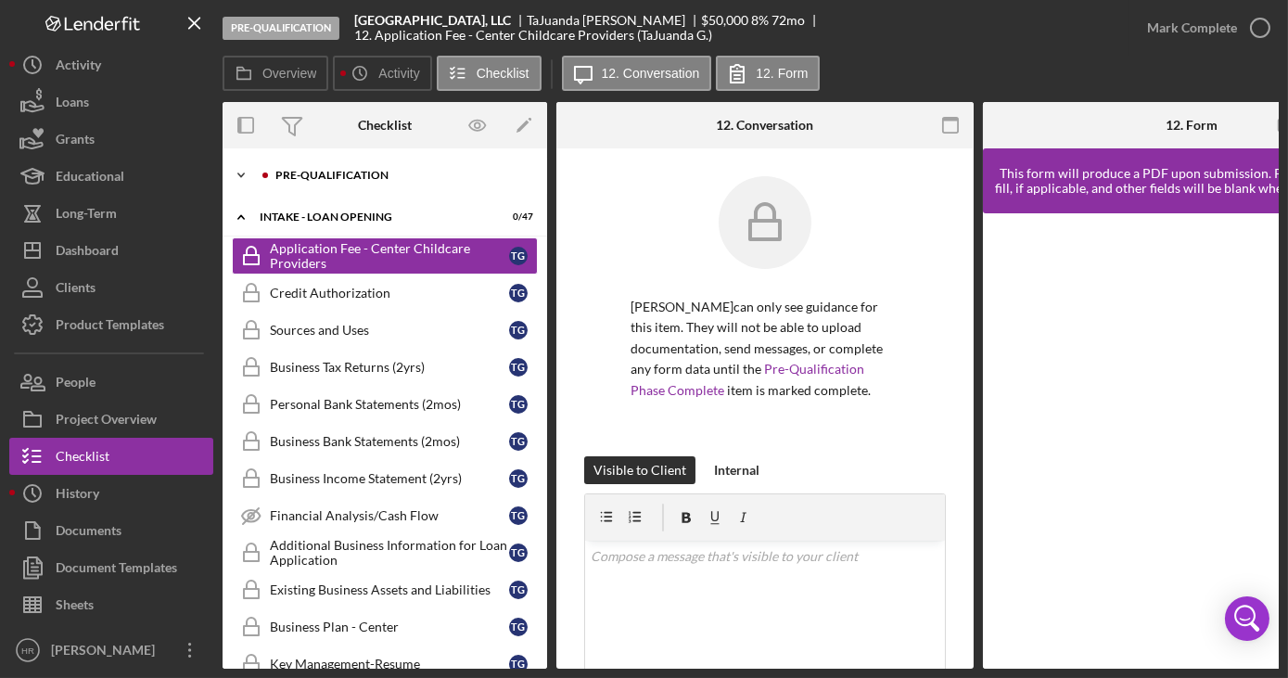
click at [341, 175] on div "Pre-Qualification" at bounding box center [399, 175] width 248 height 11
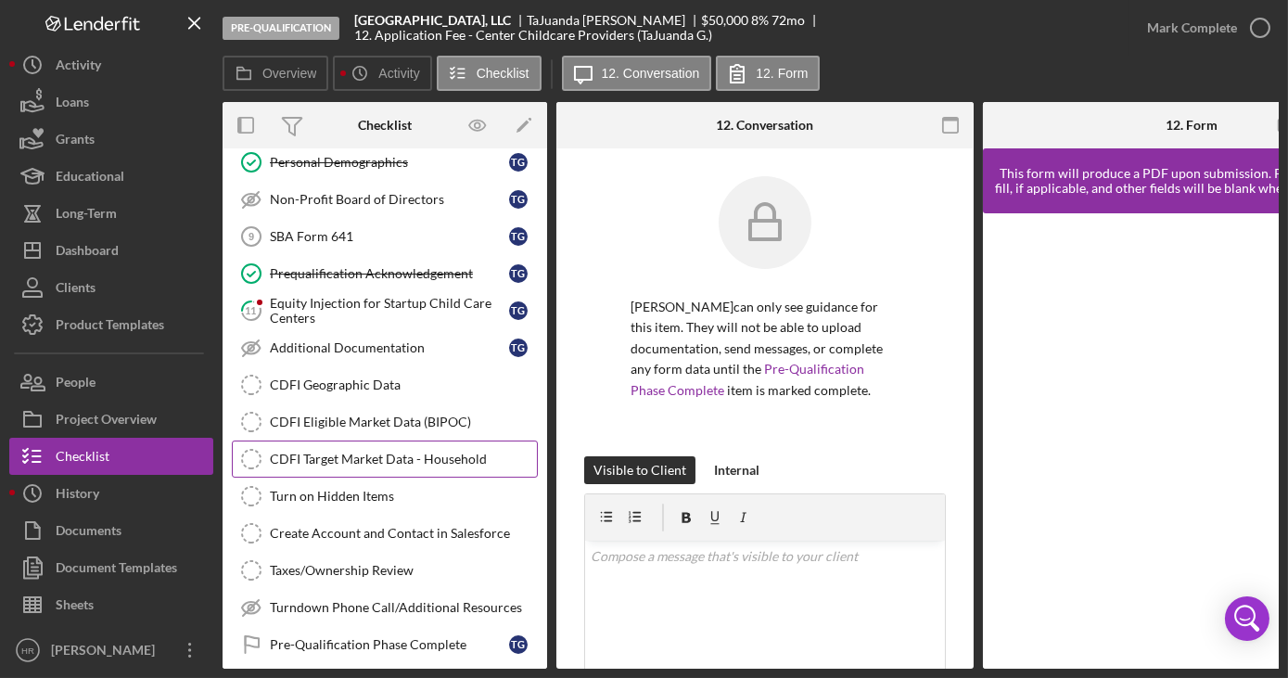
scroll to position [337, 0]
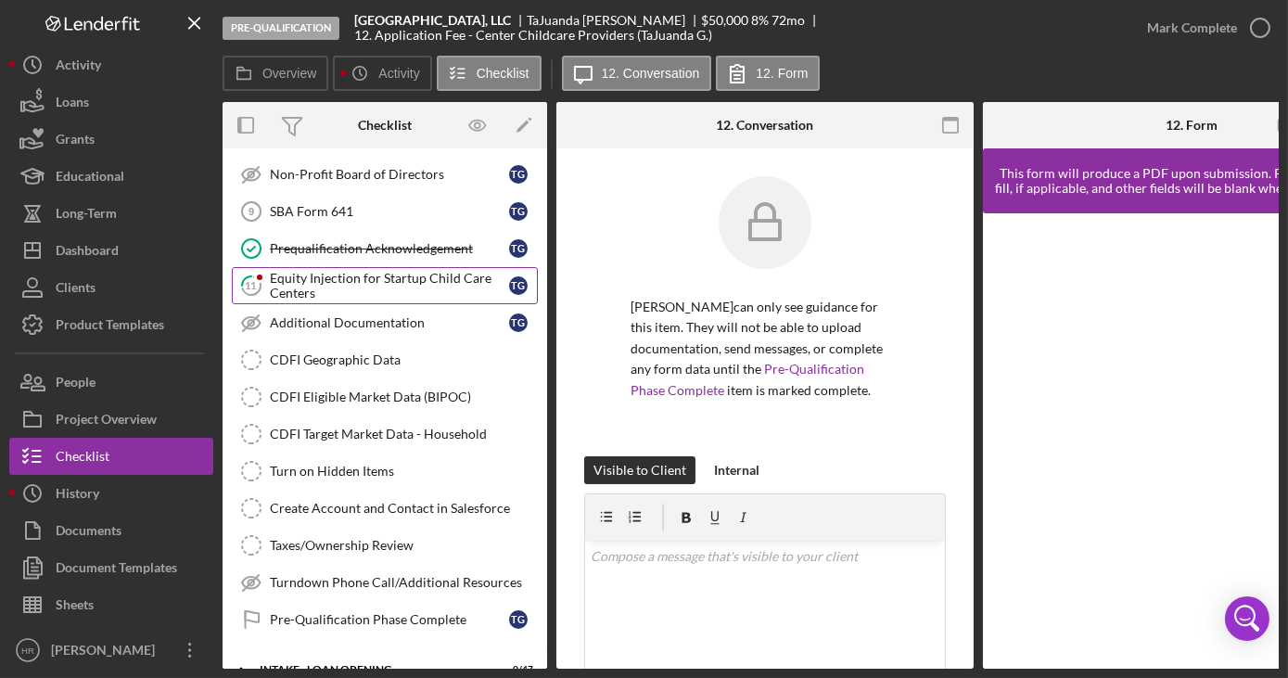
click at [330, 271] on div "Equity Injection for Startup Child Care Centers" at bounding box center [389, 286] width 239 height 30
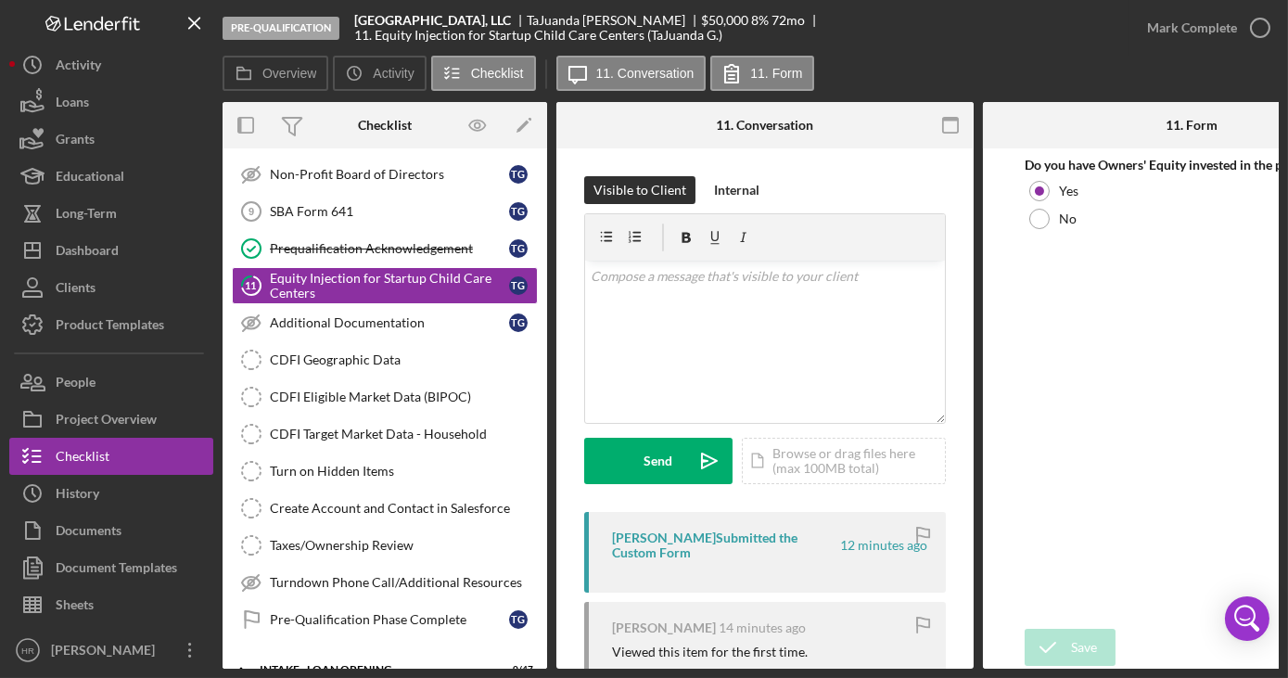
click at [1138, 52] on div "Mark Complete" at bounding box center [1203, 28] width 150 height 56
click at [1261, 29] on polyline "button" at bounding box center [1259, 28] width 7 height 5
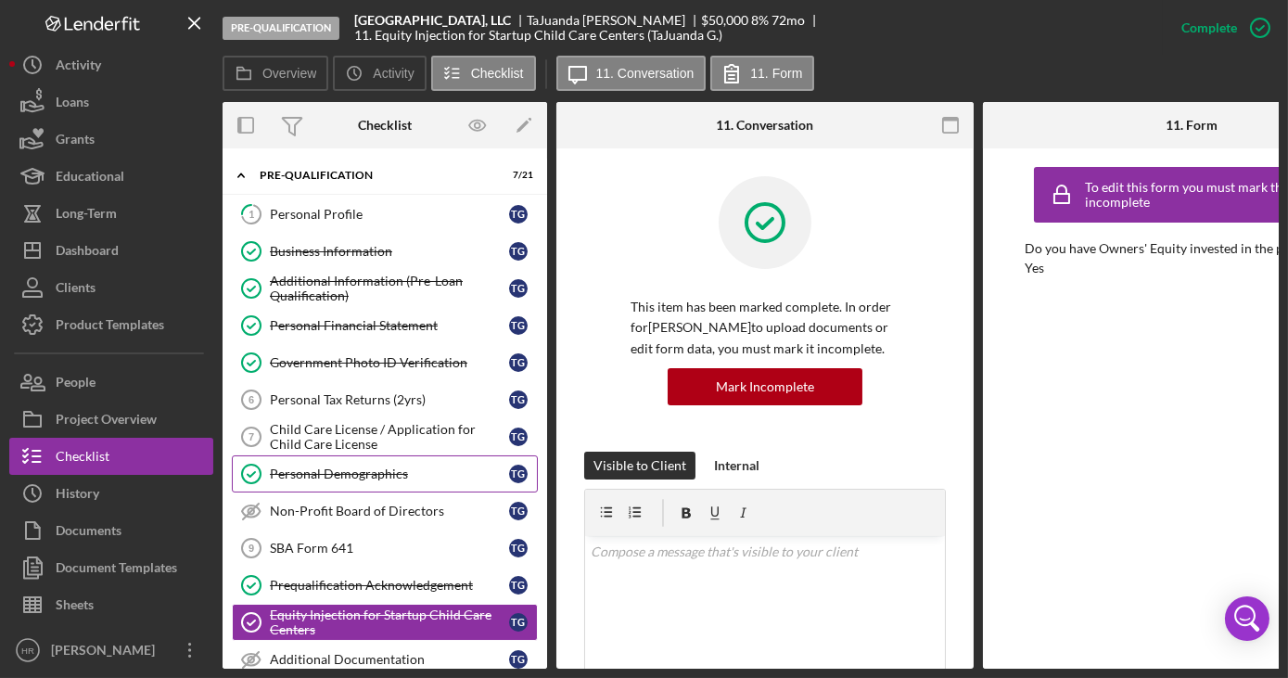
click at [329, 485] on link "Personal Demographics Personal Demographics T G" at bounding box center [385, 473] width 306 height 37
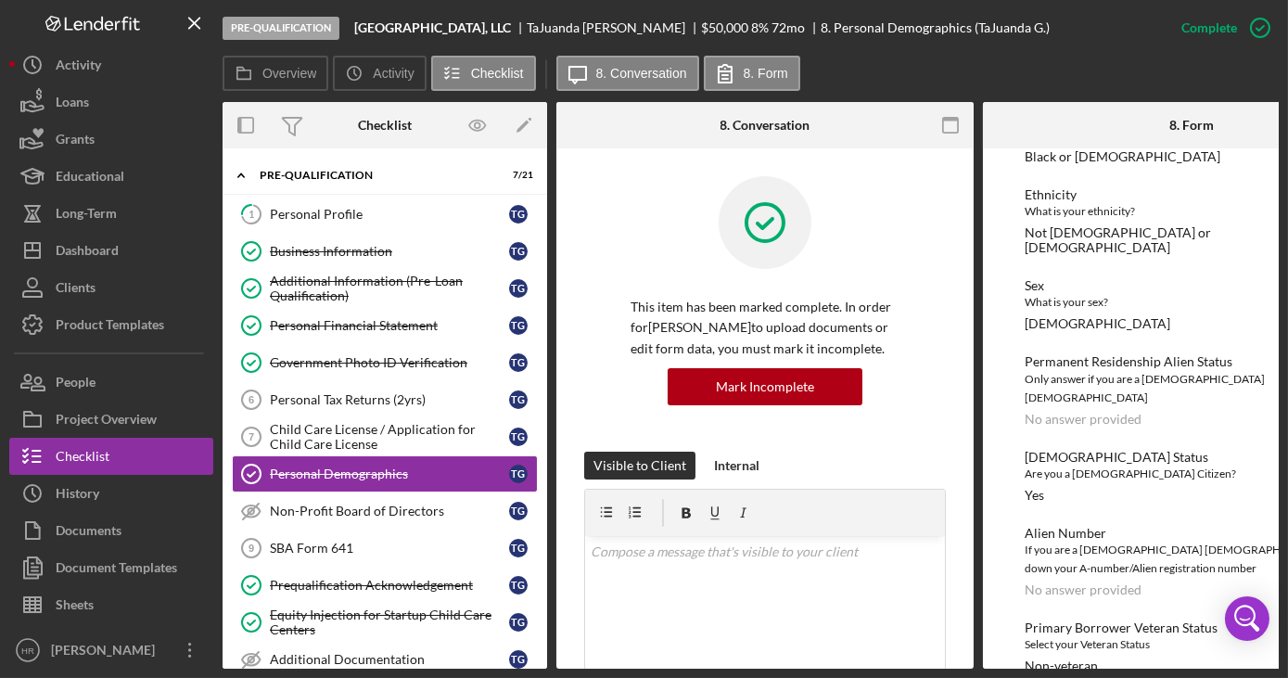
scroll to position [1283, 0]
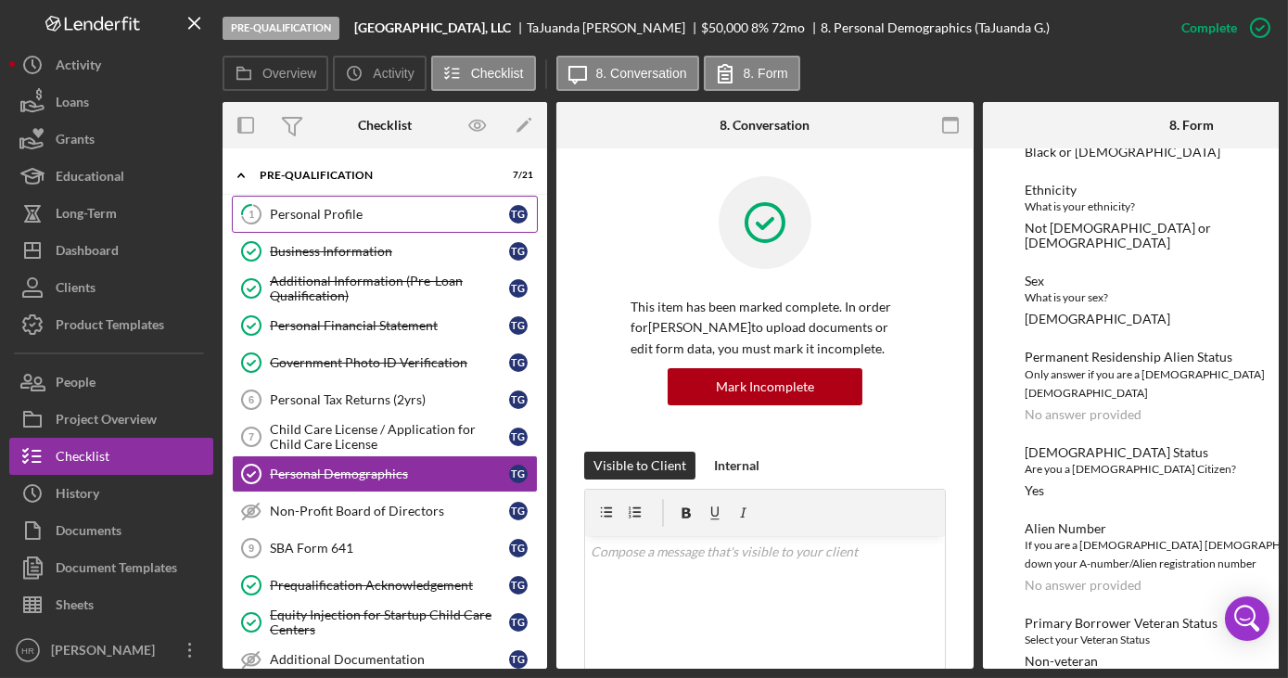
click at [408, 207] on div "Personal Profile" at bounding box center [389, 214] width 239 height 15
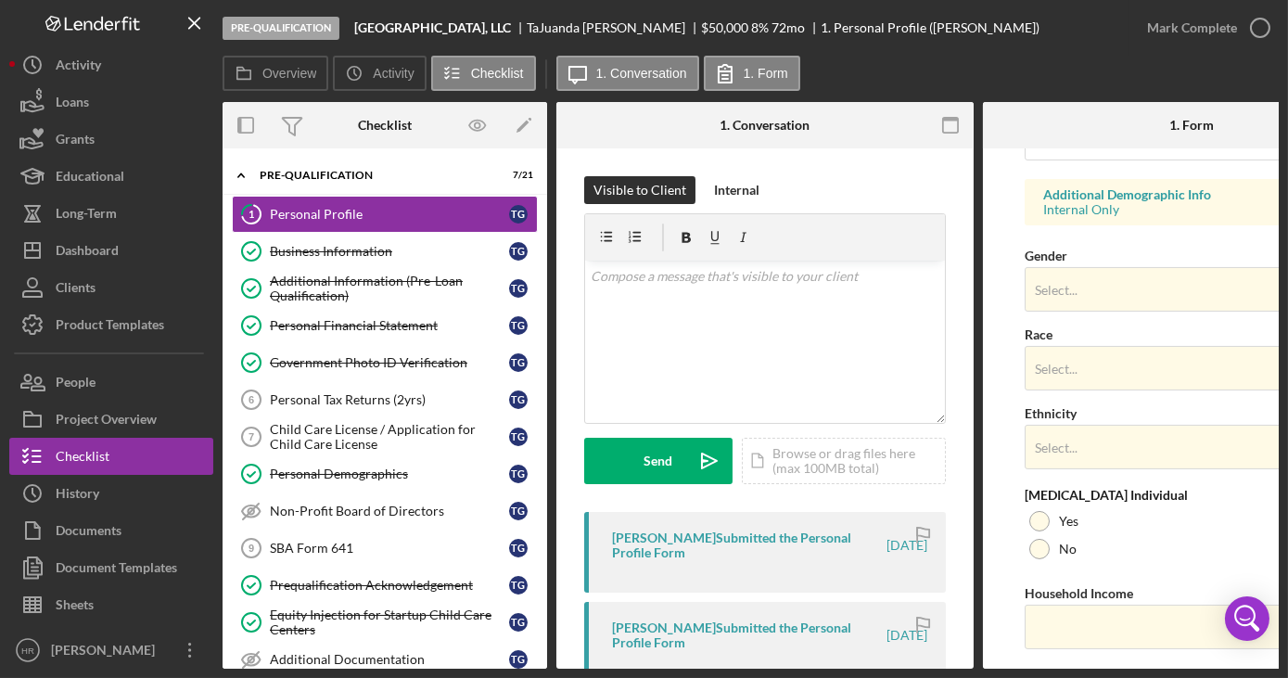
scroll to position [674, 0]
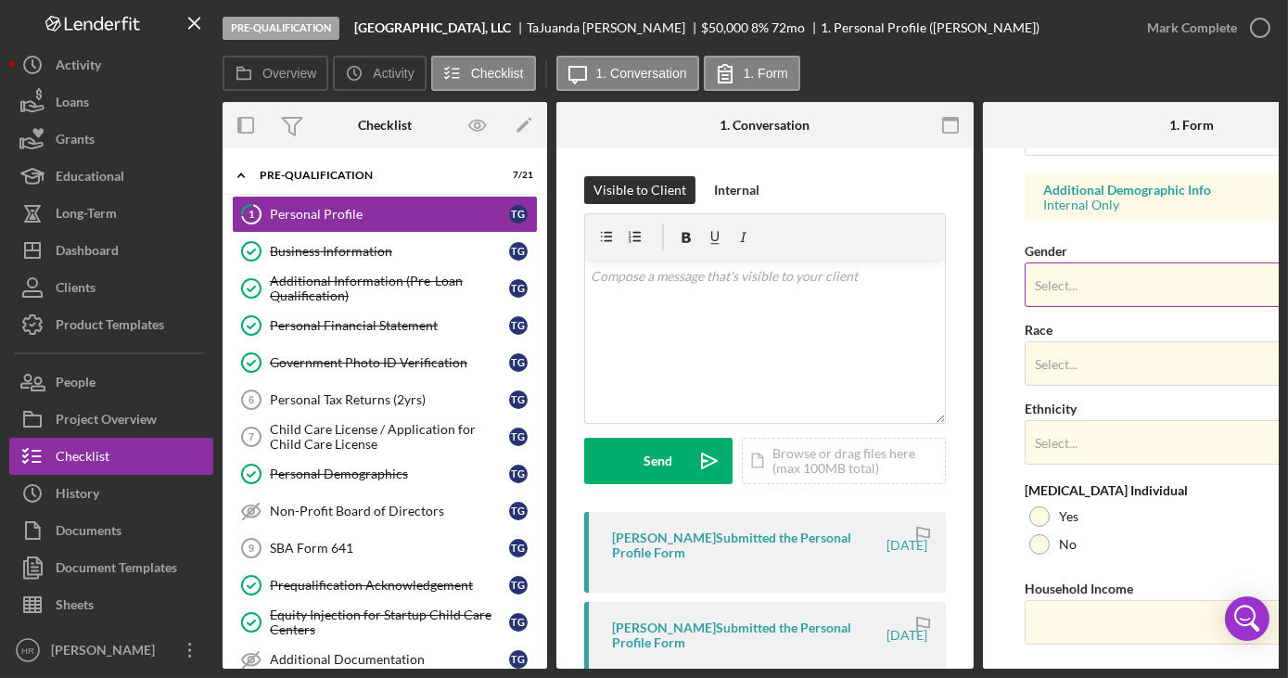
click at [1053, 282] on div "Select..." at bounding box center [1056, 285] width 43 height 15
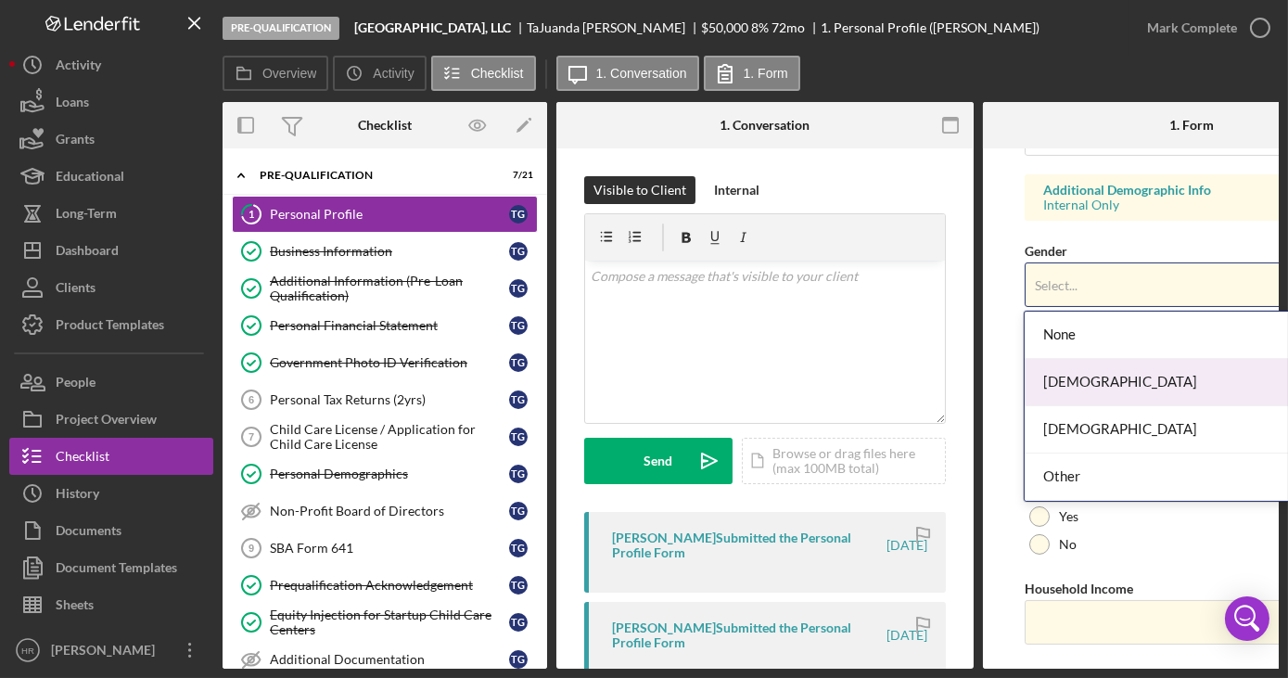
click at [1053, 373] on div "[DEMOGRAPHIC_DATA]" at bounding box center [1188, 382] width 327 height 47
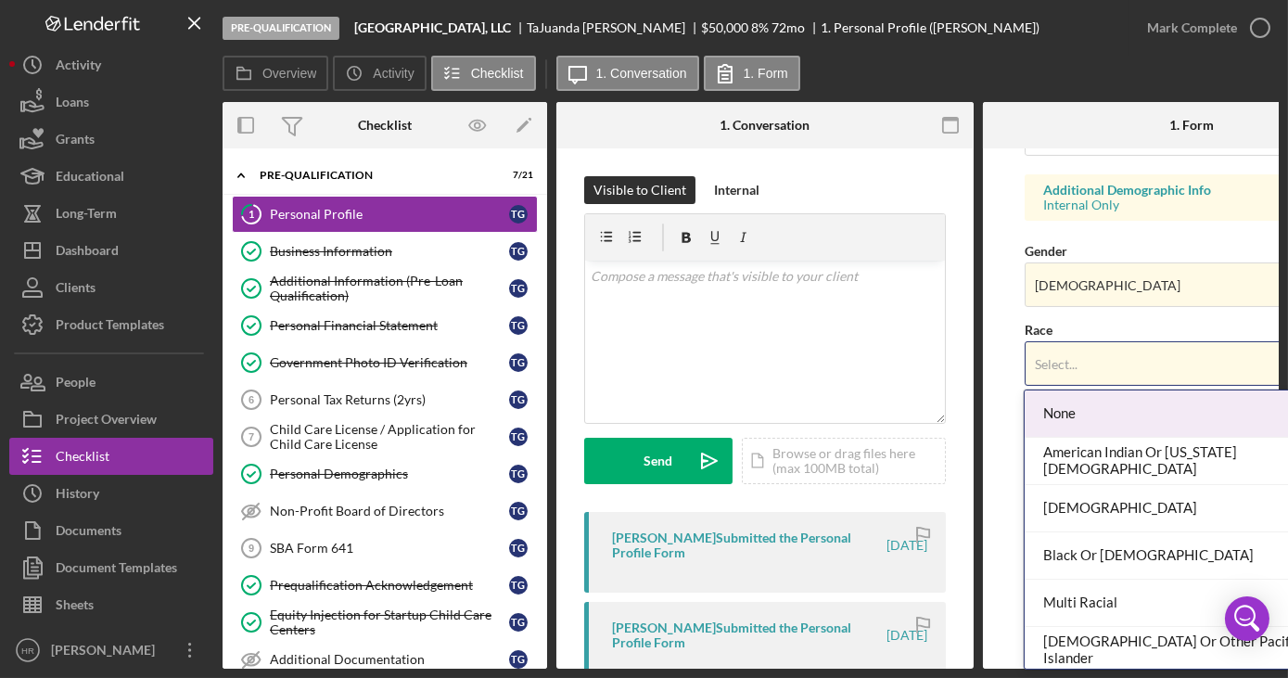
click at [1051, 362] on div "Select..." at bounding box center [1056, 364] width 43 height 15
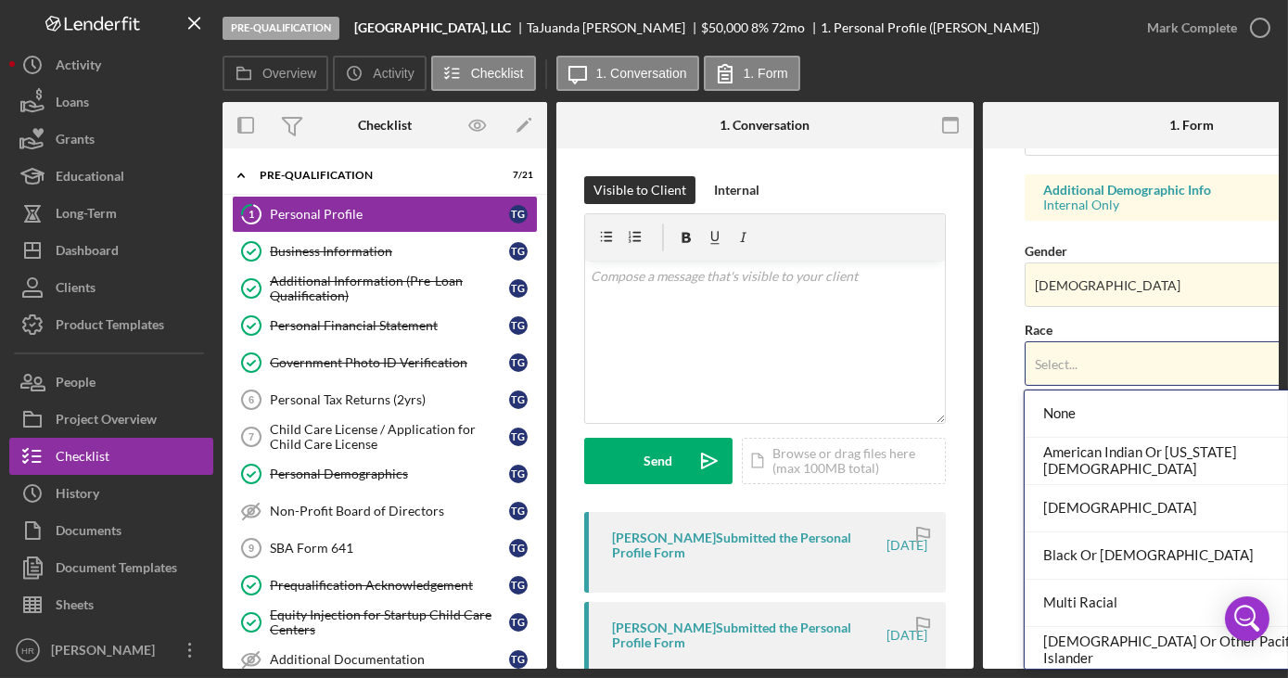
scroll to position [97, 0]
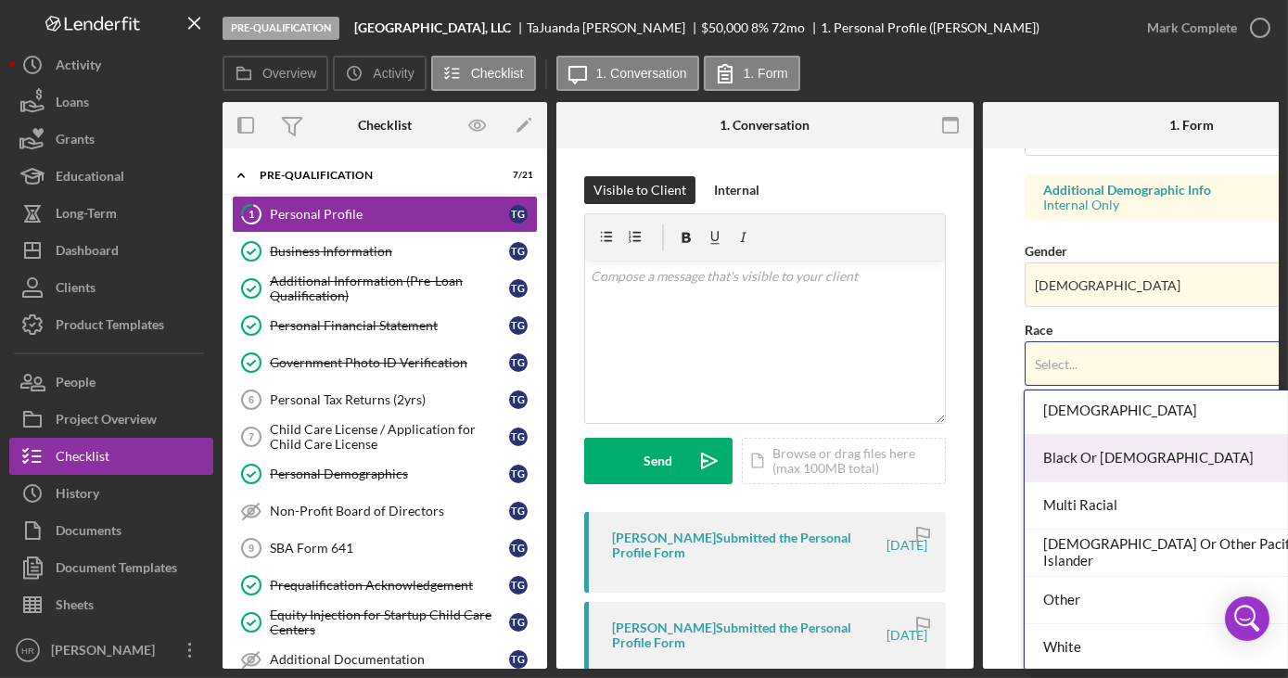
click at [1117, 463] on div "Black Or [DEMOGRAPHIC_DATA]" at bounding box center [1188, 458] width 327 height 47
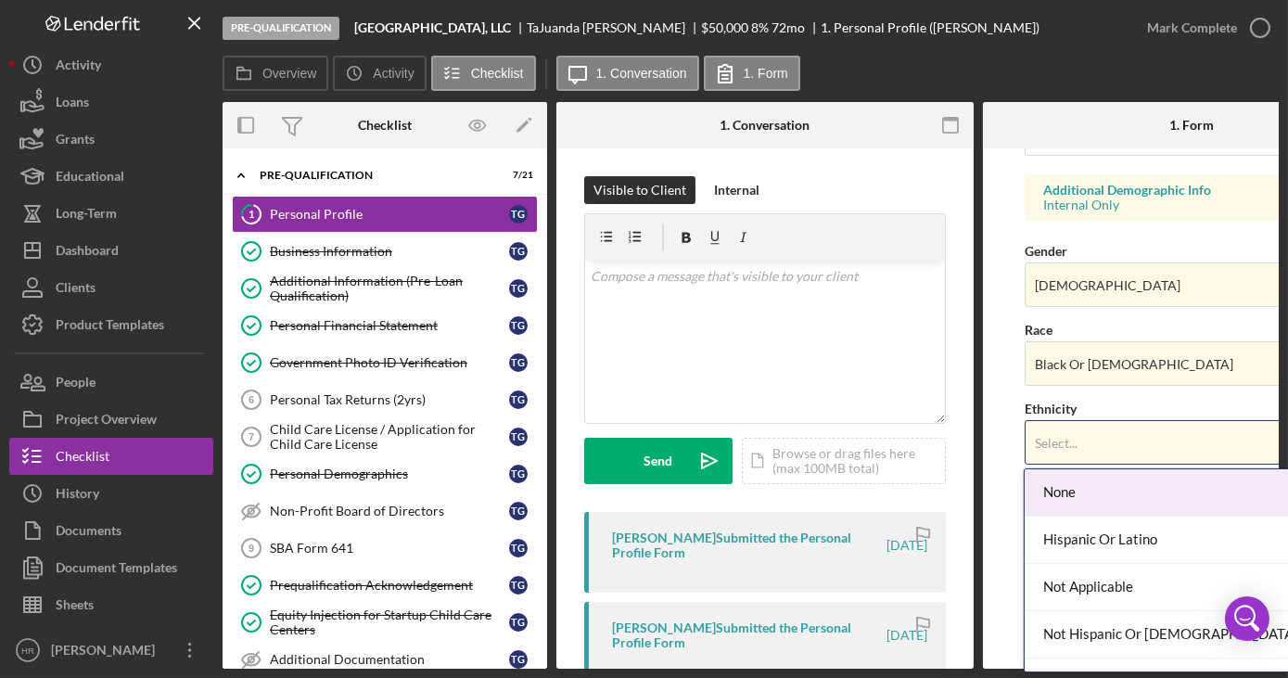
click at [1105, 449] on div "Select..." at bounding box center [1168, 443] width 287 height 43
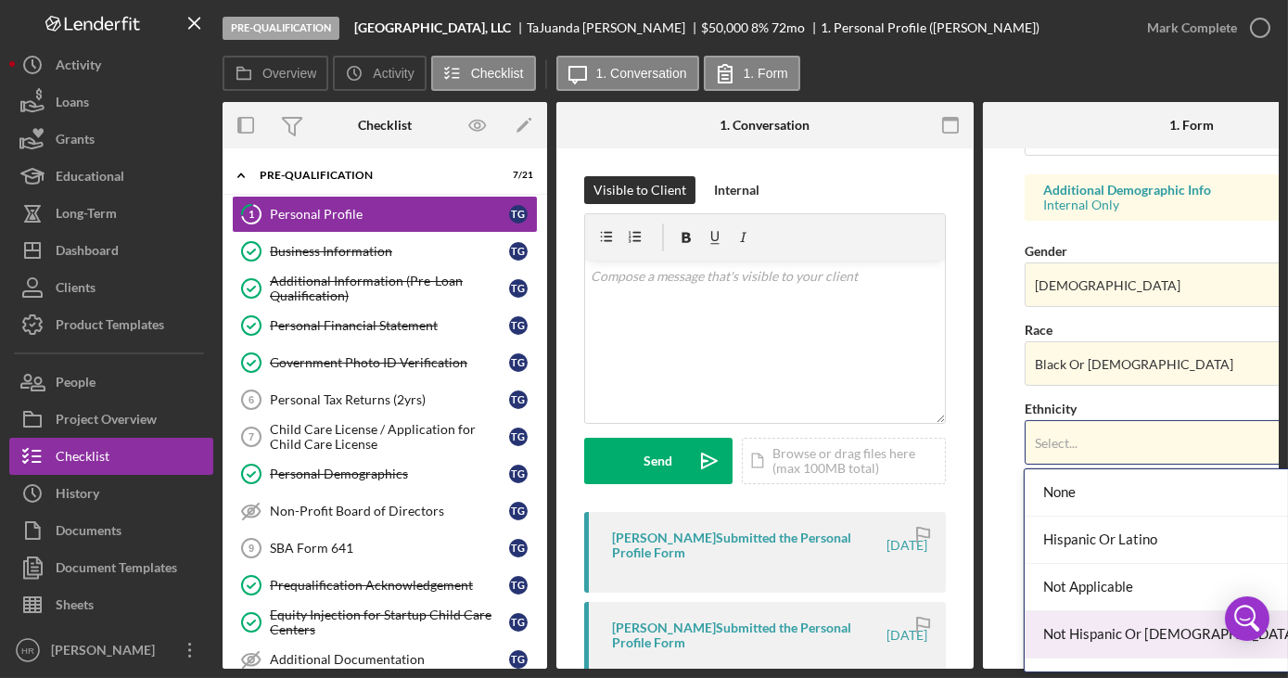
click at [1073, 626] on div "Not Hispanic Or [DEMOGRAPHIC_DATA]" at bounding box center [1188, 634] width 327 height 47
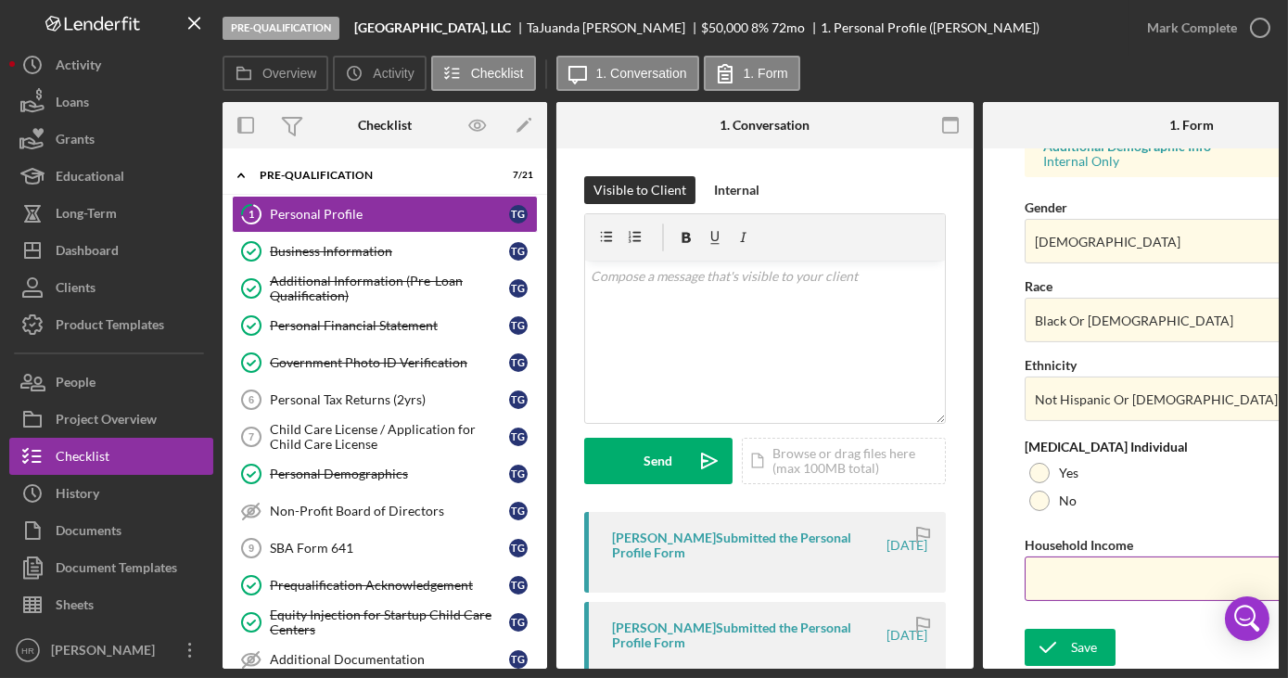
scroll to position [719, 0]
click at [1079, 636] on div "Save" at bounding box center [1084, 647] width 26 height 37
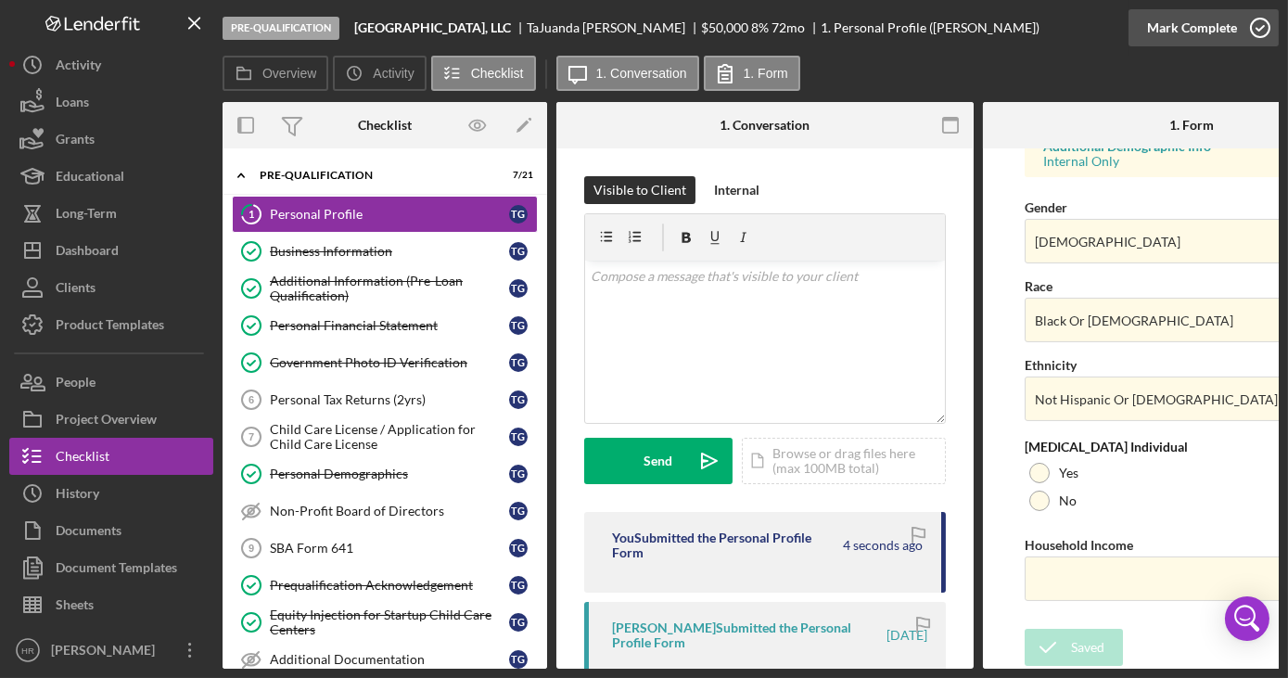
click at [1266, 32] on icon "button" at bounding box center [1260, 28] width 46 height 46
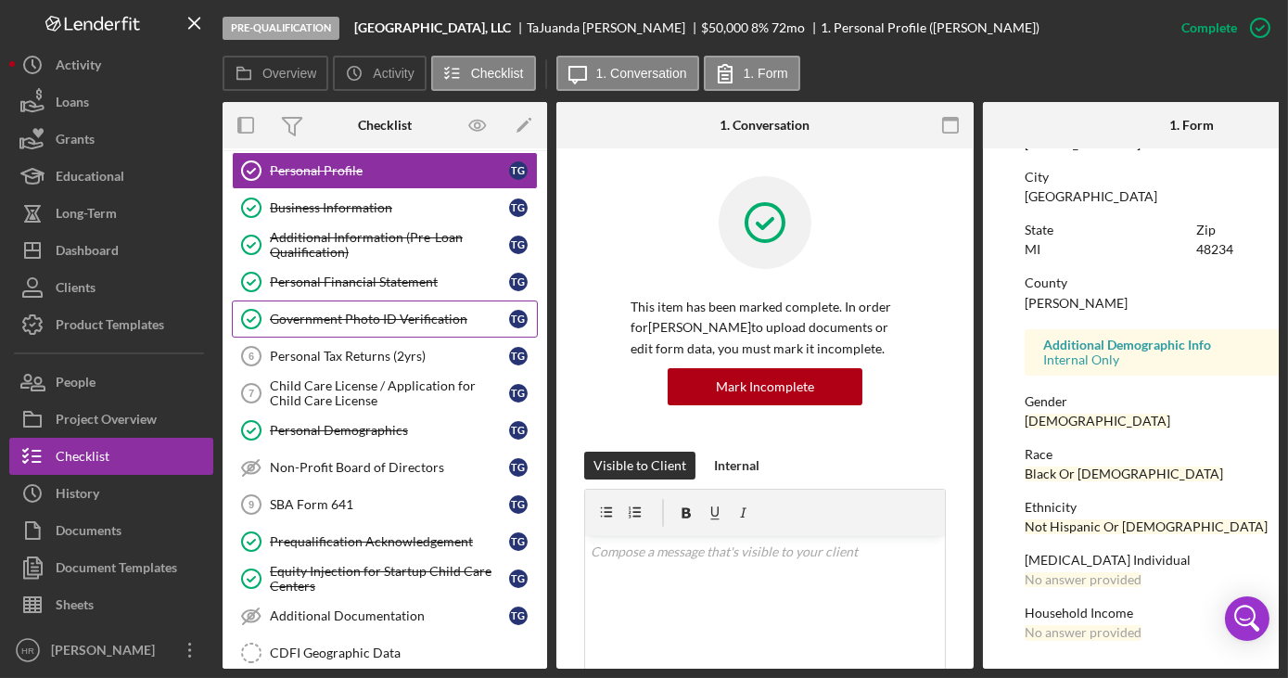
scroll to position [0, 0]
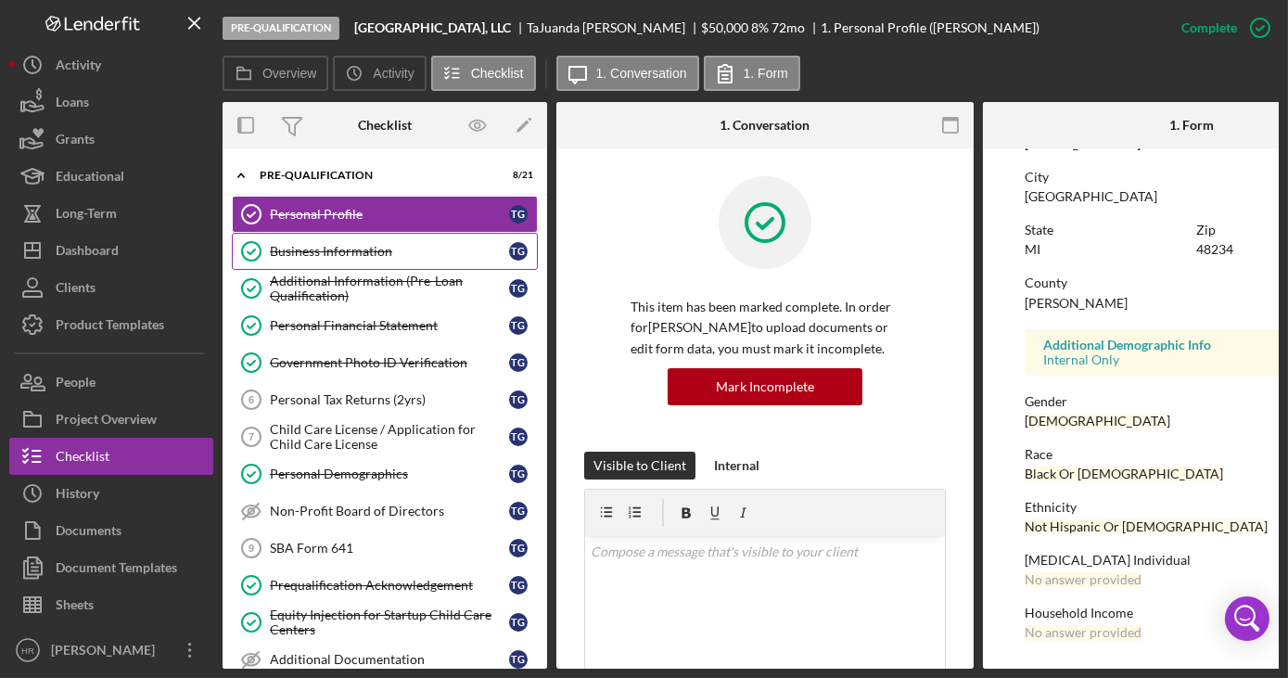
click at [358, 245] on div "Business Information" at bounding box center [389, 251] width 239 height 15
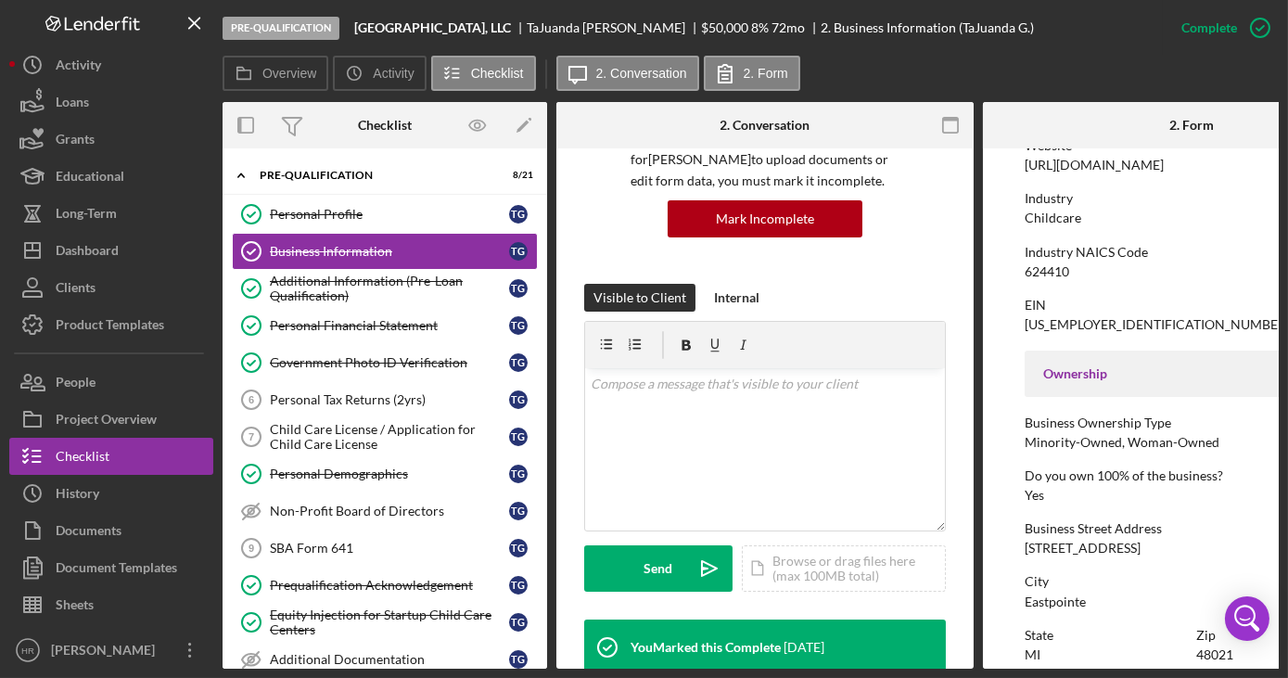
scroll to position [505, 0]
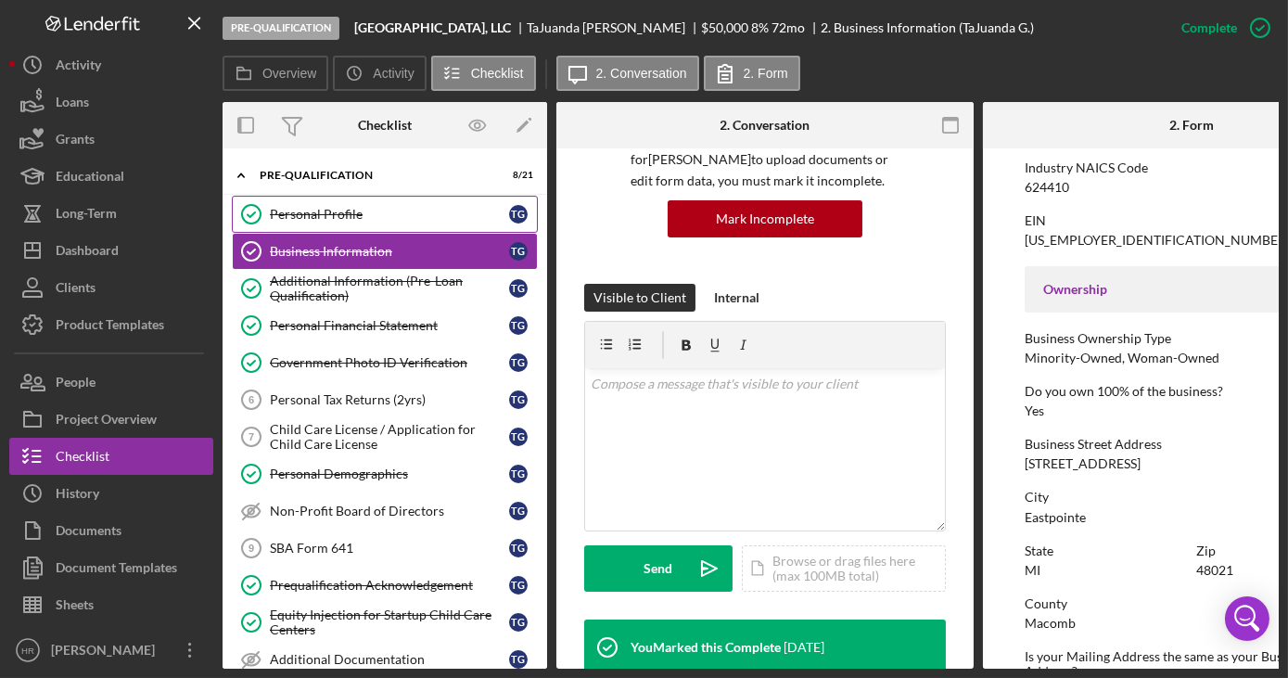
click at [349, 212] on div "Personal Profile" at bounding box center [389, 214] width 239 height 15
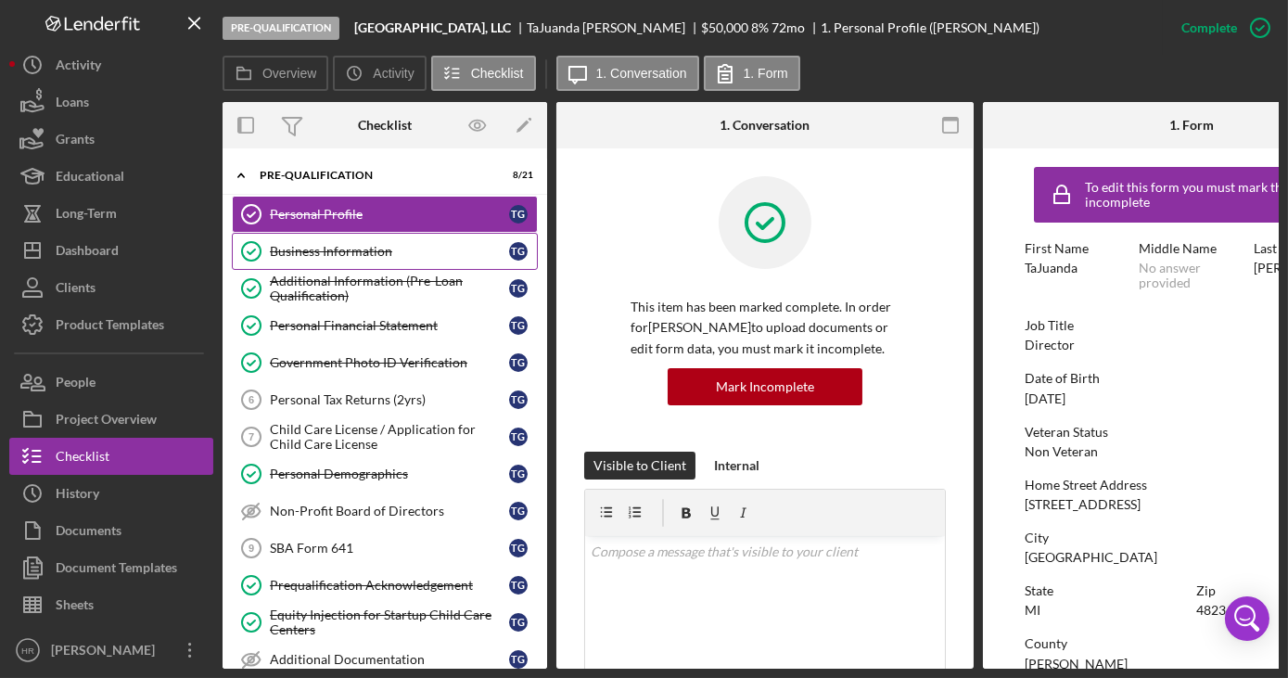
click at [304, 261] on link "Business Information Business Information T G" at bounding box center [385, 251] width 306 height 37
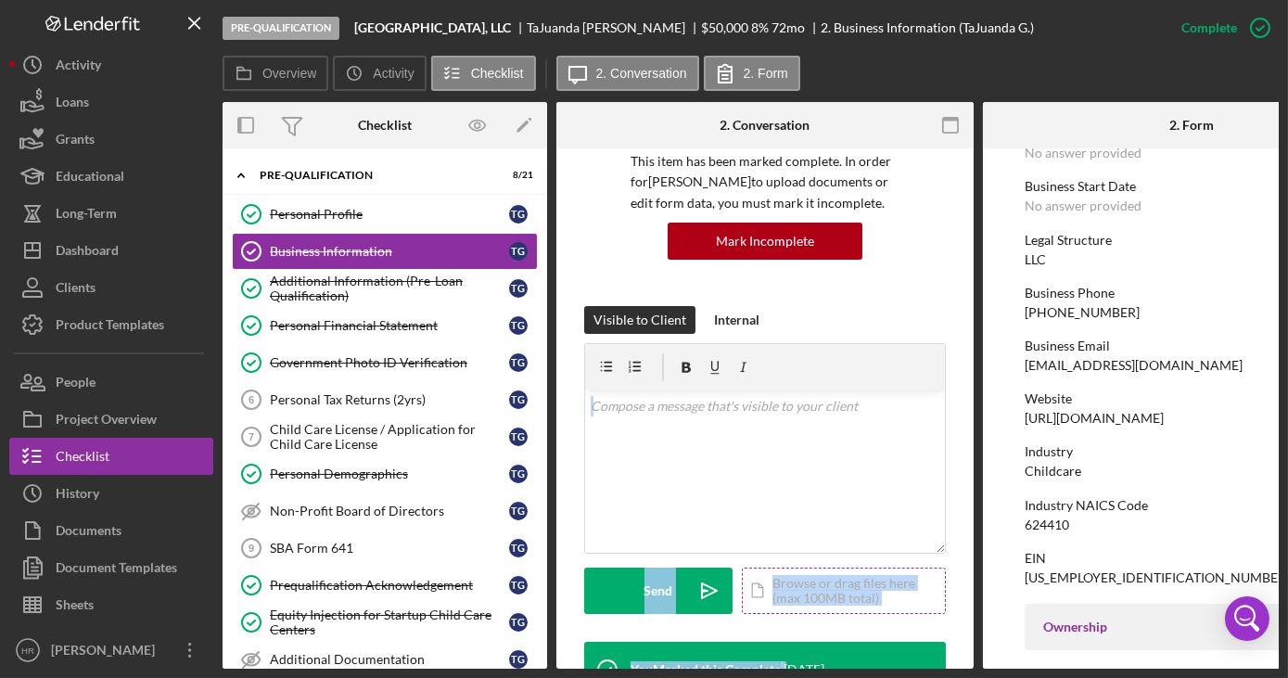
scroll to position [216, 0]
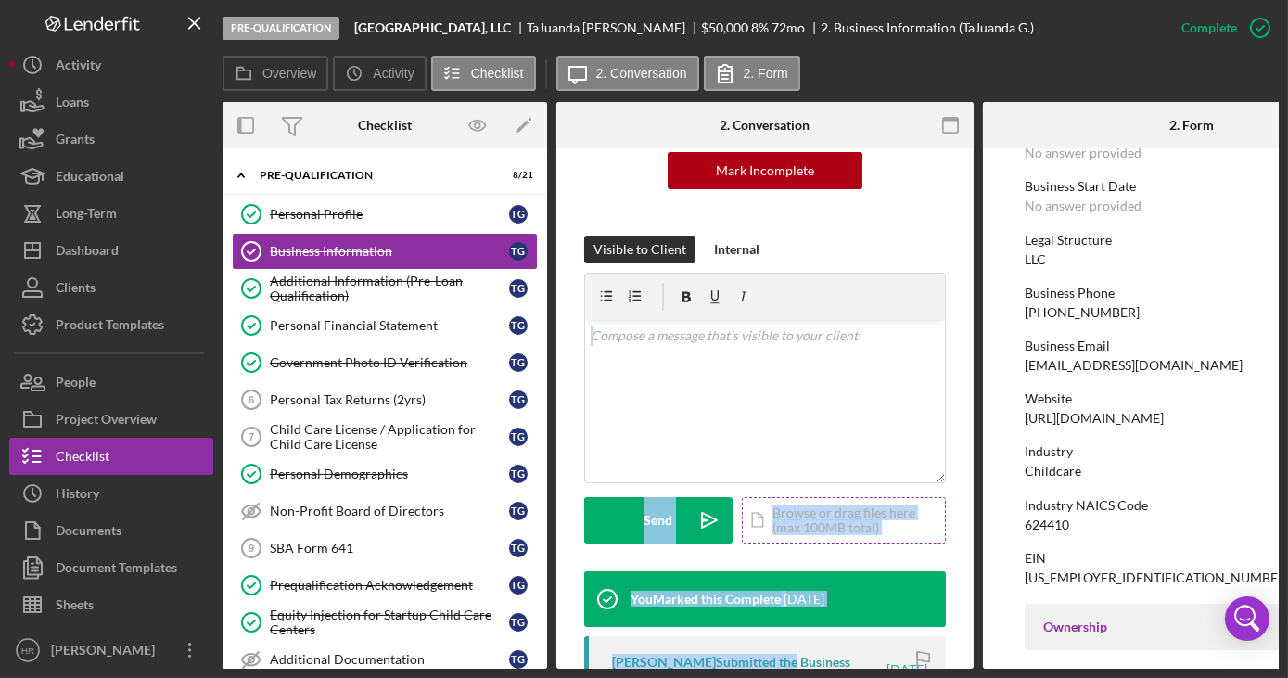
drag, startPoint x: 730, startPoint y: 668, endPoint x: 789, endPoint y: 658, distance: 60.1
click at [789, 658] on div "Overview Internal Workflow Stage Pre-Qualification Icon/Dropdown Arrow Archive …" at bounding box center [751, 385] width 1056 height 567
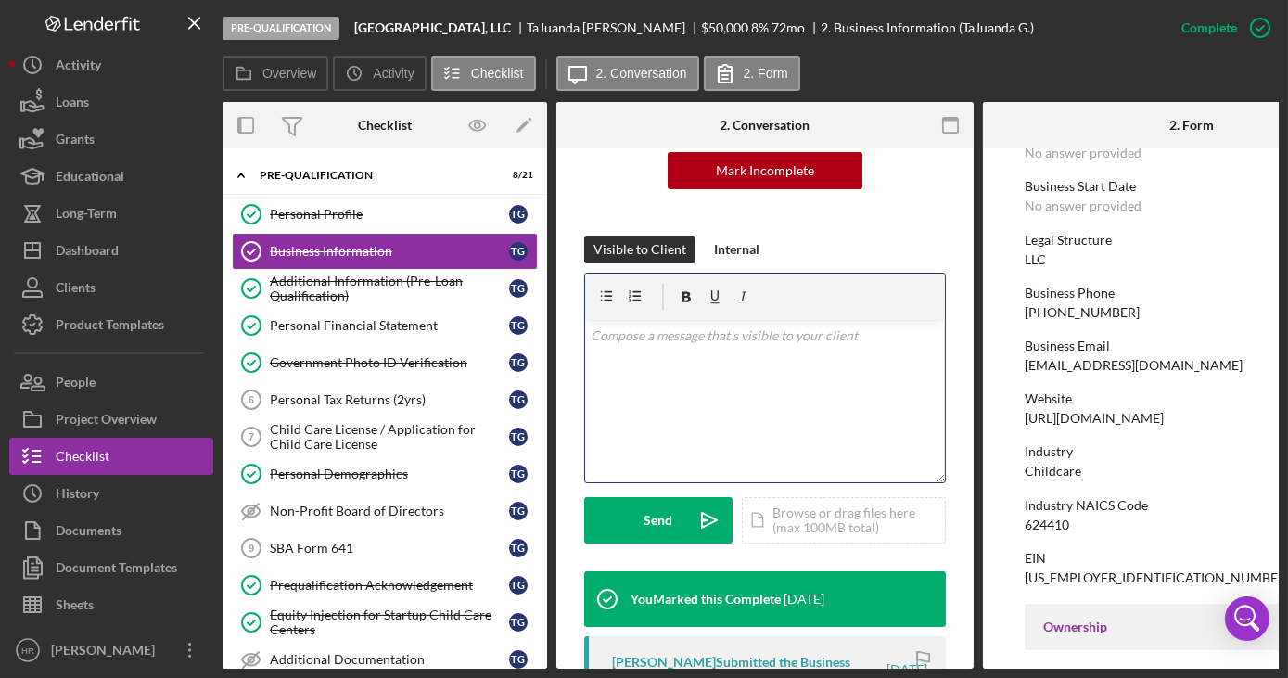
click at [776, 412] on div "v Color teal Color pink Remove color Add row above Add row below Add column bef…" at bounding box center [765, 401] width 360 height 162
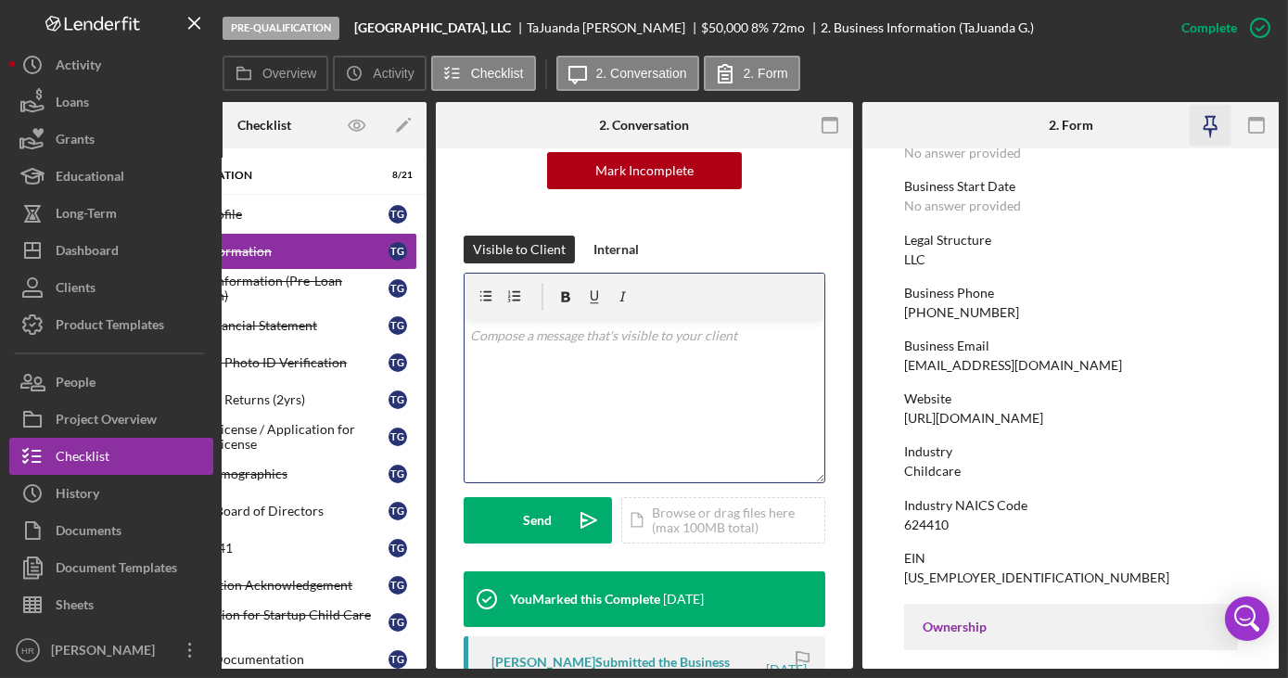
click at [1202, 126] on icon "button" at bounding box center [1211, 126] width 42 height 42
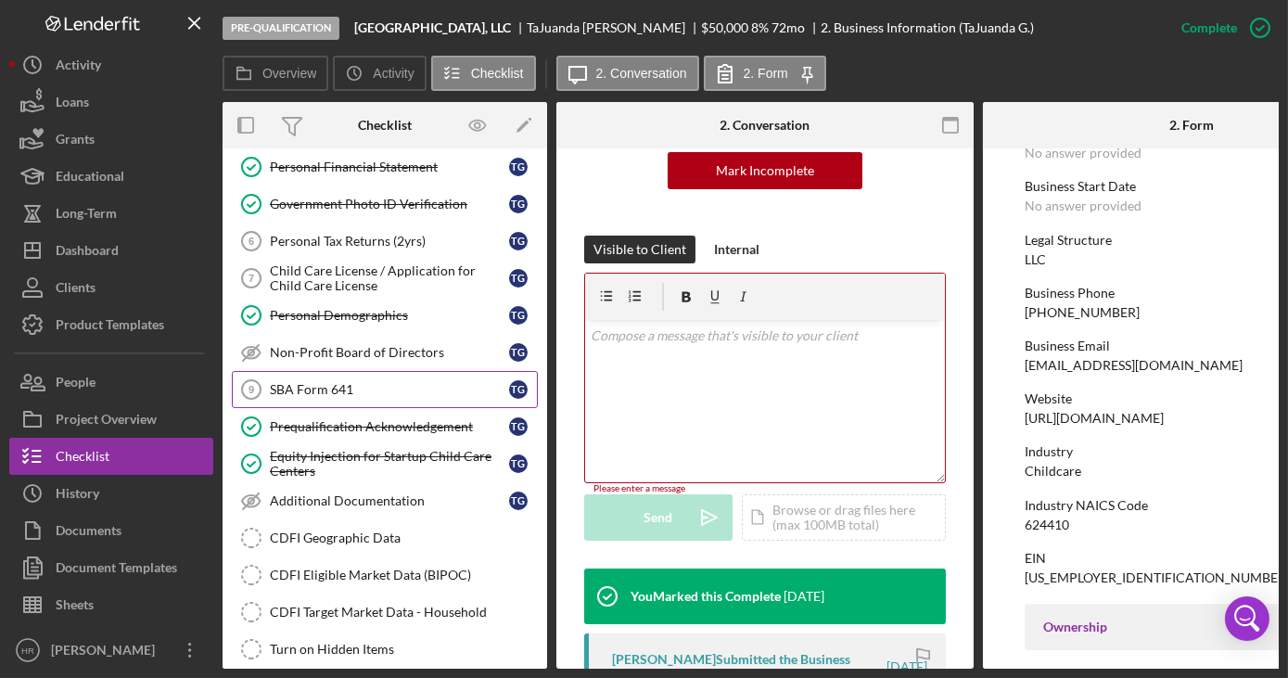
scroll to position [168, 0]
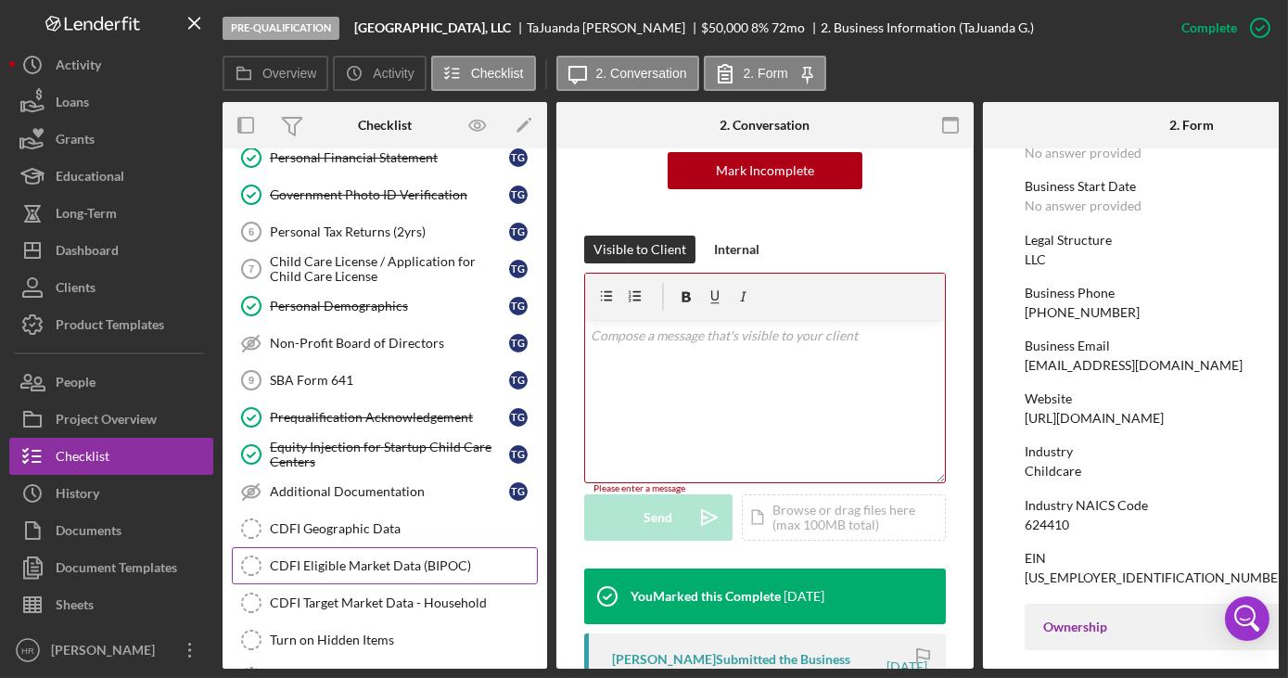
click at [346, 549] on link "CDFI Eligible Market Data (BIPOC) CDFI Eligible Market Data (BIPOC)" at bounding box center [385, 565] width 306 height 37
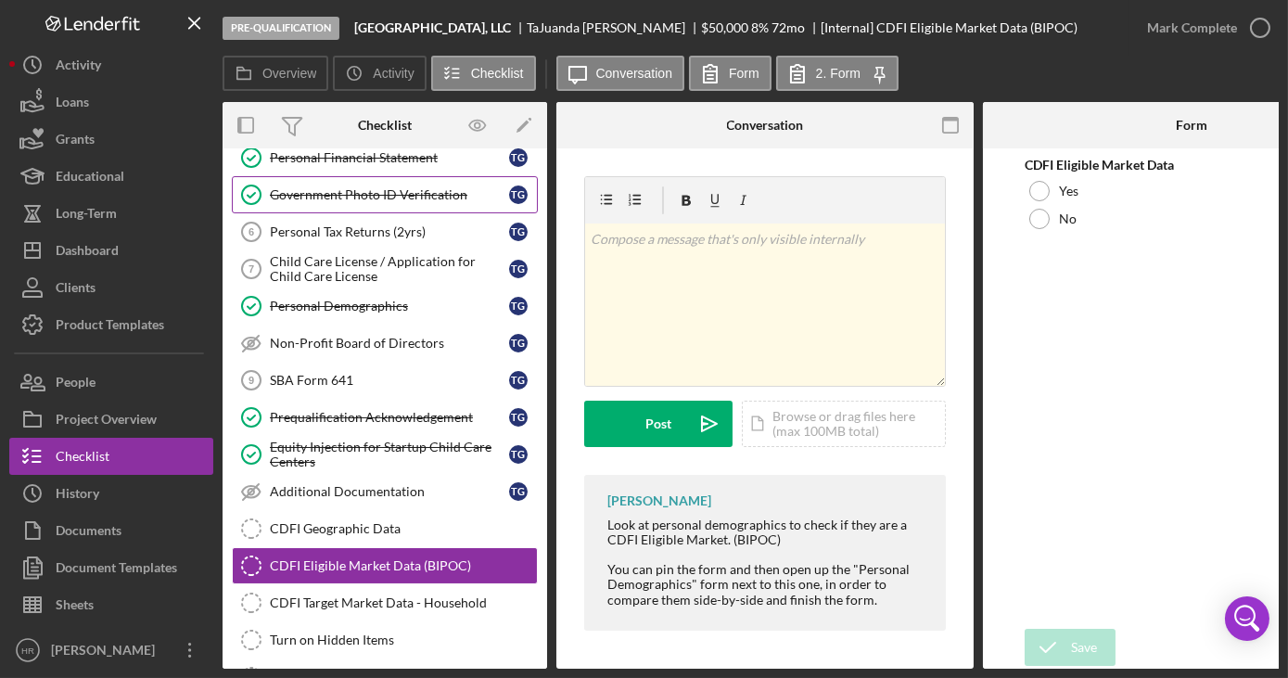
click at [357, 187] on div "Government Photo ID Verification" at bounding box center [389, 194] width 239 height 15
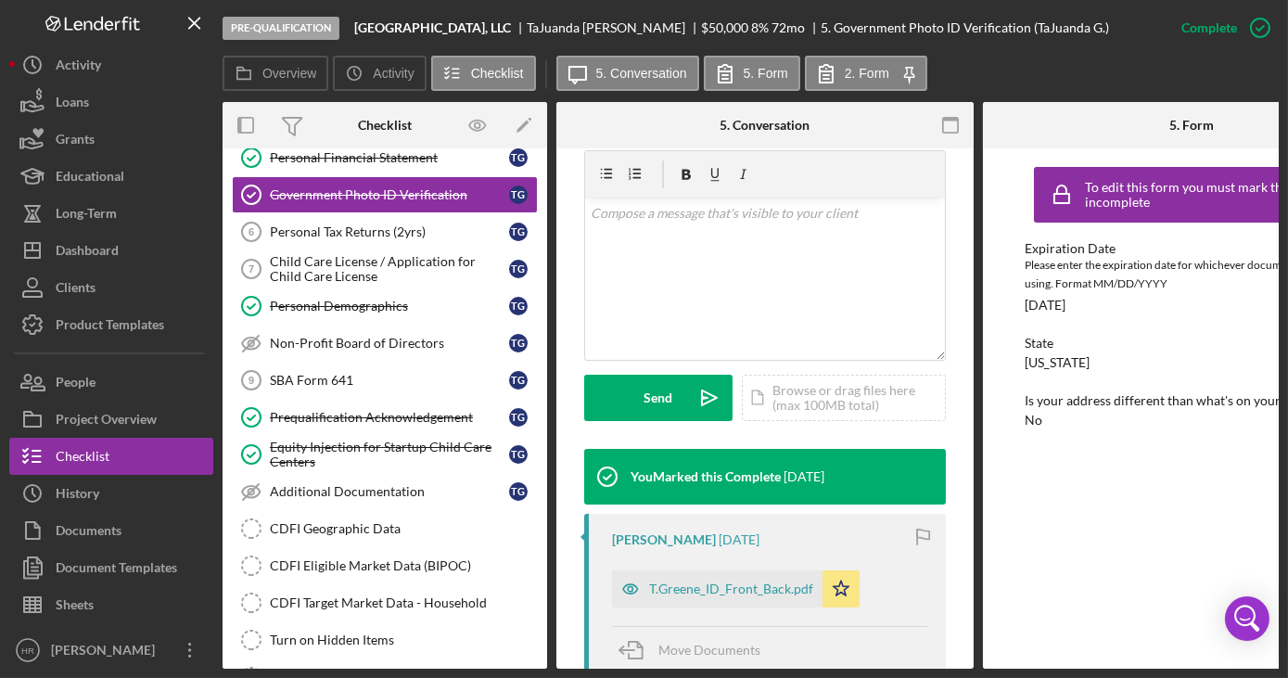
scroll to position [505, 0]
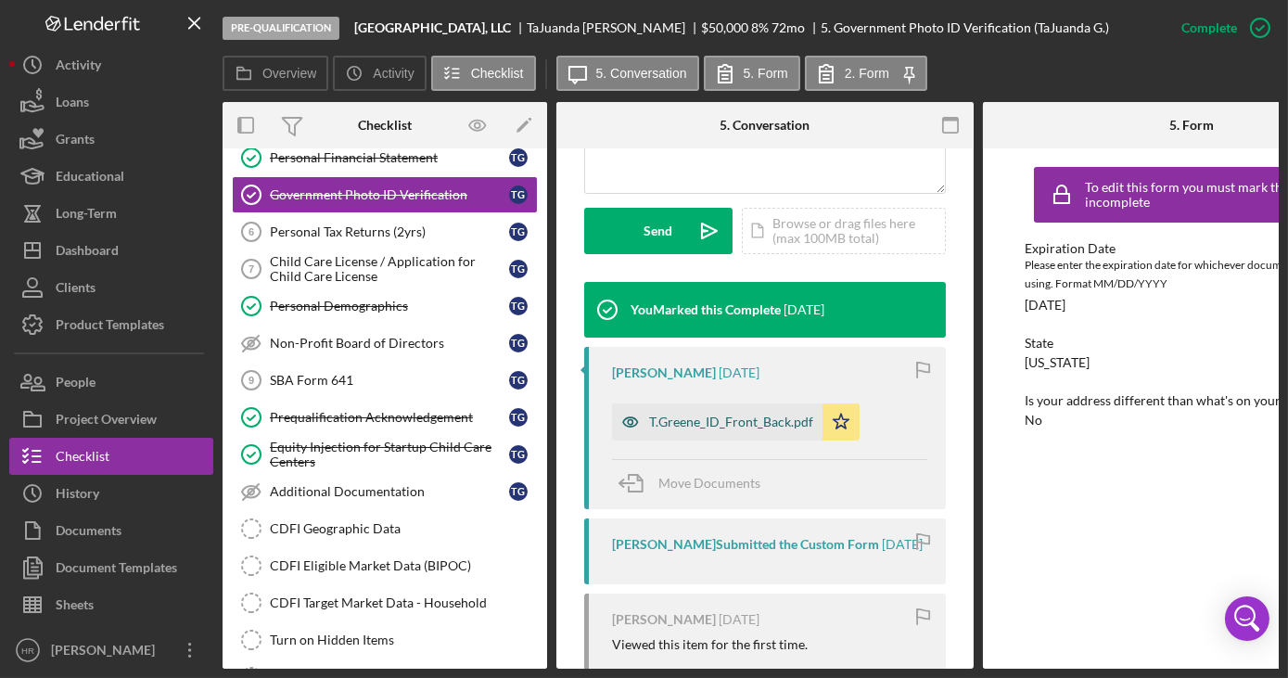
click at [686, 415] on div "T.Greene_ID_Front_Back.pdf" at bounding box center [731, 421] width 164 height 15
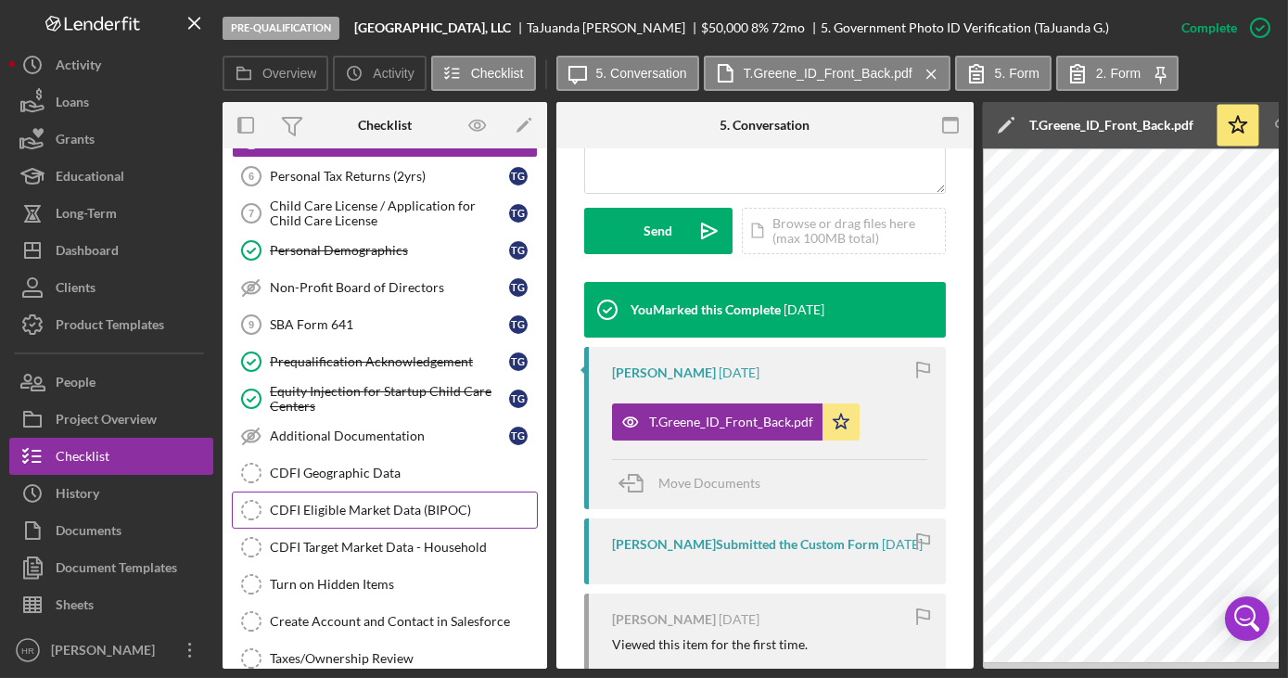
scroll to position [252, 0]
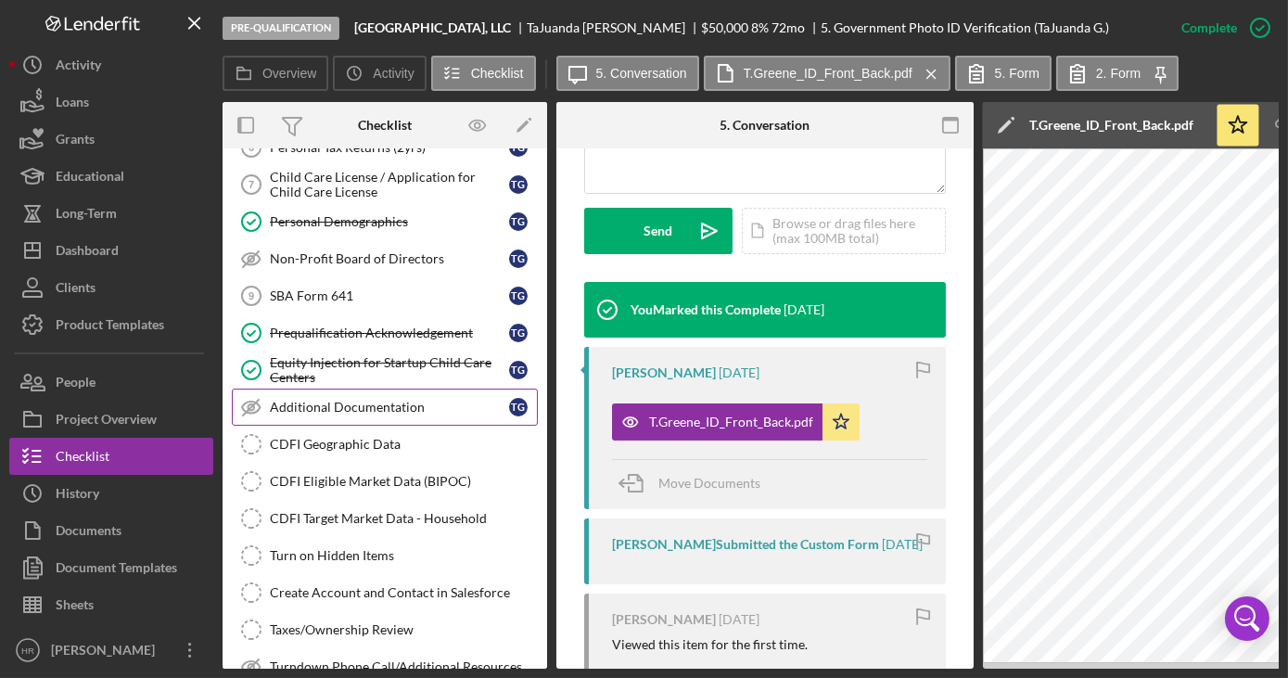
drag, startPoint x: 331, startPoint y: 464, endPoint x: 458, endPoint y: 391, distance: 146.2
click at [334, 464] on link "CDFI Eligible Market Data (BIPOC) CDFI Eligible Market Data (BIPOC)" at bounding box center [385, 481] width 306 height 37
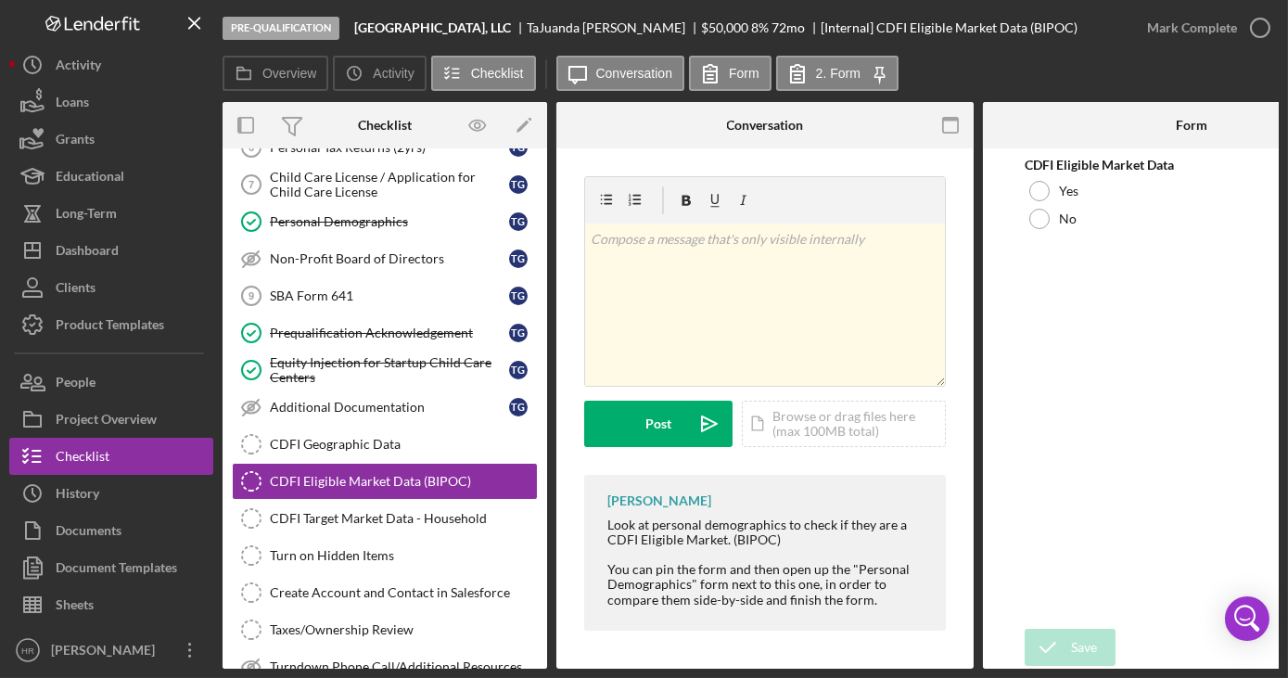
drag, startPoint x: 1032, startPoint y: 192, endPoint x: 1021, endPoint y: 204, distance: 16.4
click at [1025, 193] on div "Yes" at bounding box center [1192, 191] width 334 height 28
click at [1076, 646] on div "Save" at bounding box center [1084, 647] width 26 height 37
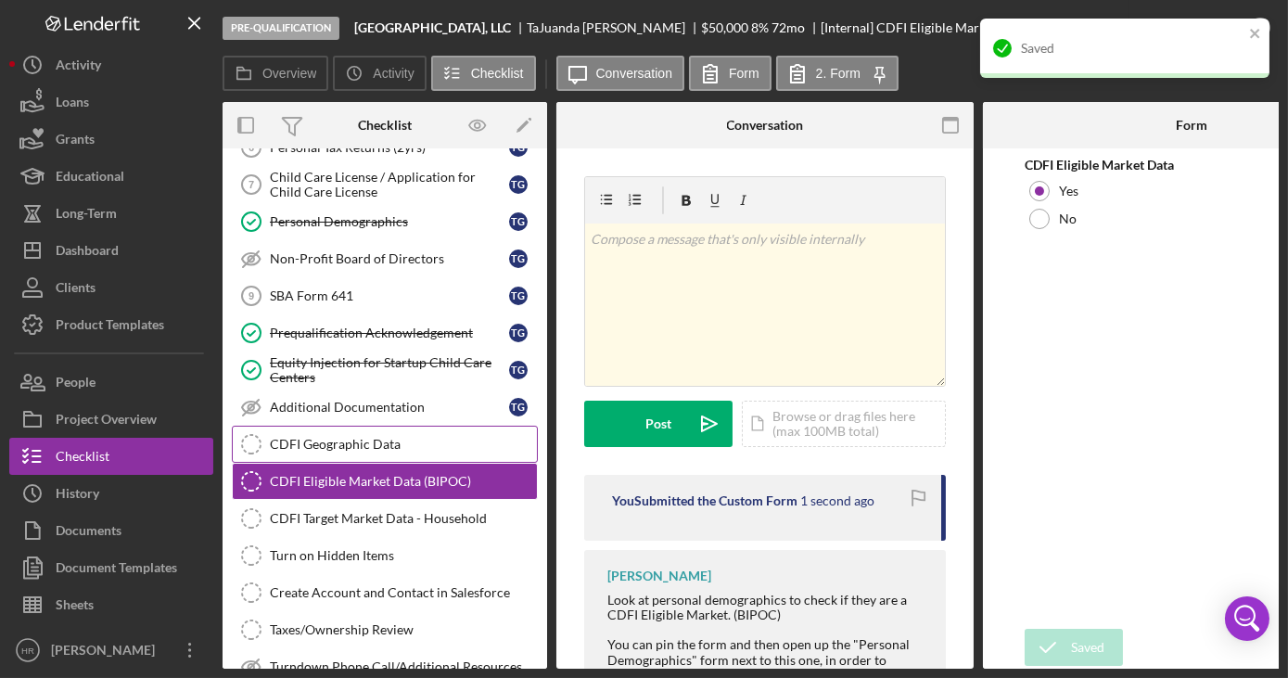
click at [385, 437] on div "CDFI Geographic Data" at bounding box center [403, 444] width 267 height 15
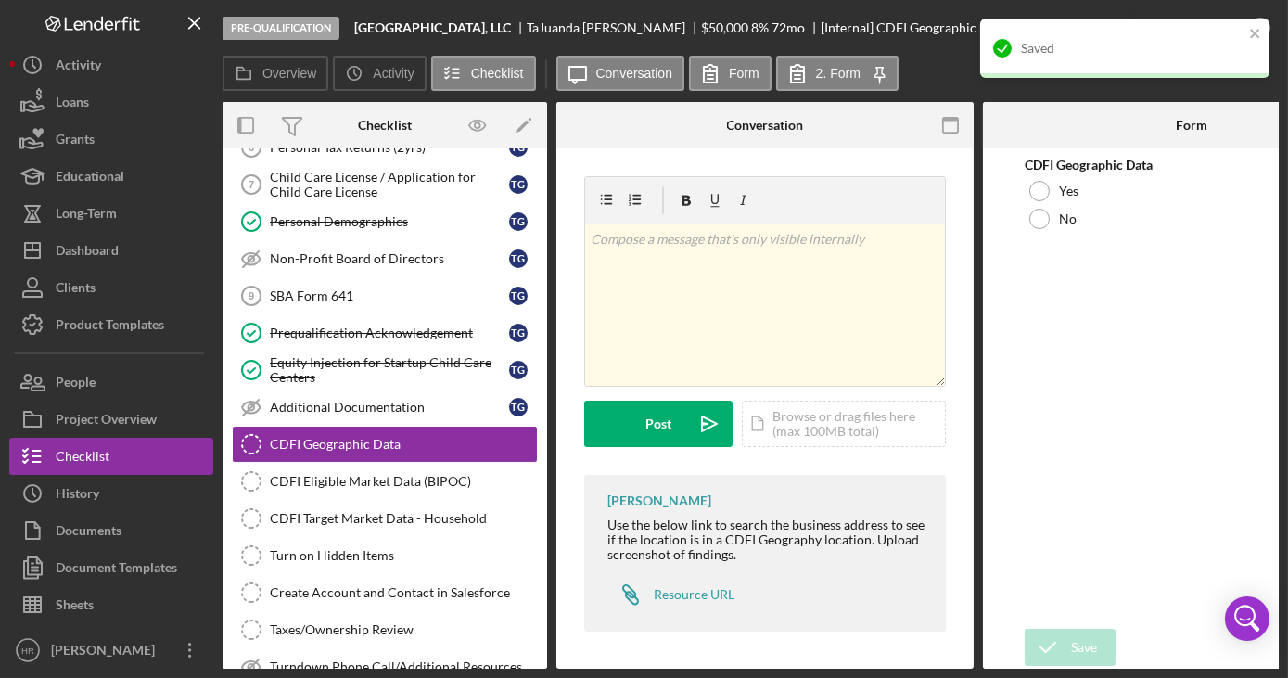
scroll to position [5, 0]
click at [688, 587] on div "Resource URL" at bounding box center [694, 594] width 81 height 15
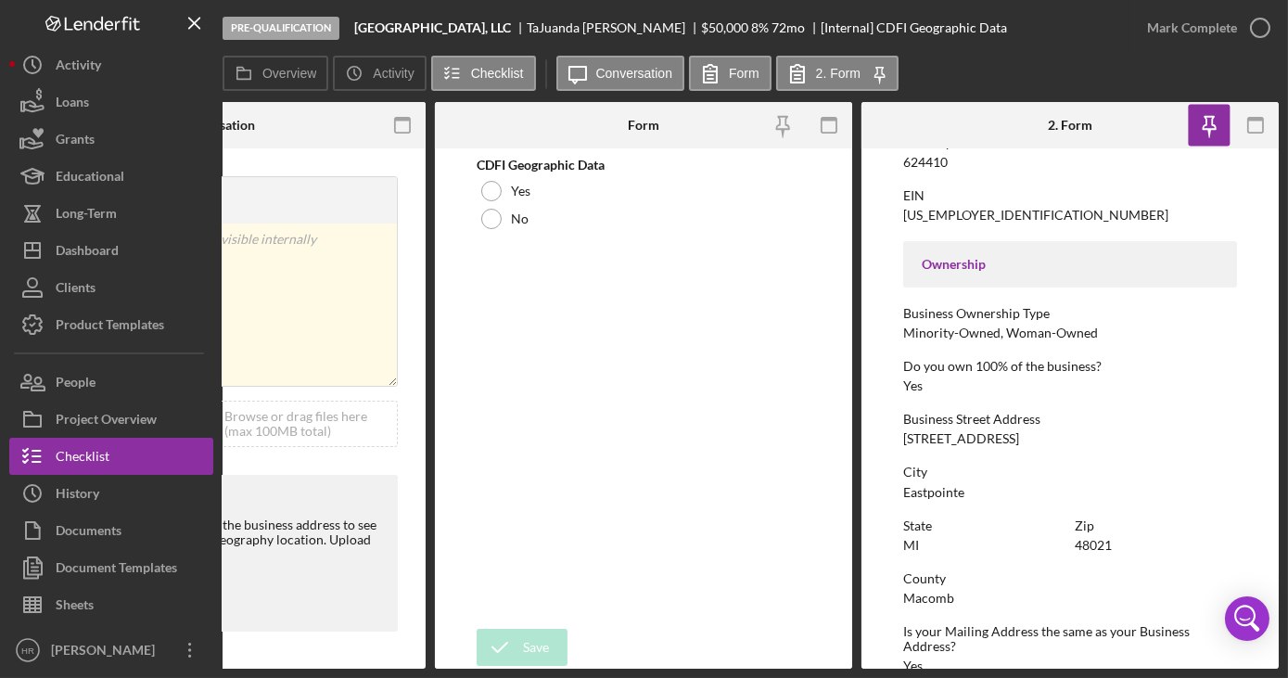
scroll to position [590, 0]
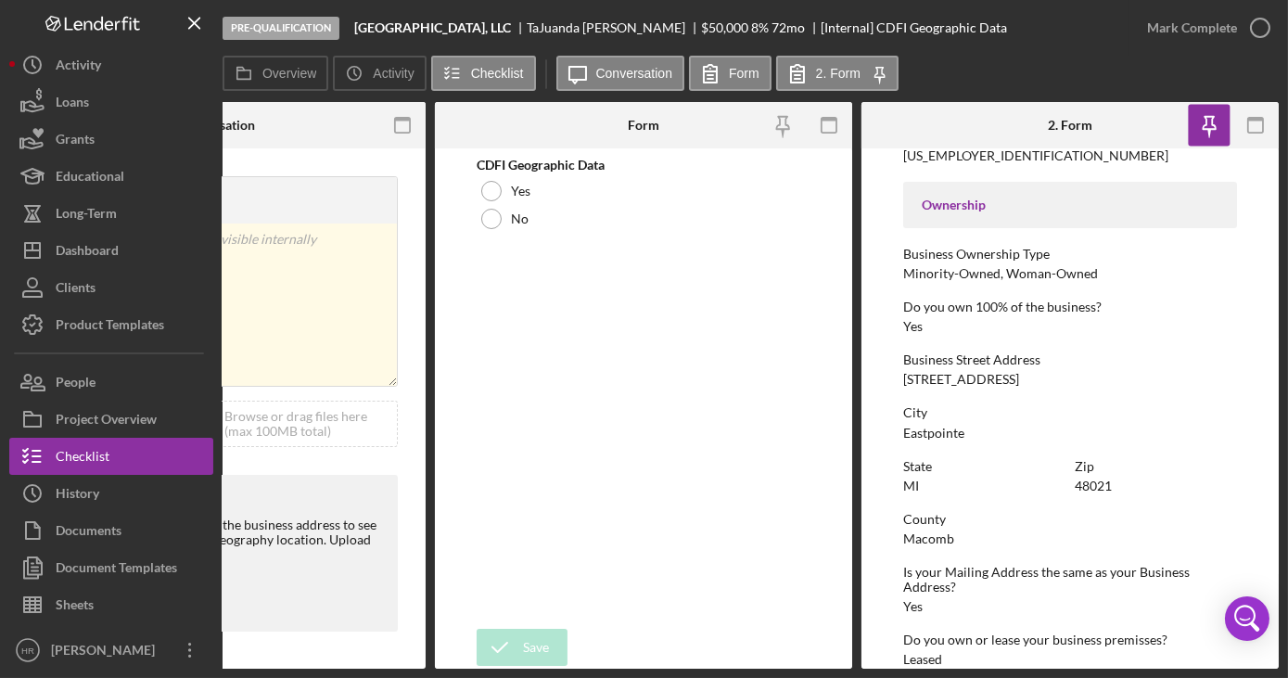
drag, startPoint x: 906, startPoint y: 378, endPoint x: 1028, endPoint y: 383, distance: 122.5
click at [1028, 383] on div "Business Street Address [STREET_ADDRESS]" at bounding box center [1070, 369] width 334 height 34
drag, startPoint x: 1028, startPoint y: 383, endPoint x: 988, endPoint y: 402, distance: 44.4
click at [988, 401] on div "To edit this form you must mark this item incomplete Business Name Kiddie City …" at bounding box center [1070, 265] width 334 height 1395
drag, startPoint x: 901, startPoint y: 381, endPoint x: 1010, endPoint y: 380, distance: 108.5
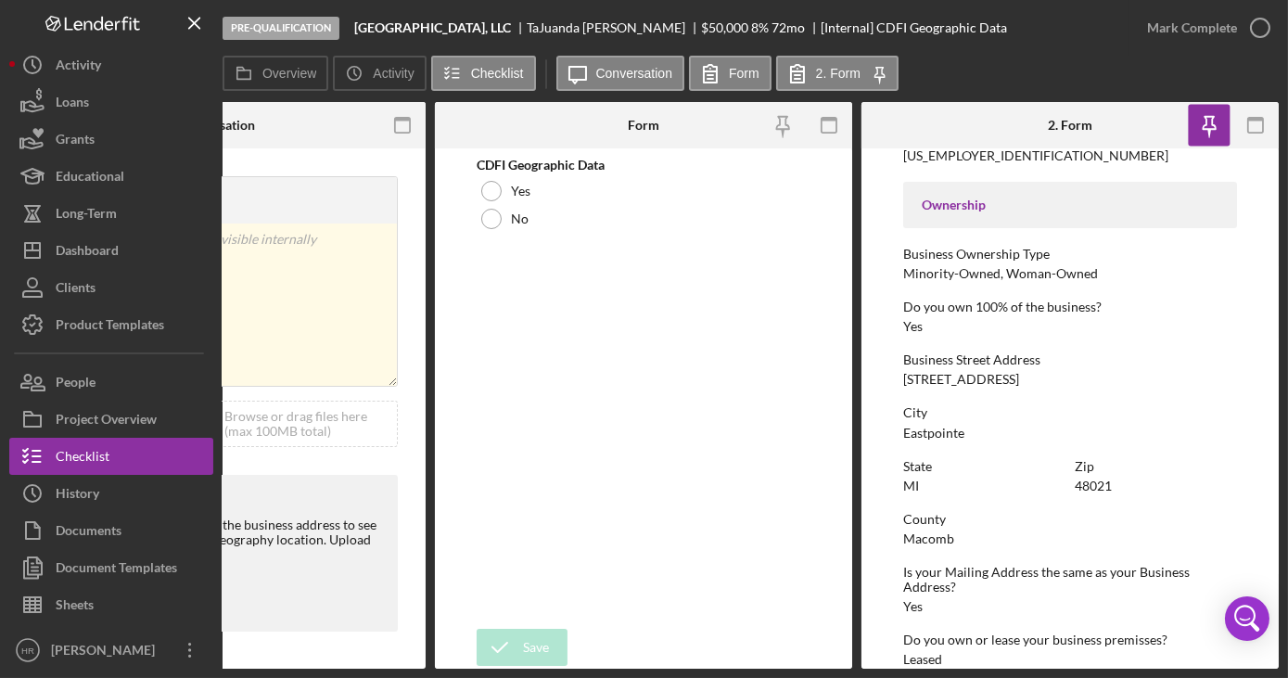
click at [1010, 380] on form "To edit this form you must mark this item incomplete Business Name Kiddie City …" at bounding box center [1069, 408] width 417 height 520
drag, startPoint x: 1010, startPoint y: 380, endPoint x: 994, endPoint y: 380, distance: 15.8
copy div "[STREET_ADDRESS]"
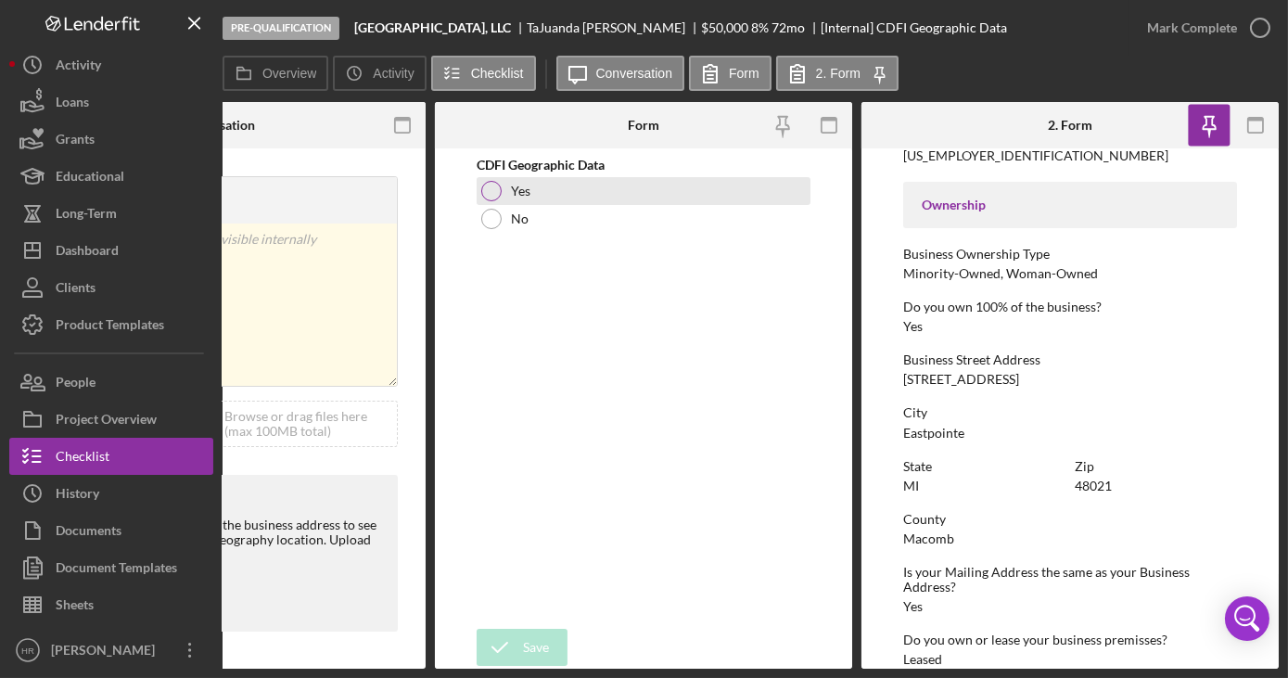
click at [493, 183] on div at bounding box center [491, 191] width 20 height 20
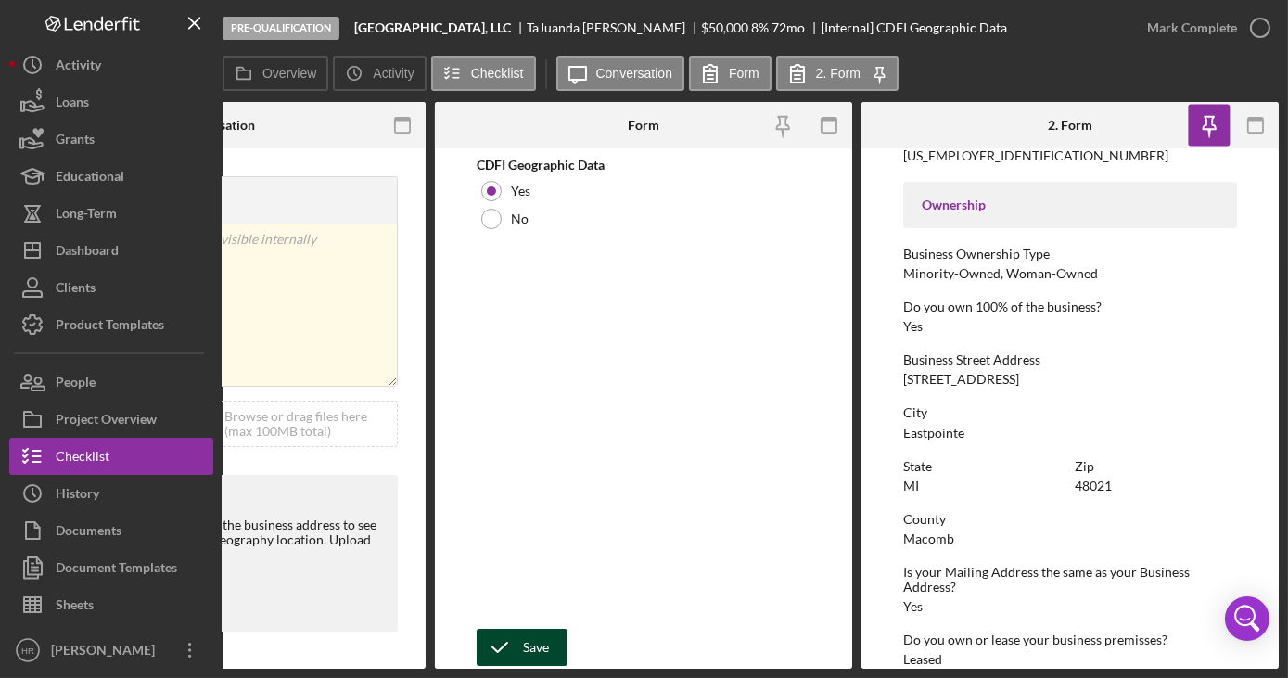
click at [554, 632] on button "Save" at bounding box center [522, 647] width 91 height 37
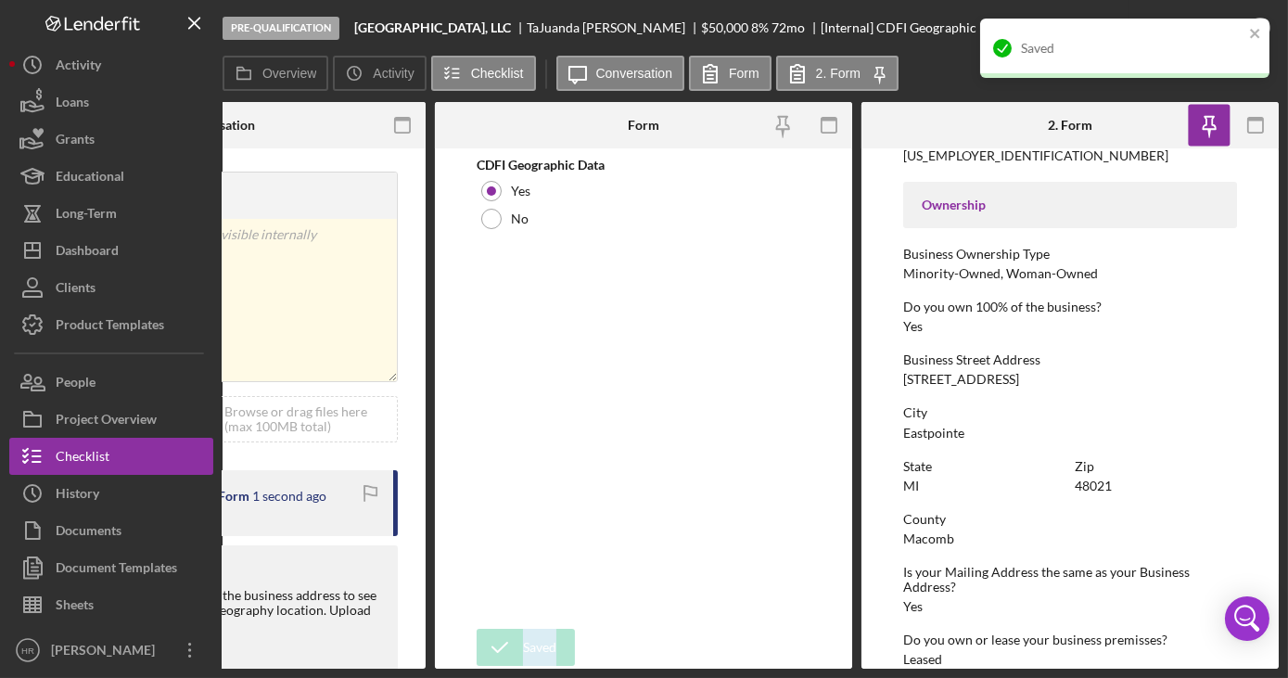
drag, startPoint x: 607, startPoint y: 669, endPoint x: 459, endPoint y: 677, distance: 148.5
click at [460, 678] on html "Pre-Qualification Kiddie City Learning Center, LLC [PERSON_NAME] $50,000 $12,50…" at bounding box center [644, 339] width 1288 height 678
drag, startPoint x: 459, startPoint y: 677, endPoint x: 637, endPoint y: 616, distance: 188.2
click at [640, 596] on div "CDFI Geographic Data Yes No" at bounding box center [644, 389] width 334 height 462
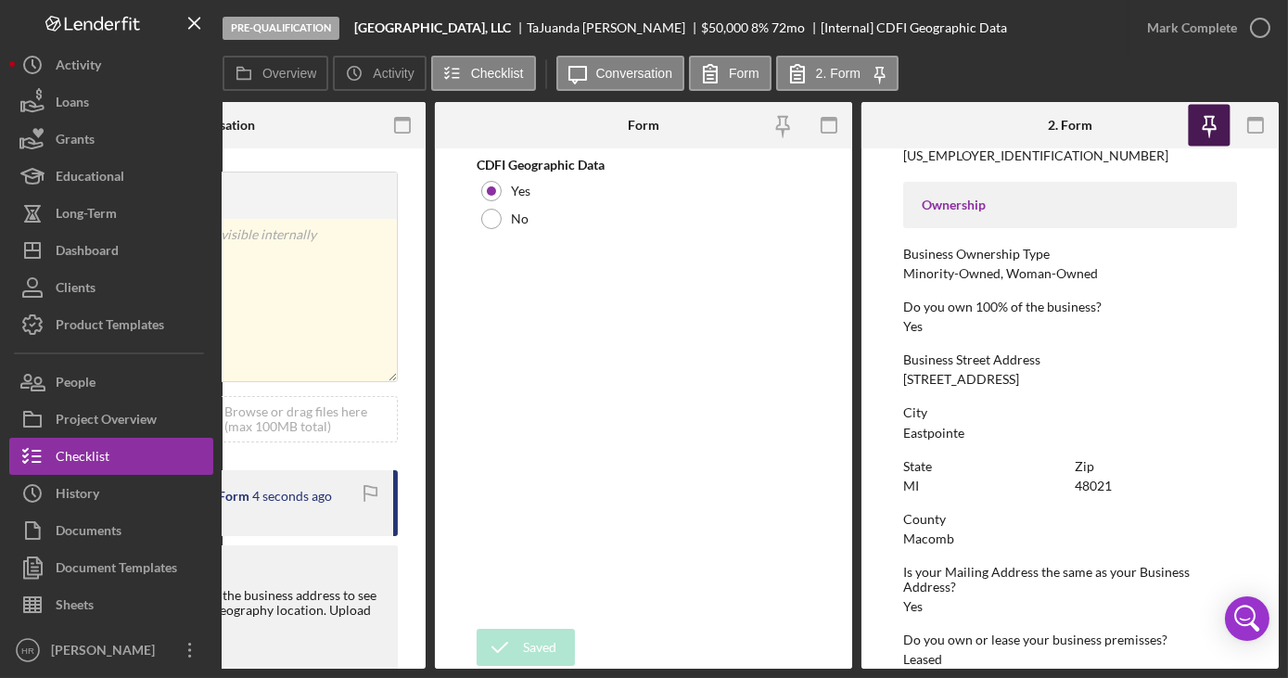
click at [1216, 126] on icon "button" at bounding box center [1210, 126] width 42 height 42
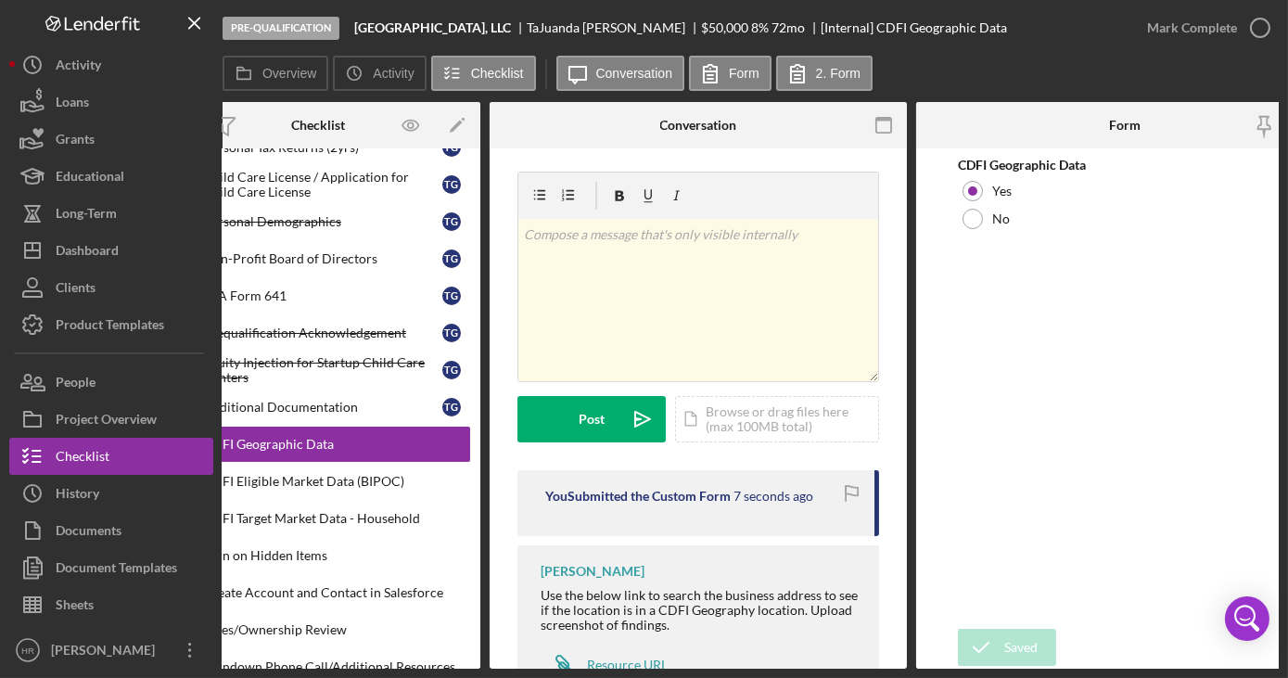
scroll to position [0, 0]
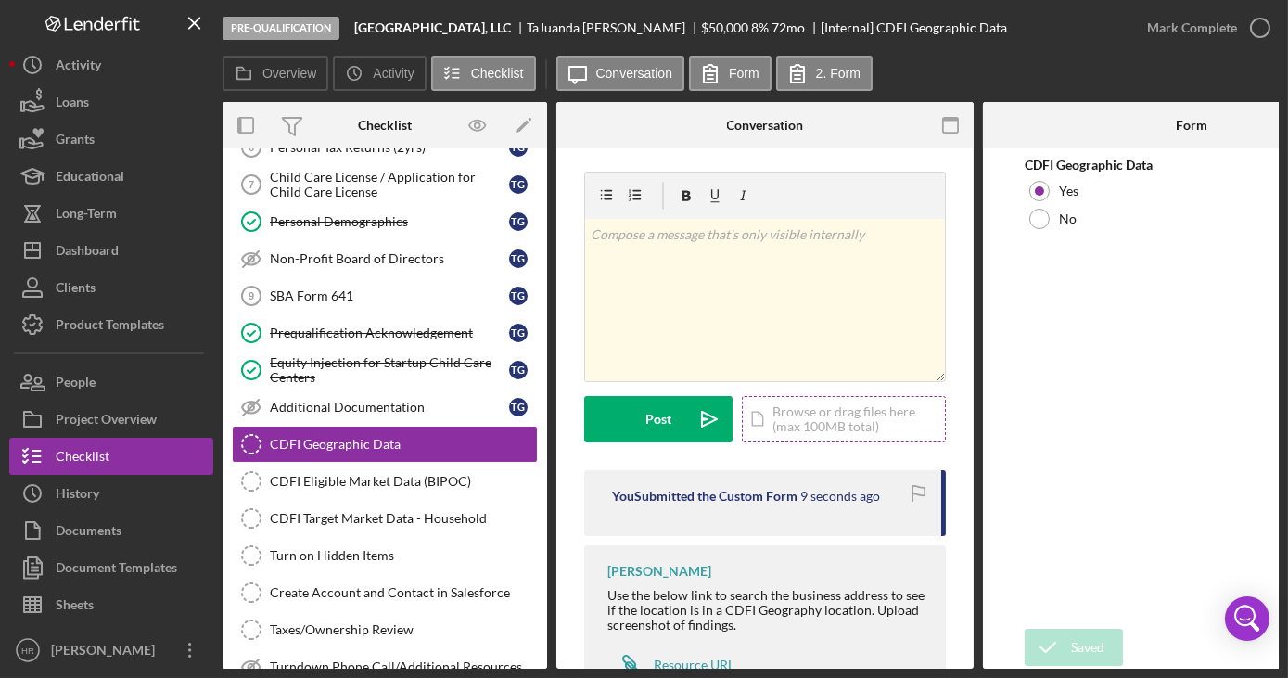
click at [809, 417] on div "Icon/Document Browse or drag files here (max 100MB total) Tap to choose files o…" at bounding box center [844, 419] width 204 height 46
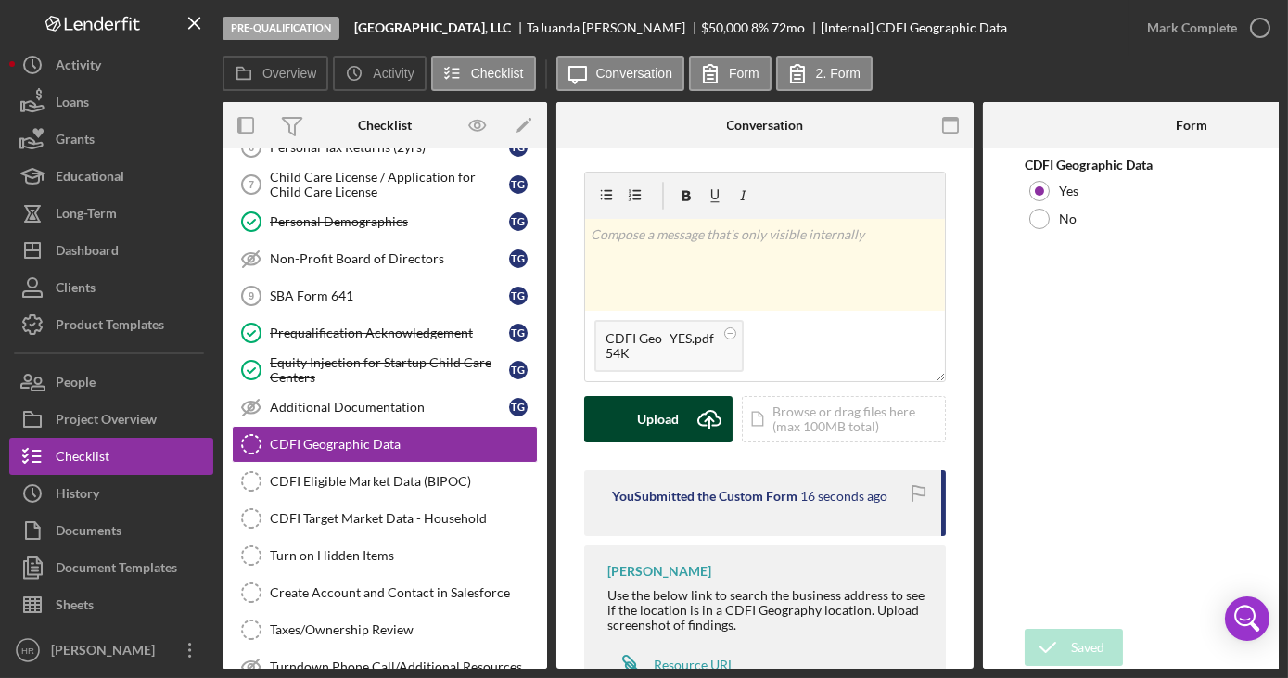
click at [647, 439] on div "Upload Icon/Upload Icon/Document Browse or drag files here (max 100MB total) Ta…" at bounding box center [765, 419] width 362 height 46
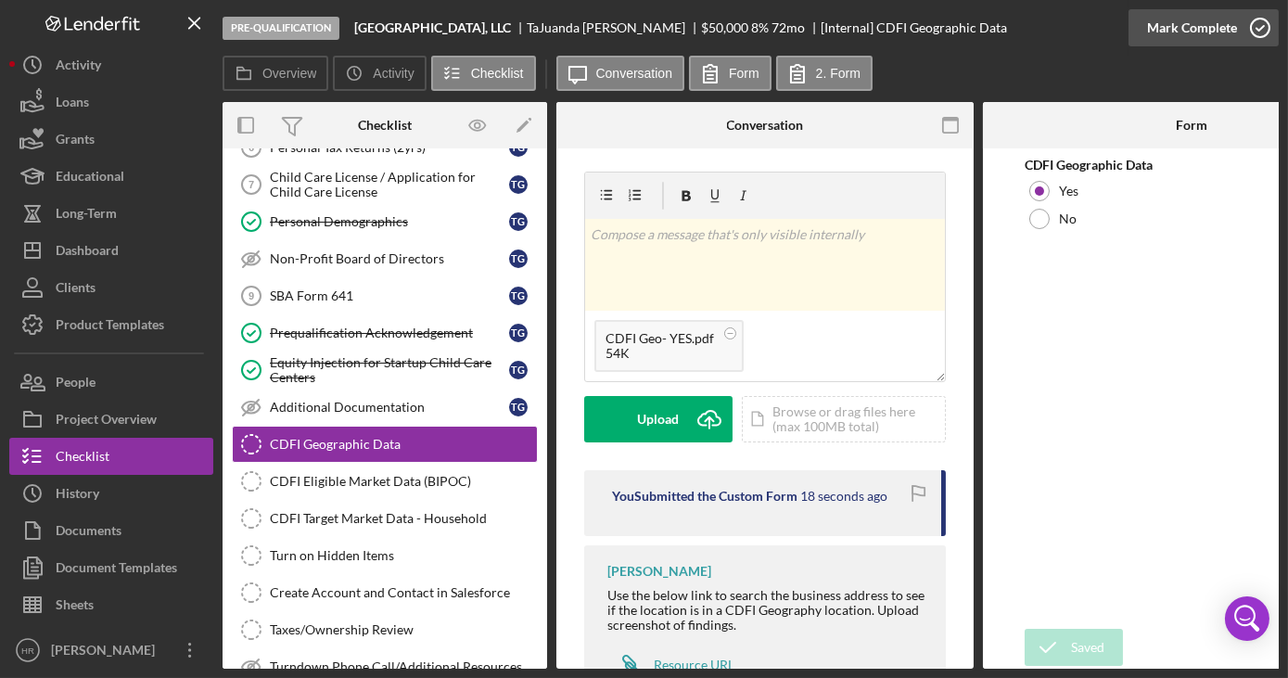
click at [1263, 22] on icon "button" at bounding box center [1260, 28] width 46 height 46
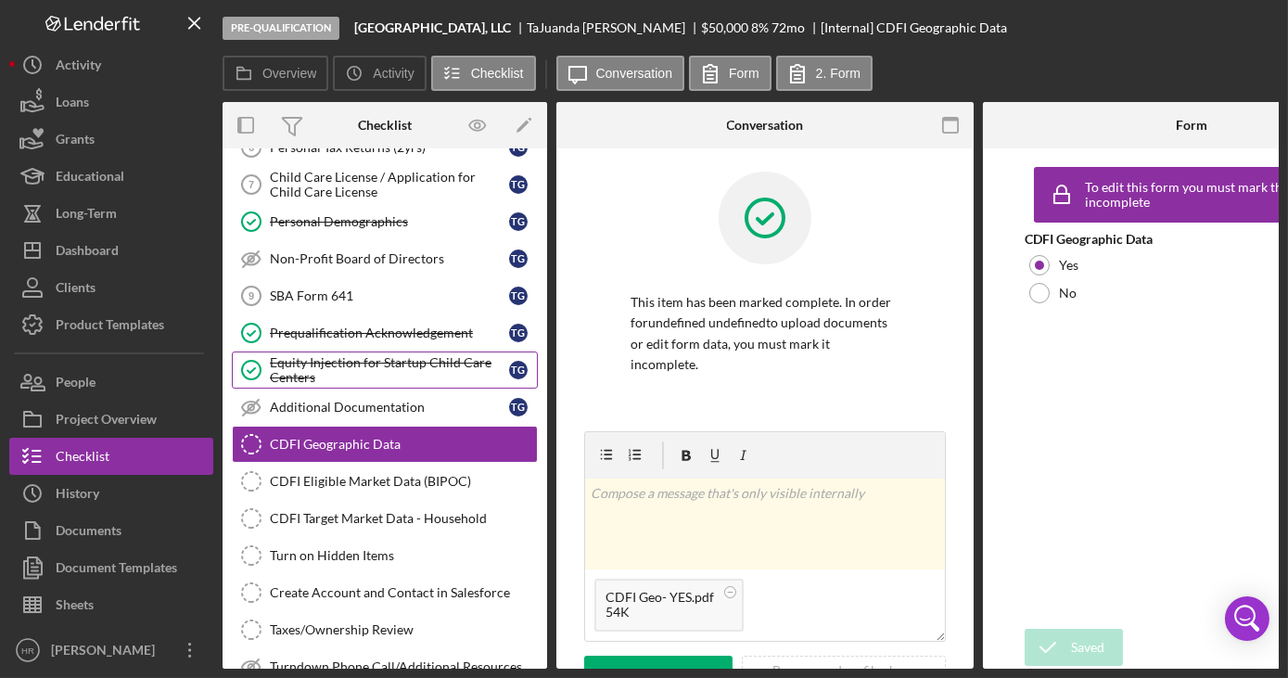
scroll to position [281, 0]
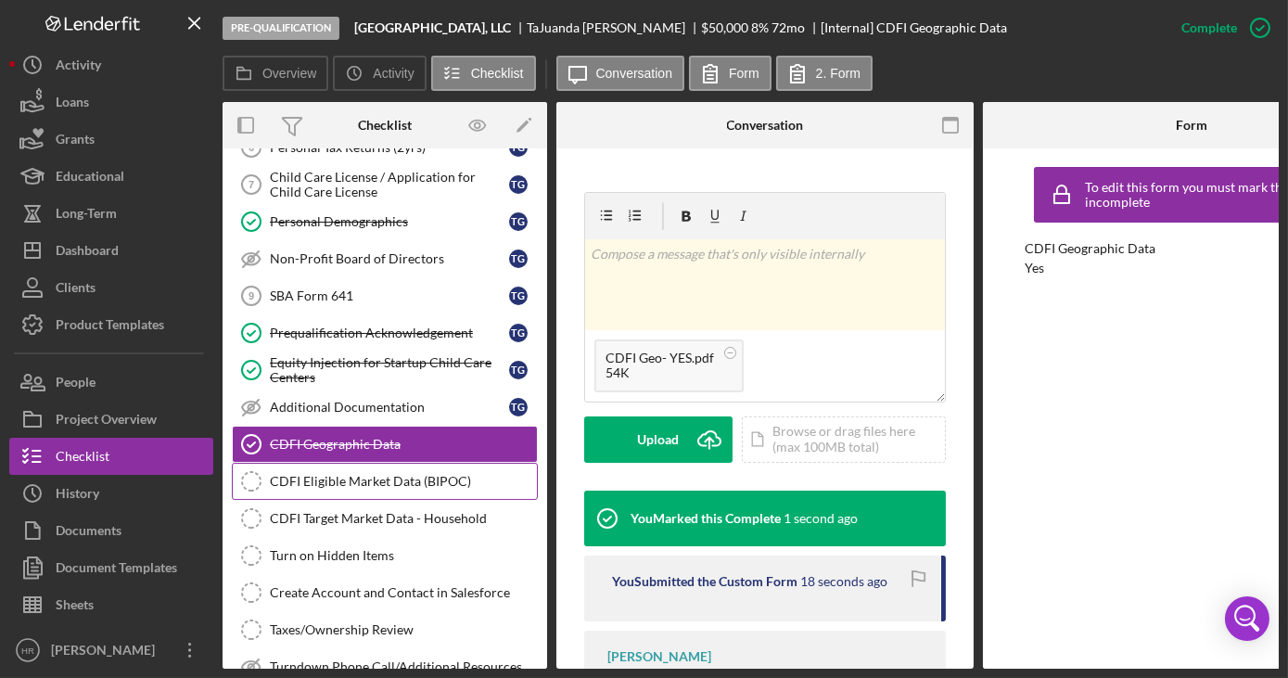
click at [374, 474] on div "CDFI Eligible Market Data (BIPOC)" at bounding box center [403, 481] width 267 height 15
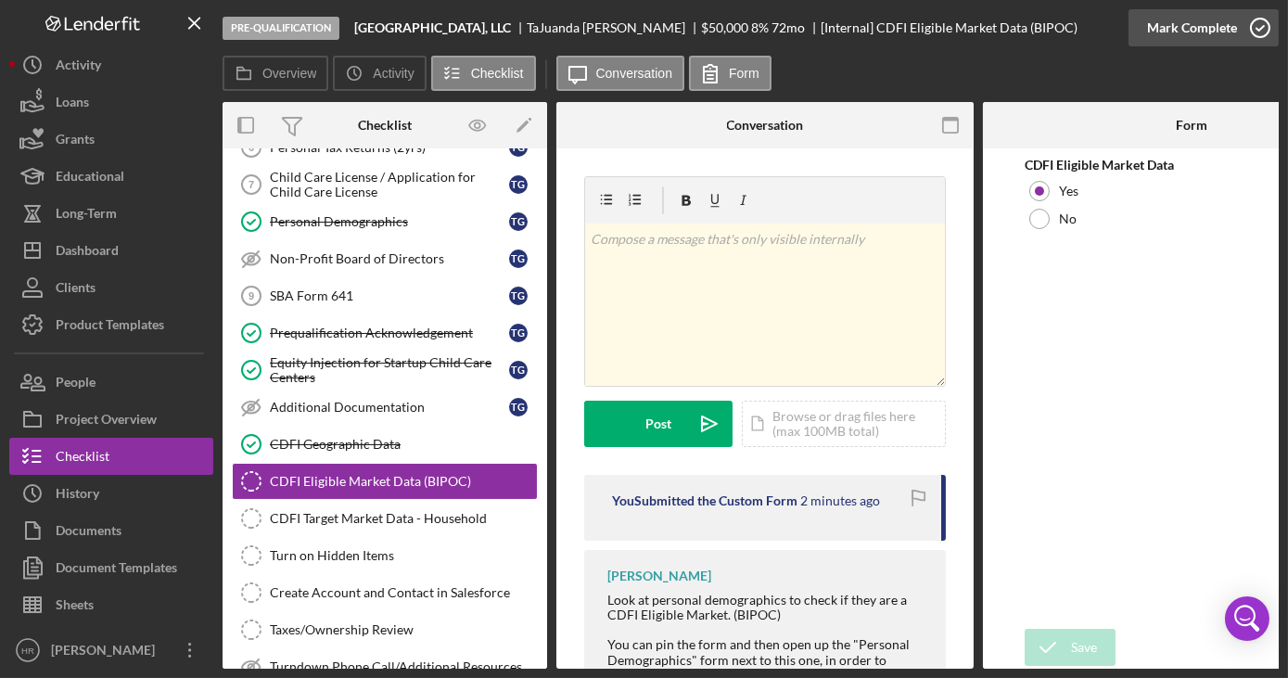
click at [1252, 21] on circle "button" at bounding box center [1260, 28] width 19 height 19
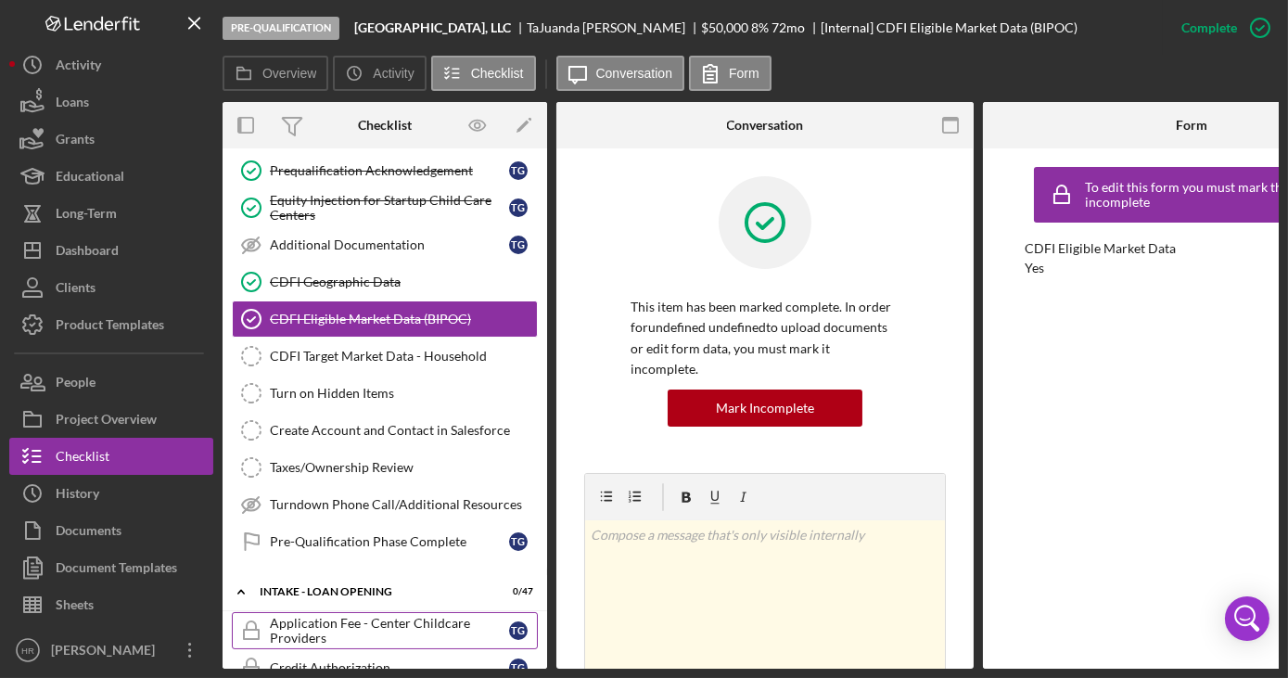
scroll to position [590, 0]
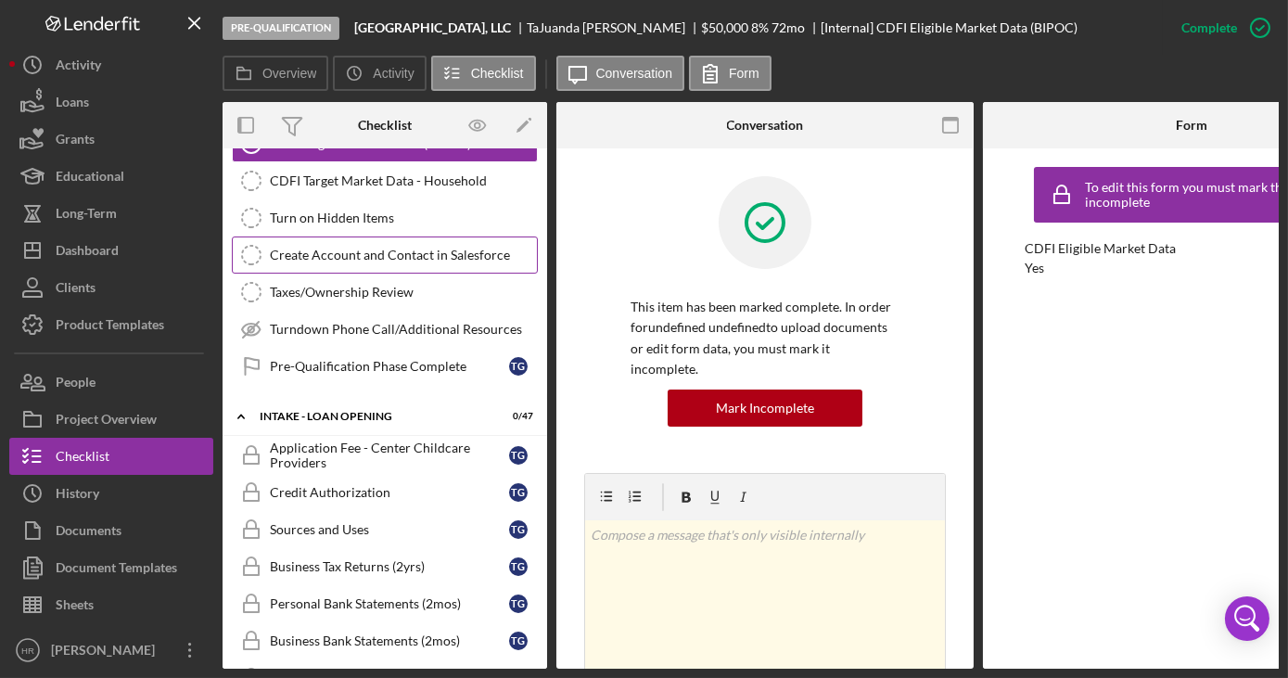
click at [345, 248] on div "Create Account and Contact in Salesforce" at bounding box center [403, 255] width 267 height 15
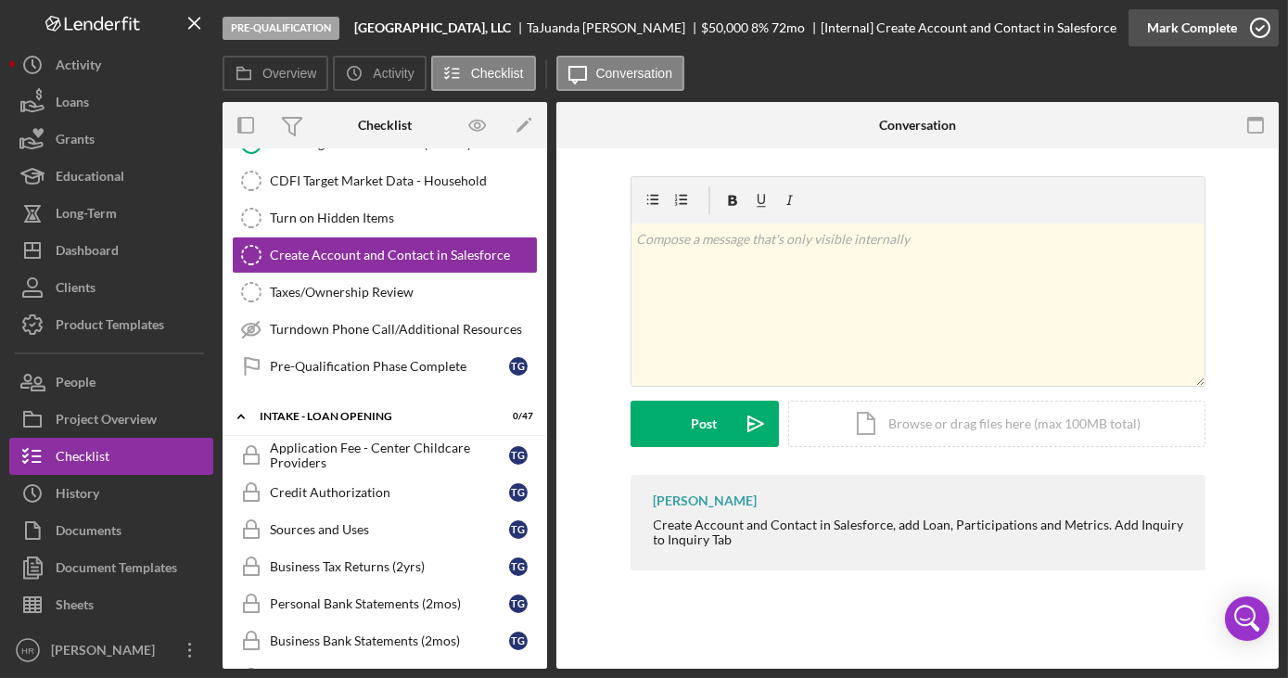
click at [1255, 37] on icon "button" at bounding box center [1260, 28] width 46 height 46
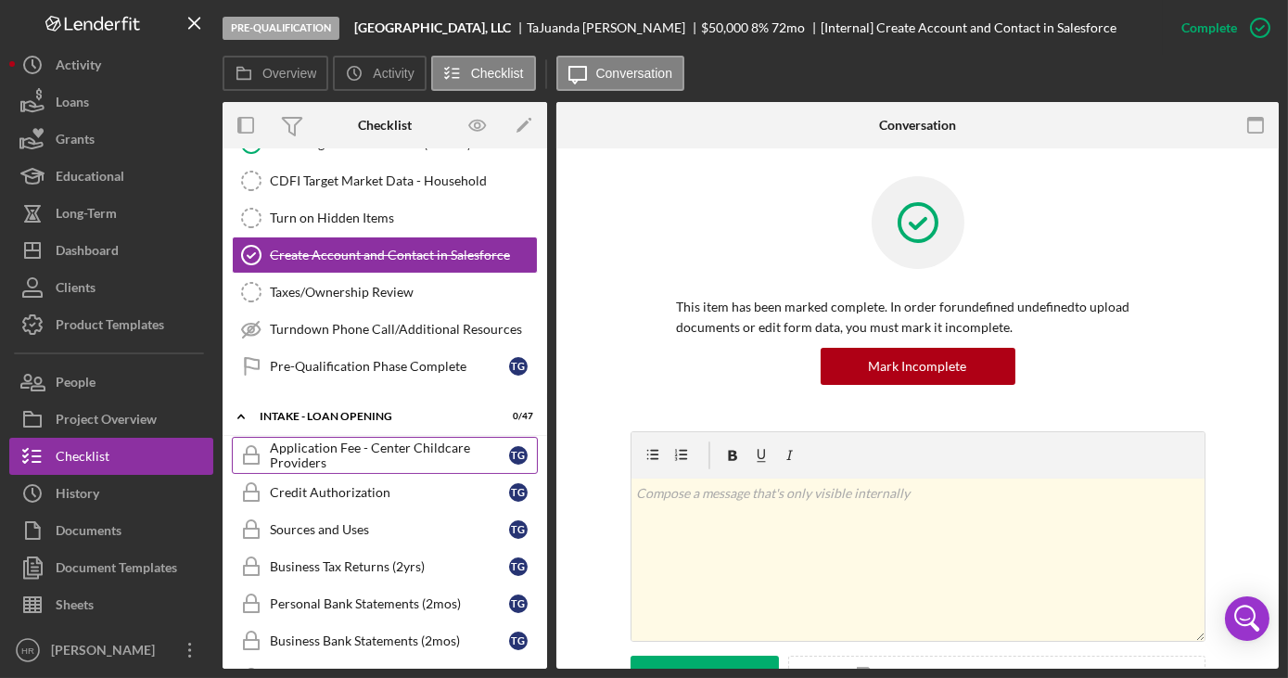
scroll to position [758, 0]
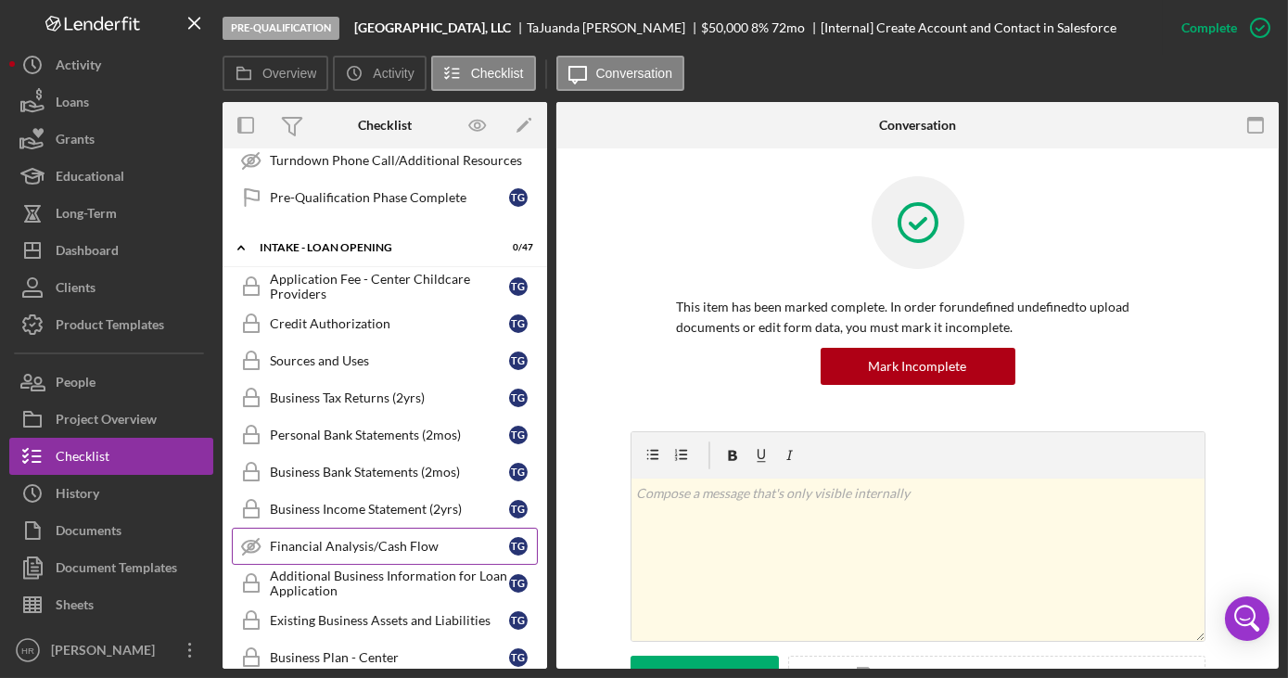
drag, startPoint x: 328, startPoint y: 522, endPoint x: 312, endPoint y: 513, distance: 19.1
click at [327, 528] on link "Financial Analysis/Cash Flow Financial Analysis/Cash Flow T G" at bounding box center [385, 546] width 306 height 37
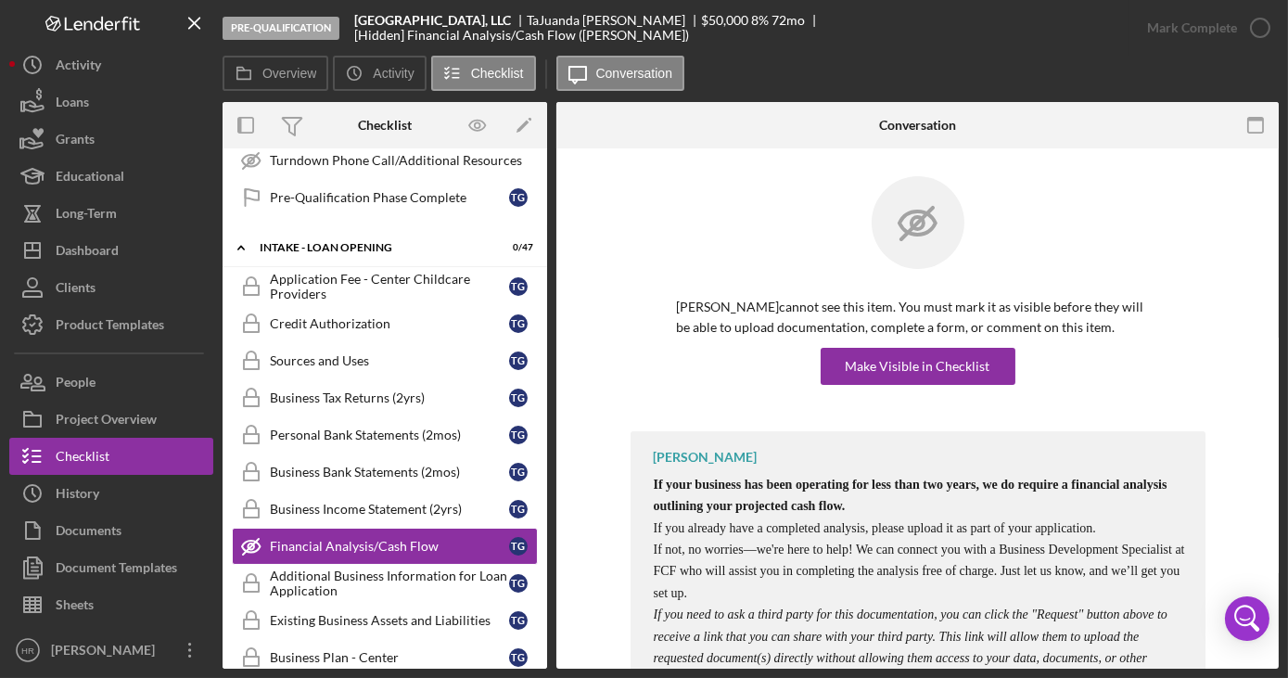
click at [904, 386] on div "[PERSON_NAME] cannot see this item. You must mark it as visible before they wil…" at bounding box center [917, 303] width 575 height 255
click at [890, 349] on div "Make Visible in Checklist" at bounding box center [918, 366] width 145 height 37
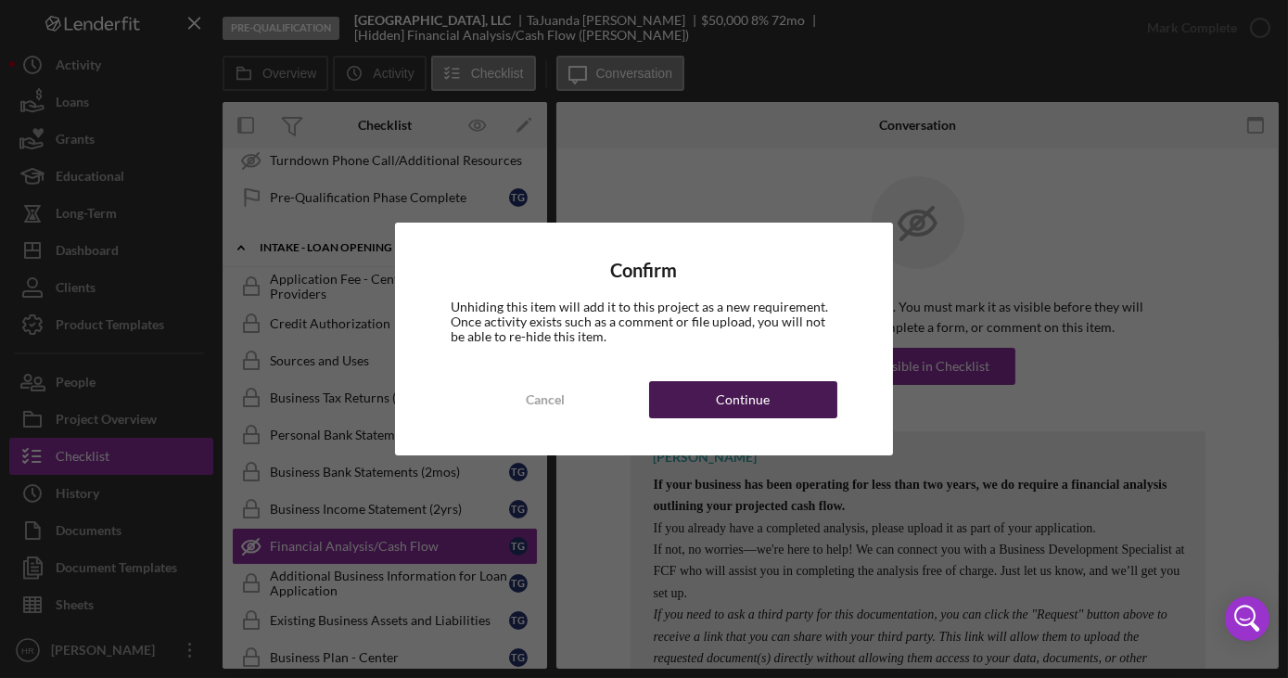
click at [732, 410] on div "Continue" at bounding box center [743, 399] width 54 height 37
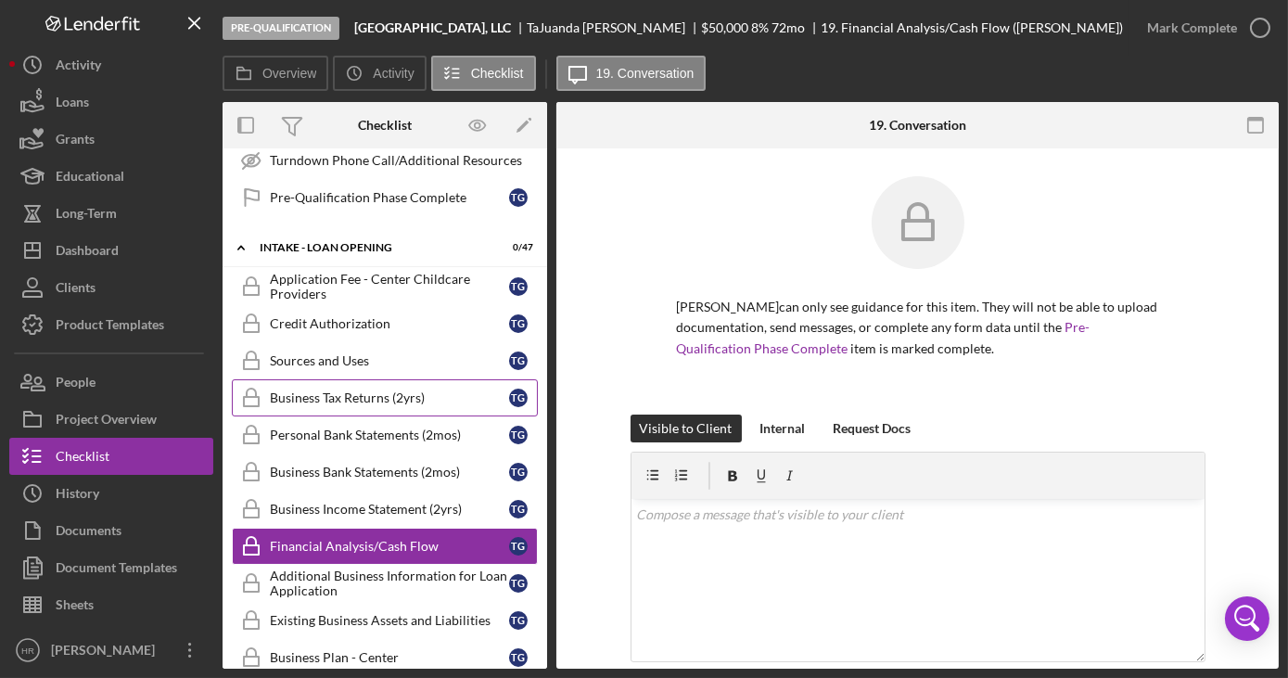
click at [320, 390] on div "Business Tax Returns (2yrs)" at bounding box center [389, 397] width 239 height 15
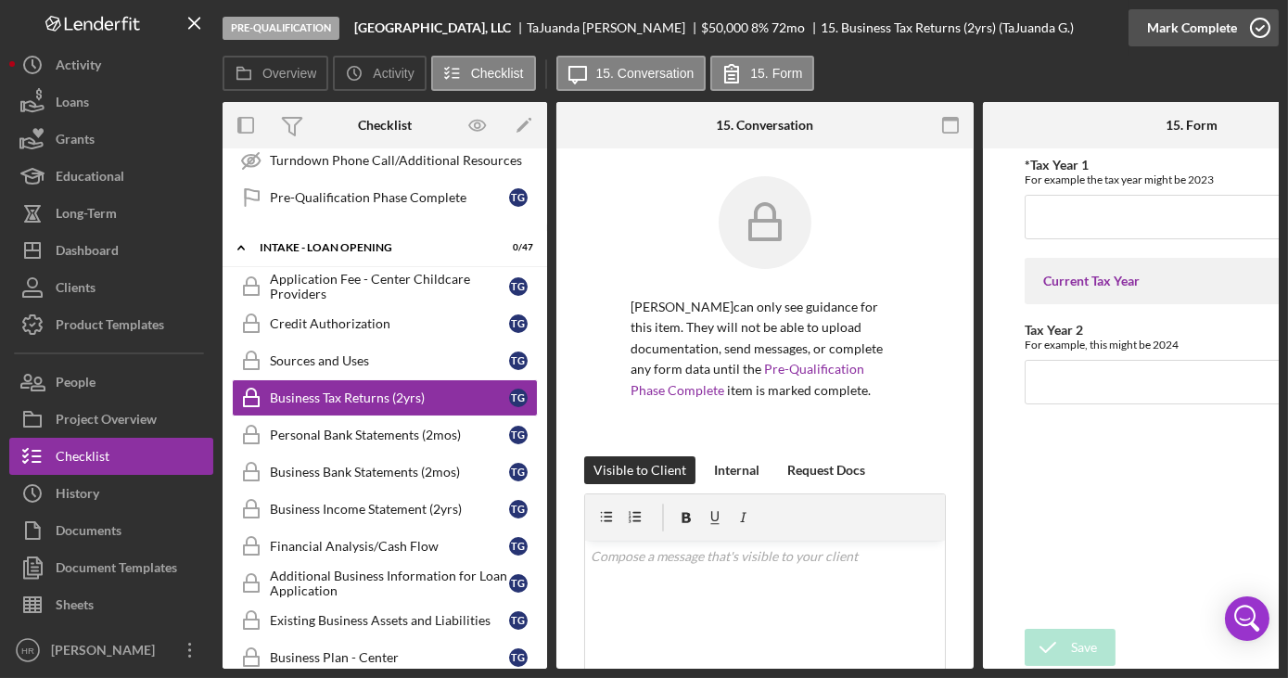
click at [1253, 37] on icon "button" at bounding box center [1260, 28] width 46 height 46
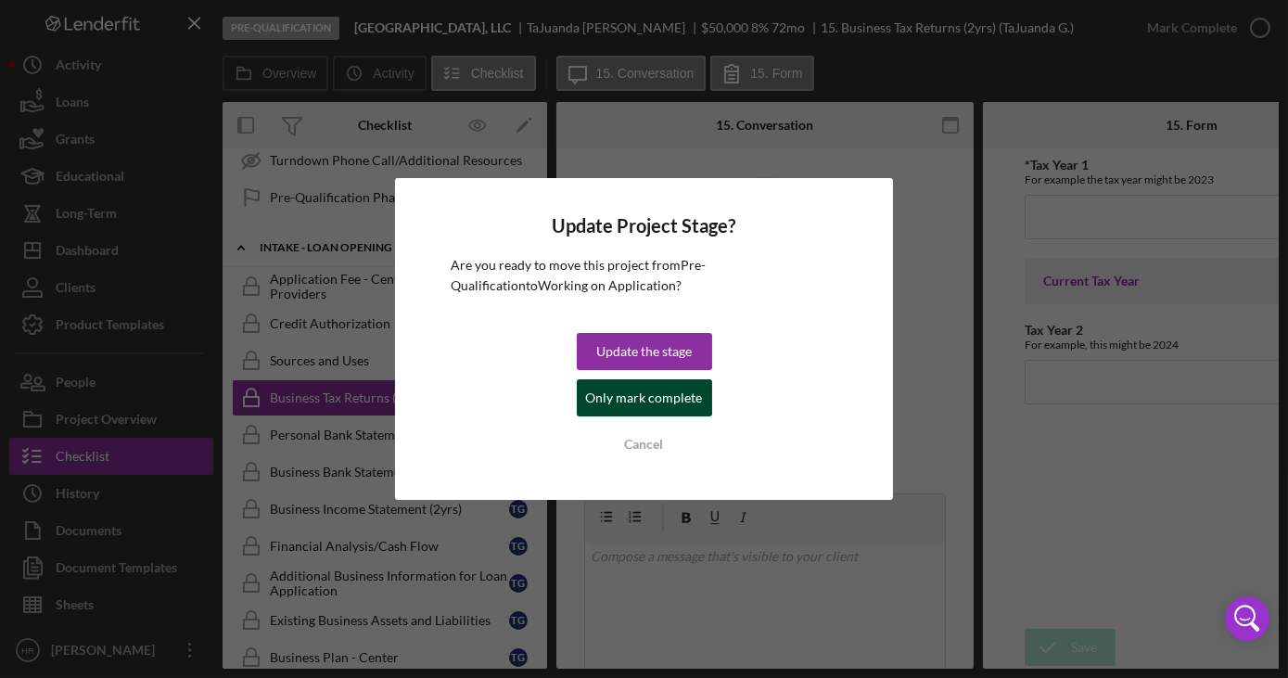
click at [669, 396] on div "Only mark complete" at bounding box center [644, 397] width 117 height 37
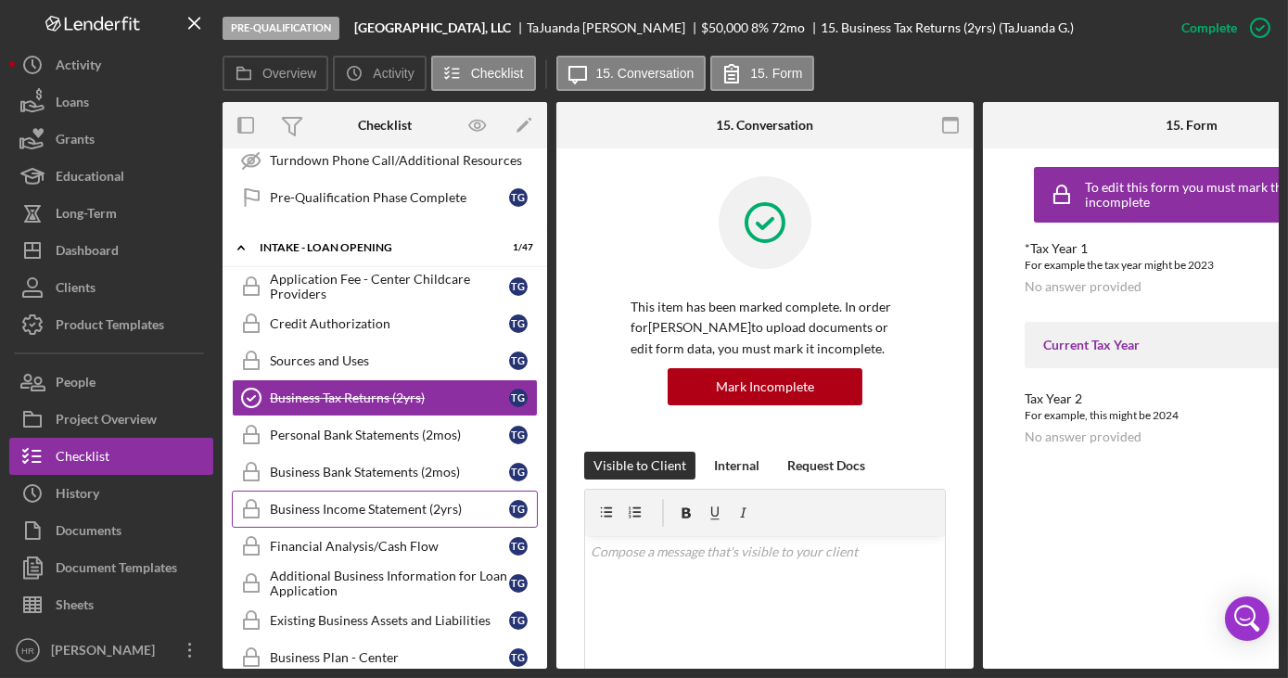
click at [357, 502] on div "Business Income Statement (2yrs)" at bounding box center [389, 509] width 239 height 15
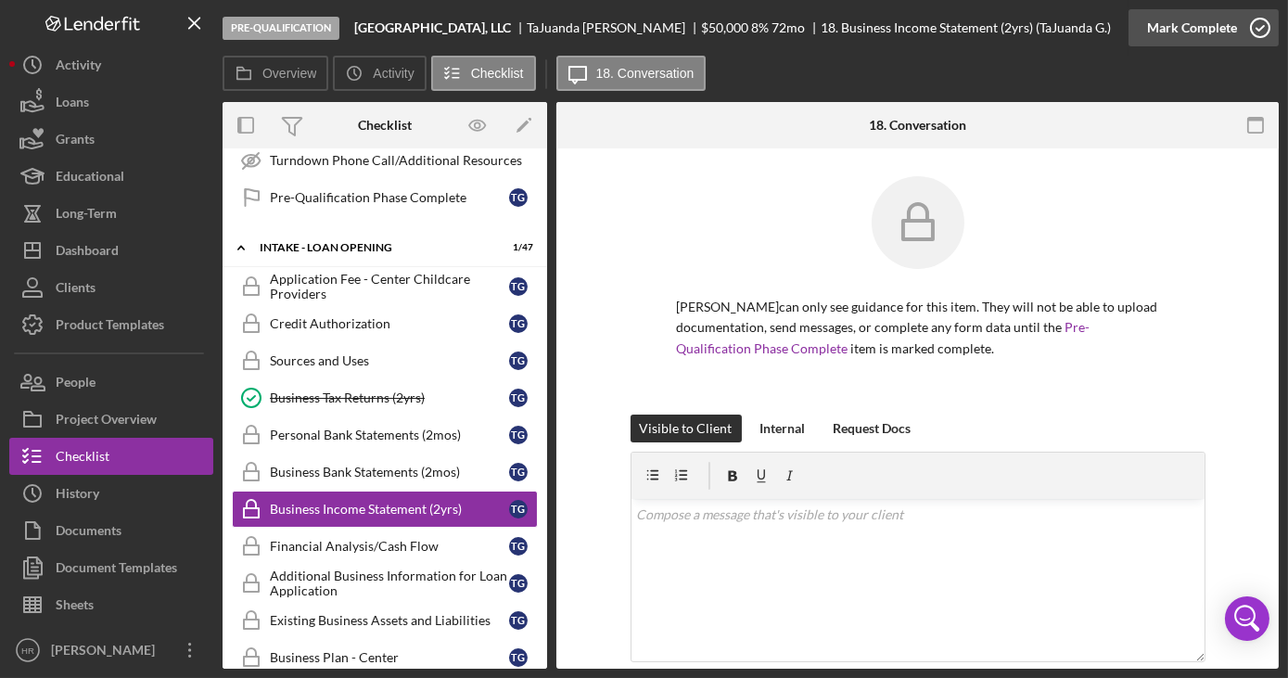
click at [1255, 32] on icon "button" at bounding box center [1260, 28] width 46 height 46
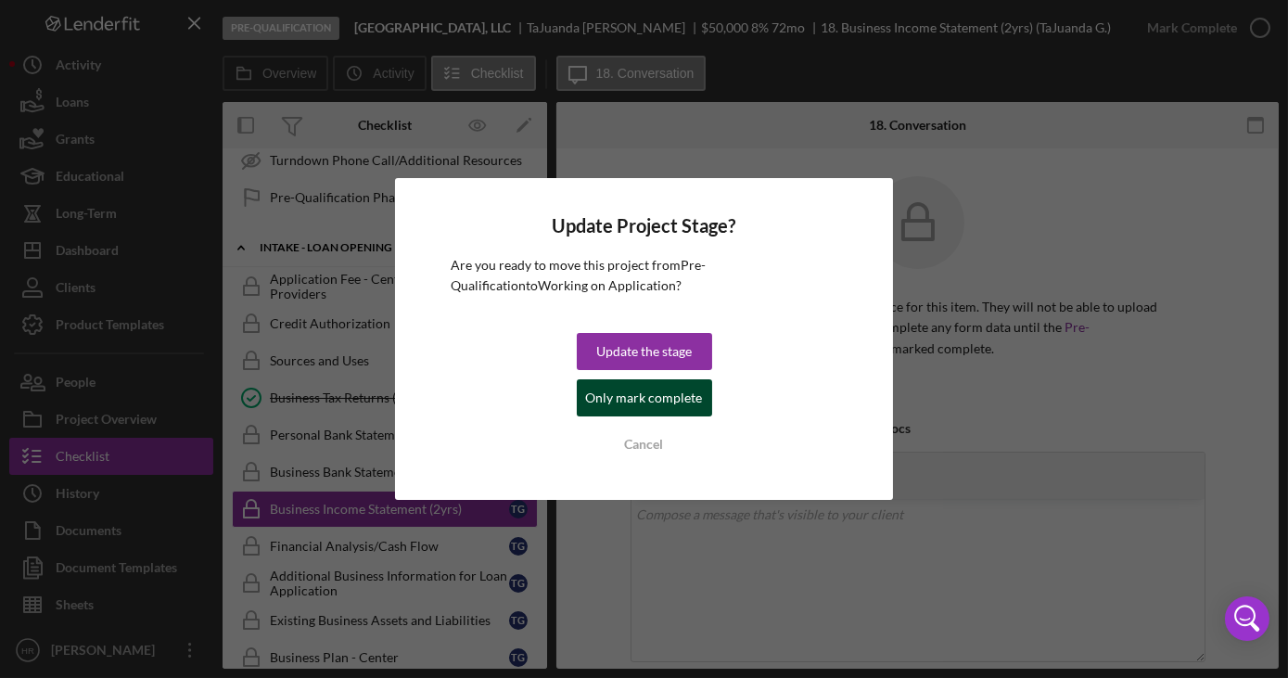
click at [655, 396] on div "Only mark complete" at bounding box center [644, 397] width 117 height 37
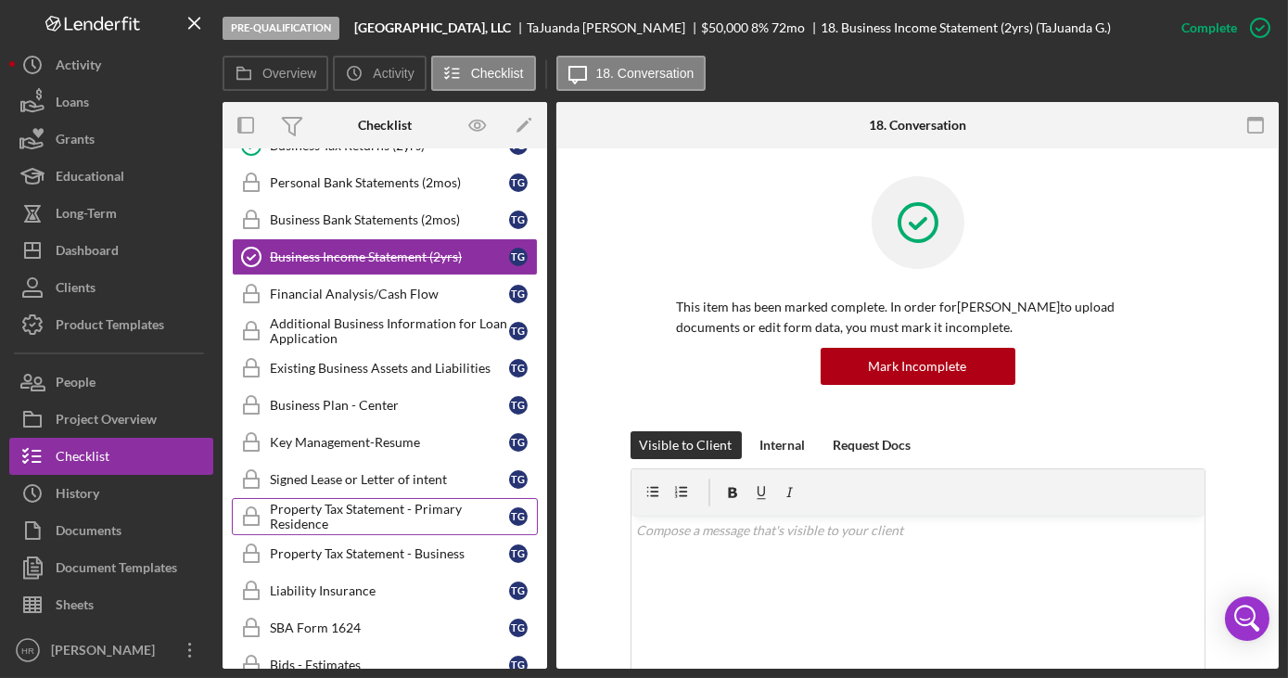
scroll to position [1095, 0]
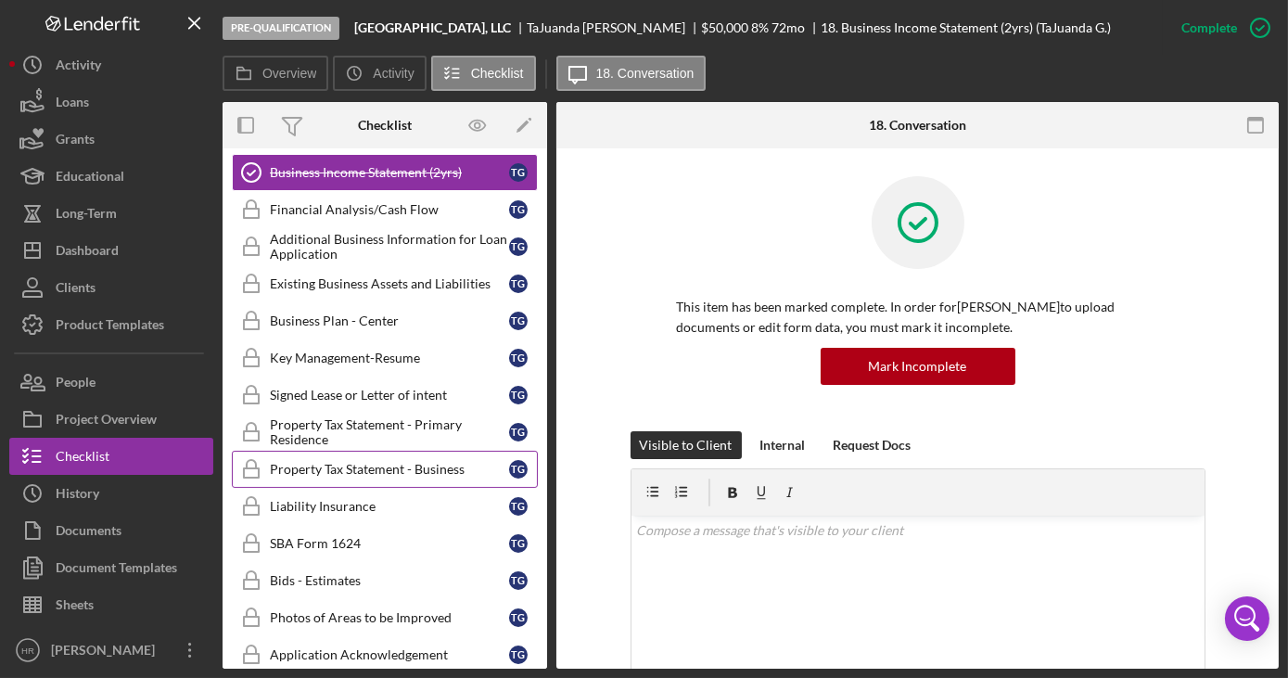
click at [365, 462] on div "Property Tax Statement - Business" at bounding box center [389, 469] width 239 height 15
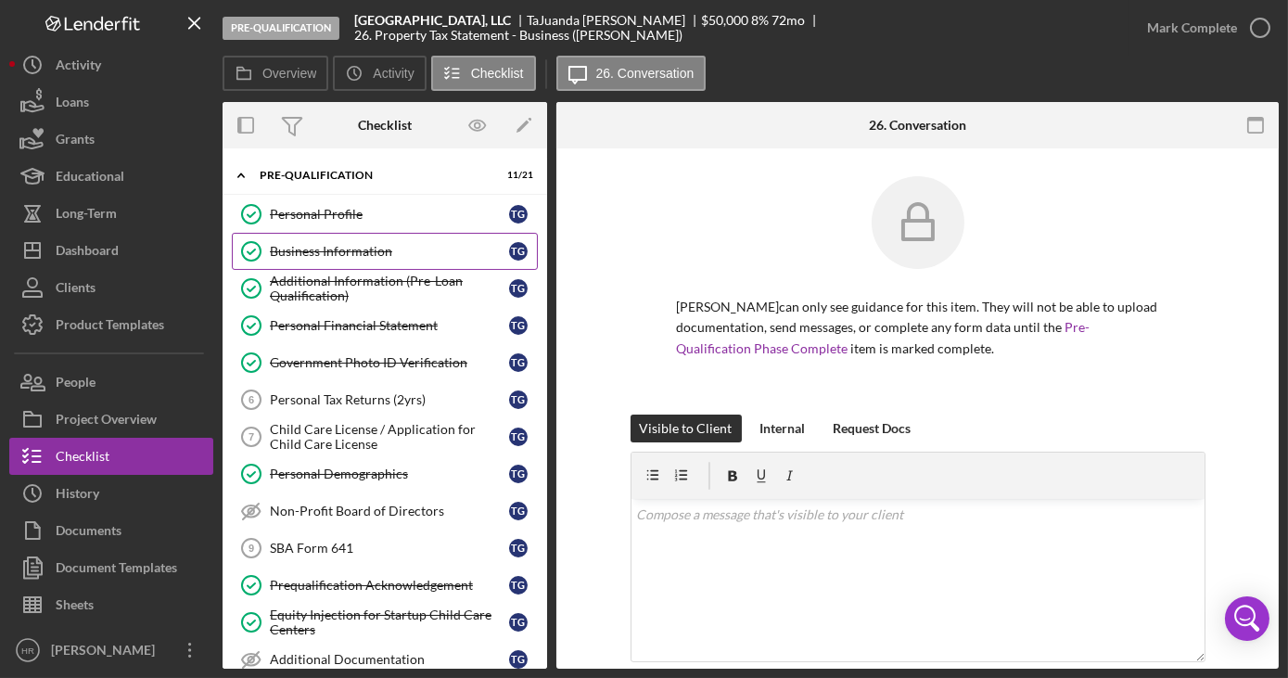
click at [356, 251] on div "Business Information" at bounding box center [389, 251] width 239 height 15
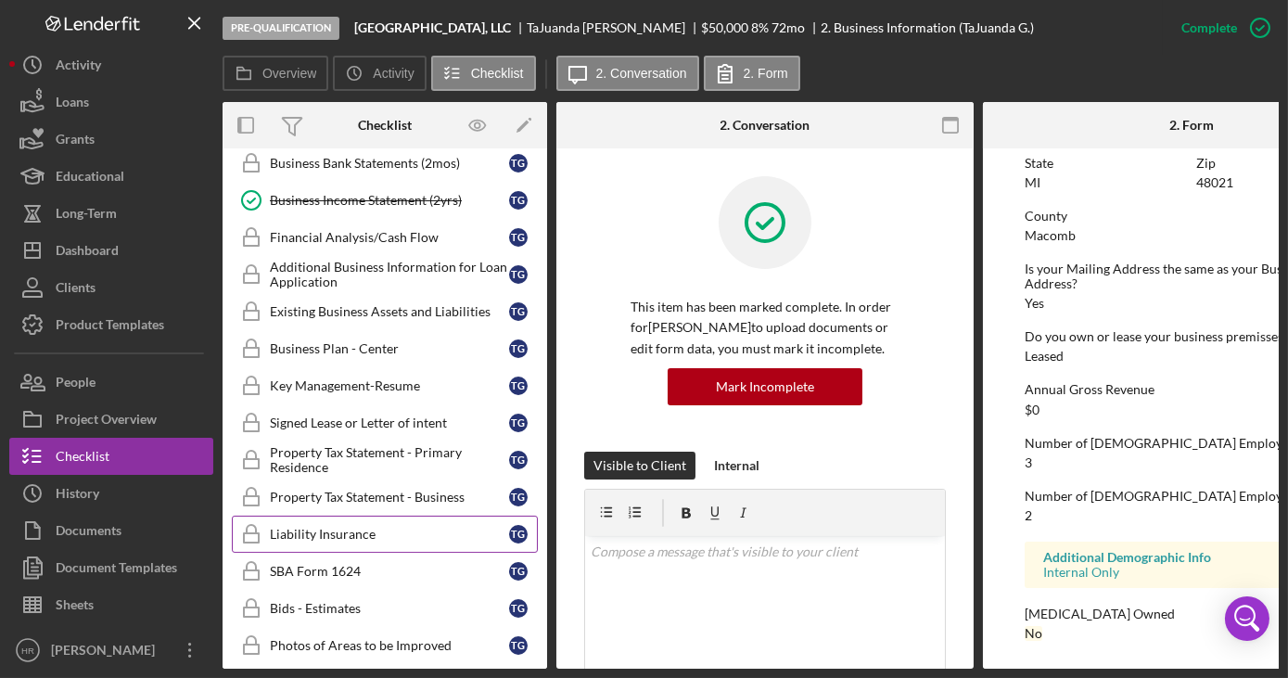
scroll to position [1095, 0]
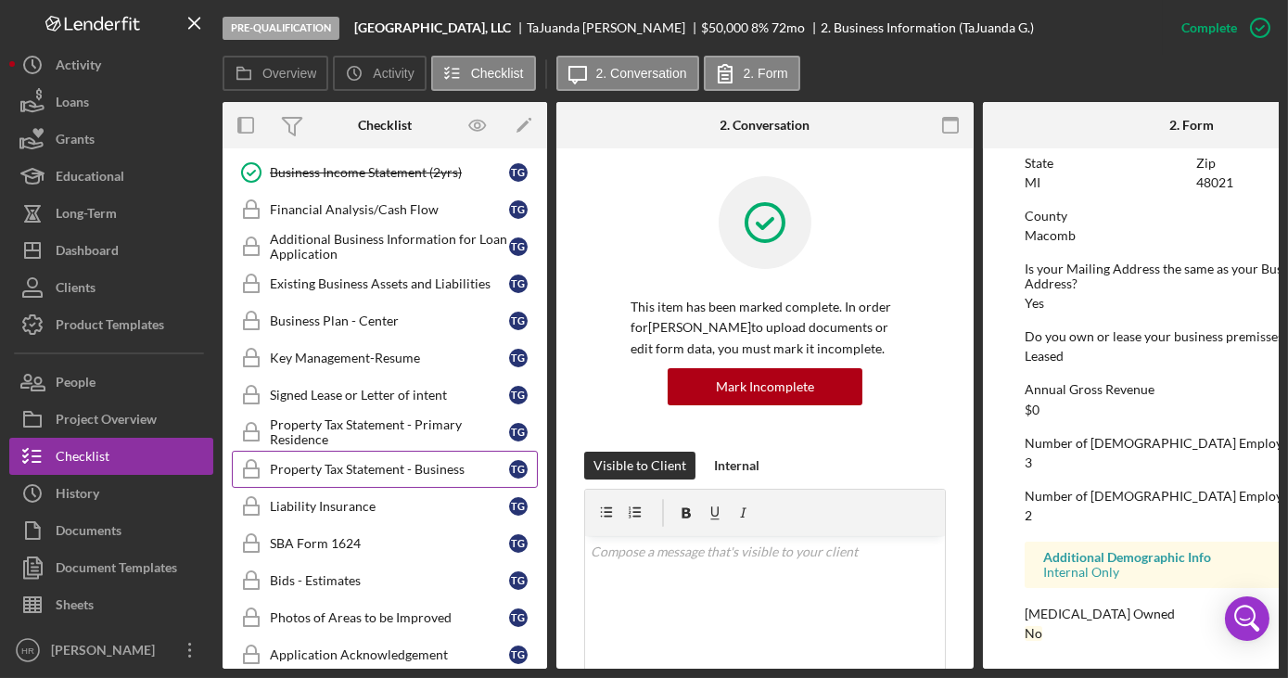
click at [358, 460] on link "Property Tax Statement - Business Property Tax Statement - Business T G" at bounding box center [385, 469] width 306 height 37
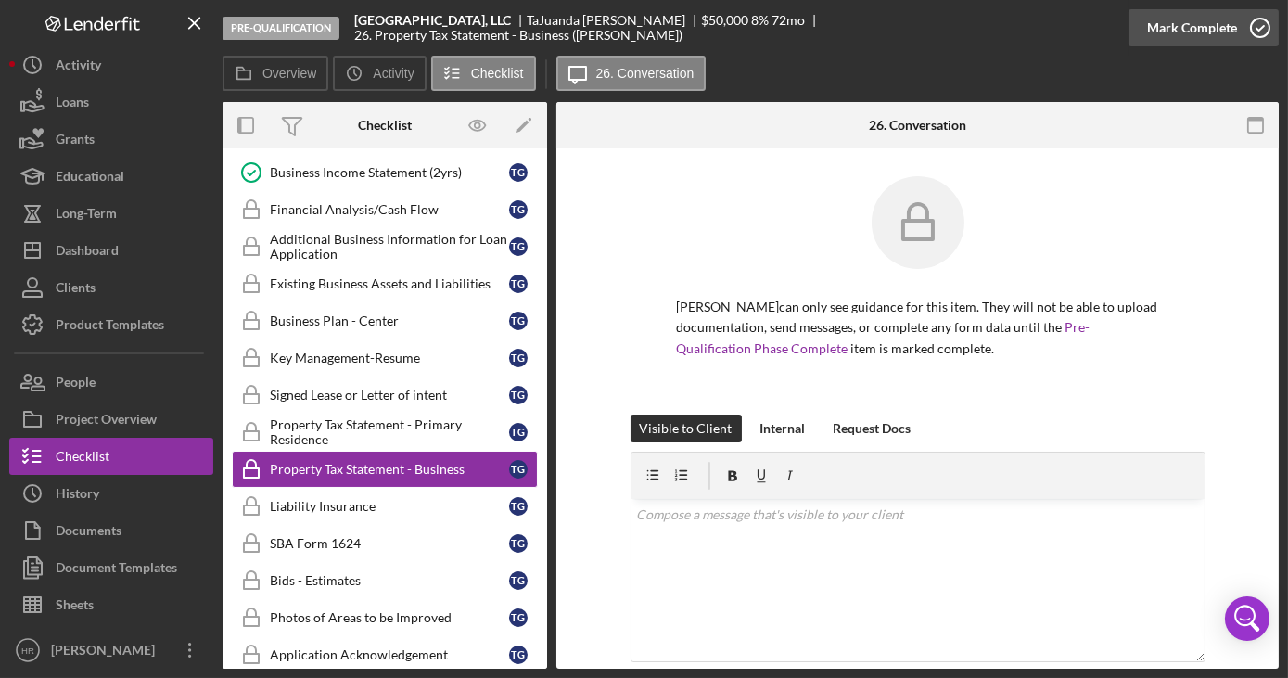
click at [1254, 25] on icon "button" at bounding box center [1260, 28] width 46 height 46
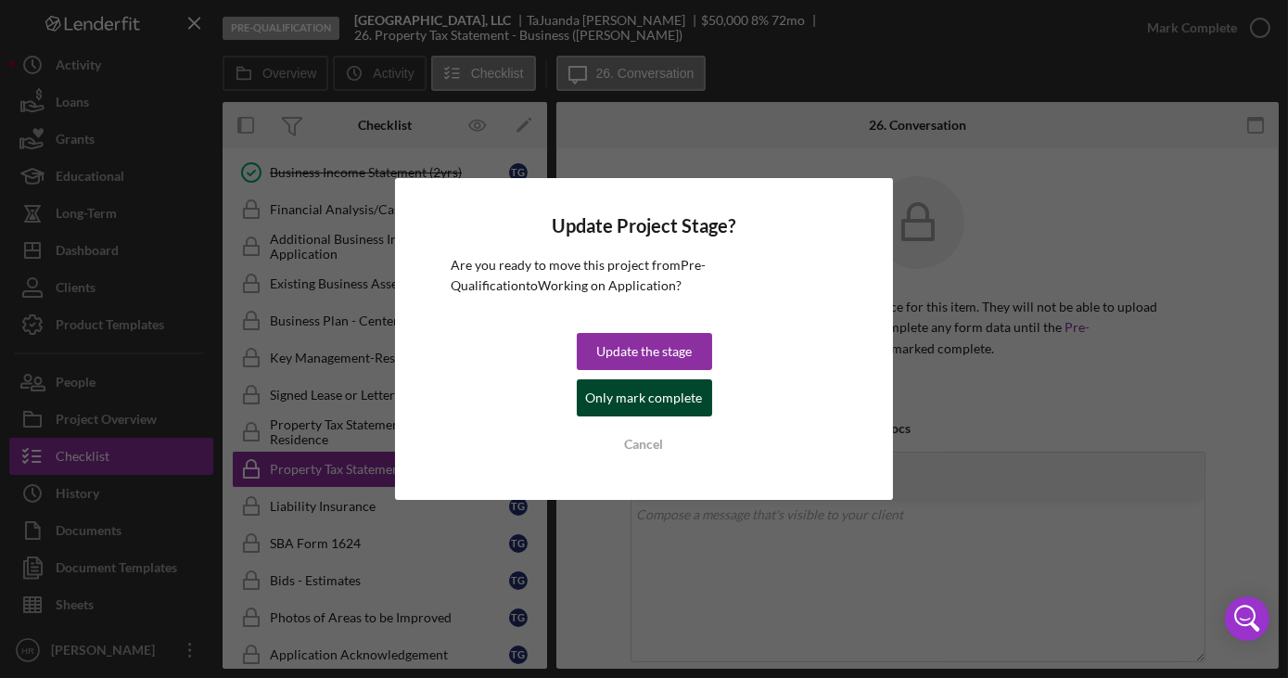
click at [645, 401] on div "Only mark complete" at bounding box center [644, 397] width 117 height 37
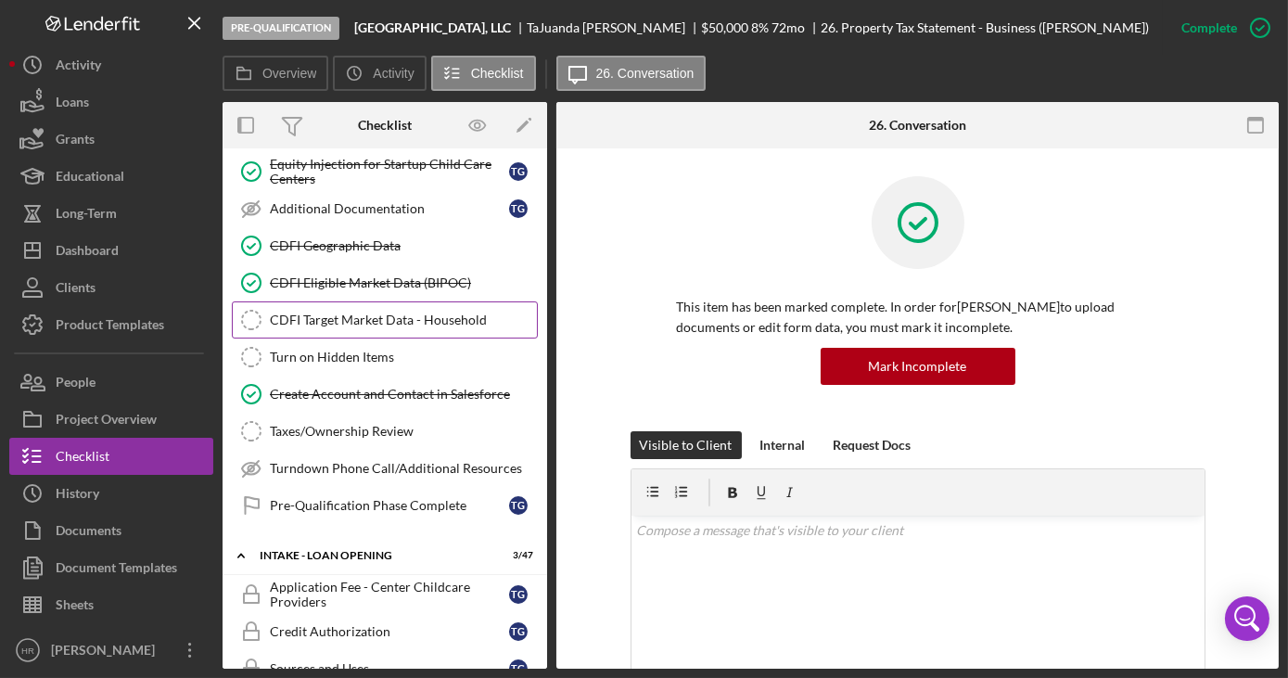
scroll to position [337, 0]
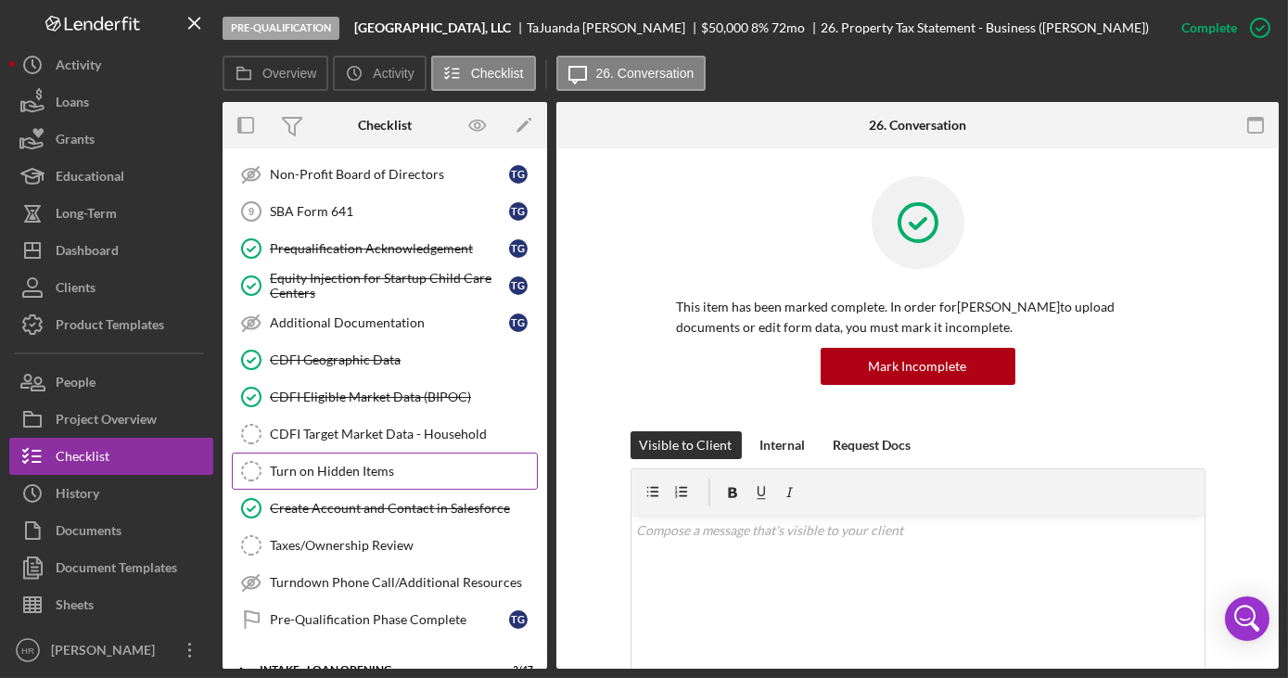
click at [361, 464] on div "Turn on Hidden Items" at bounding box center [403, 471] width 267 height 15
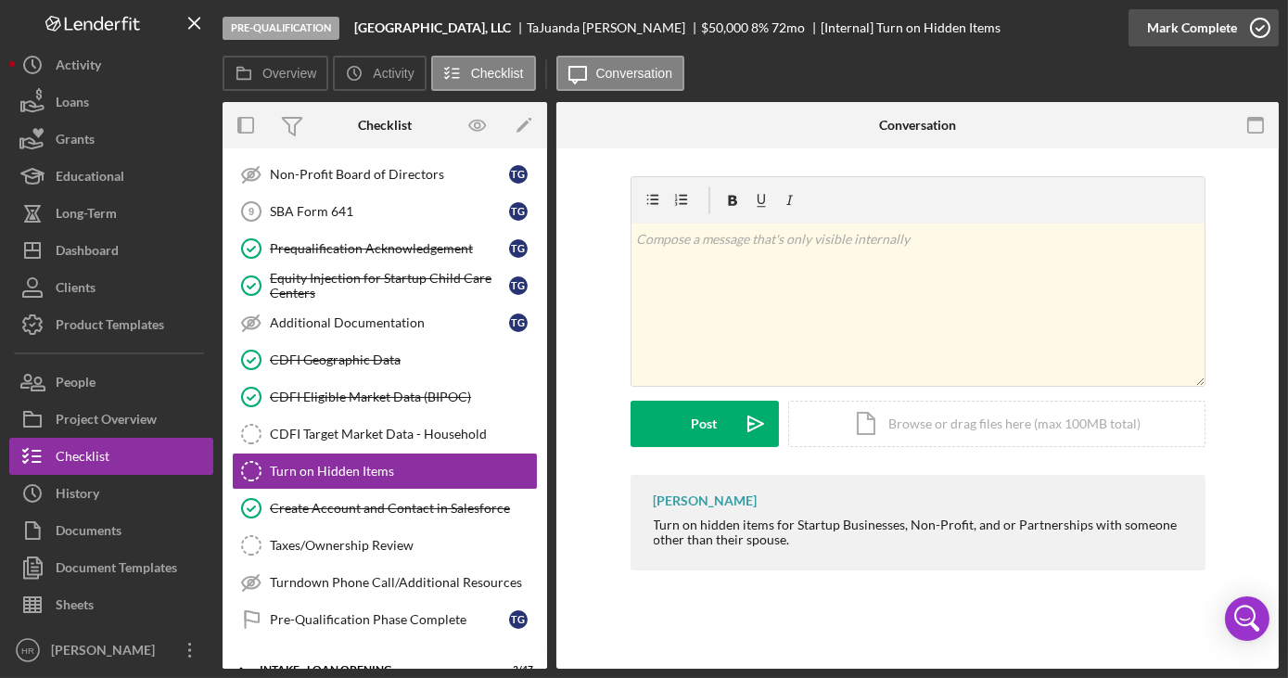
click at [1267, 28] on icon "button" at bounding box center [1260, 28] width 46 height 46
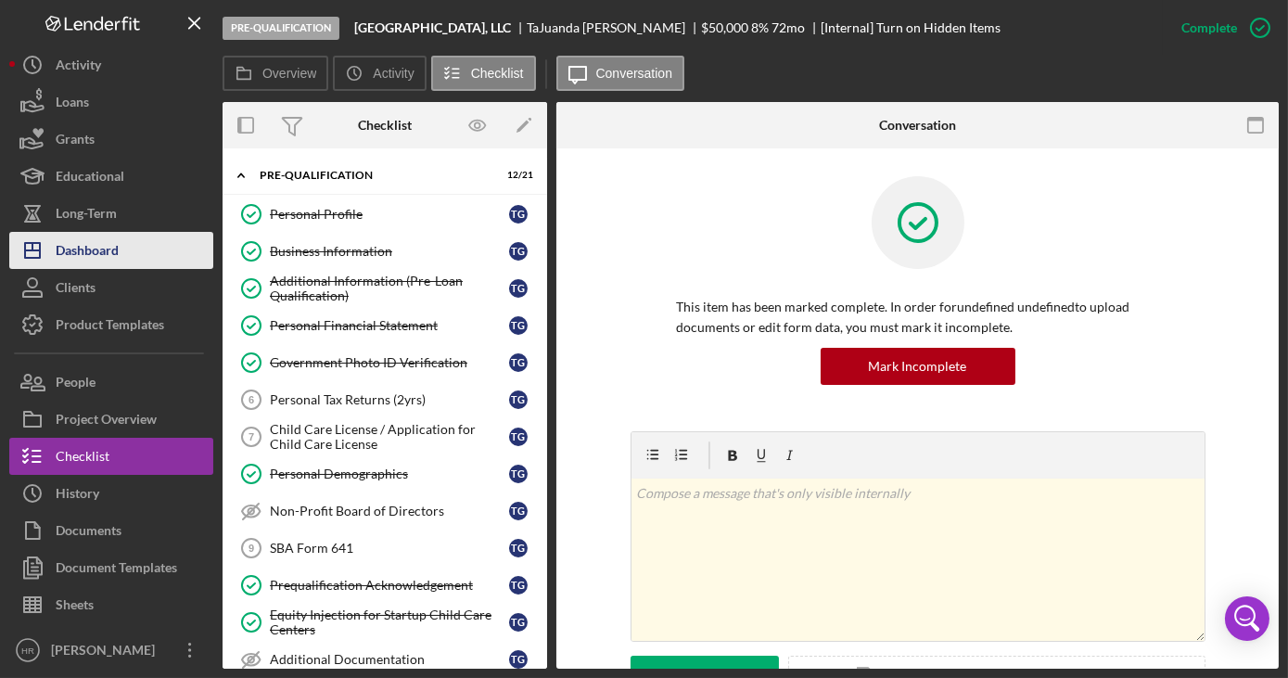
click at [115, 239] on div "Dashboard" at bounding box center [87, 253] width 63 height 42
